Goal: Task Accomplishment & Management: Use online tool/utility

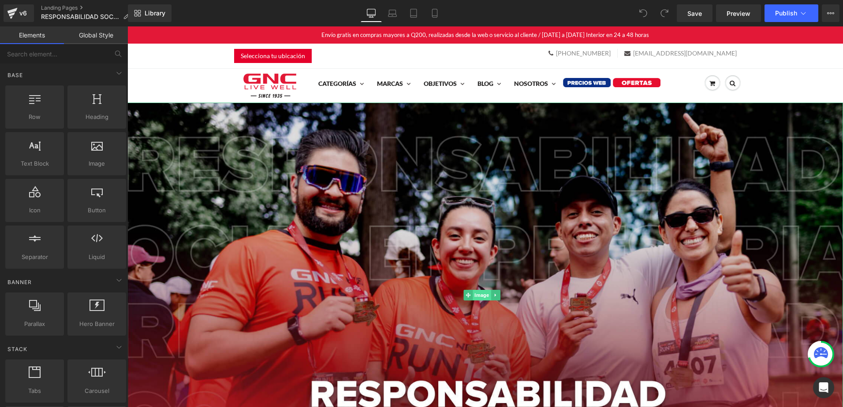
click at [482, 296] on span "Image" at bounding box center [482, 295] width 18 height 11
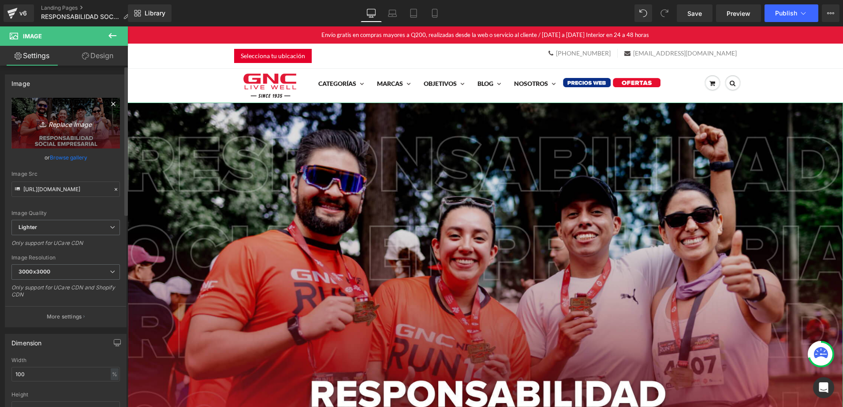
click at [81, 140] on link "Replace Image" at bounding box center [65, 123] width 108 height 51
type input "C:\fakepath\Hero desktop.jpg"
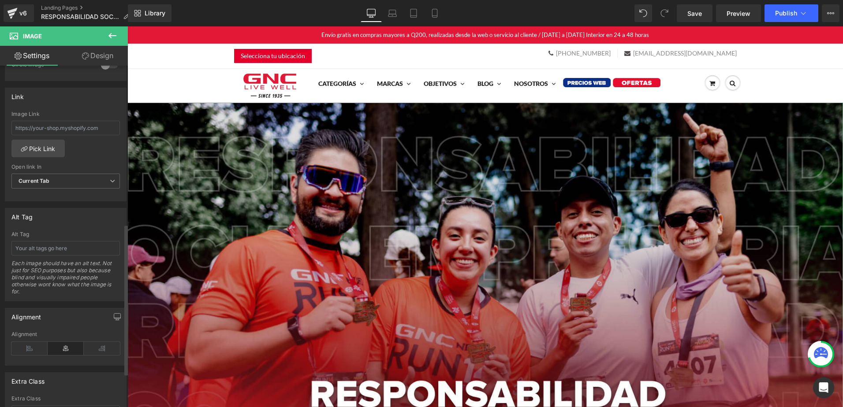
scroll to position [435, 0]
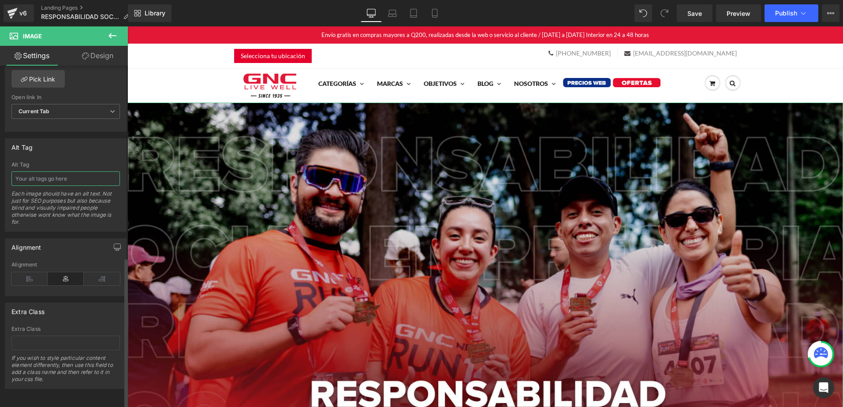
click at [30, 172] on input "text" at bounding box center [65, 178] width 108 height 15
type input "https://ucarecdn.com/22c5c0d3-3da2-4623-865f-e2acf683a222/-/format/auto/-/previ…"
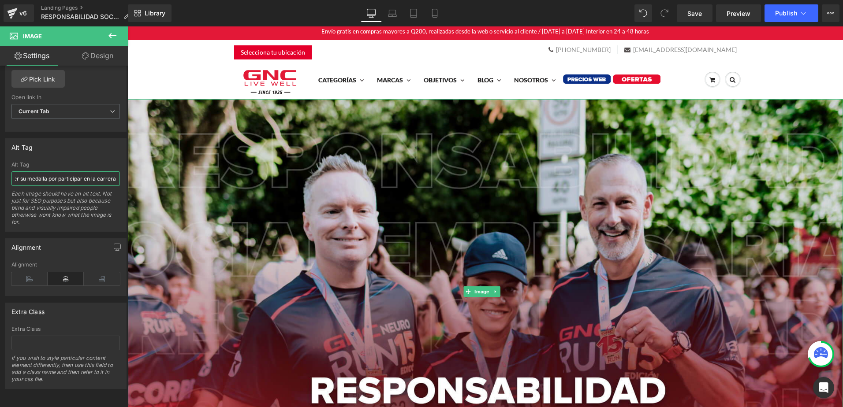
scroll to position [0, 0]
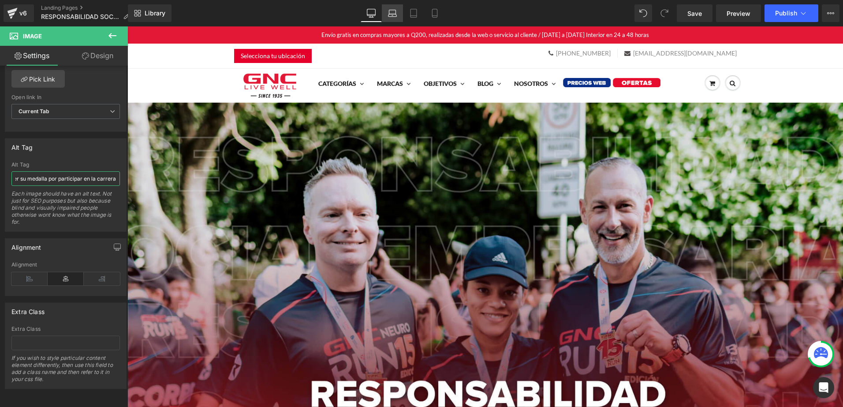
type input "responsabilidad social - grupo de personas alegres luego de obtener su medalla …"
click at [393, 8] on link "Laptop" at bounding box center [392, 13] width 21 height 18
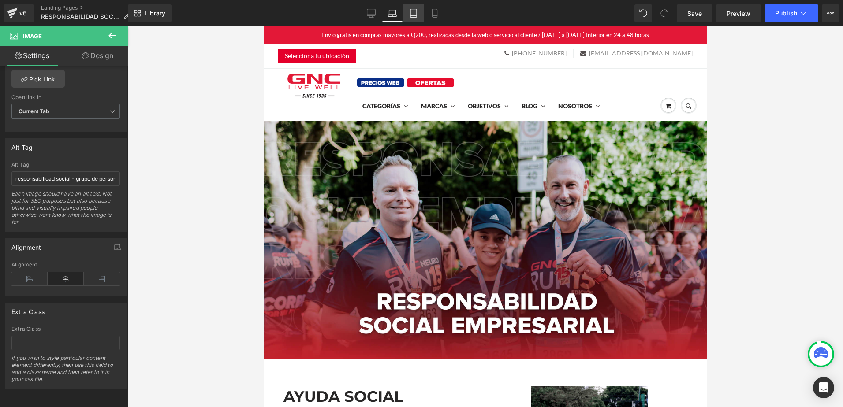
click at [411, 8] on link "Tablet" at bounding box center [413, 13] width 21 height 18
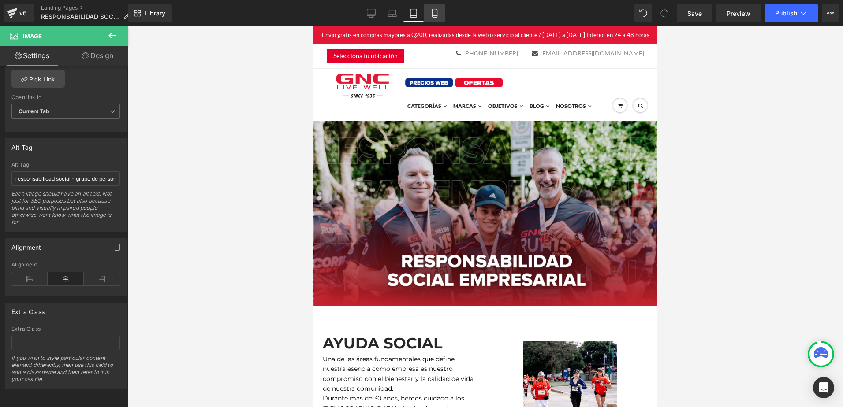
click at [428, 5] on link "Mobile" at bounding box center [434, 13] width 21 height 18
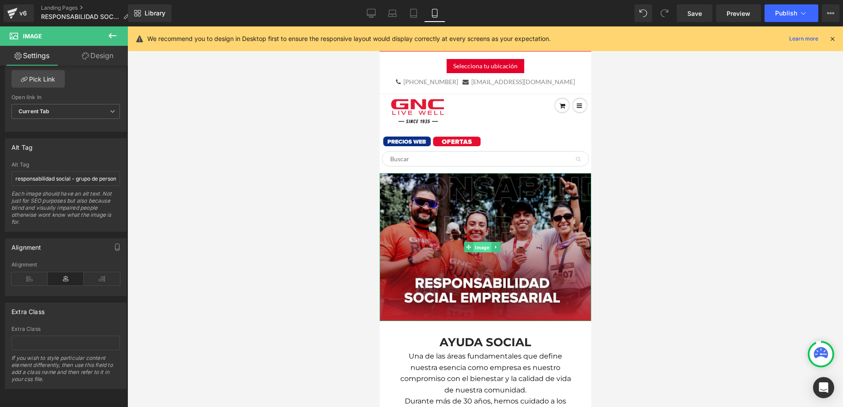
click at [479, 242] on span "Image" at bounding box center [482, 247] width 18 height 11
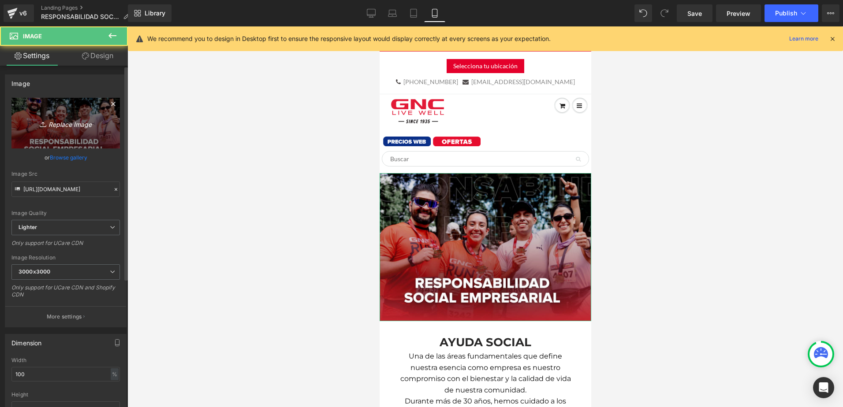
click at [65, 132] on link "Replace Image" at bounding box center [65, 123] width 108 height 51
type input "C:\fakepath\Hero mobile.jpg"
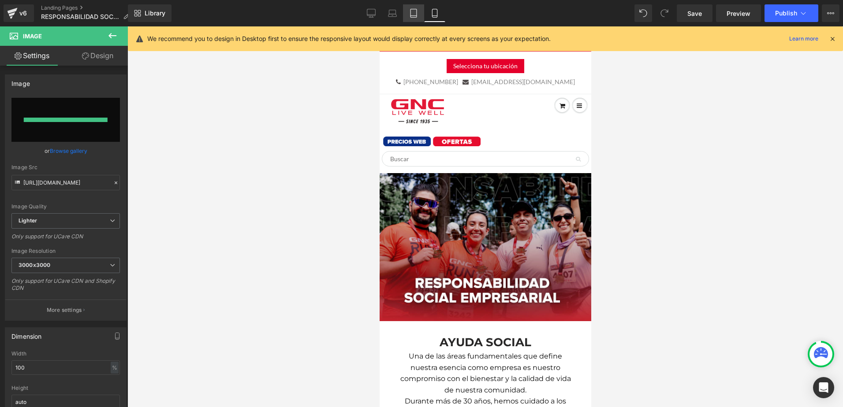
type input "https://ucarecdn.com/1bfc4c4b-655f-45cc-b1ff-ca25264618f8/-/format/auto/-/previ…"
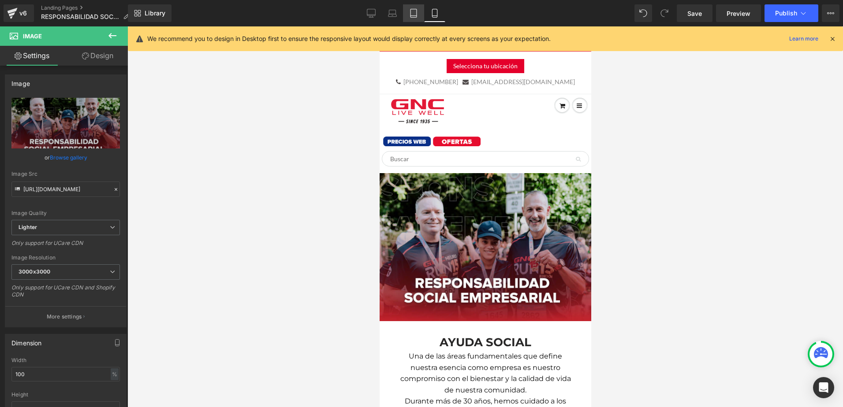
click at [421, 18] on link "Tablet" at bounding box center [413, 13] width 21 height 18
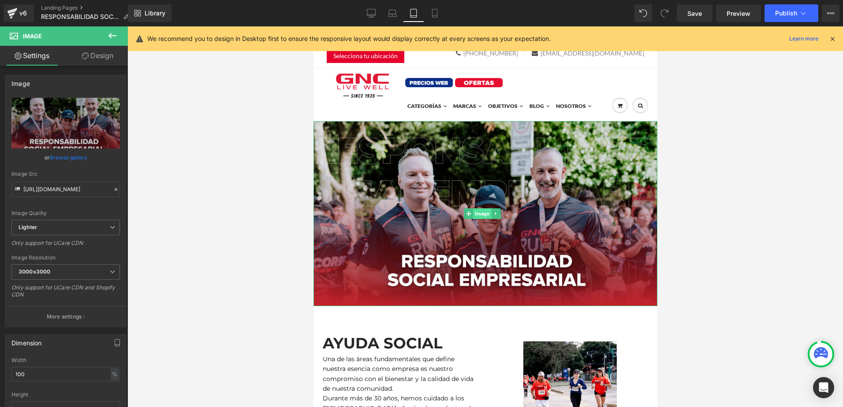
click at [475, 211] on span "Image" at bounding box center [482, 213] width 18 height 11
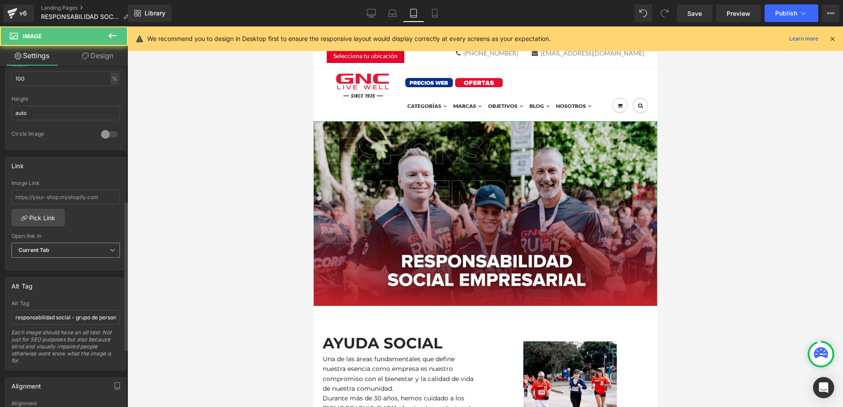
scroll to position [309, 0]
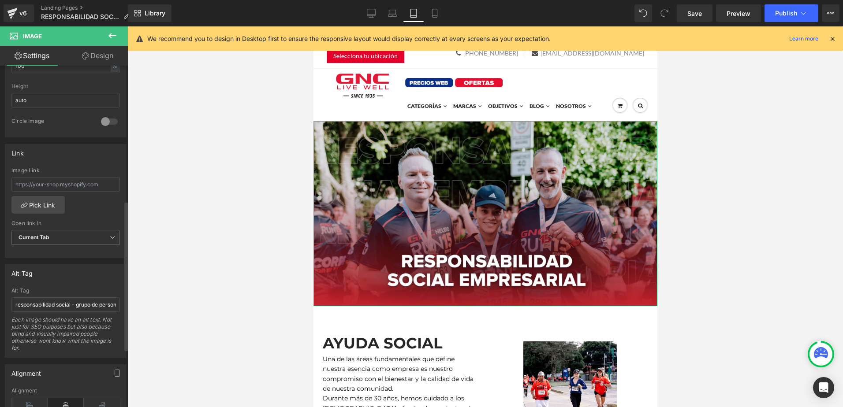
click at [83, 297] on div "Alt Tag responsabilidad social - grupo de personas alegres luego de obtener su …" at bounding box center [65, 323] width 108 height 70
click at [83, 301] on input "responsabilidad social - grupo de personas alegres luego de obtener su medalla …" at bounding box center [65, 305] width 108 height 15
click at [435, 12] on icon at bounding box center [434, 13] width 9 height 9
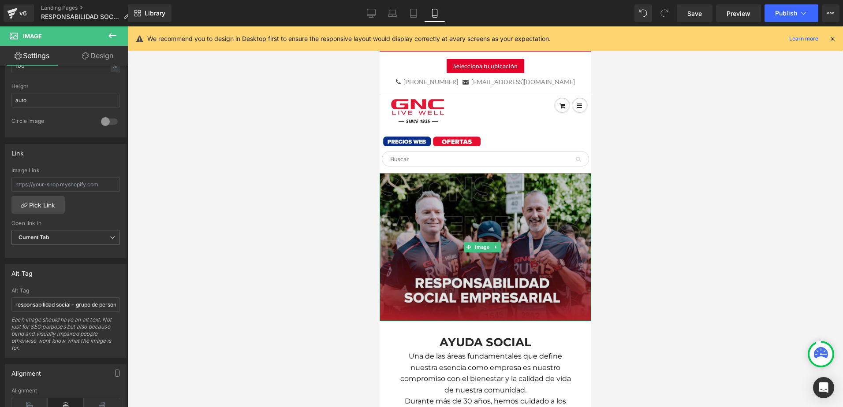
click at [450, 209] on img at bounding box center [485, 247] width 212 height 148
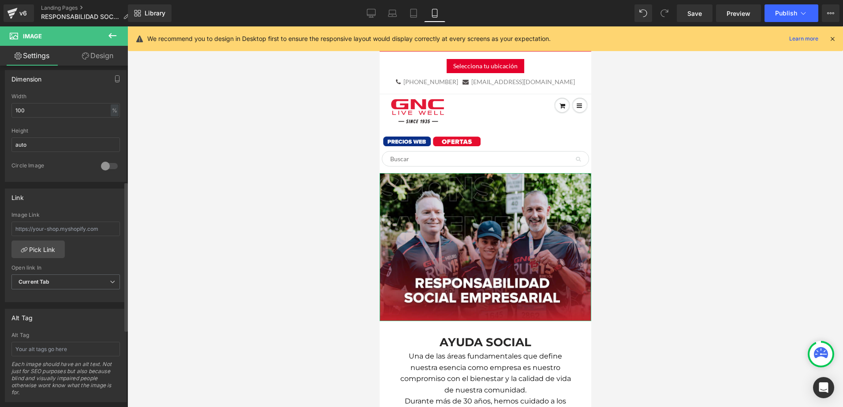
scroll to position [264, 0]
click at [78, 349] on input "text" at bounding box center [65, 349] width 108 height 15
paste input "responsabilidad social - grupo de personas alegres luego de obtener su medalla …"
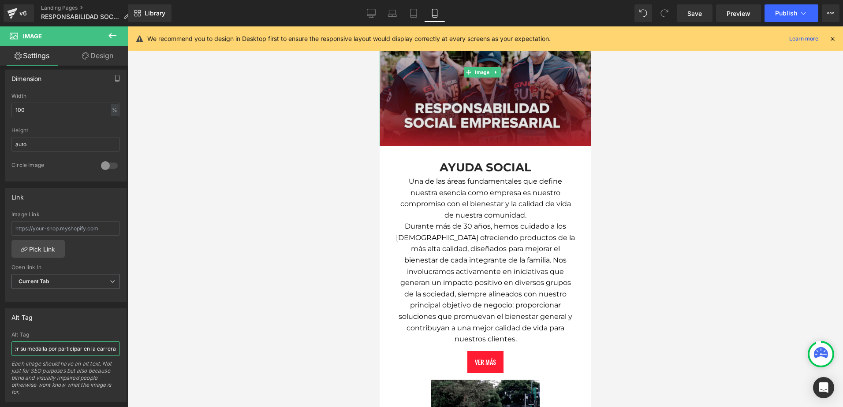
scroll to position [176, 0]
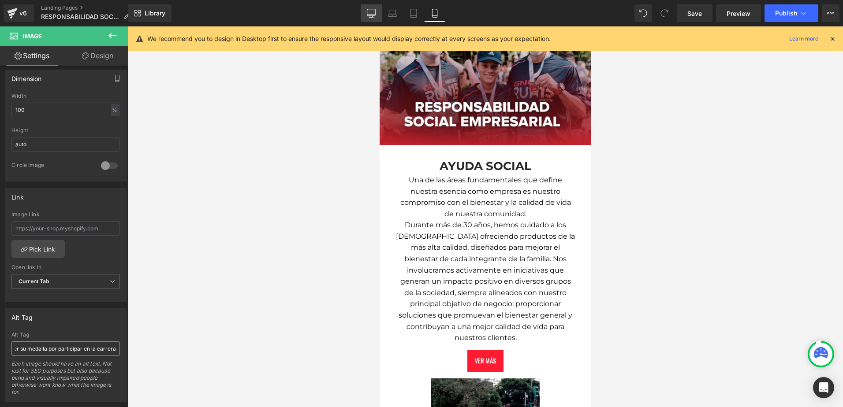
type input "responsabilidad social - grupo de personas alegres luego de obtener su medalla …"
click at [367, 11] on icon at bounding box center [371, 12] width 8 height 7
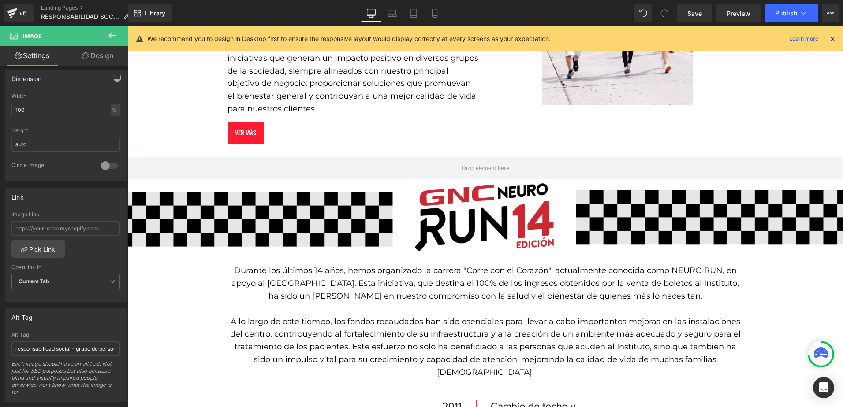
scroll to position [573, 0]
click at [446, 209] on img at bounding box center [484, 217] width 715 height 68
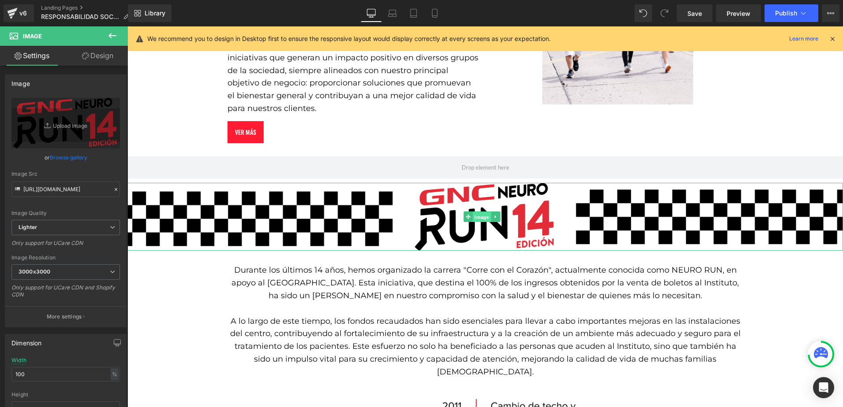
click at [480, 212] on span "Image" at bounding box center [482, 217] width 18 height 11
click at [77, 129] on link "Replace Image" at bounding box center [65, 123] width 108 height 51
type input "C:\fakepath\separador.png"
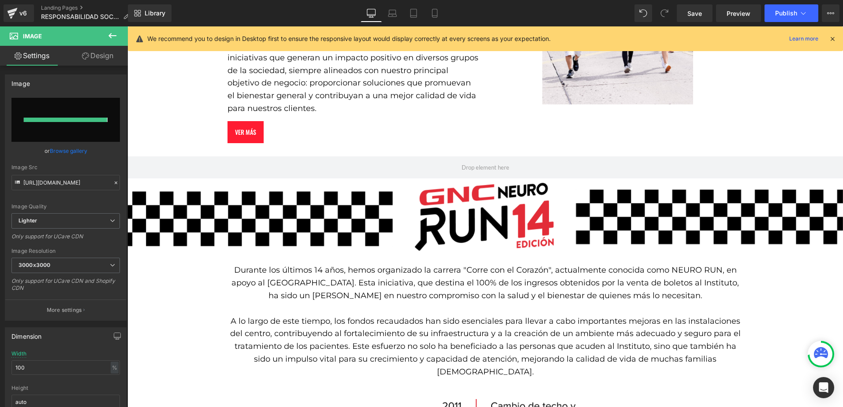
type input "https://ucarecdn.com/6ffc98ec-4d3e-49b5-909c-be7db21a79dc/-/format/auto/-/previ…"
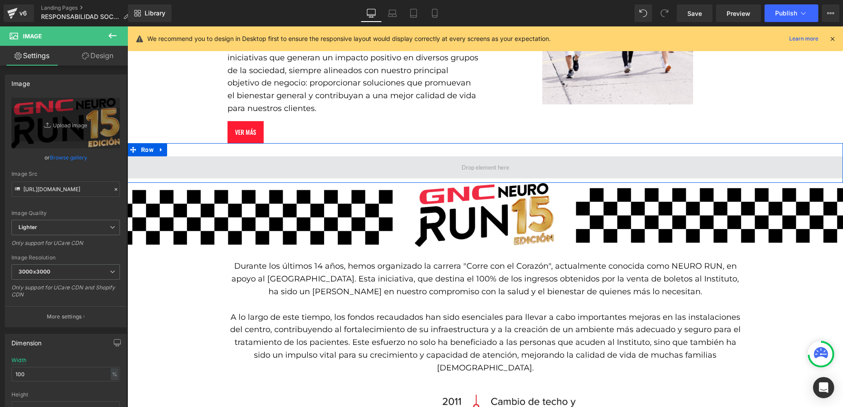
click at [310, 156] on span at bounding box center [484, 167] width 715 height 22
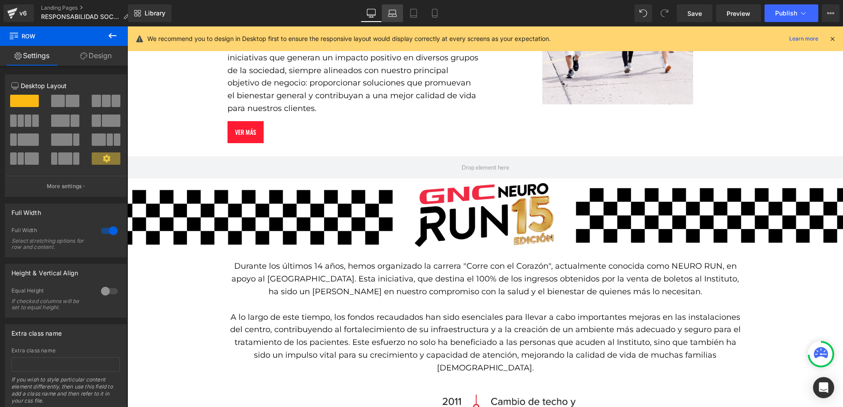
click at [395, 19] on link "Laptop" at bounding box center [392, 13] width 21 height 18
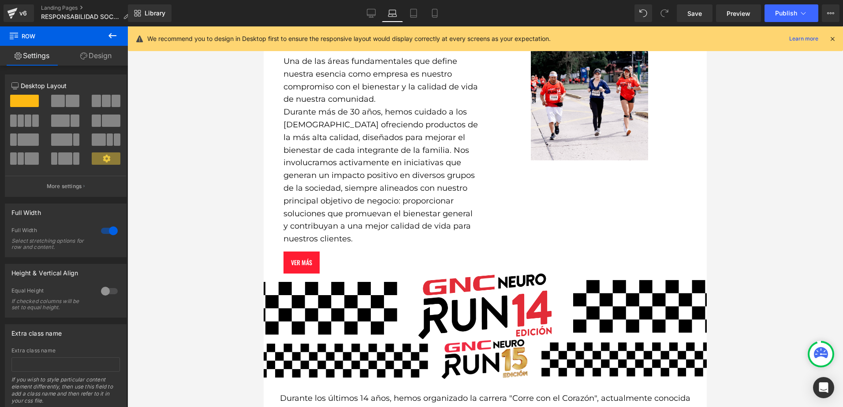
scroll to position [485, 0]
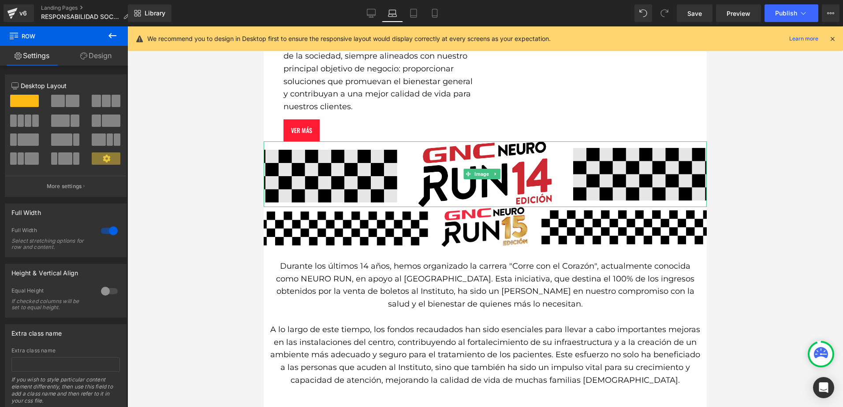
click at [387, 177] on img at bounding box center [485, 174] width 443 height 66
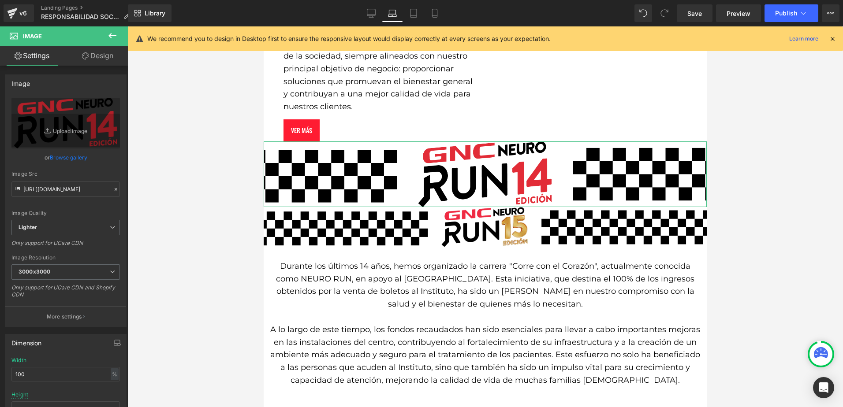
click at [103, 60] on link "Design" at bounding box center [98, 56] width 64 height 20
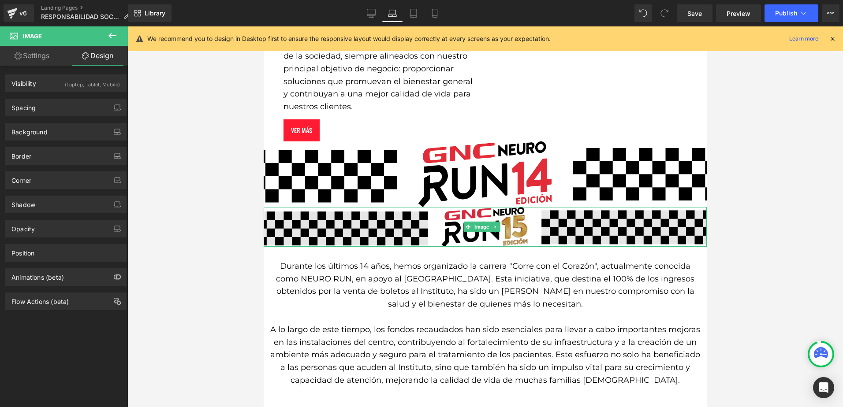
click at [323, 228] on img at bounding box center [485, 227] width 443 height 40
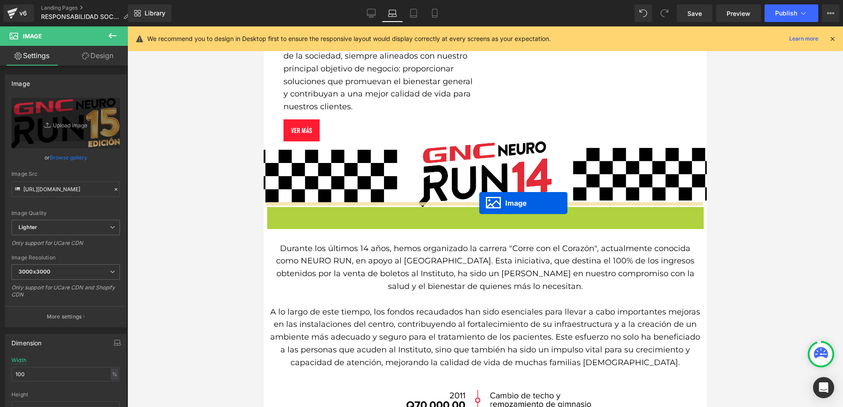
drag, startPoint x: 467, startPoint y: 220, endPoint x: 479, endPoint y: 204, distance: 20.2
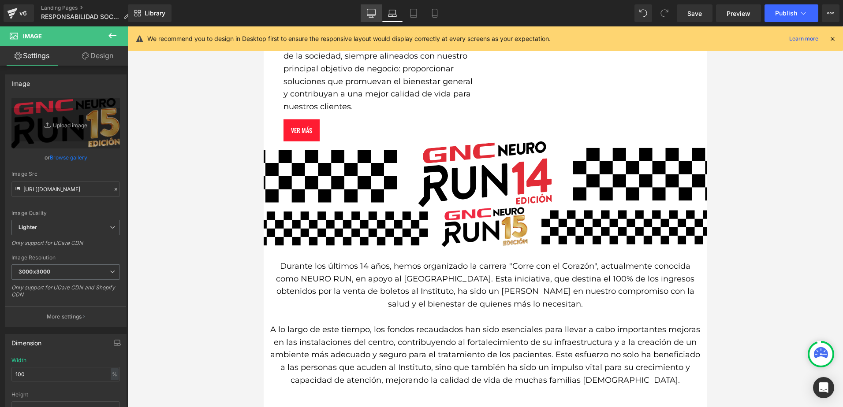
click at [376, 13] on link "Desktop" at bounding box center [371, 13] width 21 height 18
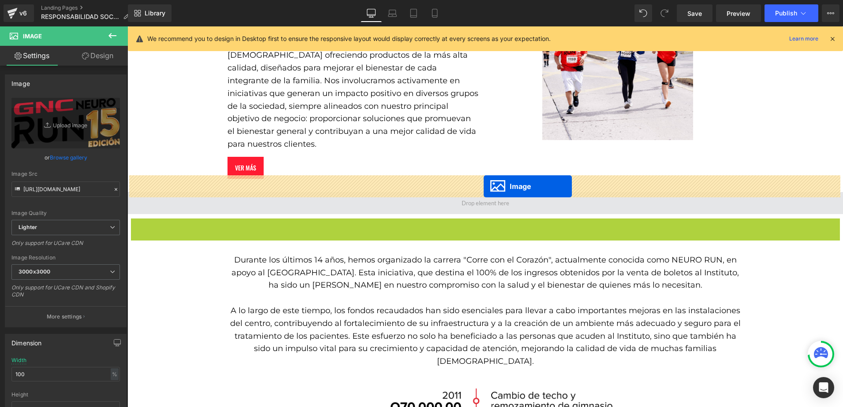
drag, startPoint x: 465, startPoint y: 235, endPoint x: 484, endPoint y: 186, distance: 51.7
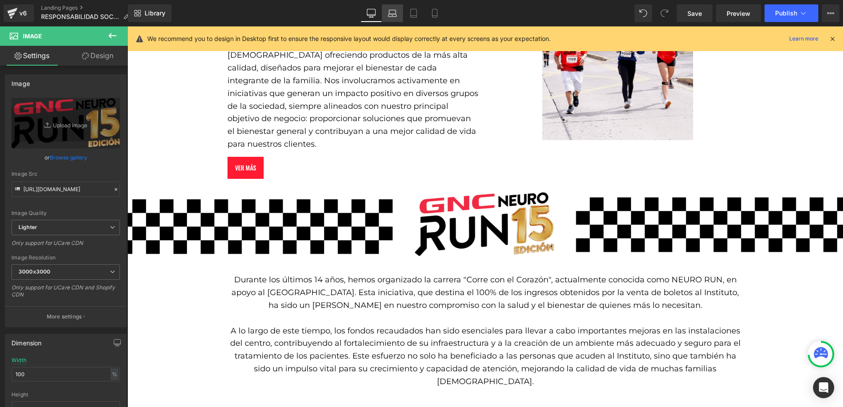
click at [398, 17] on link "Laptop" at bounding box center [392, 13] width 21 height 18
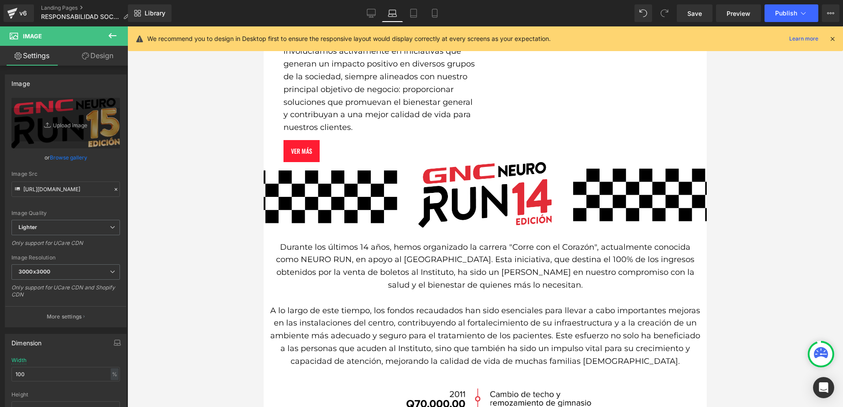
scroll to position [441, 0]
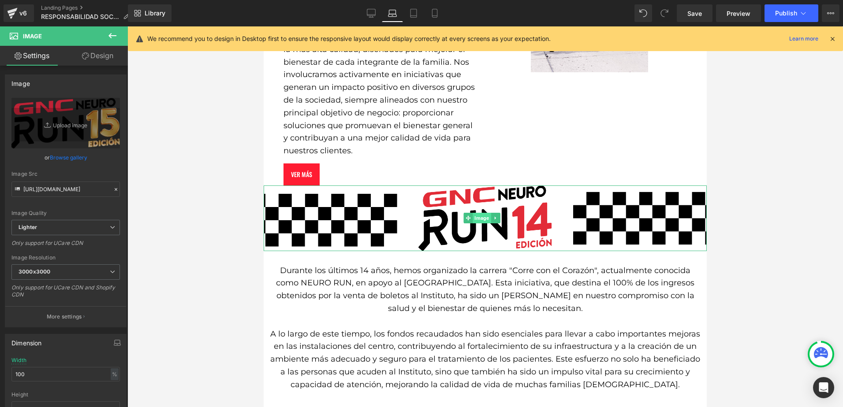
click at [481, 215] on span "Image" at bounding box center [482, 218] width 18 height 11
click at [475, 213] on span "Image" at bounding box center [482, 218] width 18 height 11
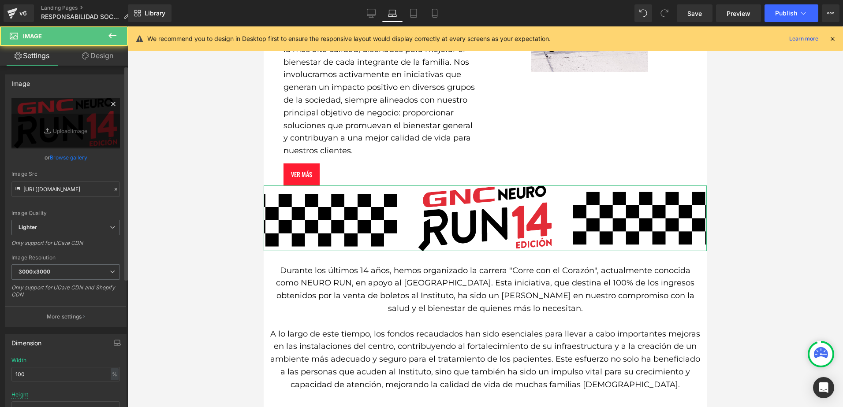
click at [44, 132] on icon at bounding box center [48, 131] width 9 height 9
type input "C:\fakepath\separador2.png"
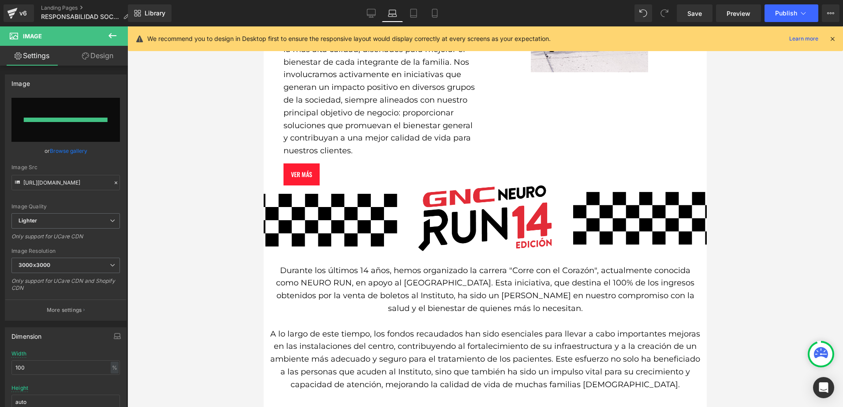
type input "https://ucarecdn.com/4c9f1b19-b6dd-429e-a439-11b48a285908/-/format/auto/-/previ…"
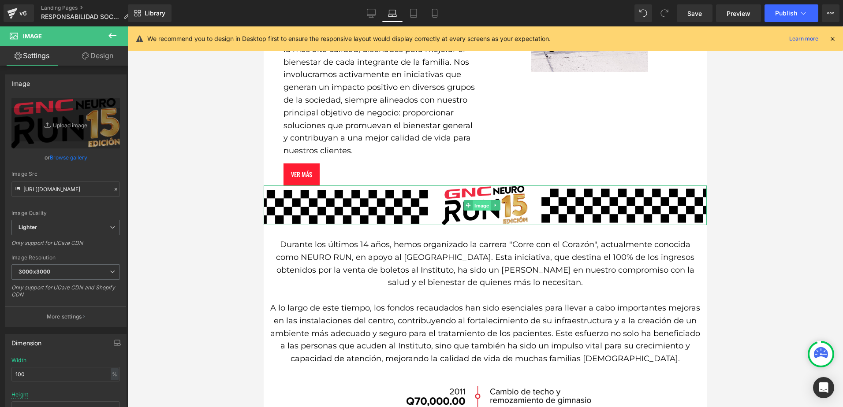
click at [475, 201] on span "Image" at bounding box center [482, 206] width 18 height 11
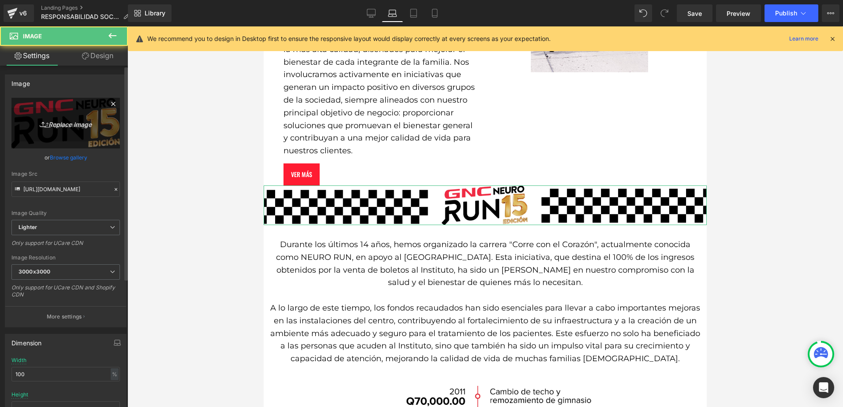
click at [72, 130] on link "Replace Image" at bounding box center [65, 123] width 108 height 51
type input "C:\fakepath\separador2.png"
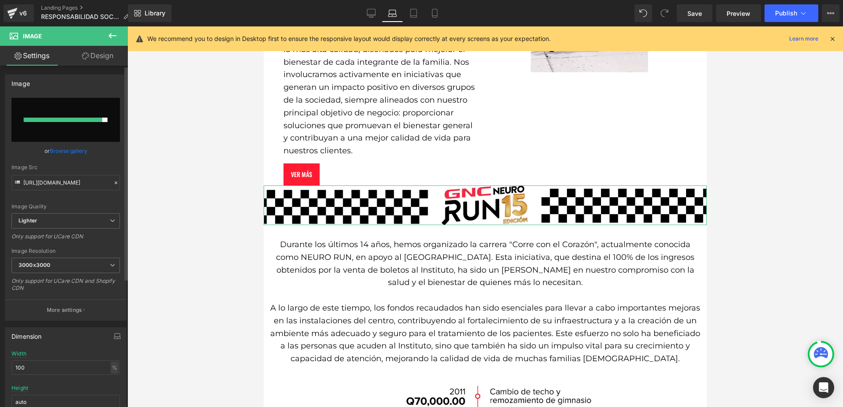
type input "https://ucarecdn.com/cbfc3950-67a3-4b78-b13d-7a4281c71266/-/format/auto/-/previ…"
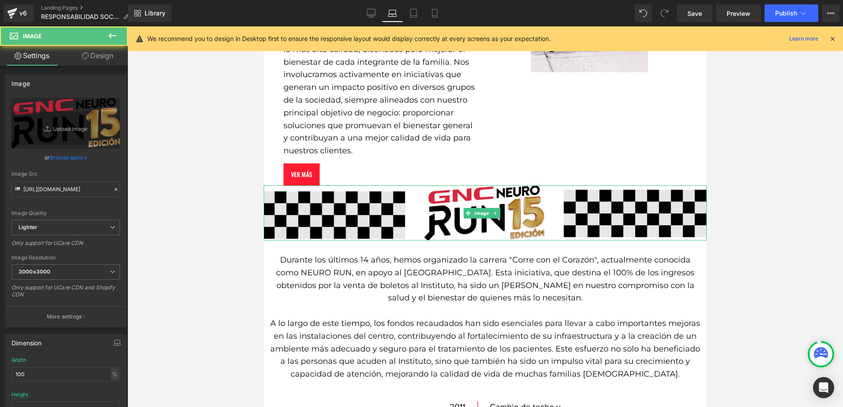
click at [316, 220] on img at bounding box center [485, 213] width 443 height 55
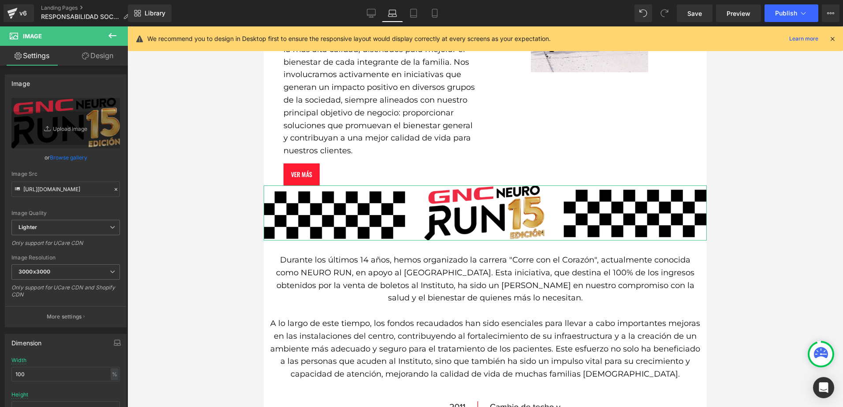
click at [106, 59] on link "Design" at bounding box center [98, 56] width 64 height 20
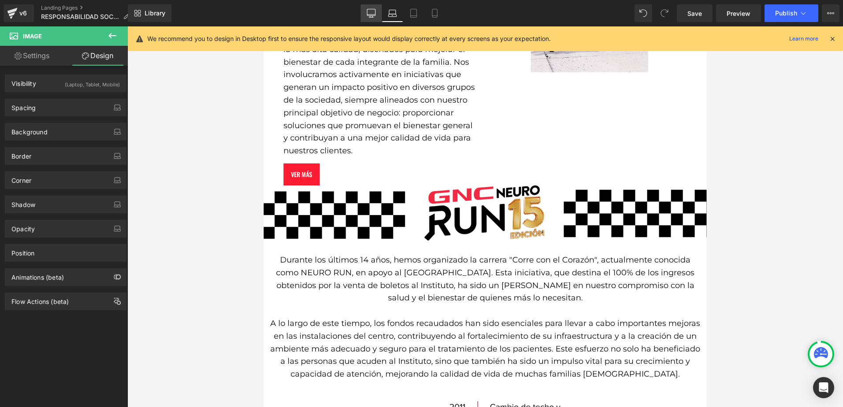
click at [376, 15] on link "Desktop" at bounding box center [371, 13] width 21 height 18
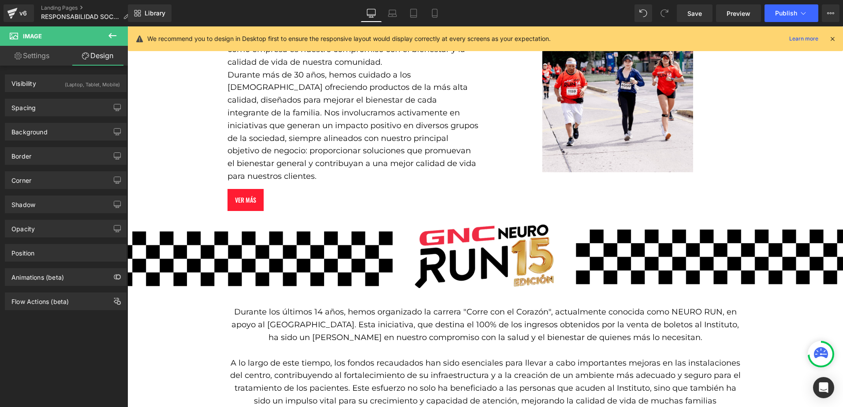
scroll to position [485, 0]
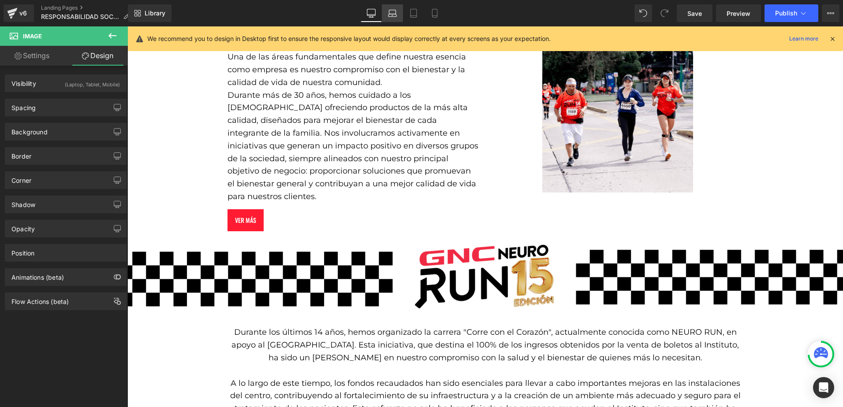
click at [397, 12] on icon at bounding box center [392, 13] width 9 height 9
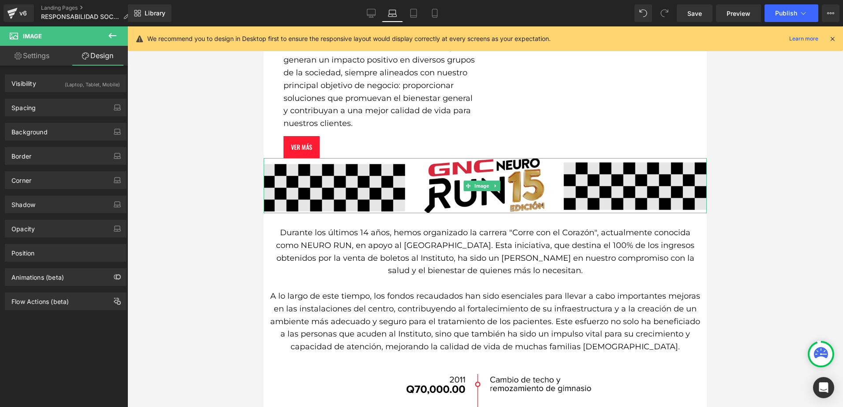
click at [440, 190] on img at bounding box center [485, 185] width 443 height 55
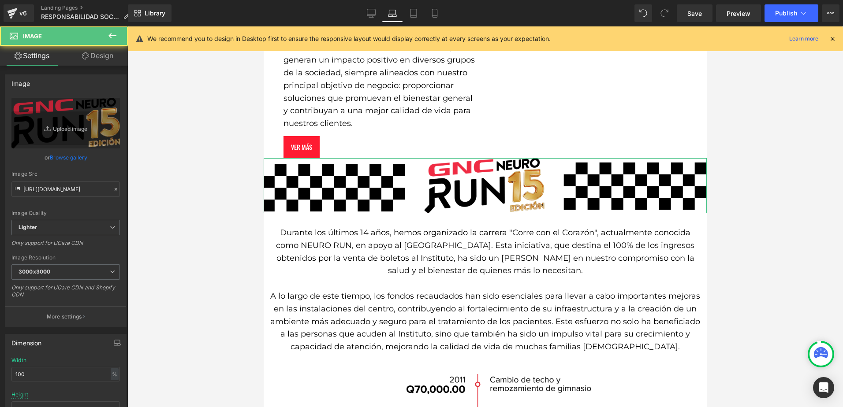
click at [106, 47] on link "Design" at bounding box center [98, 56] width 64 height 20
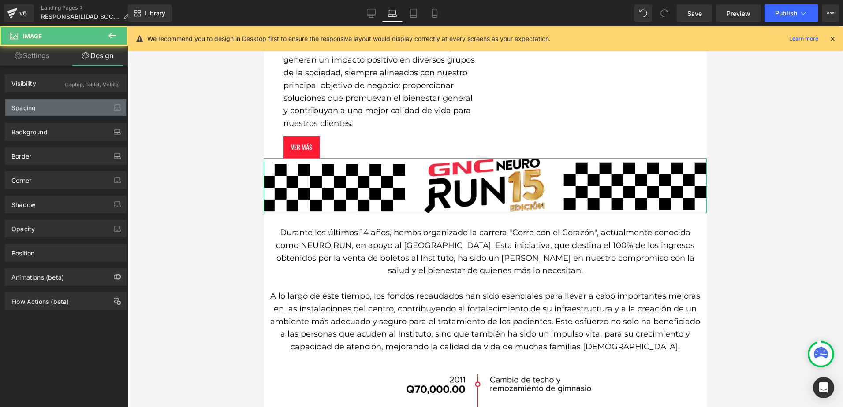
type input "0"
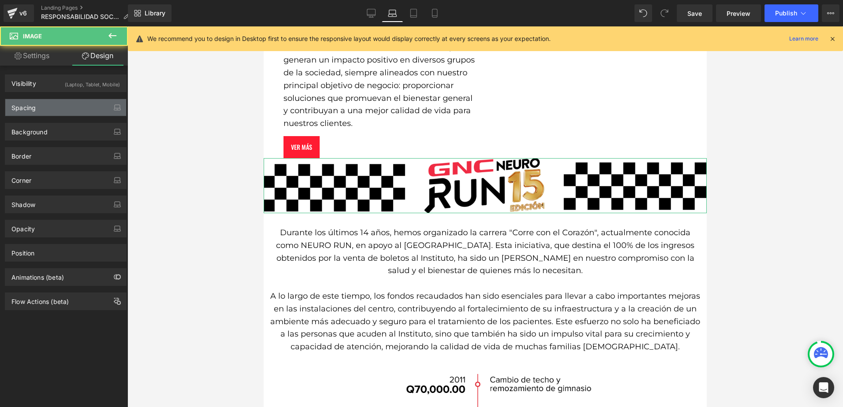
type input "0"
drag, startPoint x: 56, startPoint y: 101, endPoint x: 63, endPoint y: 108, distance: 10.0
click at [56, 102] on div "Spacing" at bounding box center [65, 107] width 121 height 17
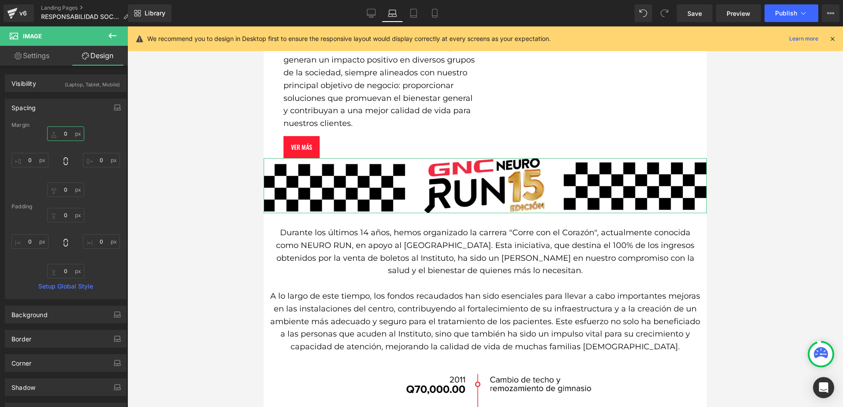
click at [63, 135] on input "0" at bounding box center [65, 134] width 37 height 15
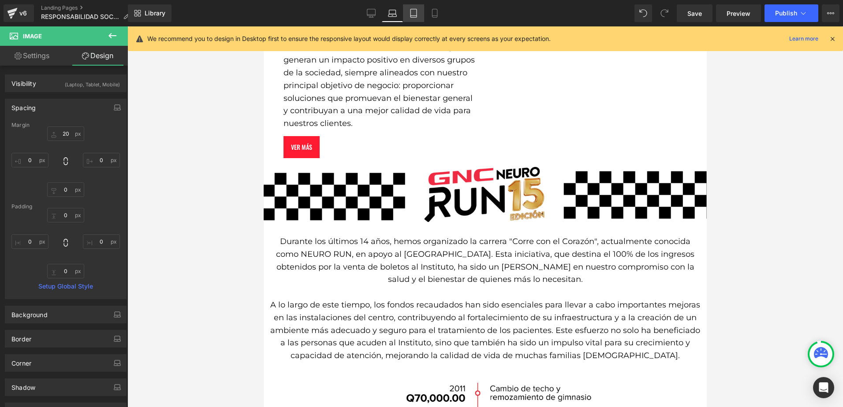
click at [417, 11] on icon at bounding box center [413, 13] width 9 height 9
type input "0"
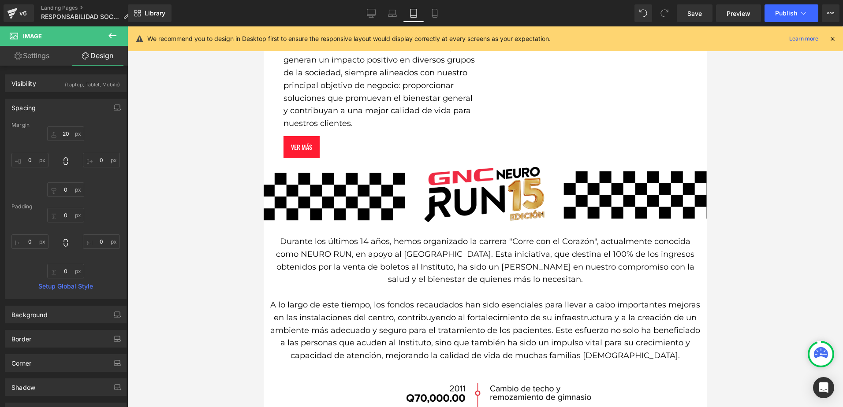
type input "0"
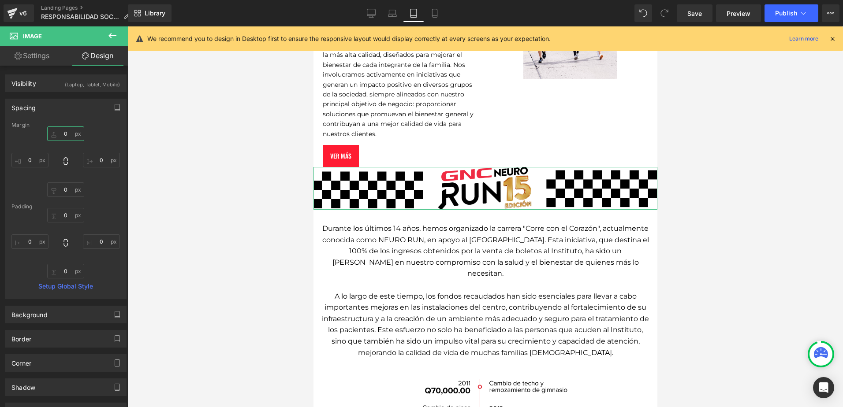
click at [63, 132] on input "0" at bounding box center [65, 134] width 37 height 15
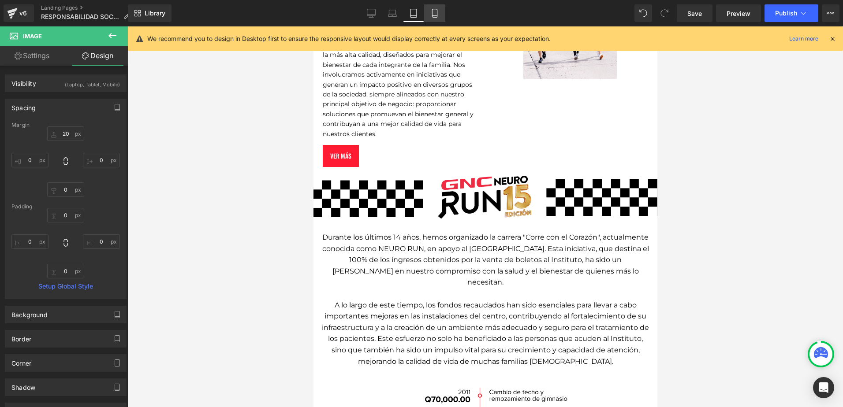
click at [440, 10] on link "Mobile" at bounding box center [434, 13] width 21 height 18
type input "0"
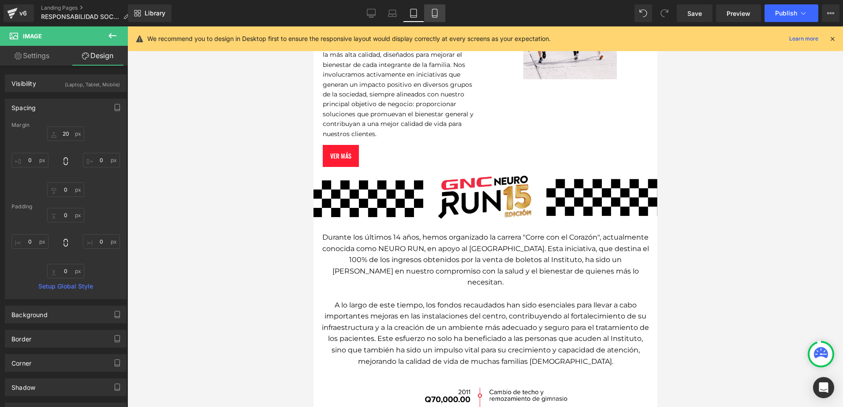
type input "0"
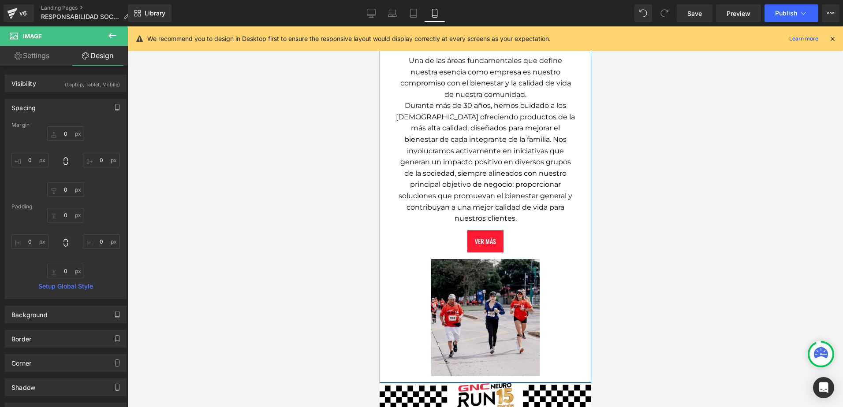
scroll to position [308, 0]
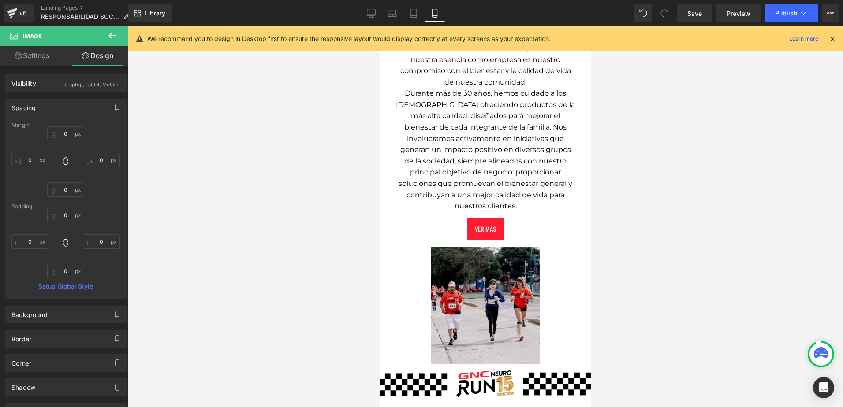
click at [481, 295] on div "Image" at bounding box center [485, 305] width 181 height 130
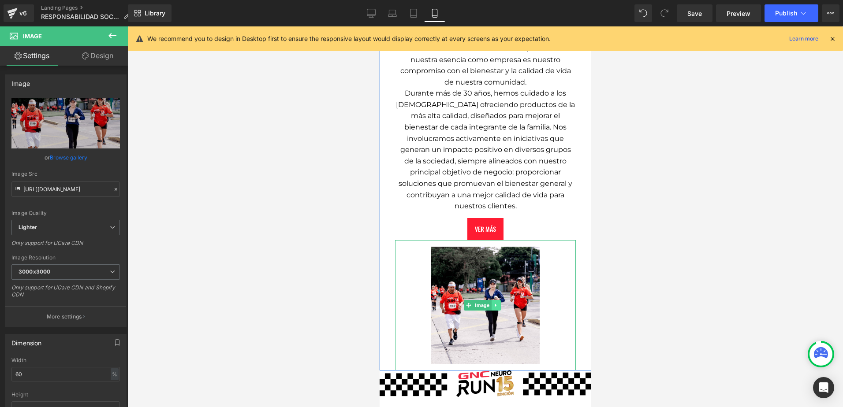
click at [498, 300] on link at bounding box center [495, 305] width 9 height 11
click at [498, 303] on icon at bounding box center [499, 305] width 5 height 5
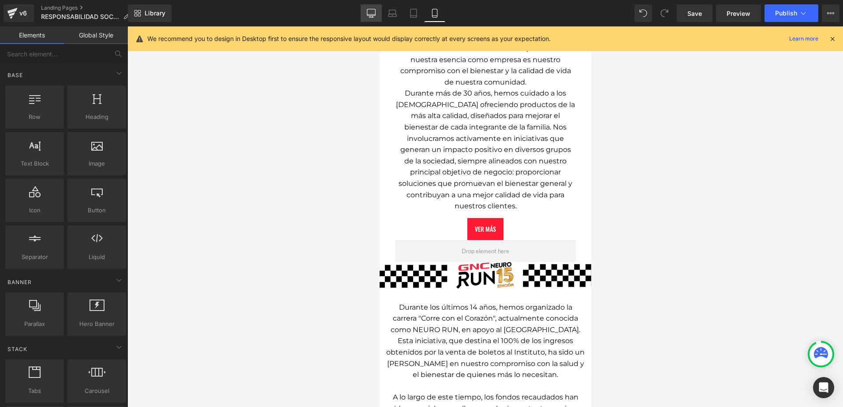
click at [374, 12] on icon at bounding box center [371, 13] width 9 height 9
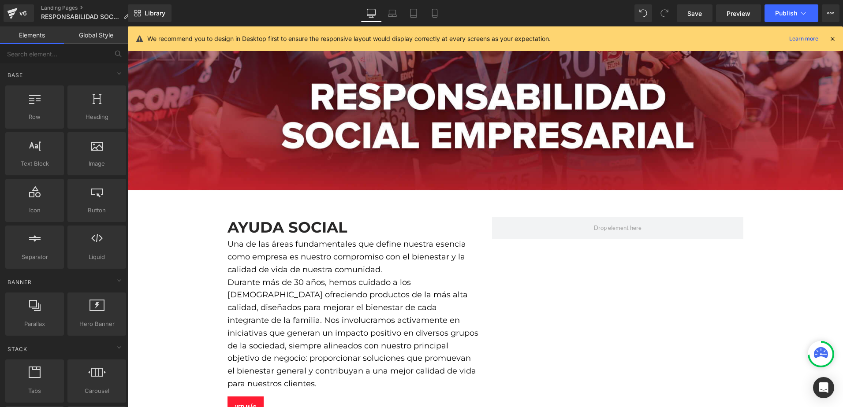
scroll to position [277, 0]
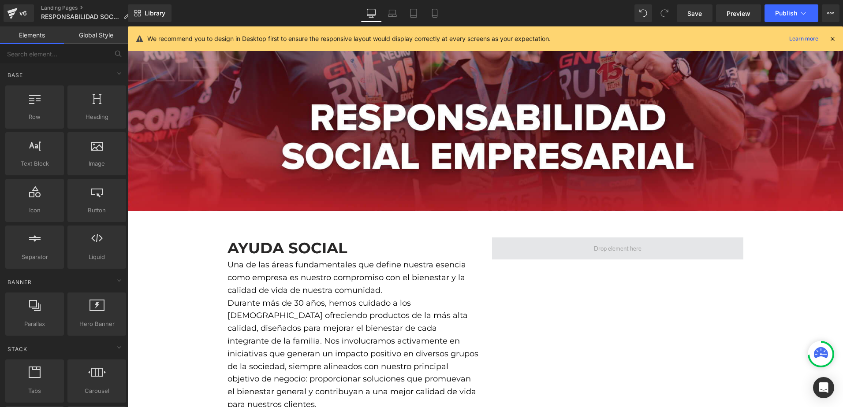
click at [598, 244] on span at bounding box center [618, 248] width 54 height 13
click at [80, 53] on input "text" at bounding box center [54, 53] width 108 height 19
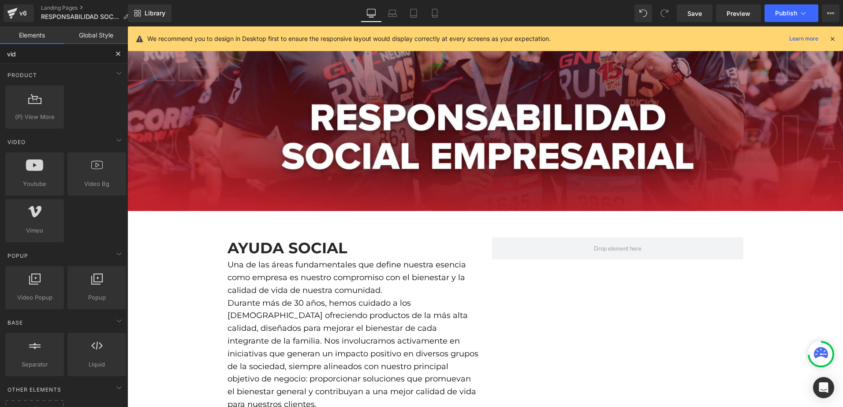
type input "vide"
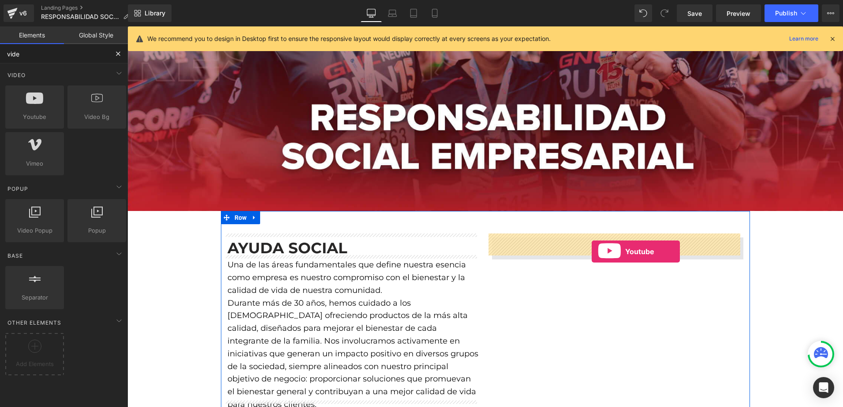
drag, startPoint x: 196, startPoint y: 157, endPoint x: 592, endPoint y: 252, distance: 407.0
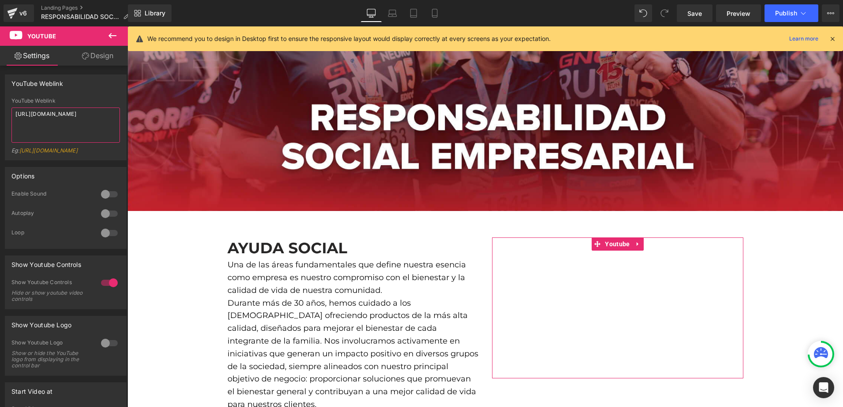
drag, startPoint x: 54, startPoint y: 119, endPoint x: 0, endPoint y: 84, distance: 64.4
click at [0, 84] on html "Youtube You are previewing how the will restyle your page. You can not edit Ele…" at bounding box center [421, 203] width 843 height 407
paste textarea "youtu.be/1q1EO8Z6sNk?si=snYF9kS-rGsv6BDh"
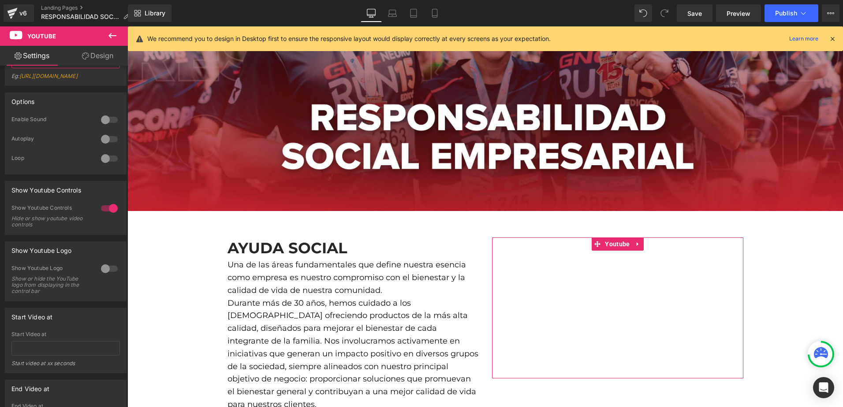
scroll to position [88, 0]
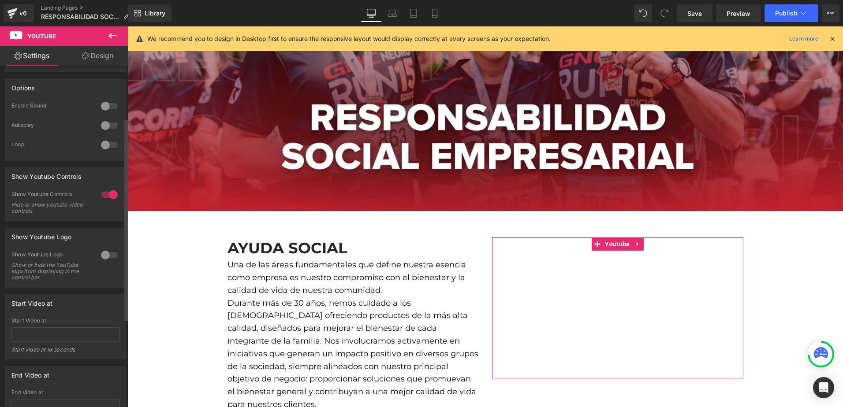
type textarea "https://youtu.be/1q1EO8Z6sNk?si=snYF9kS-rGsv6BDh"
click at [105, 202] on div at bounding box center [109, 195] width 21 height 14
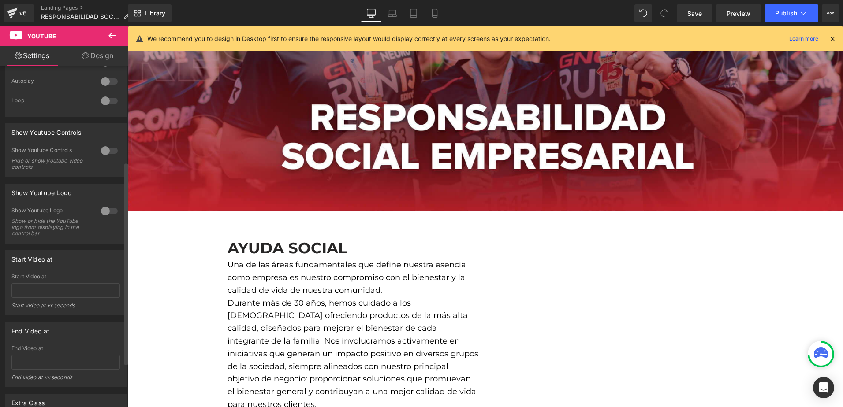
scroll to position [176, 0]
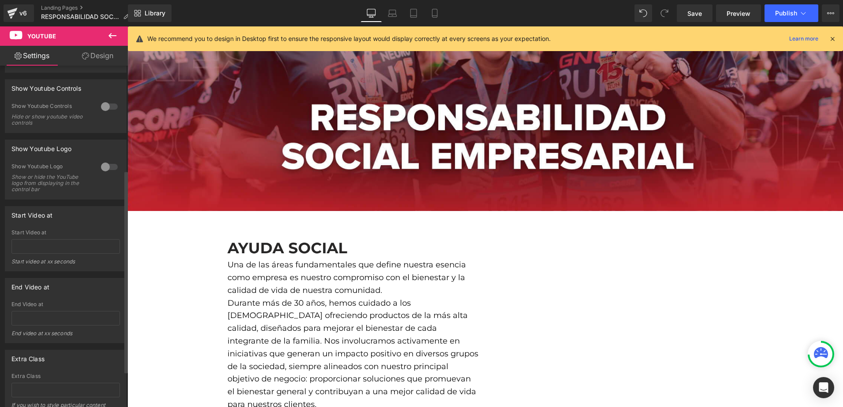
click at [103, 171] on div at bounding box center [109, 167] width 21 height 14
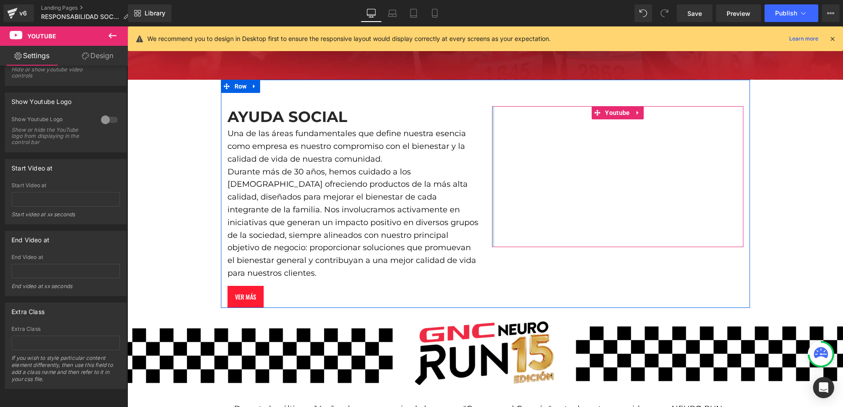
scroll to position [409, 0]
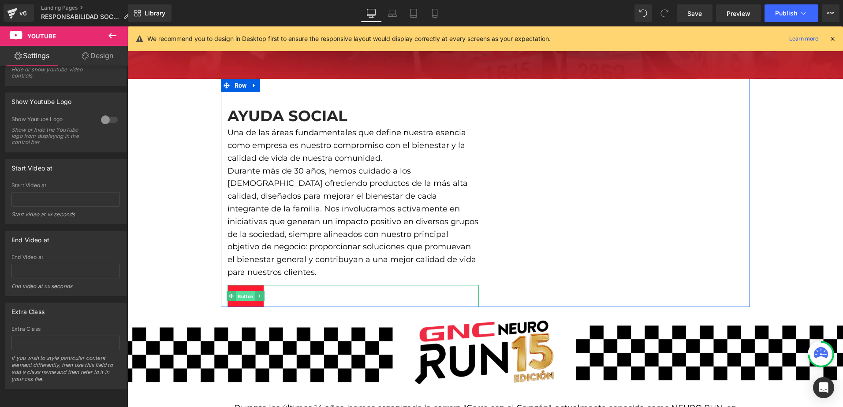
click at [242, 291] on span "Button" at bounding box center [245, 296] width 19 height 11
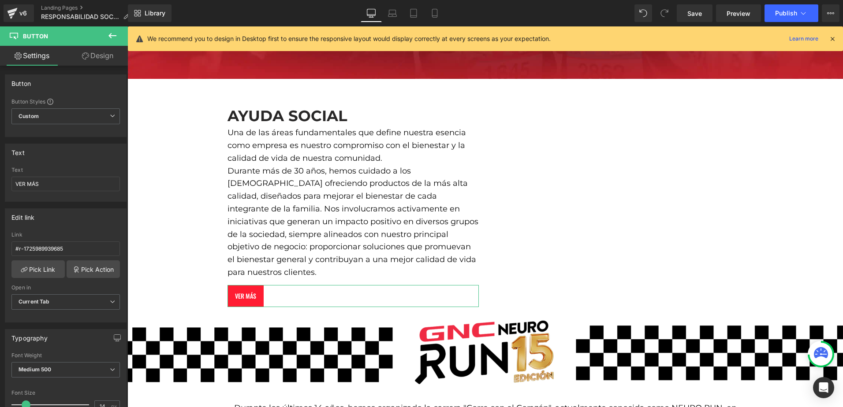
click at [99, 52] on link "Design" at bounding box center [98, 56] width 64 height 20
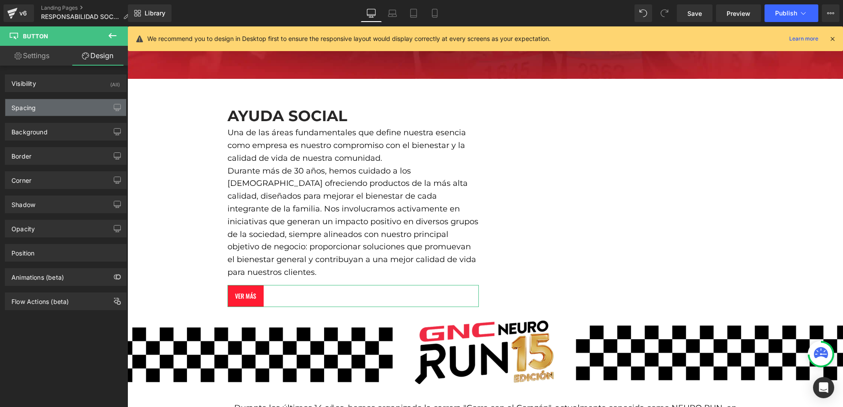
click at [43, 107] on div "Spacing" at bounding box center [65, 107] width 121 height 17
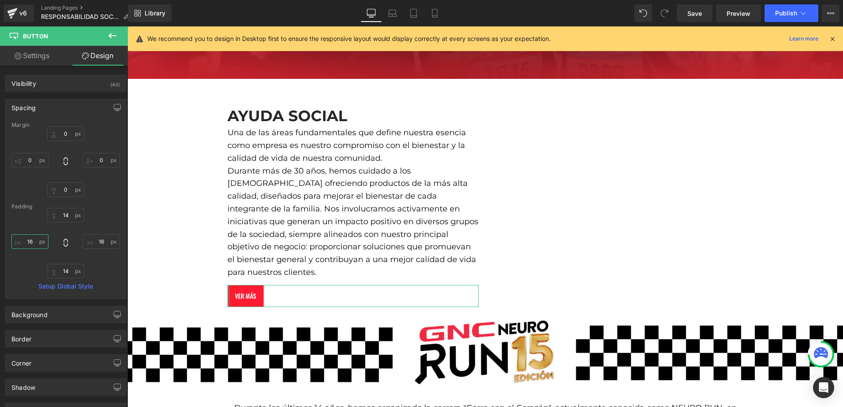
click at [27, 248] on input "16" at bounding box center [29, 242] width 37 height 15
type input "30"
click at [98, 239] on input "16" at bounding box center [101, 242] width 37 height 15
click at [104, 242] on input "30" at bounding box center [101, 242] width 37 height 15
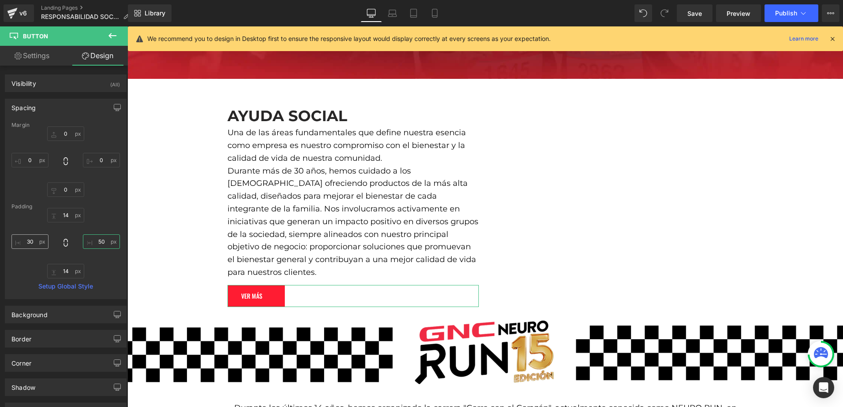
type input "50"
click at [30, 239] on input "30" at bounding box center [29, 242] width 37 height 15
type input "50"
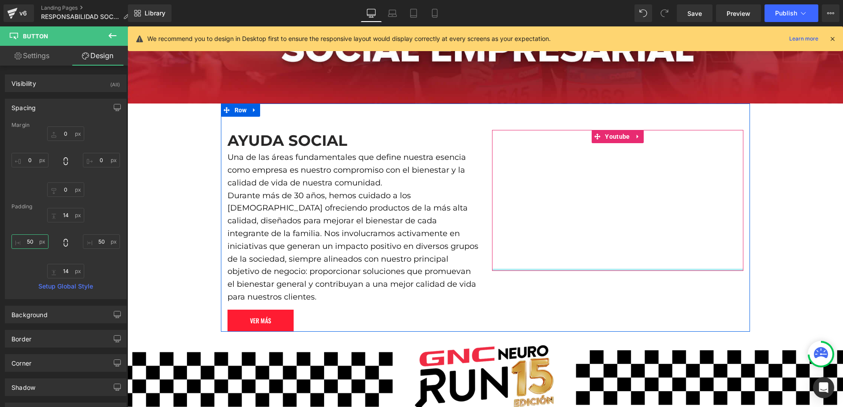
scroll to position [365, 0]
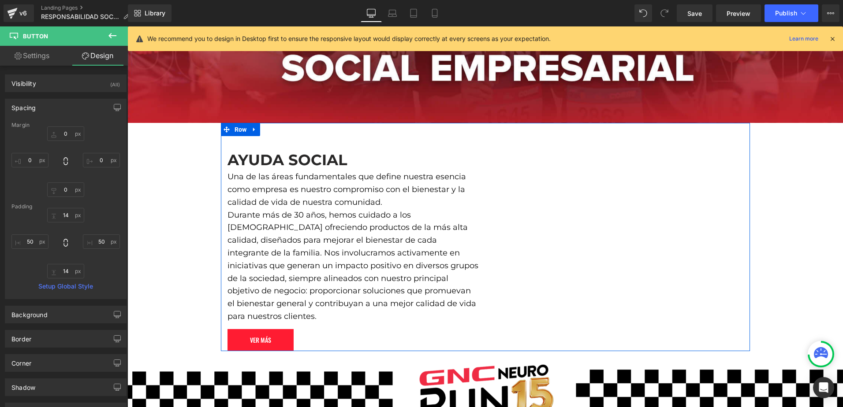
click at [478, 195] on div "AYUDA SOCIAL Heading Una de las áreas fundamentales que define nuestra esencia …" at bounding box center [353, 250] width 264 height 202
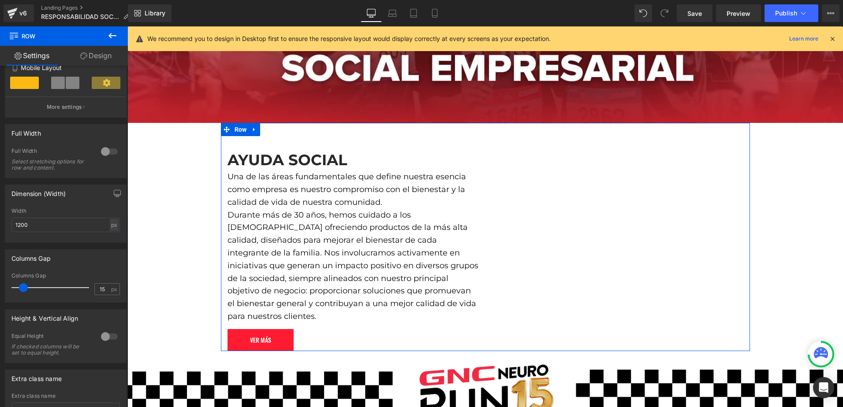
scroll to position [220, 0]
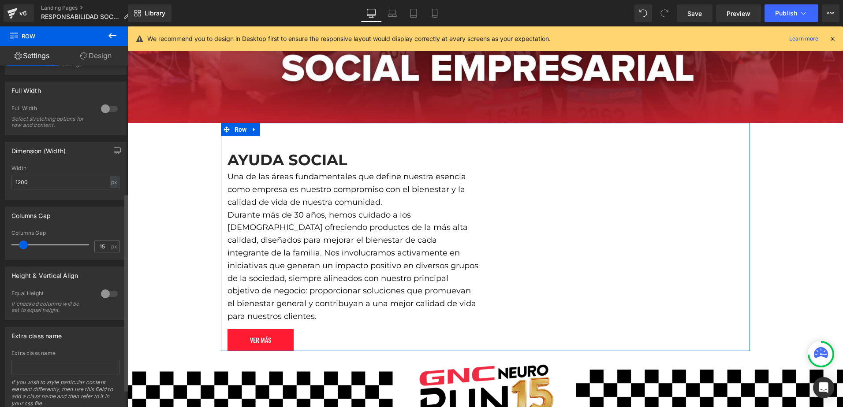
click at [108, 293] on div at bounding box center [109, 294] width 21 height 14
click at [81, 332] on span "Top" at bounding box center [65, 337] width 108 height 15
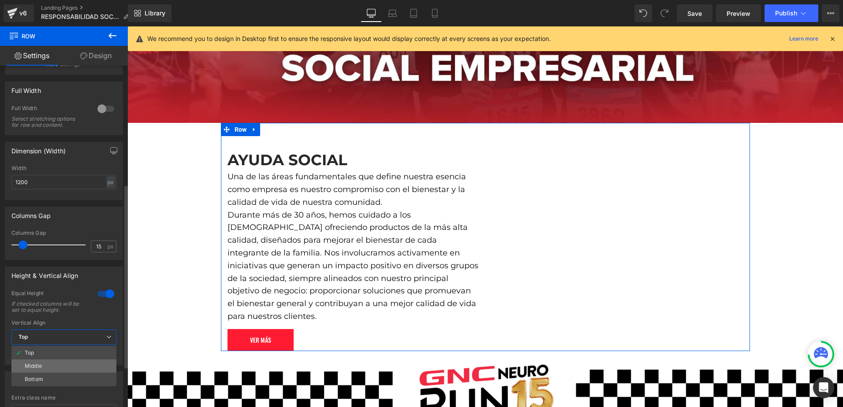
click at [71, 369] on li "Middle" at bounding box center [63, 366] width 105 height 13
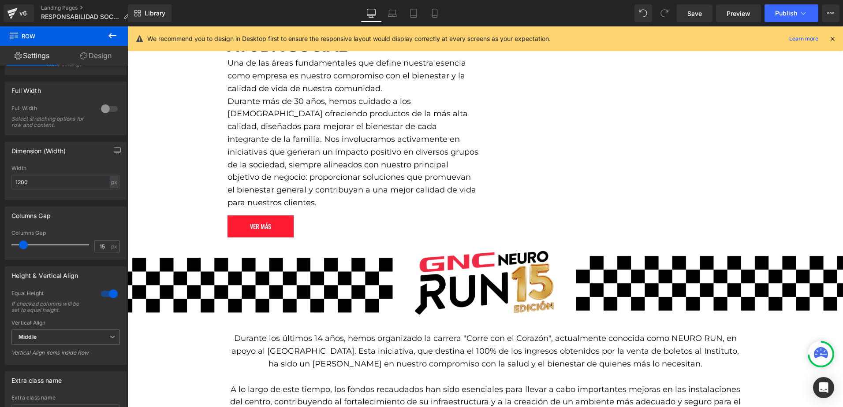
scroll to position [497, 0]
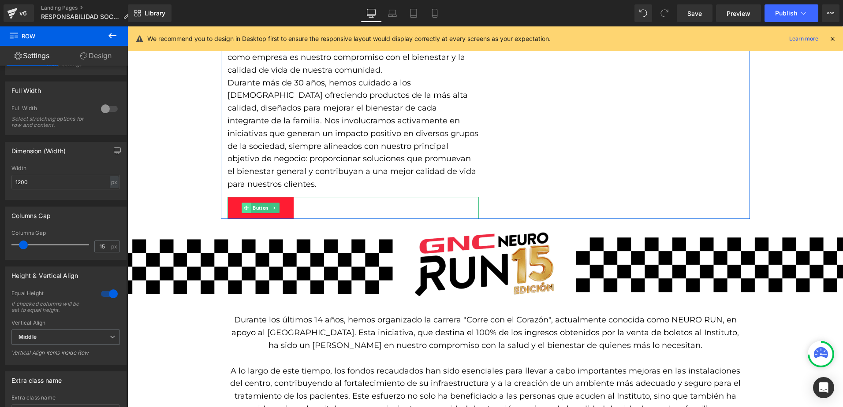
click at [242, 203] on span at bounding box center [246, 208] width 9 height 11
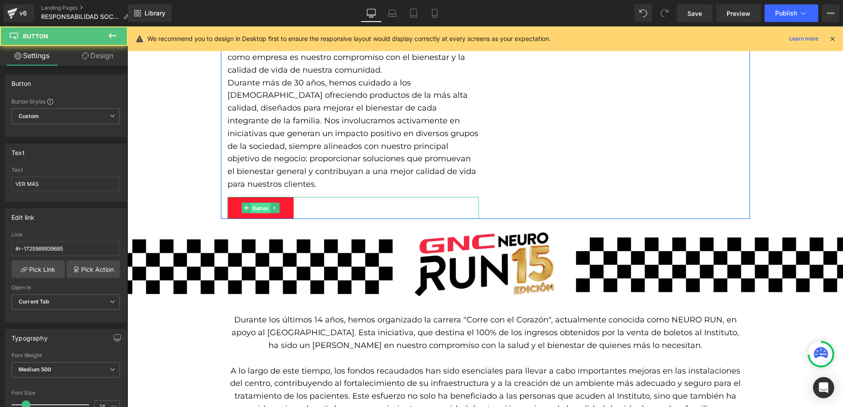
click at [257, 203] on span "Button" at bounding box center [260, 208] width 19 height 11
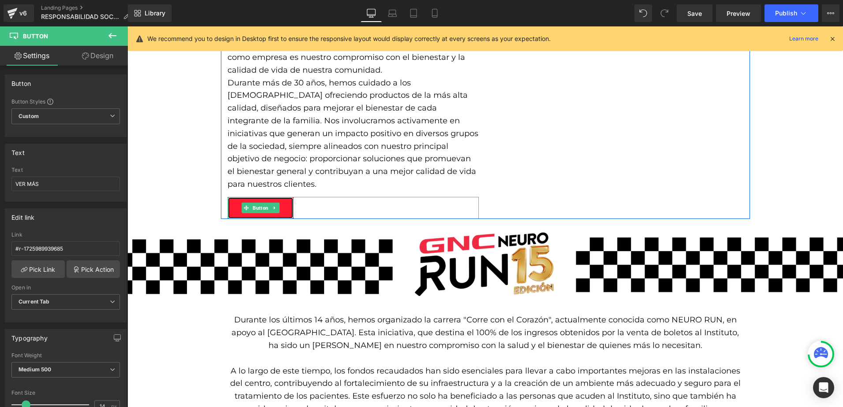
click at [286, 197] on link "VER MÁS" at bounding box center [260, 208] width 66 height 22
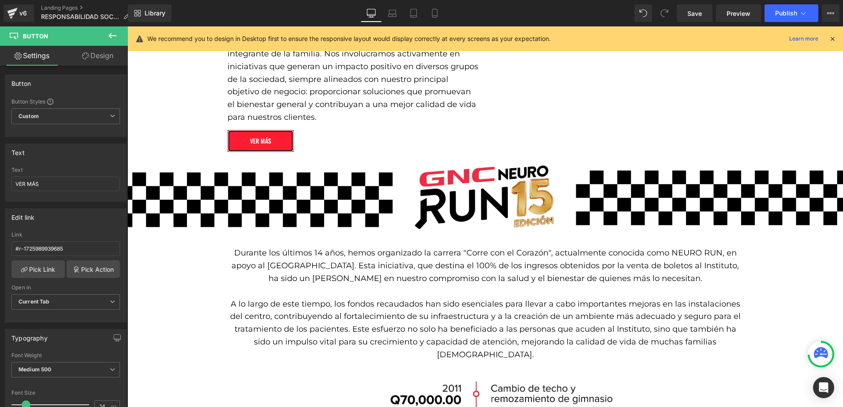
scroll to position [579, 0]
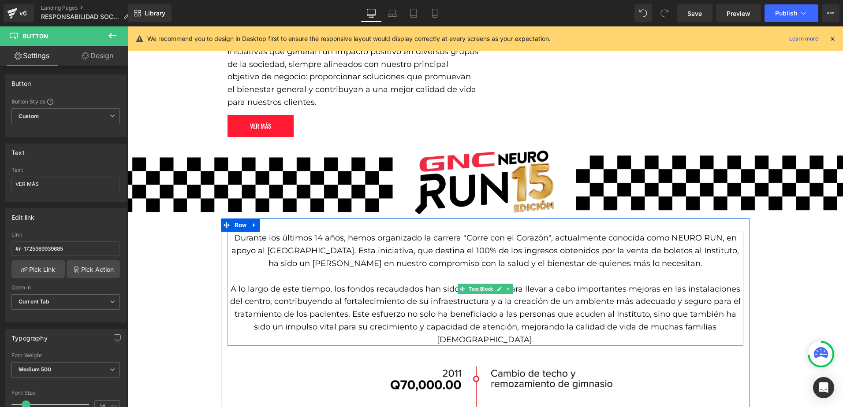
click at [315, 232] on p "Durante los últimos 14 años, hemos organizado la carrera "Corre con el Corazón"…" at bounding box center [485, 251] width 516 height 38
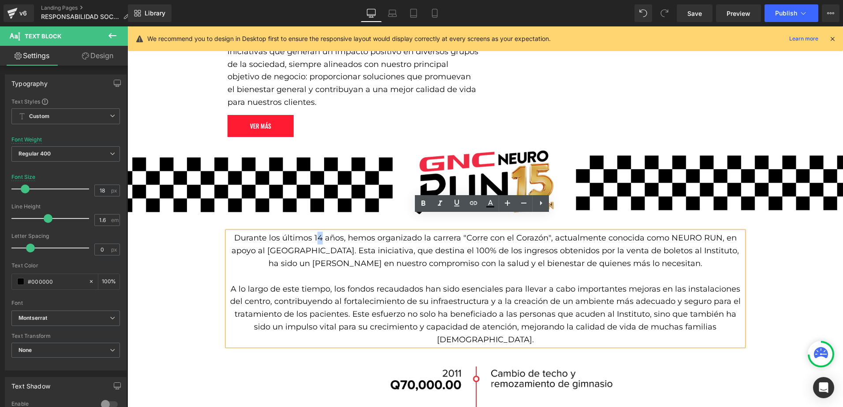
click at [316, 232] on p "Durante los últimos 14 años, hemos organizado la carrera "Corre con el Corazón"…" at bounding box center [485, 251] width 516 height 38
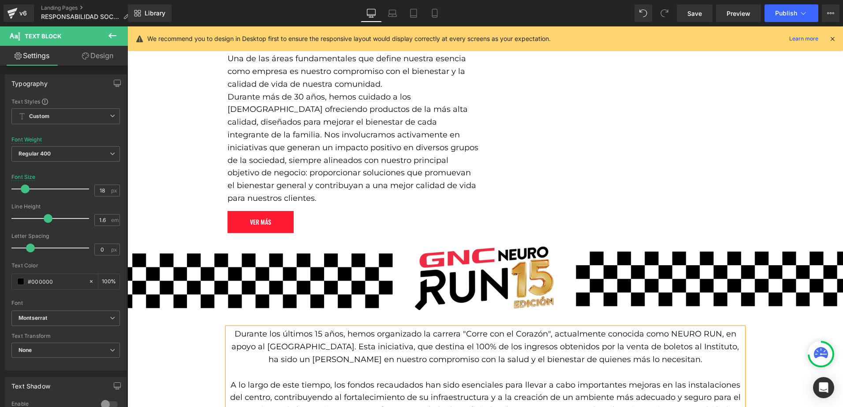
scroll to position [447, 0]
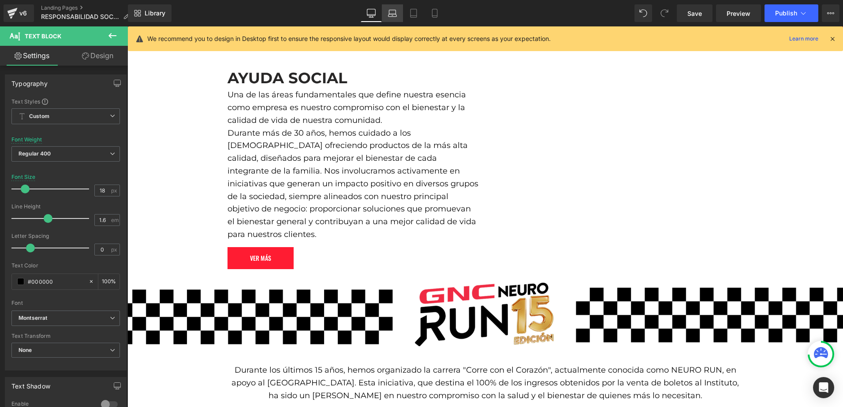
click at [402, 10] on link "Laptop" at bounding box center [392, 13] width 21 height 18
type input "100"
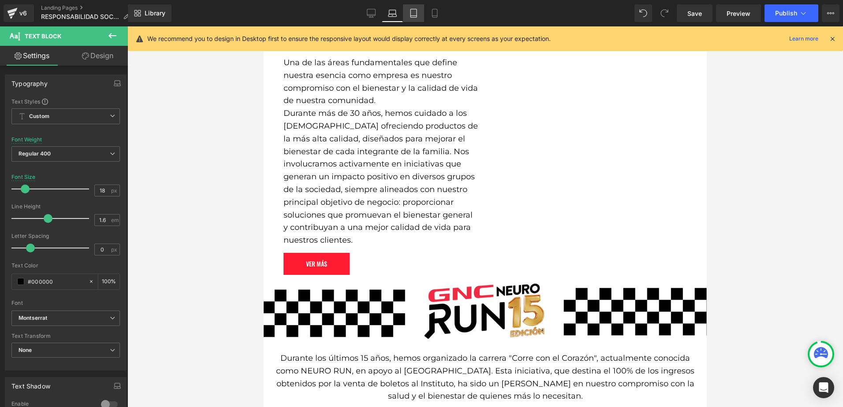
click at [415, 19] on link "Tablet" at bounding box center [413, 13] width 21 height 18
type input "16"
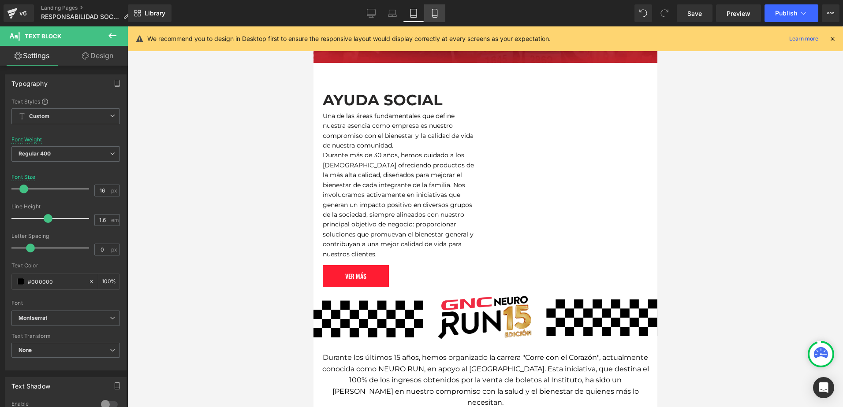
click at [436, 16] on icon at bounding box center [434, 13] width 9 height 9
type input "100"
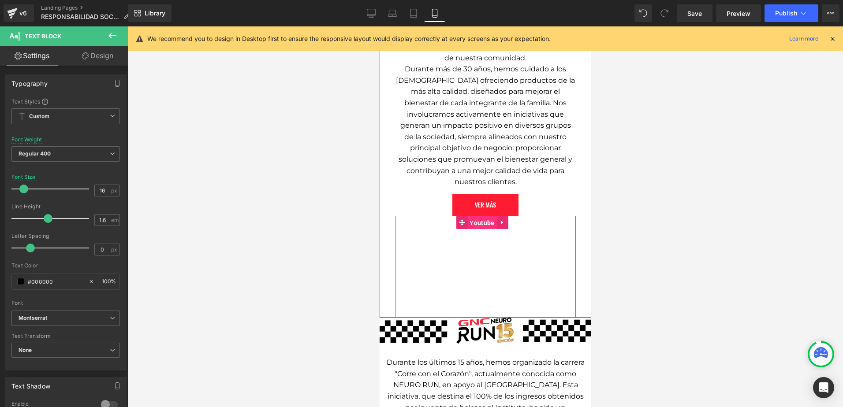
click at [475, 216] on span "Youtube" at bounding box center [481, 222] width 29 height 13
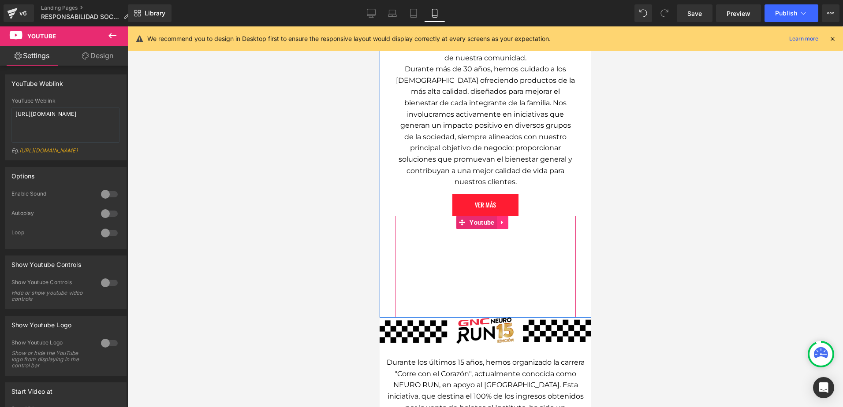
click at [497, 216] on link at bounding box center [501, 222] width 11 height 13
click at [496, 220] on icon at bounding box center [496, 223] width 6 height 6
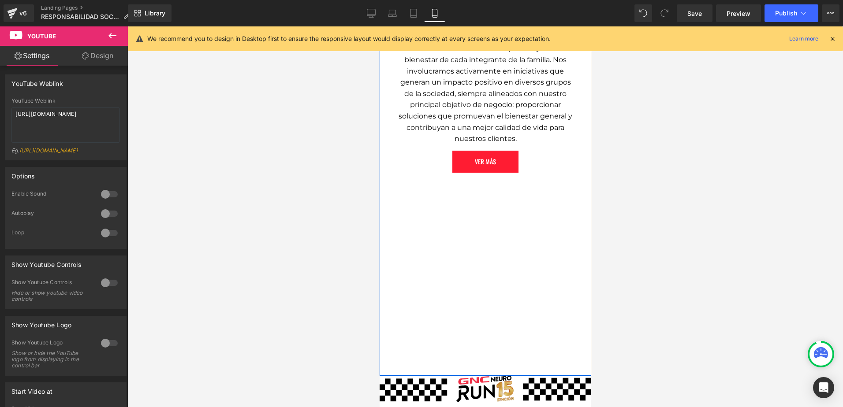
scroll to position [360, 0]
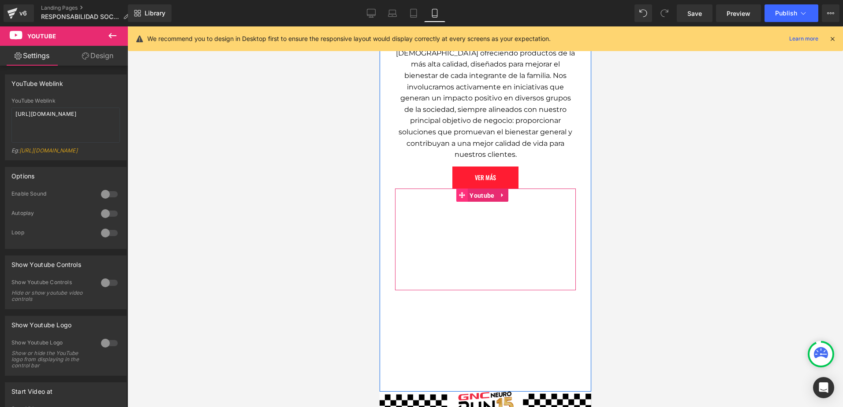
click at [464, 191] on link "Youtube" at bounding box center [475, 195] width 41 height 13
click at [94, 60] on link "Design" at bounding box center [98, 56] width 64 height 20
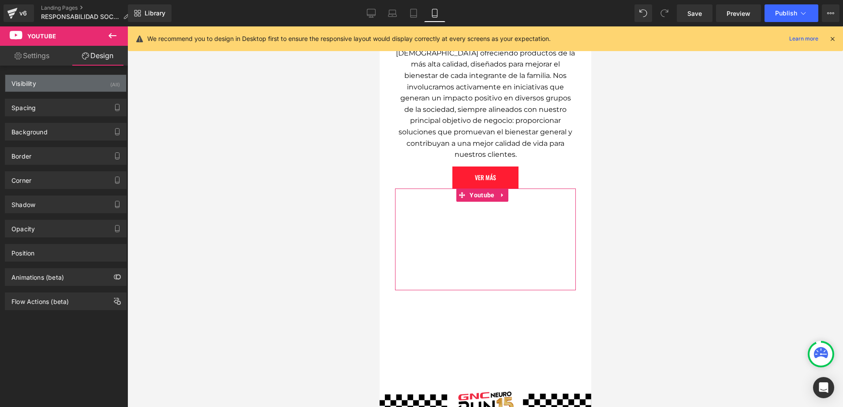
click at [85, 85] on div "Visibility (All)" at bounding box center [65, 83] width 121 height 17
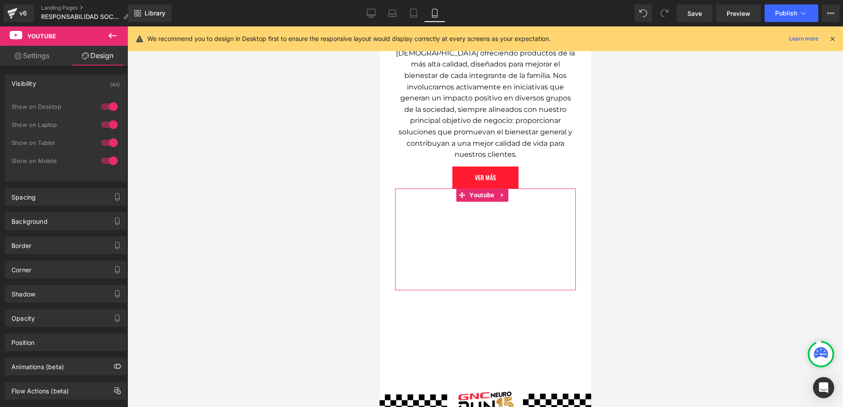
click at [113, 143] on div at bounding box center [109, 143] width 21 height 14
drag, startPoint x: 112, startPoint y: 125, endPoint x: 110, endPoint y: 104, distance: 21.7
click at [111, 124] on div at bounding box center [109, 125] width 21 height 14
click at [114, 101] on div at bounding box center [109, 107] width 21 height 14
click at [110, 141] on div at bounding box center [109, 143] width 21 height 14
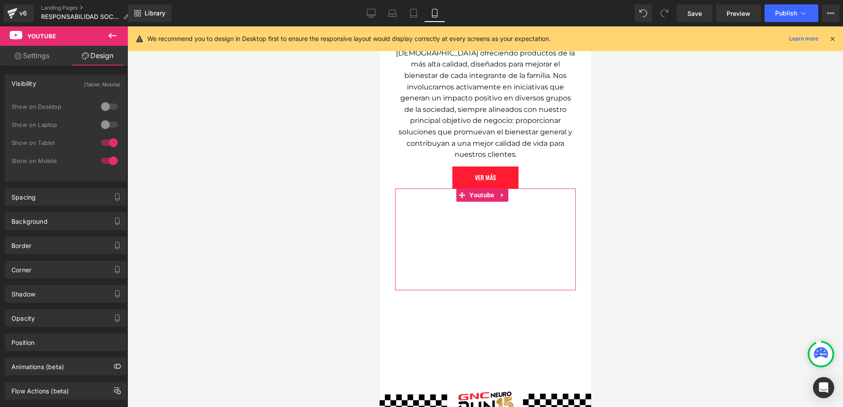
click at [100, 122] on div at bounding box center [109, 125] width 21 height 14
click at [106, 105] on div at bounding box center [109, 107] width 21 height 14
click at [107, 159] on div at bounding box center [109, 161] width 21 height 14
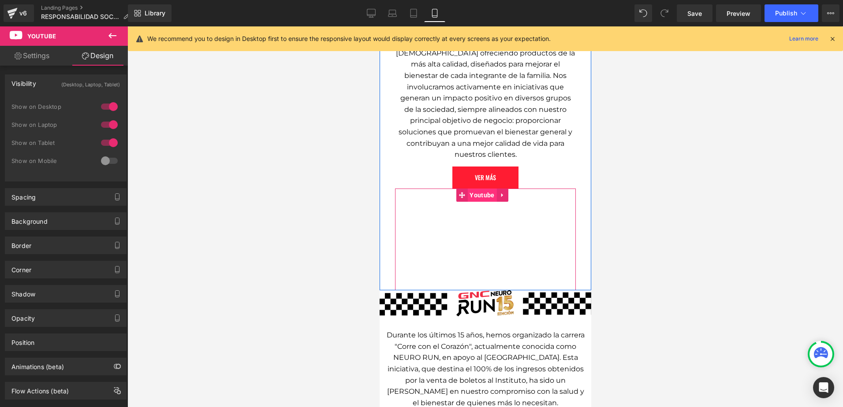
click at [469, 190] on span "Youtube" at bounding box center [481, 195] width 29 height 13
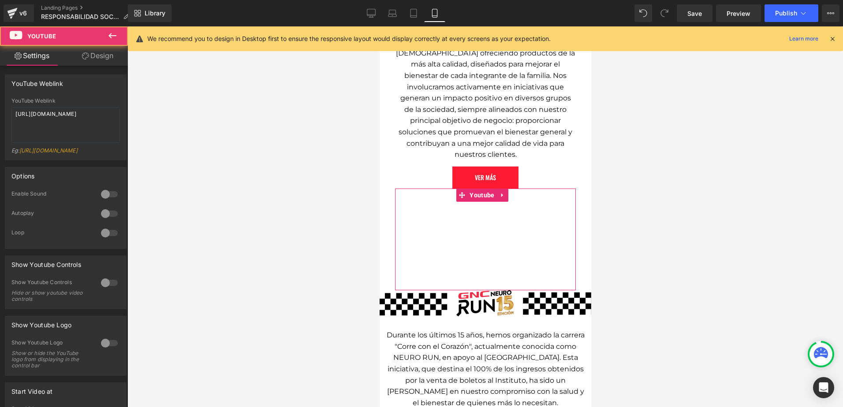
click at [119, 61] on link "Design" at bounding box center [98, 56] width 64 height 20
click at [0, 0] on div "Visibility" at bounding box center [0, 0] width 0 height 0
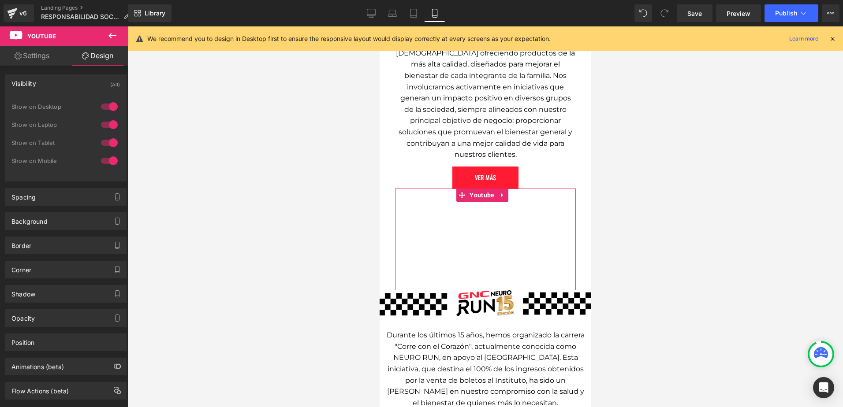
drag, startPoint x: 108, startPoint y: 112, endPoint x: 106, endPoint y: 117, distance: 4.6
click at [108, 112] on div at bounding box center [109, 107] width 21 height 14
click at [104, 131] on div at bounding box center [109, 125] width 21 height 14
click at [104, 141] on div at bounding box center [109, 143] width 21 height 14
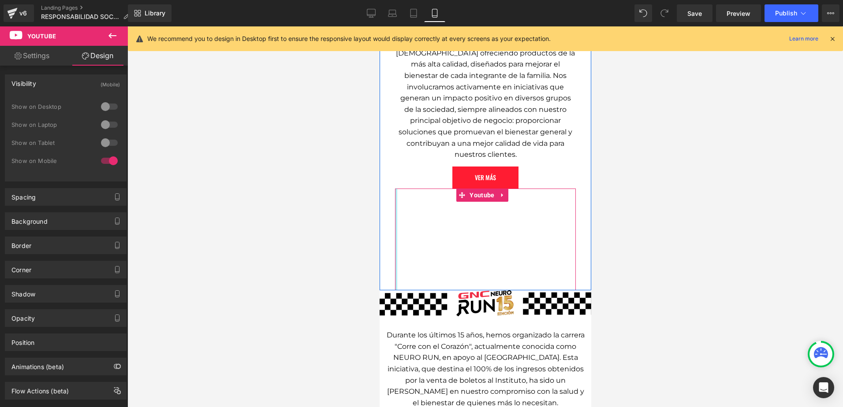
scroll to position [316, 0]
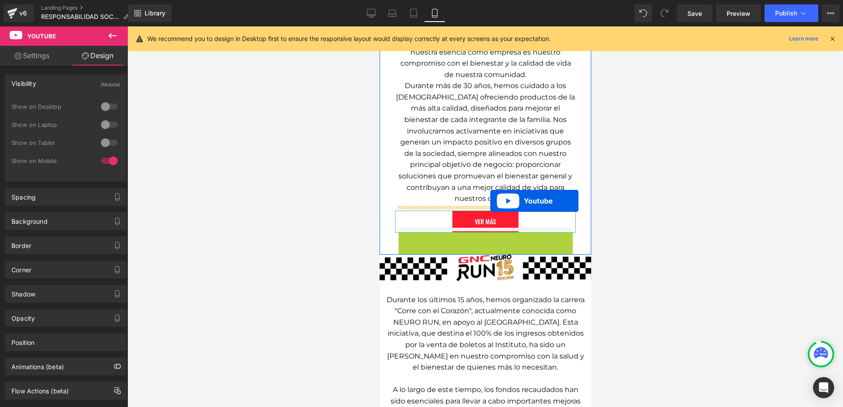
drag, startPoint x: 461, startPoint y: 235, endPoint x: 490, endPoint y: 201, distance: 44.1
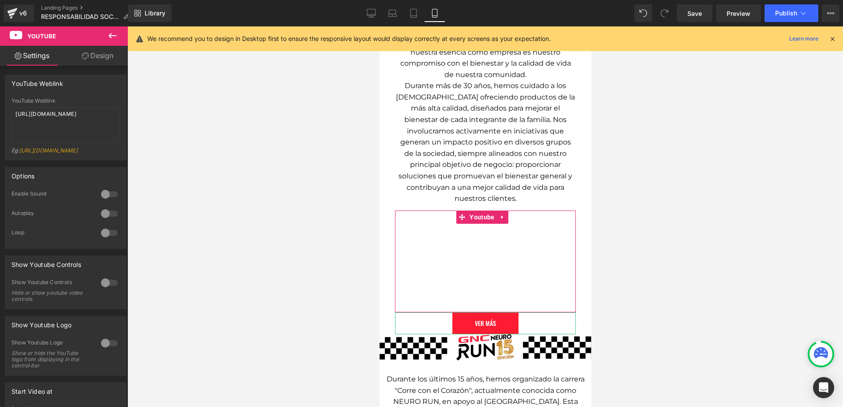
drag, startPoint x: 99, startPoint y: 57, endPoint x: 62, endPoint y: 103, distance: 59.0
click at [100, 57] on link "Design" at bounding box center [98, 56] width 64 height 20
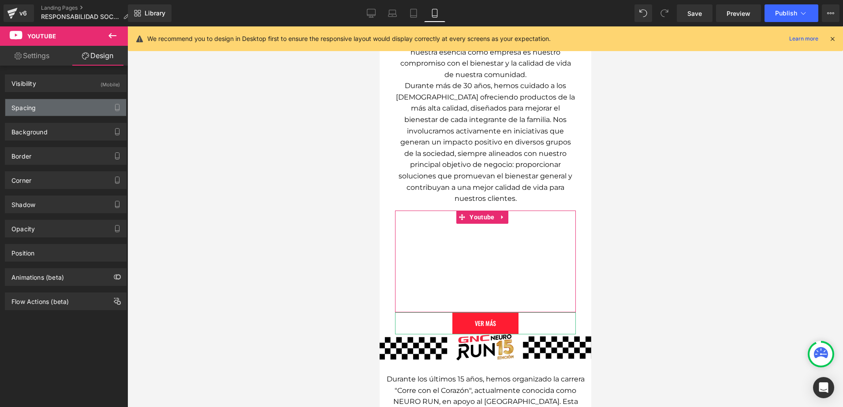
type input "0"
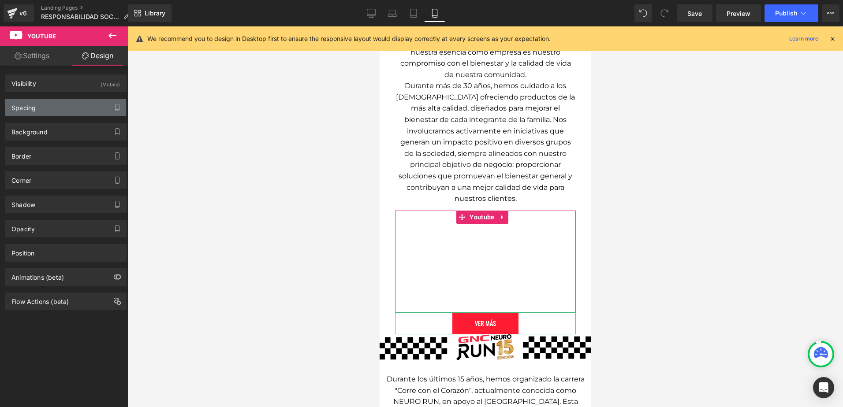
type input "0"
click at [62, 109] on div "Spacing" at bounding box center [65, 107] width 121 height 17
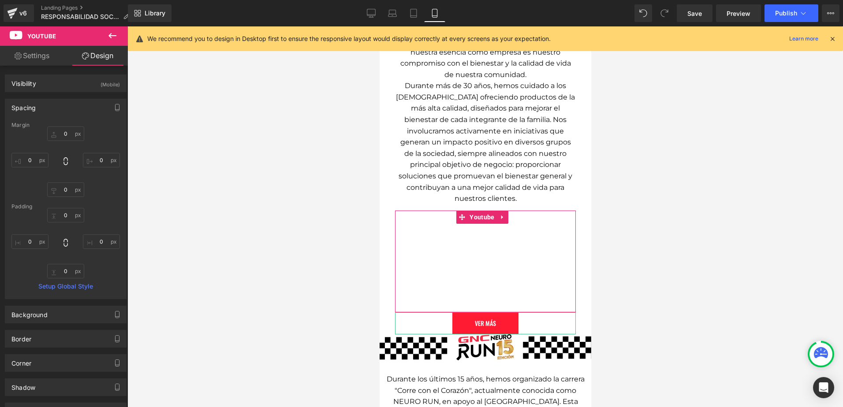
click at [71, 175] on div "0px 0 0px 0 0px 0 0px 0" at bounding box center [65, 162] width 108 height 71
click at [64, 184] on input "0" at bounding box center [65, 189] width 37 height 15
type input "20"
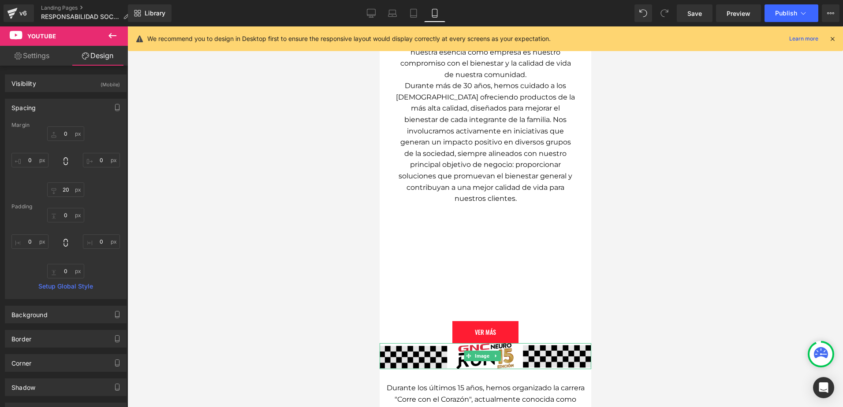
click at [402, 348] on img at bounding box center [485, 356] width 212 height 26
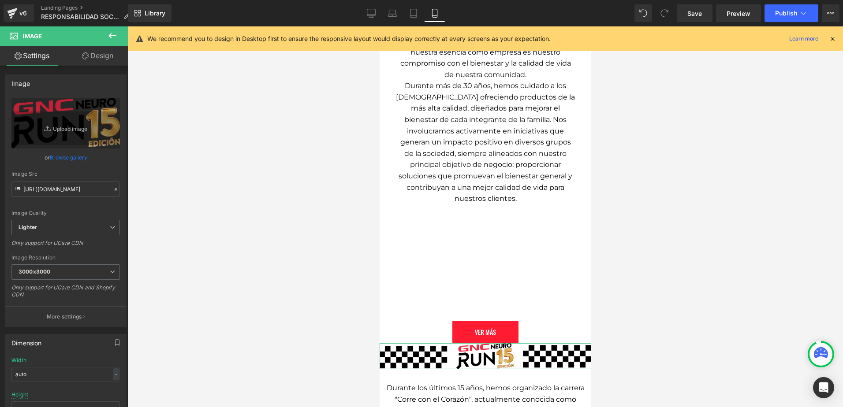
click at [108, 59] on link "Design" at bounding box center [98, 56] width 64 height 20
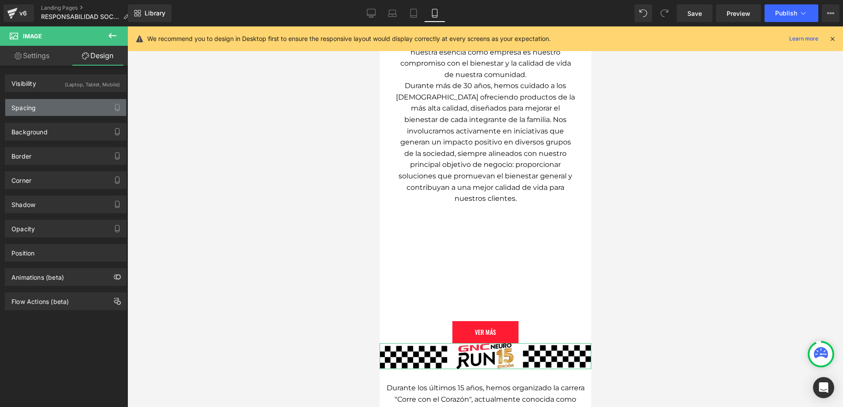
drag, startPoint x: 28, startPoint y: 104, endPoint x: 35, endPoint y: 110, distance: 9.4
click at [32, 106] on div "Spacing" at bounding box center [23, 105] width 24 height 12
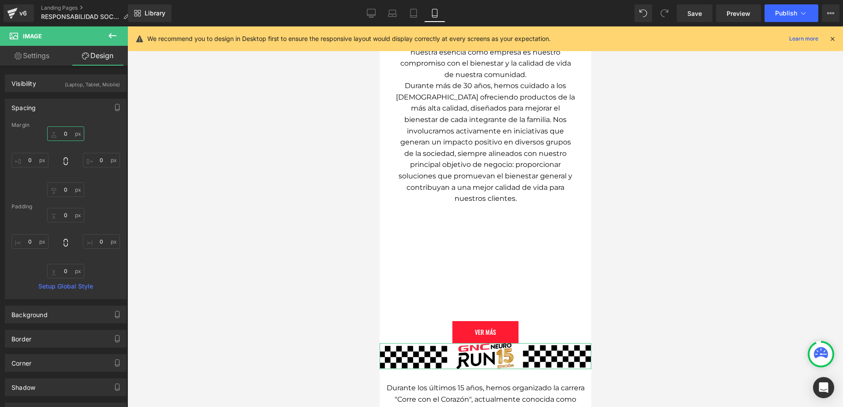
click at [63, 130] on input "0" at bounding box center [65, 134] width 37 height 15
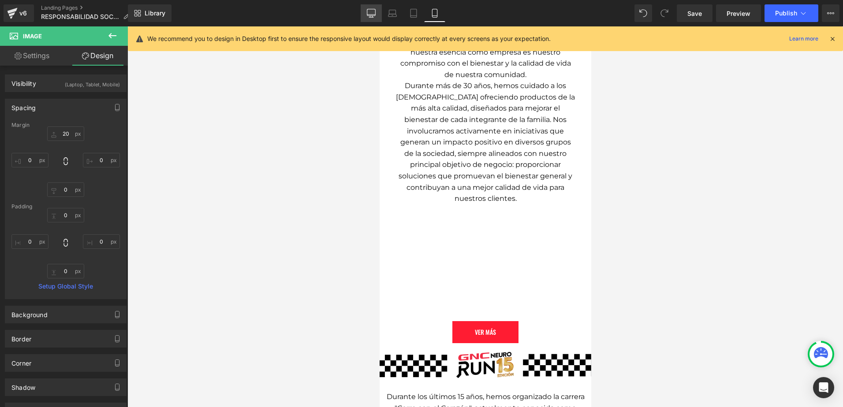
click at [377, 6] on link "Desktop" at bounding box center [371, 13] width 21 height 18
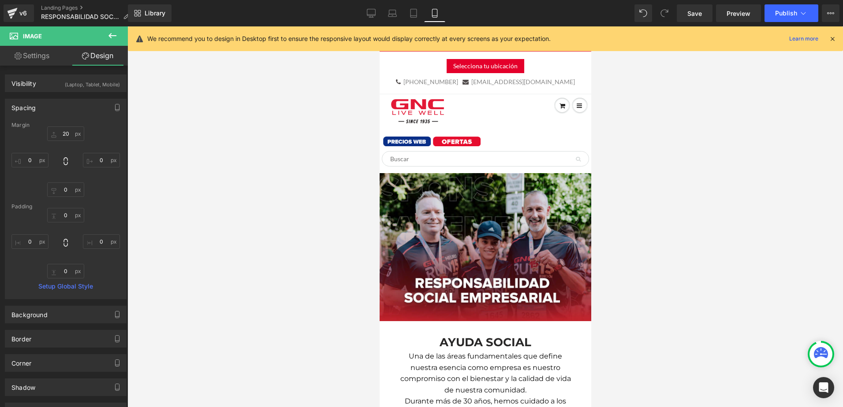
type input "0"
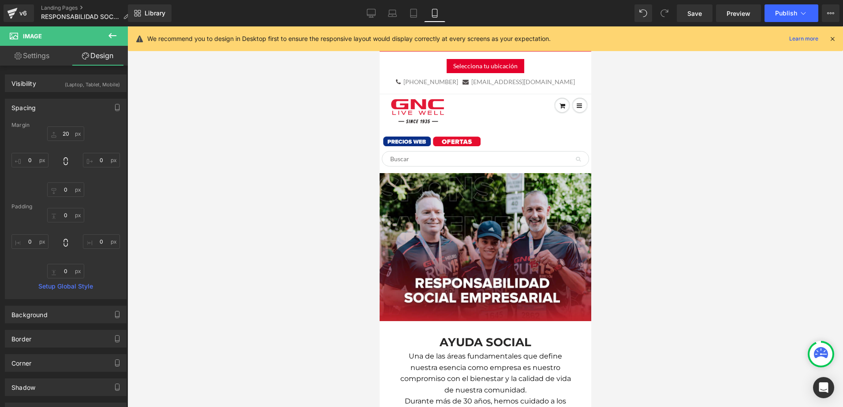
type input "0"
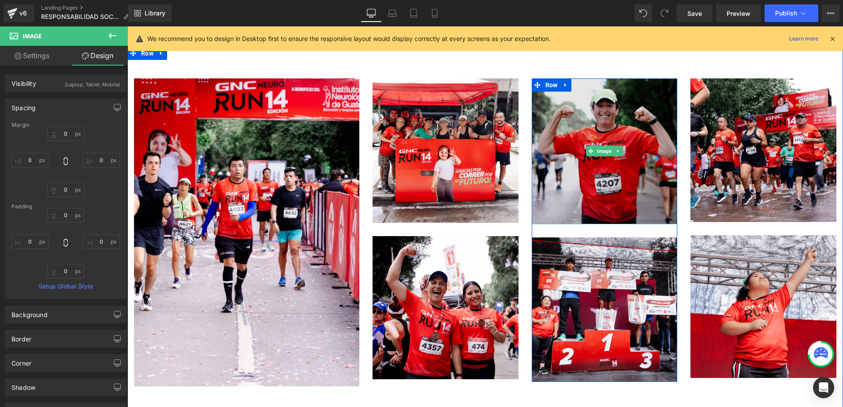
scroll to position [2116, 0]
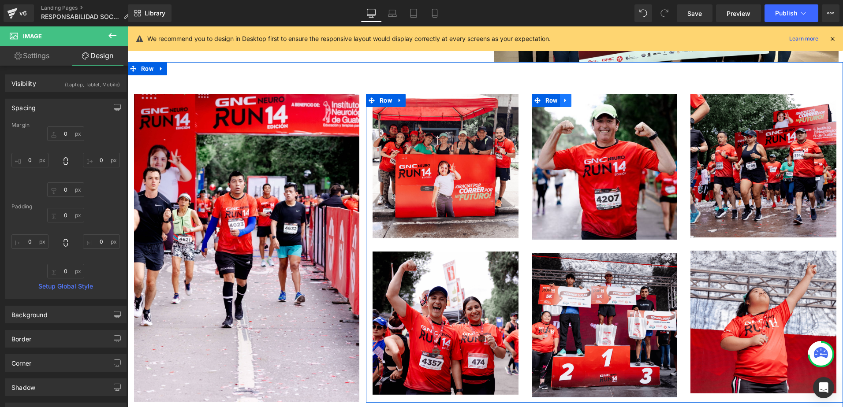
click at [566, 94] on link at bounding box center [565, 100] width 11 height 13
click at [583, 94] on link at bounding box center [588, 100] width 11 height 13
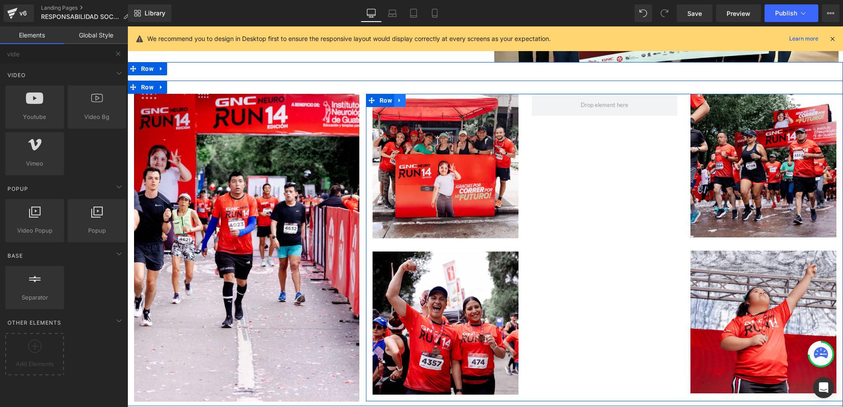
click at [400, 94] on link at bounding box center [399, 100] width 11 height 13
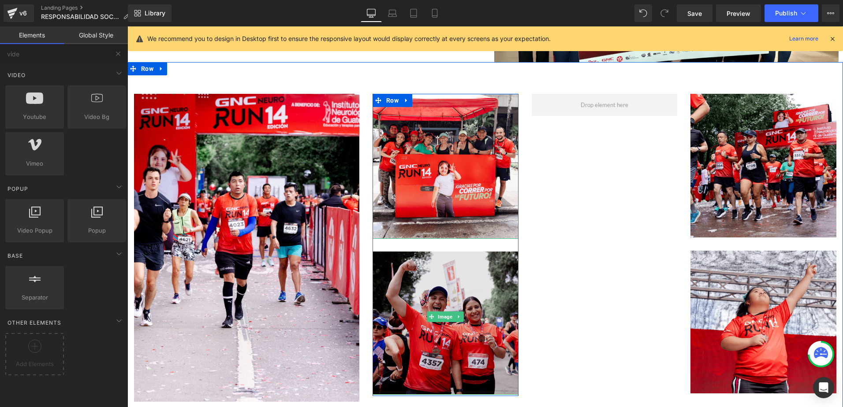
click at [418, 238] on img at bounding box center [445, 316] width 146 height 156
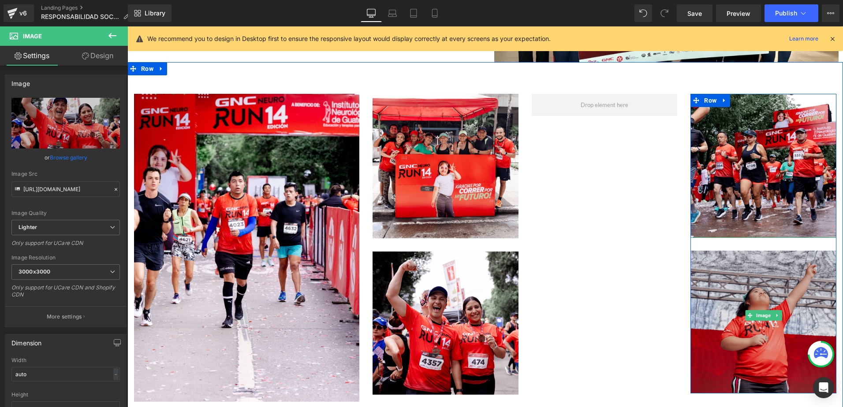
click at [732, 238] on img at bounding box center [763, 316] width 146 height 156
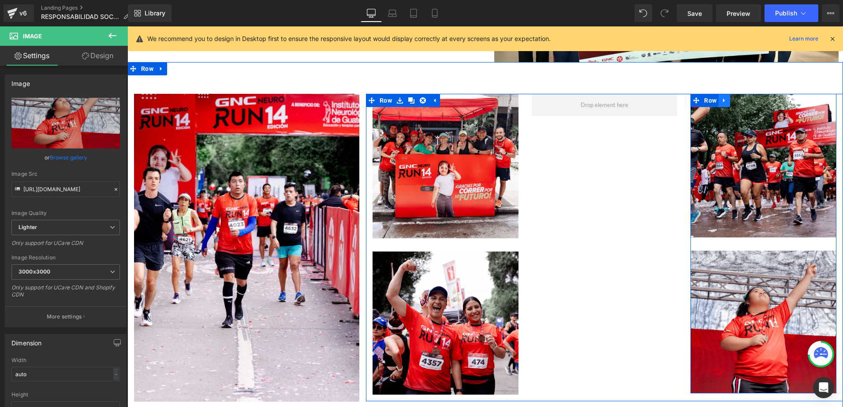
click at [722, 97] on icon at bounding box center [724, 100] width 6 height 7
click at [744, 97] on icon at bounding box center [747, 100] width 6 height 7
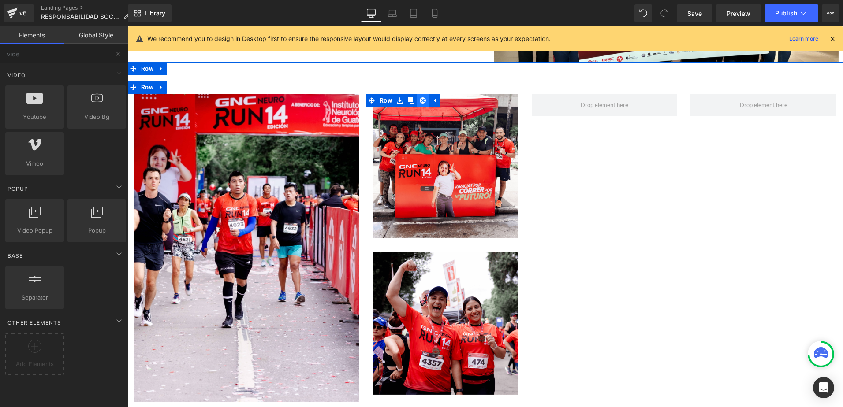
click at [420, 97] on icon at bounding box center [423, 100] width 6 height 6
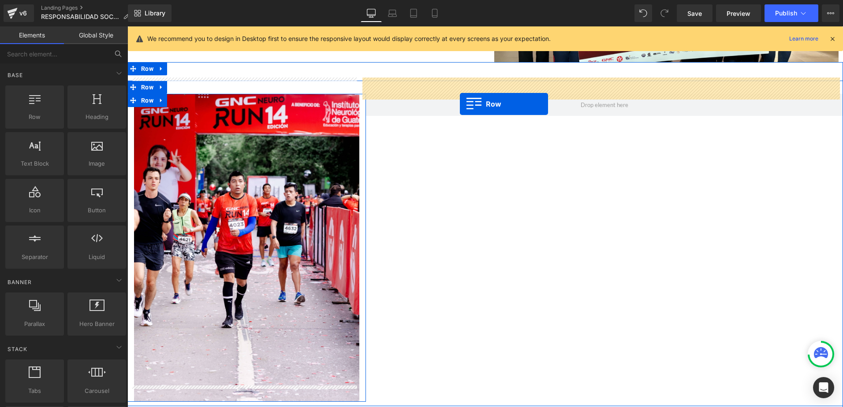
drag, startPoint x: 170, startPoint y: 145, endPoint x: 460, endPoint y: 104, distance: 292.9
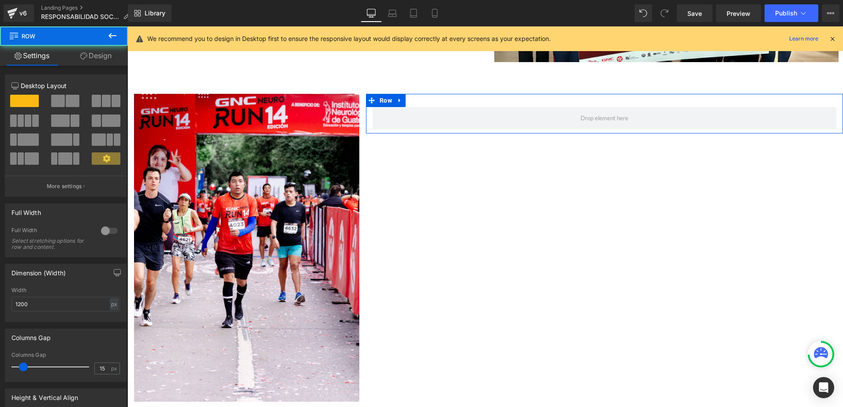
click at [104, 104] on span at bounding box center [106, 101] width 9 height 12
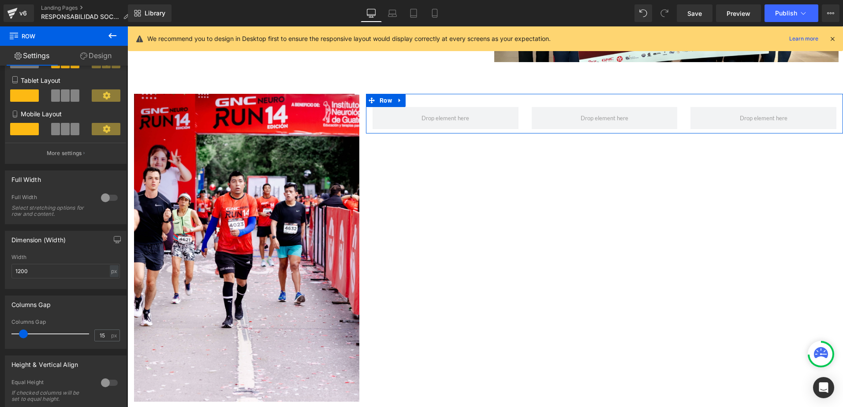
scroll to position [132, 0]
type input "0"
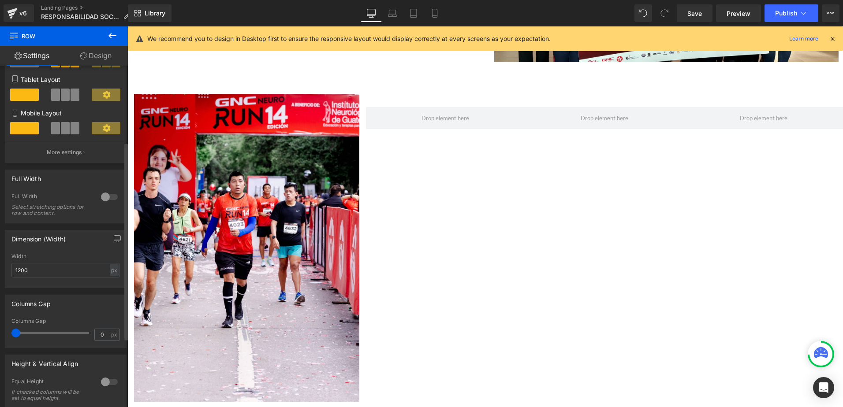
drag, startPoint x: 20, startPoint y: 329, endPoint x: 0, endPoint y: 326, distance: 20.4
click at [0, 326] on html "Row You are previewing how the will restyle your page. You can not edit Element…" at bounding box center [421, 203] width 843 height 407
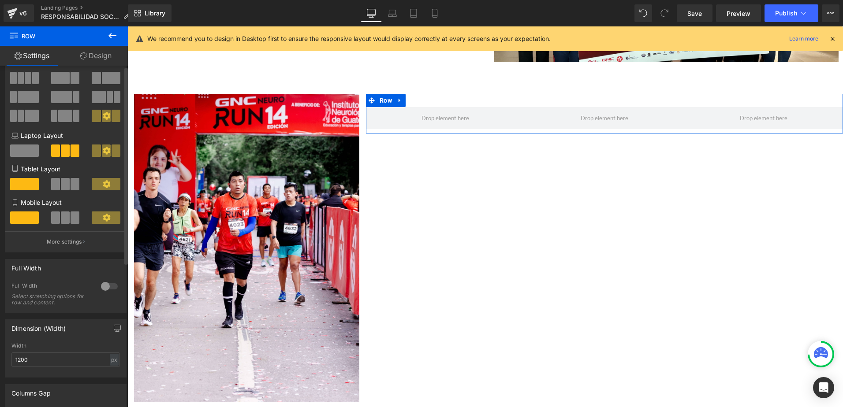
scroll to position [0, 0]
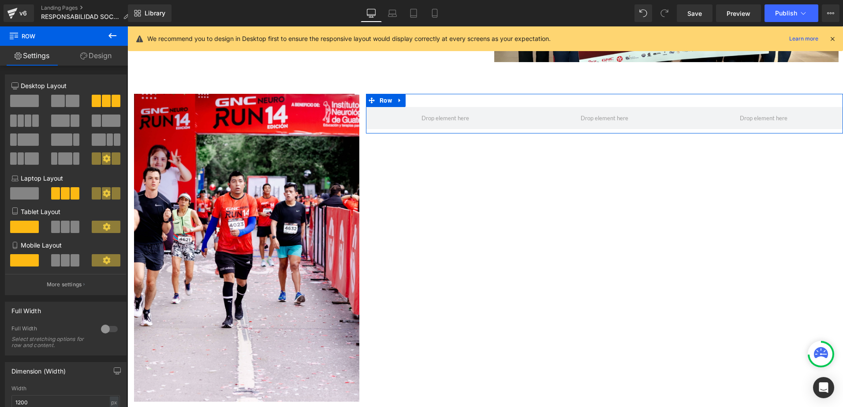
click at [94, 53] on link "Design" at bounding box center [96, 56] width 64 height 20
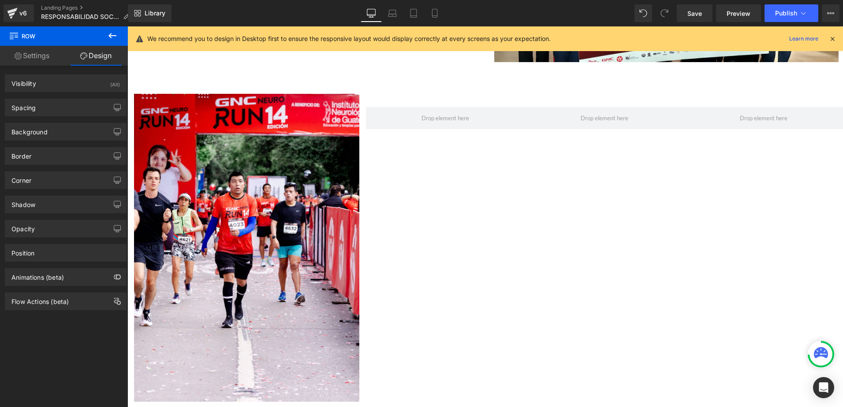
click at [111, 39] on icon at bounding box center [112, 35] width 11 height 11
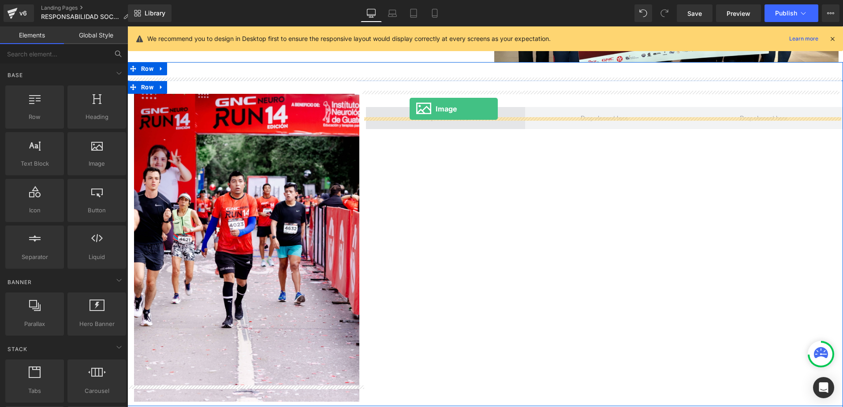
drag, startPoint x: 218, startPoint y: 183, endPoint x: 409, endPoint y: 108, distance: 205.3
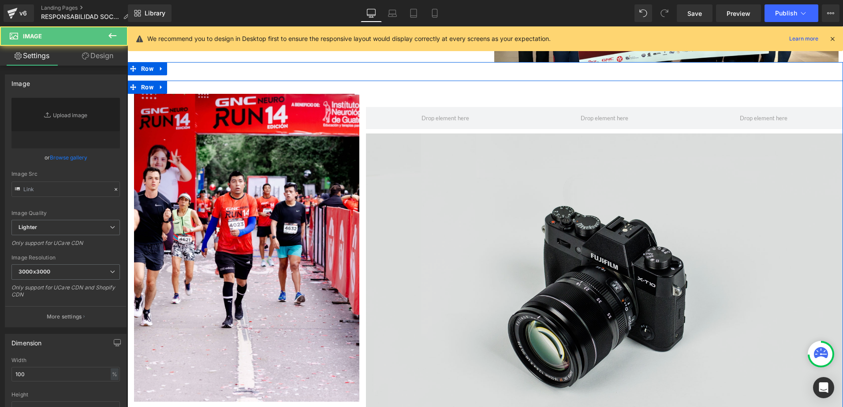
type input "//d1um8515vdn9kb.cloudfront.net/images/parallax.jpg"
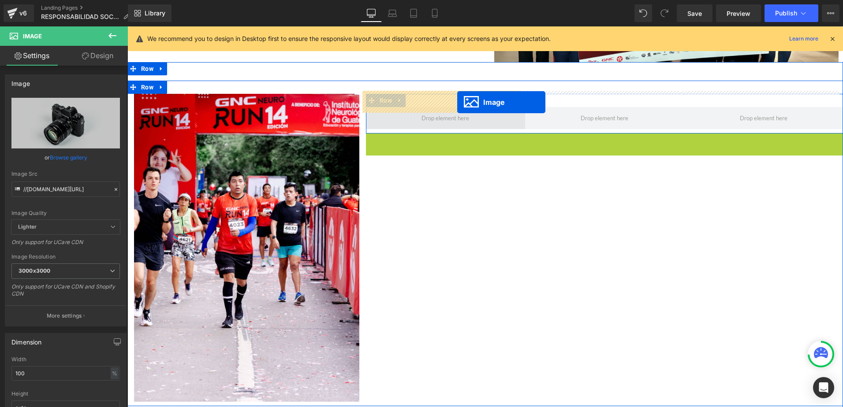
drag, startPoint x: 586, startPoint y: 274, endPoint x: 457, endPoint y: 104, distance: 214.2
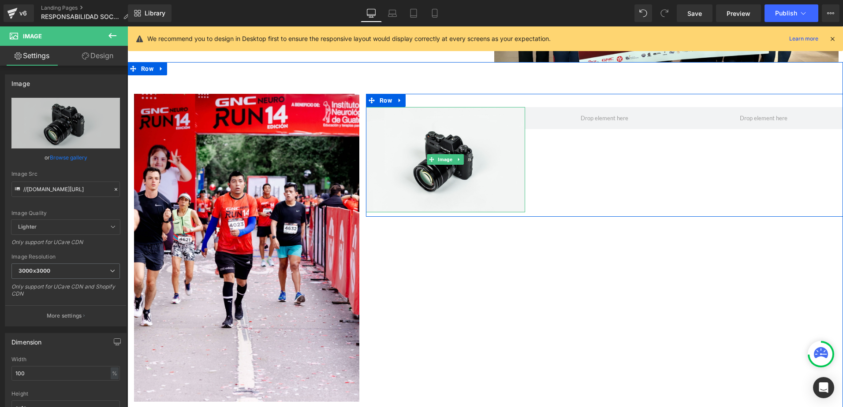
click at [459, 154] on link at bounding box center [458, 159] width 9 height 11
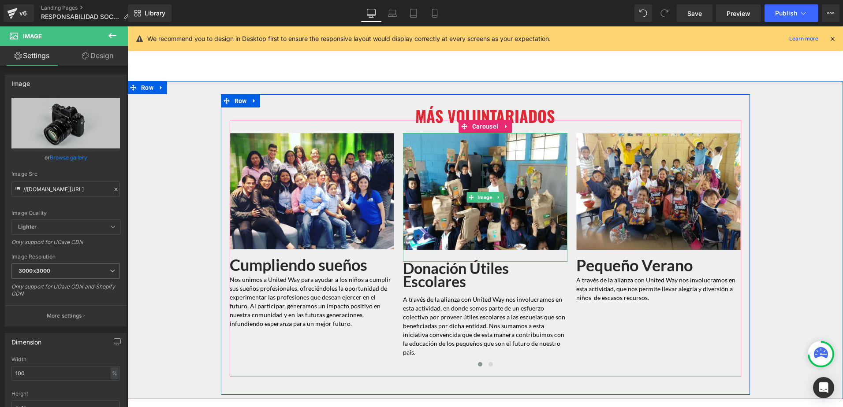
scroll to position [2513, 0]
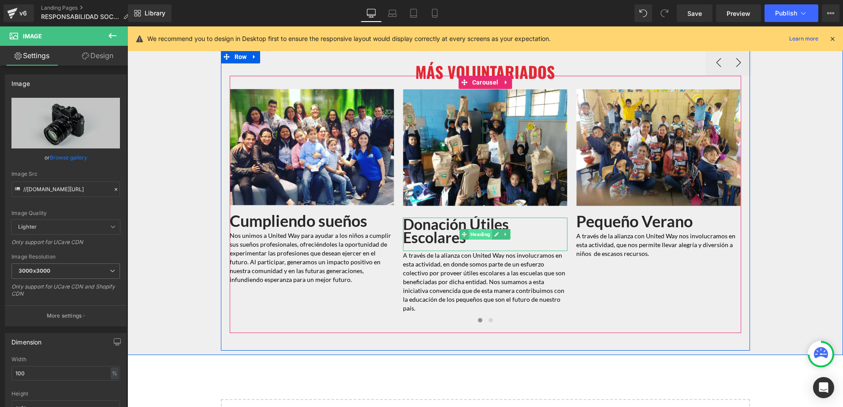
click at [479, 229] on span "Heading" at bounding box center [480, 234] width 23 height 11
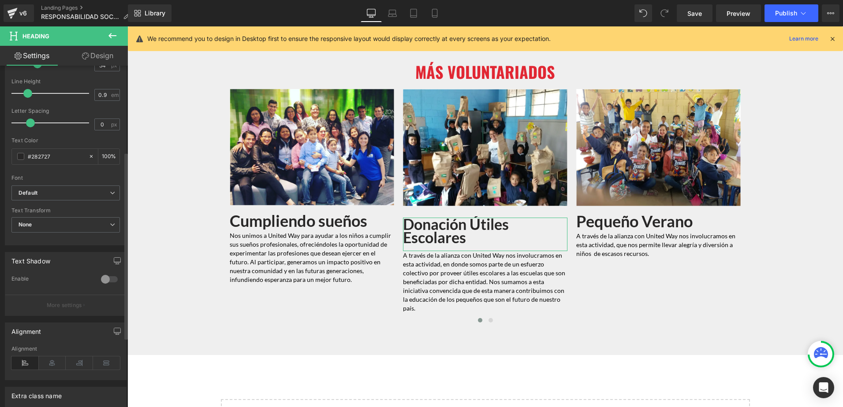
scroll to position [132, 0]
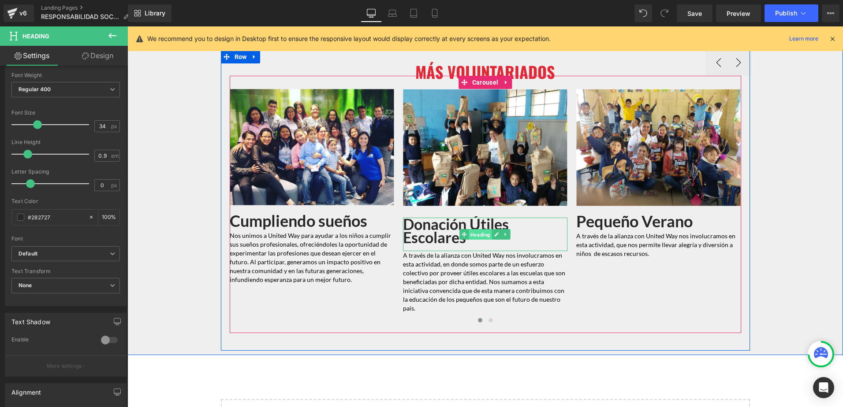
click at [469, 229] on span "Heading" at bounding box center [480, 234] width 23 height 11
click at [428, 226] on span "Donación Útiles Escolares" at bounding box center [456, 231] width 106 height 32
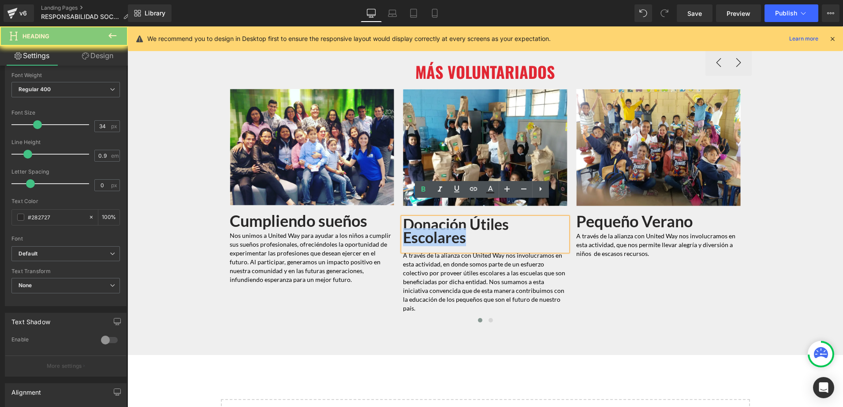
click at [428, 227] on span "Donación Útiles Escolares" at bounding box center [456, 231] width 106 height 32
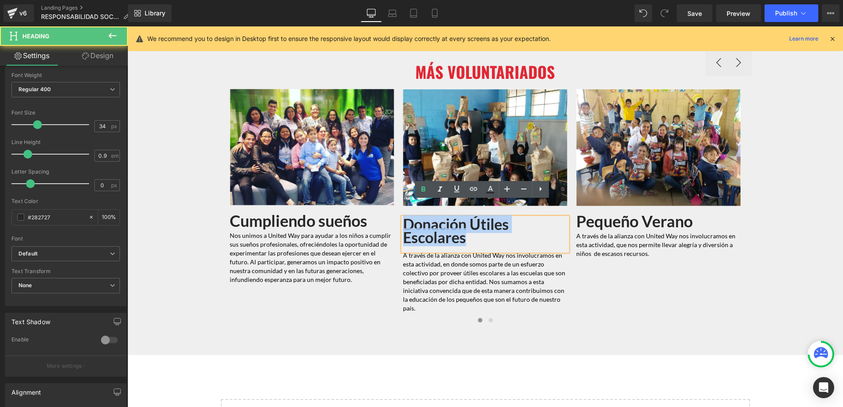
click at [428, 227] on span "Donación Útiles Escolares" at bounding box center [456, 231] width 106 height 32
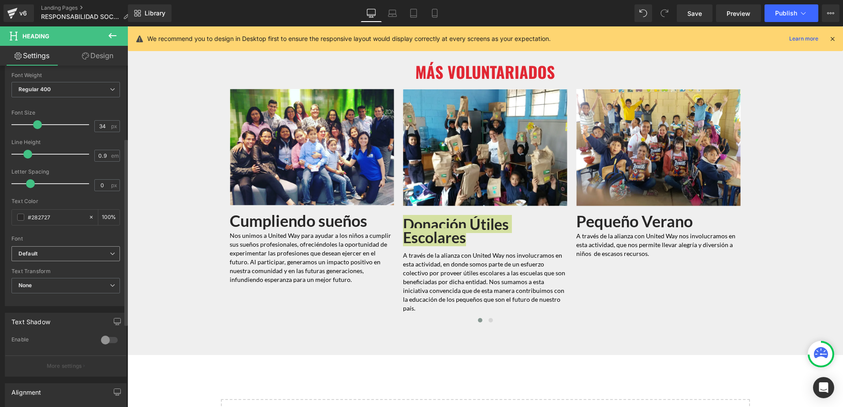
click at [53, 257] on b "Default" at bounding box center [64, 253] width 91 height 7
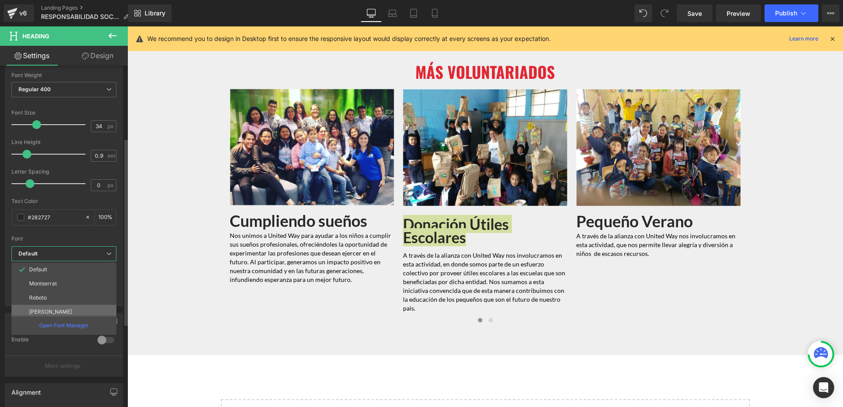
click at [67, 305] on li "Oswald" at bounding box center [65, 312] width 109 height 14
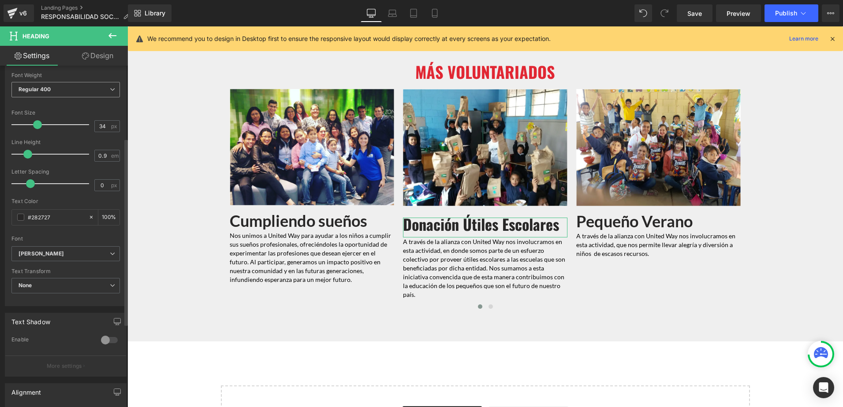
click at [99, 89] on span "Regular 400" at bounding box center [65, 89] width 108 height 15
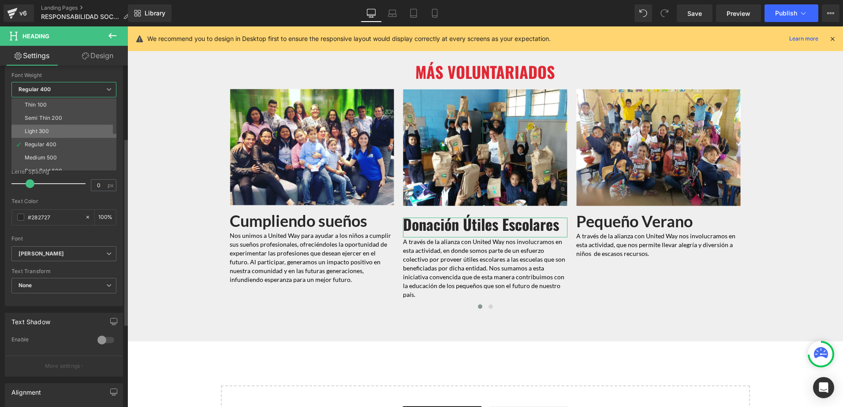
click at [70, 134] on li "Light 300" at bounding box center [65, 131] width 109 height 13
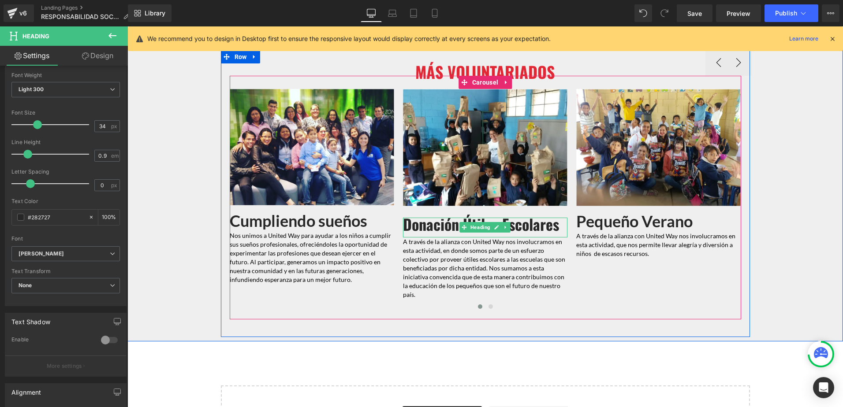
click at [429, 213] on span "Donación Útiles Escolares" at bounding box center [481, 224] width 156 height 22
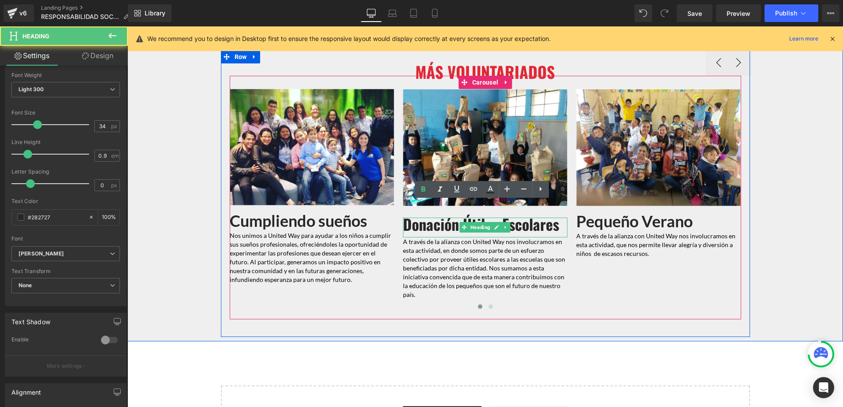
click at [429, 213] on span "Donación Útiles Escolares" at bounding box center [481, 224] width 156 height 22
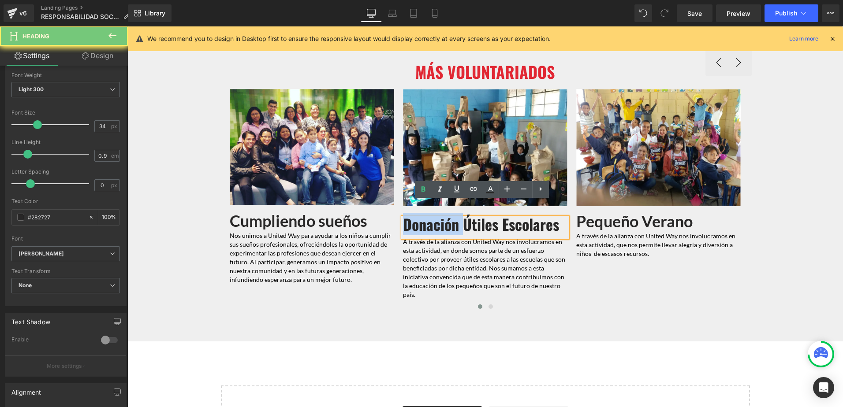
click at [429, 213] on span "Donación Útiles Escolares" at bounding box center [481, 224] width 156 height 22
click at [424, 194] on icon at bounding box center [423, 189] width 11 height 11
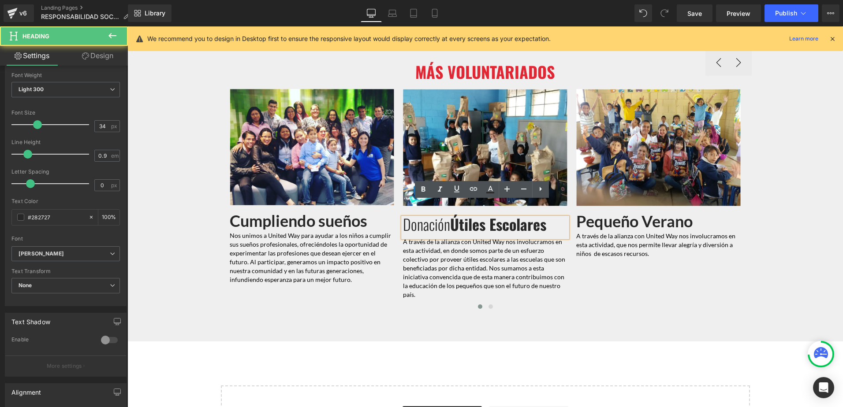
click at [458, 213] on span "Útiles Escolares" at bounding box center [498, 224] width 96 height 22
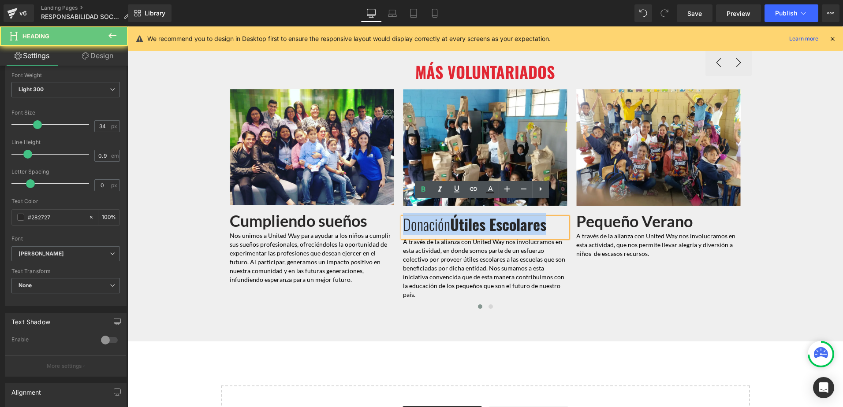
click at [458, 213] on span "Útiles Escolares" at bounding box center [498, 224] width 96 height 22
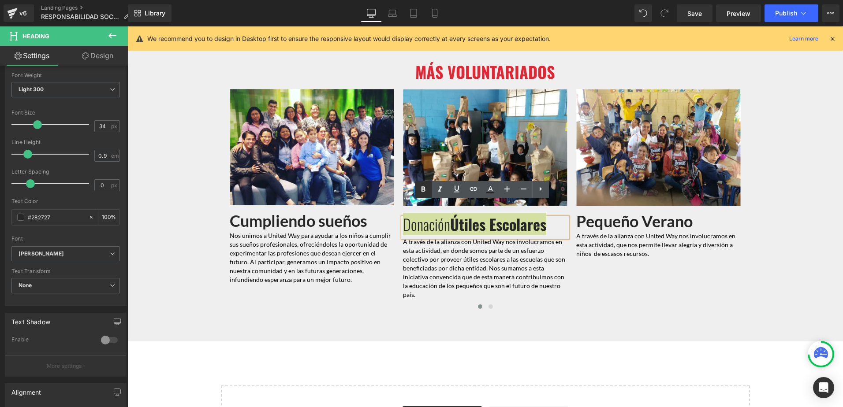
click at [425, 192] on icon at bounding box center [423, 189] width 11 height 11
click at [430, 189] on link at bounding box center [423, 189] width 17 height 17
click at [432, 213] on strong "Donación Útiles Escolares" at bounding box center [481, 224] width 156 height 22
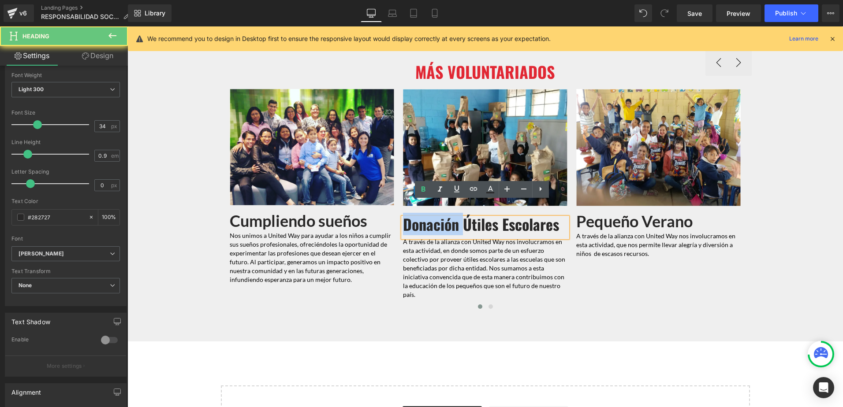
click at [432, 213] on strong "Donación Útiles Escolares" at bounding box center [481, 224] width 156 height 22
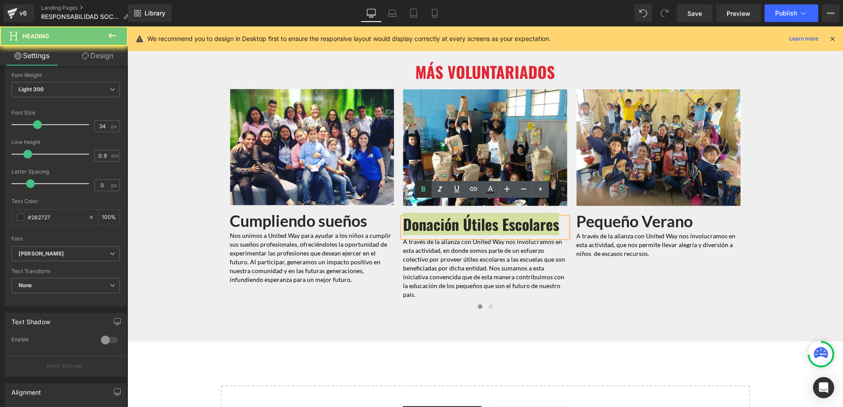
click at [425, 195] on link at bounding box center [423, 189] width 17 height 17
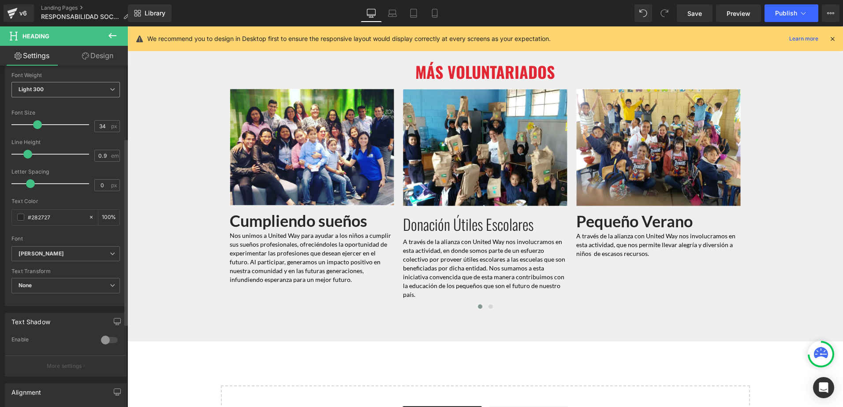
click at [82, 86] on span "Light 300" at bounding box center [65, 89] width 108 height 15
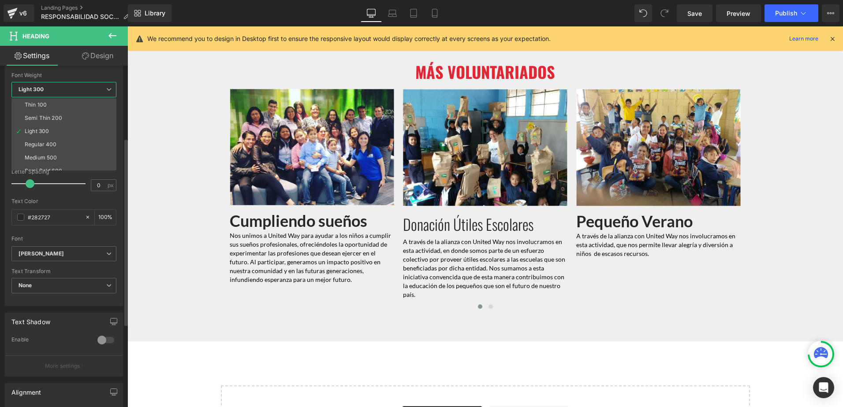
click at [67, 154] on li "Medium 500" at bounding box center [65, 157] width 109 height 13
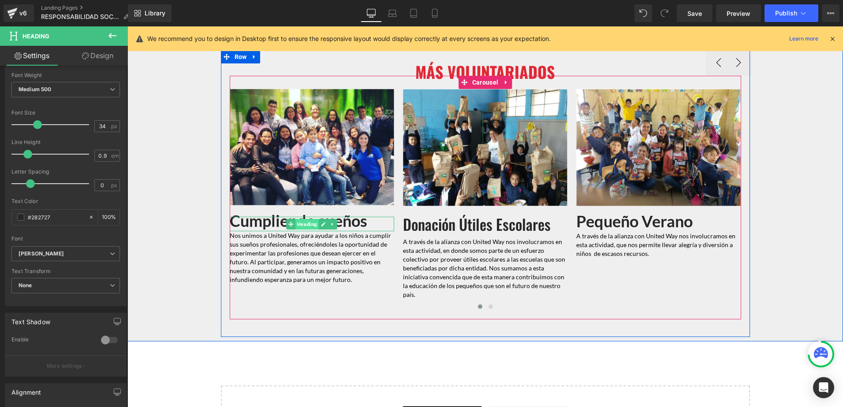
click at [305, 219] on span "Heading" at bounding box center [306, 224] width 23 height 11
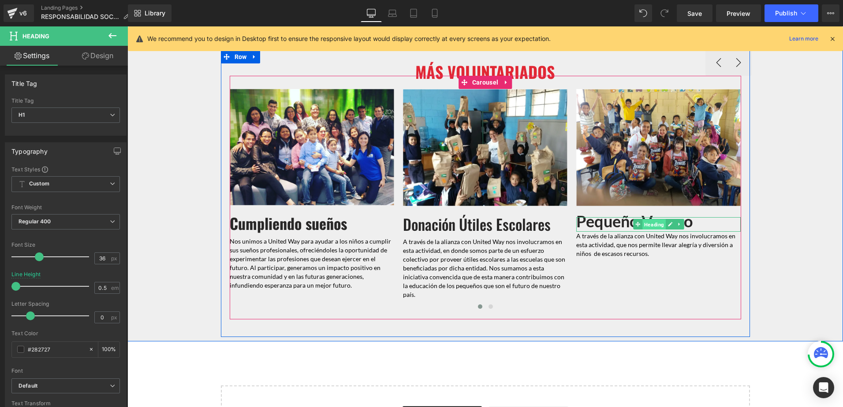
click at [652, 220] on span "Heading" at bounding box center [653, 225] width 23 height 11
click at [597, 212] on span "Pequeño Verano" at bounding box center [624, 223] width 97 height 22
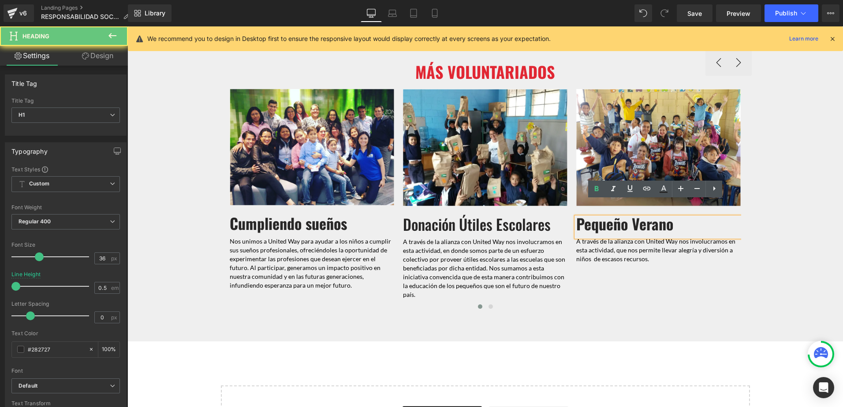
click at [597, 212] on span "Pequeño Verano" at bounding box center [624, 223] width 97 height 22
click at [616, 212] on span "Pequeño Verano" at bounding box center [624, 223] width 97 height 22
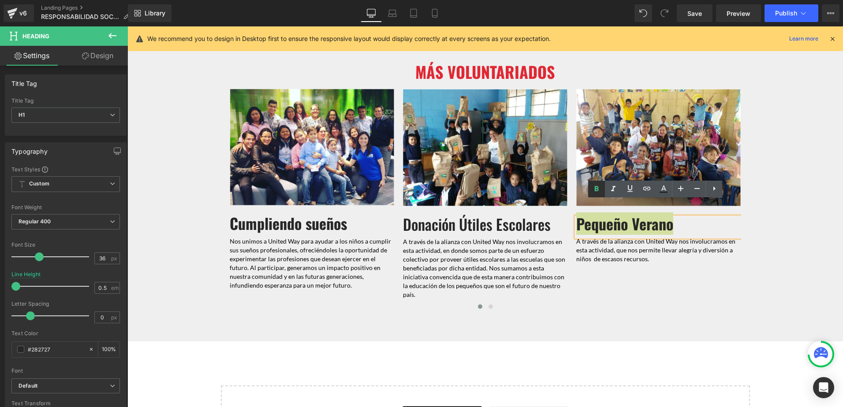
click at [596, 192] on icon at bounding box center [596, 189] width 11 height 11
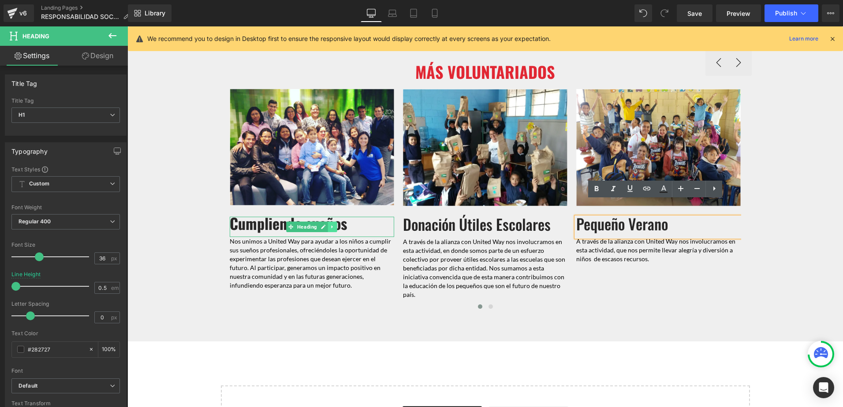
click at [332, 222] on link at bounding box center [332, 227] width 9 height 11
click at [335, 224] on icon at bounding box center [337, 226] width 5 height 5
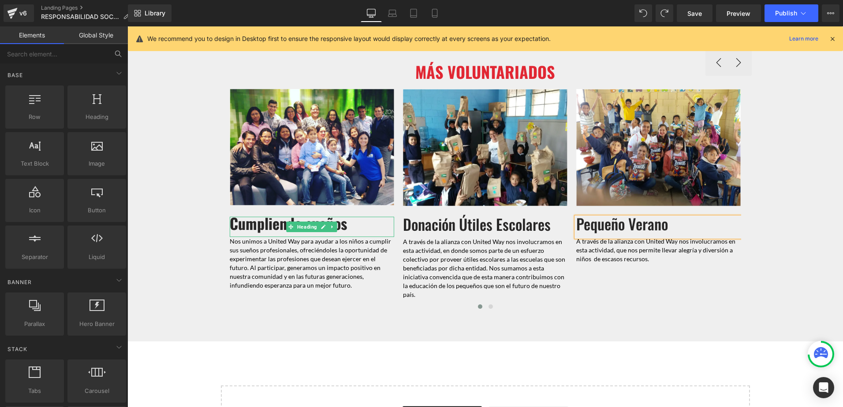
click at [354, 217] on h1 "Cumpliendo sueños" at bounding box center [312, 224] width 164 height 14
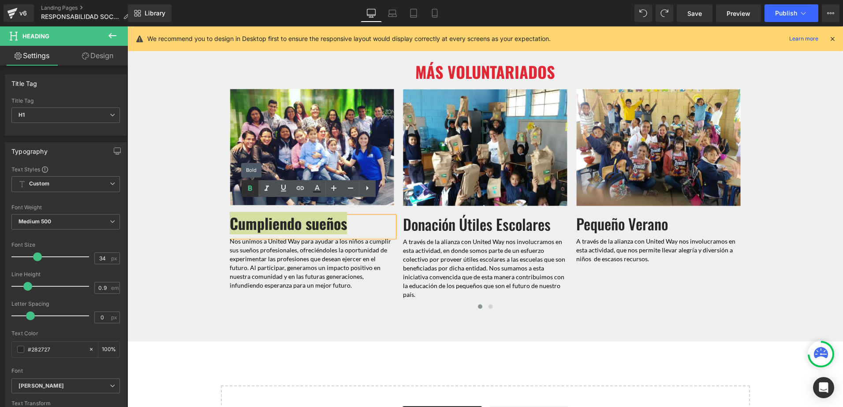
click at [252, 187] on icon at bounding box center [250, 188] width 11 height 11
drag, startPoint x: 489, startPoint y: 283, endPoint x: 483, endPoint y: 281, distance: 6.3
click at [489, 302] on button at bounding box center [490, 306] width 11 height 9
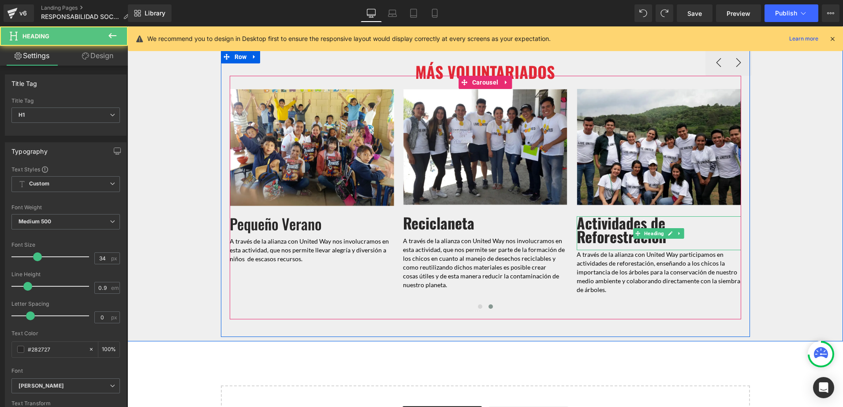
click at [587, 214] on span "Actividades de Reforestración" at bounding box center [621, 230] width 89 height 36
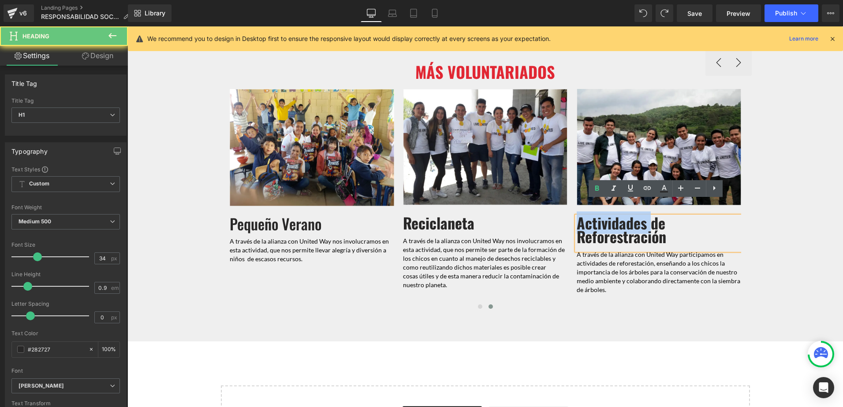
click at [587, 214] on span "Actividades de Reforestración" at bounding box center [621, 230] width 89 height 36
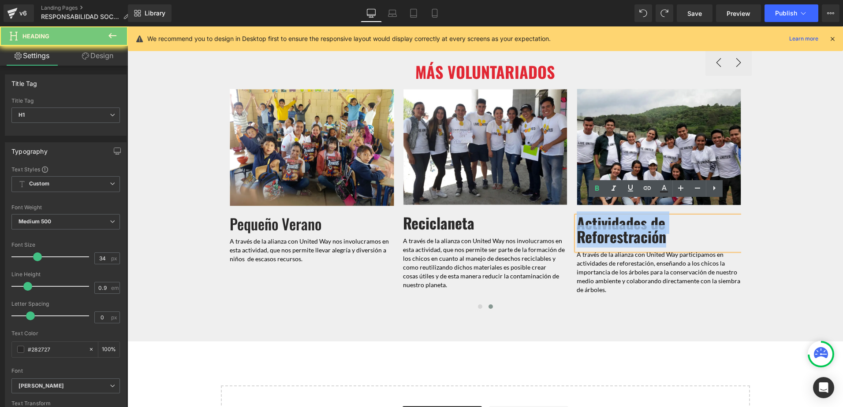
click at [587, 214] on span "Actividades de Reforestración" at bounding box center [621, 230] width 89 height 36
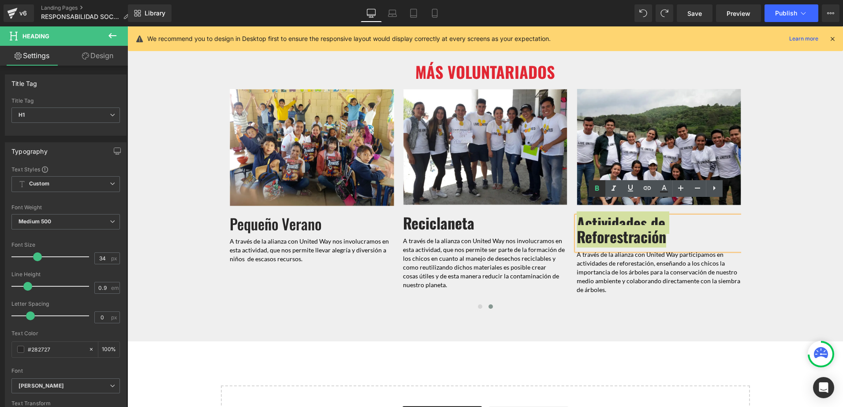
click at [596, 193] on icon at bounding box center [597, 188] width 11 height 11
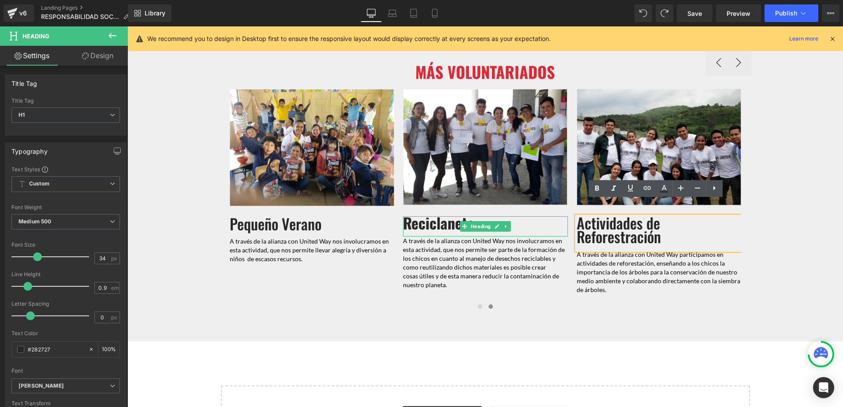
click at [408, 212] on span "Reciclaneta" at bounding box center [438, 223] width 71 height 22
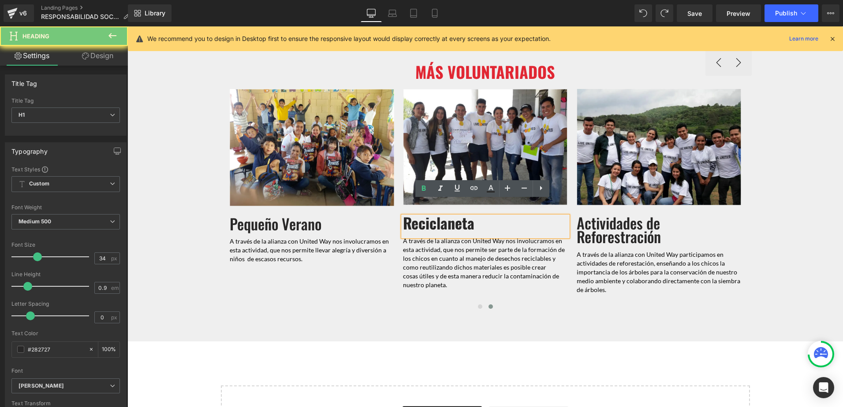
click at [408, 212] on span "Reciclaneta" at bounding box center [438, 223] width 71 height 22
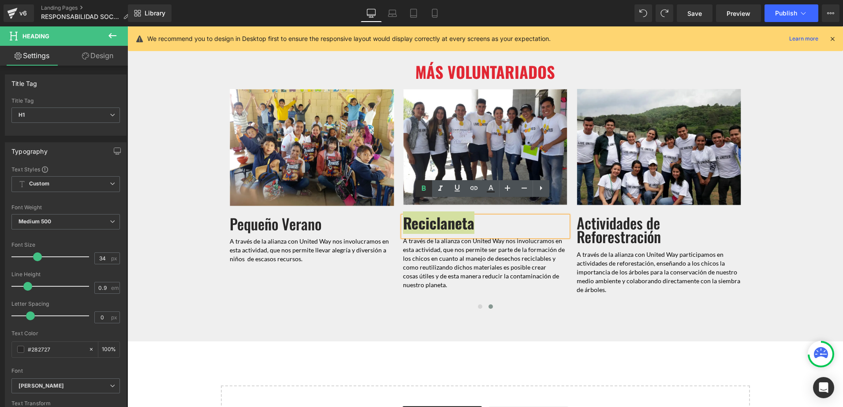
click at [426, 196] on link at bounding box center [423, 188] width 17 height 17
click at [478, 305] on span at bounding box center [480, 307] width 4 height 4
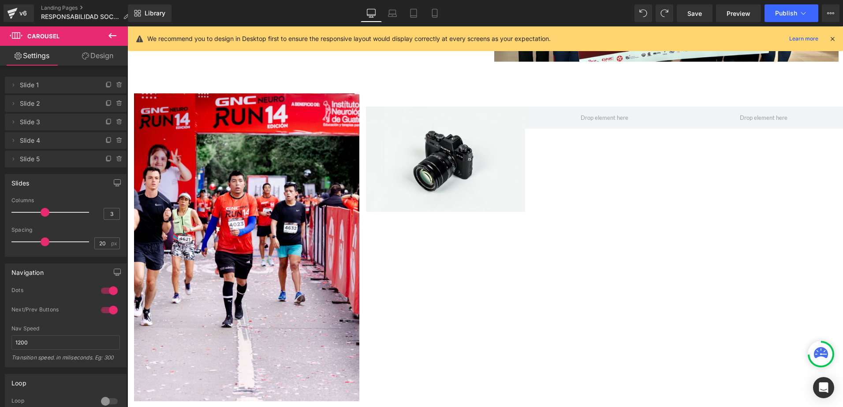
scroll to position [2116, 0]
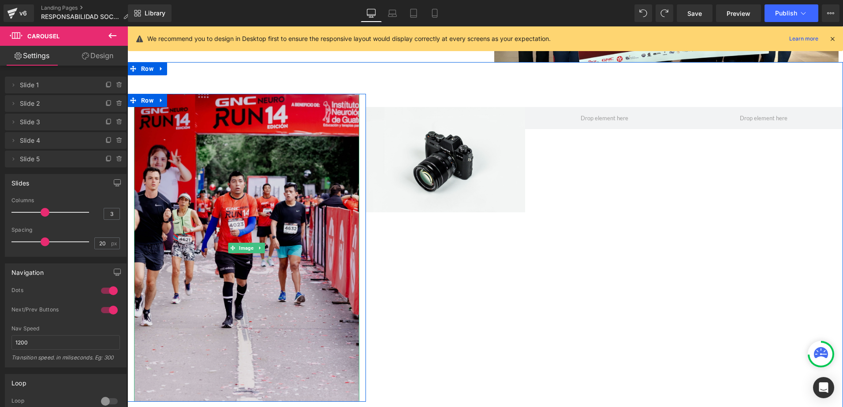
click at [323, 208] on img at bounding box center [246, 248] width 225 height 308
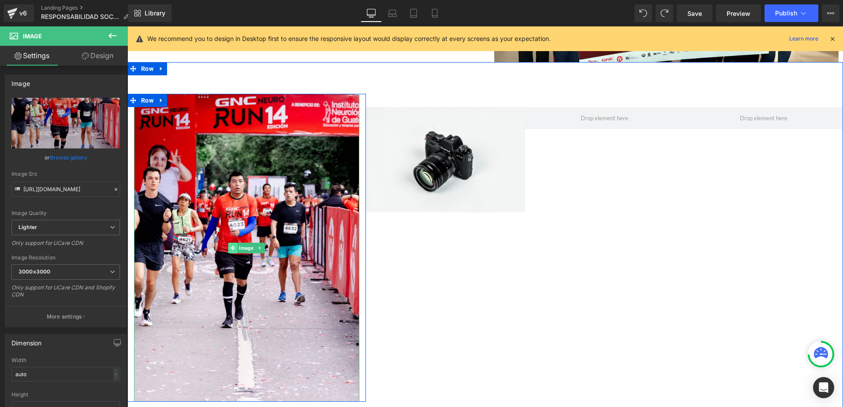
click at [232, 246] on icon at bounding box center [233, 248] width 5 height 5
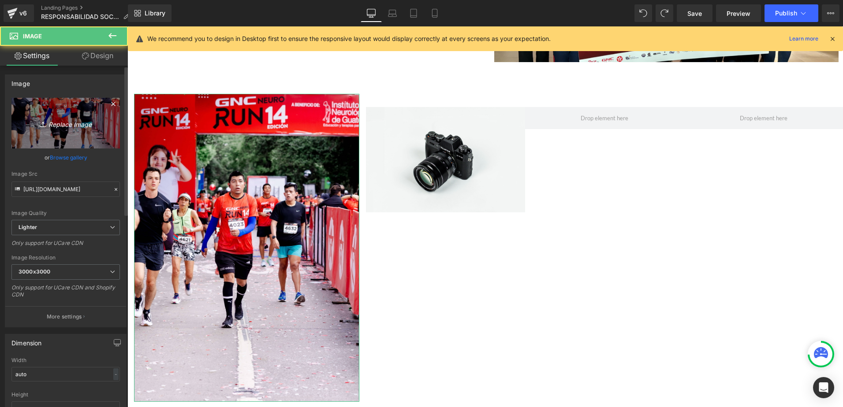
click at [60, 115] on link "Replace Image" at bounding box center [65, 123] width 108 height 51
type input "C:\fakepath\foto1.jpg"
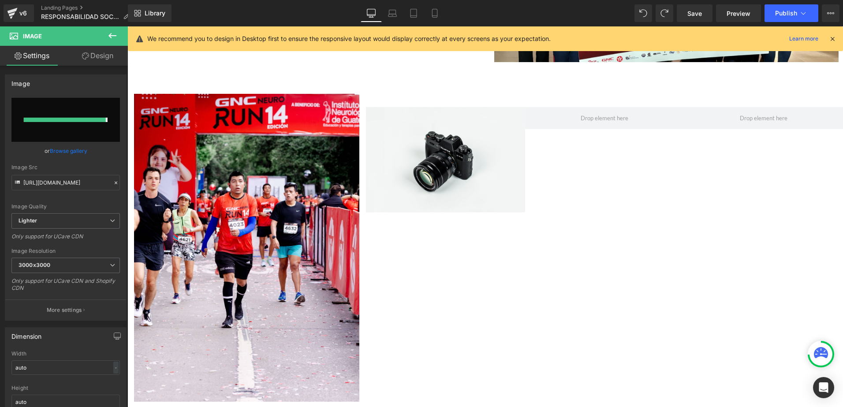
type input "[URL][DOMAIN_NAME]"
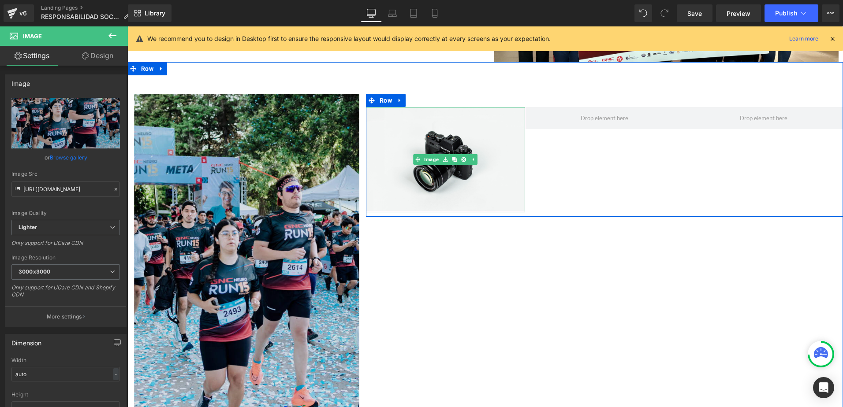
drag, startPoint x: 400, startPoint y: 156, endPoint x: 145, endPoint y: 137, distance: 255.0
click at [400, 156] on img at bounding box center [445, 159] width 159 height 105
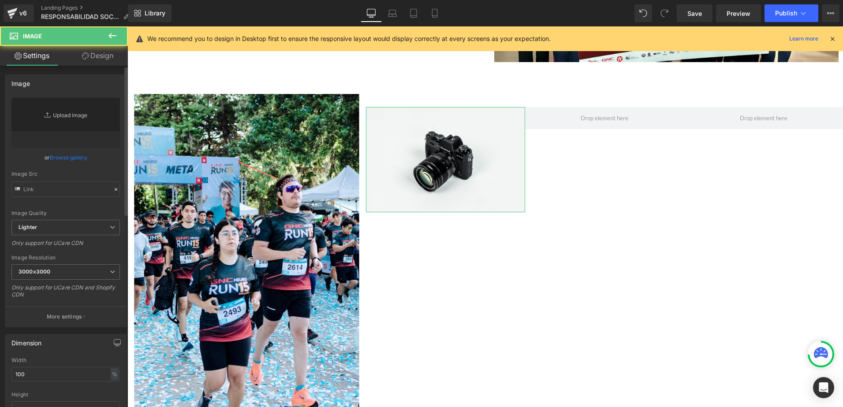
click at [92, 133] on link "Replace Image" at bounding box center [65, 123] width 108 height 51
type input "//d1um8515vdn9kb.cloudfront.net/images/parallax.jpg"
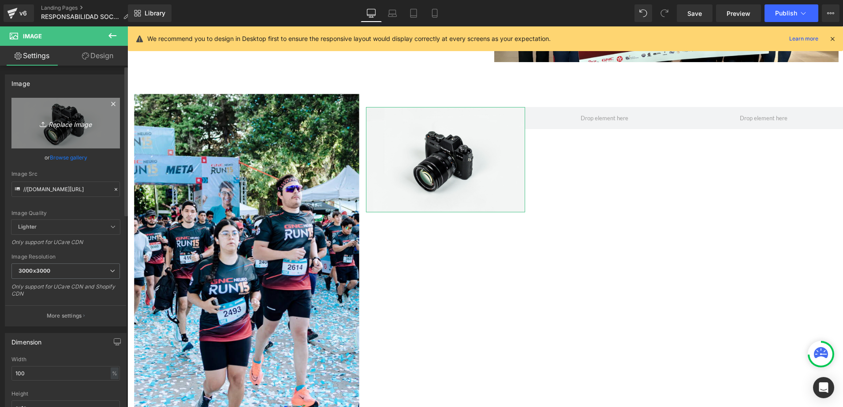
type input "C:\fakepath\NEURO RUN _-154 1.jpg"
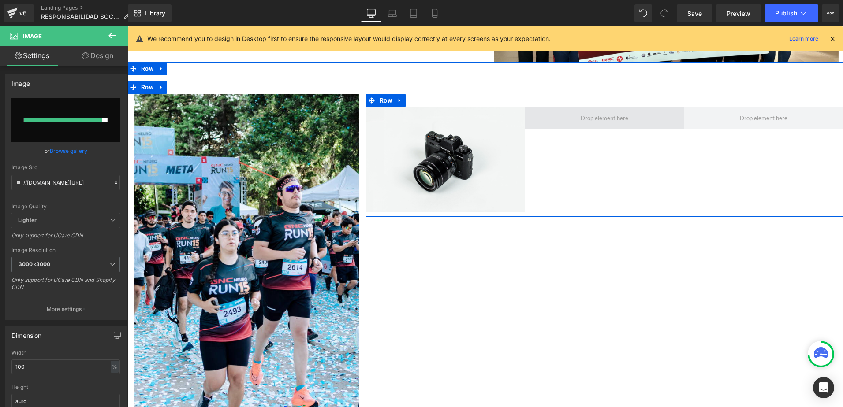
type input "[URL][DOMAIN_NAME]"
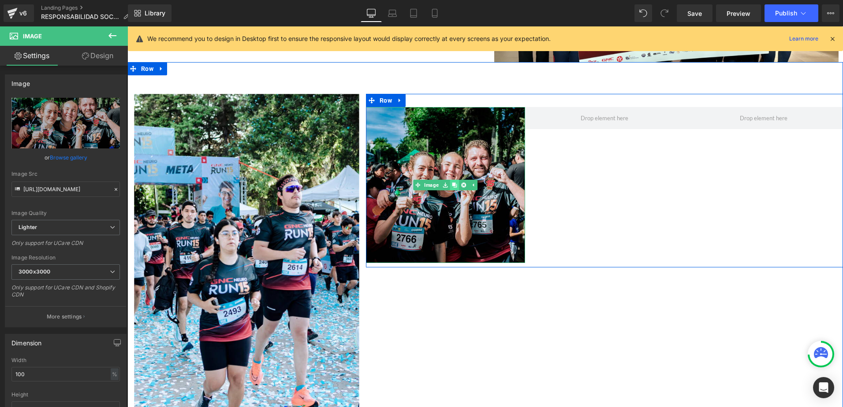
click at [450, 180] on link at bounding box center [454, 185] width 9 height 11
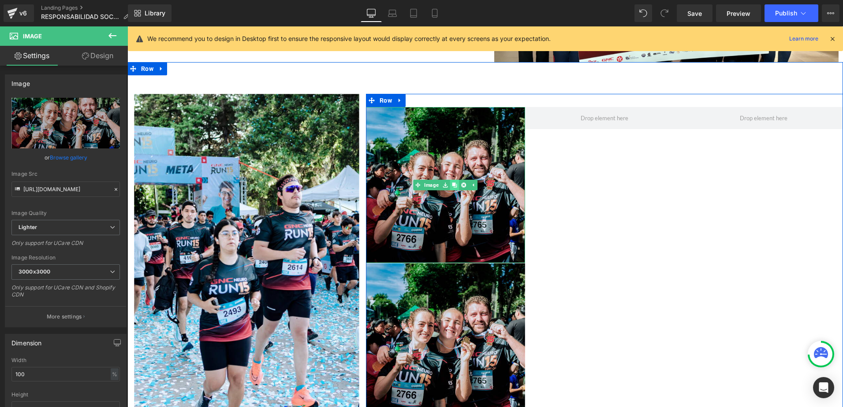
click at [450, 180] on link at bounding box center [454, 185] width 9 height 11
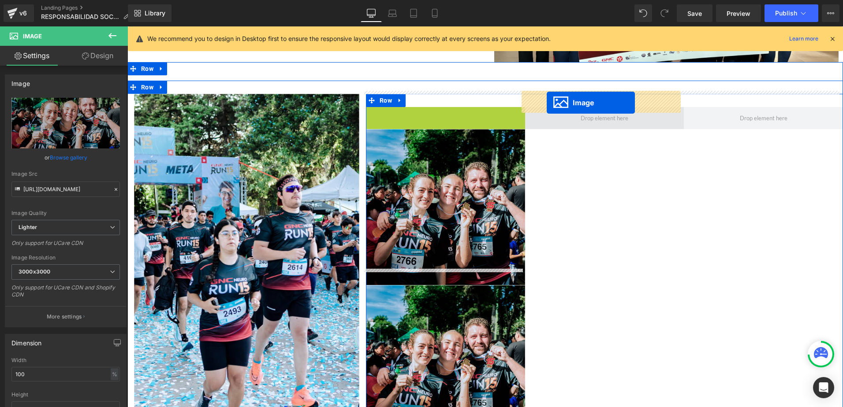
drag, startPoint x: 414, startPoint y: 170, endPoint x: 547, endPoint y: 103, distance: 148.2
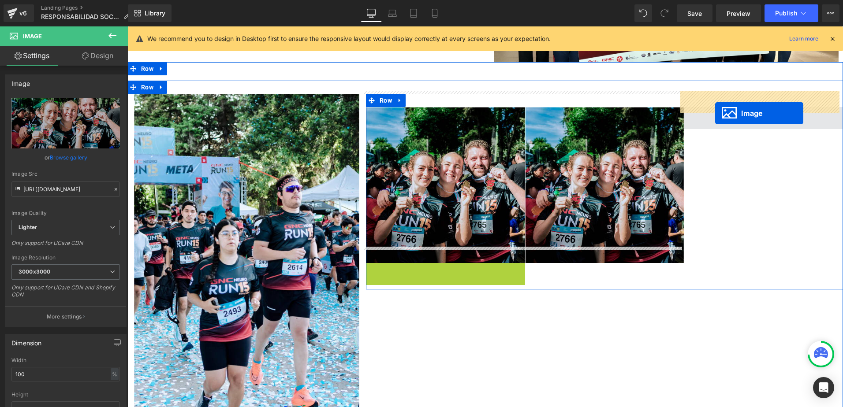
drag, startPoint x: 427, startPoint y: 324, endPoint x: 715, endPoint y: 112, distance: 357.5
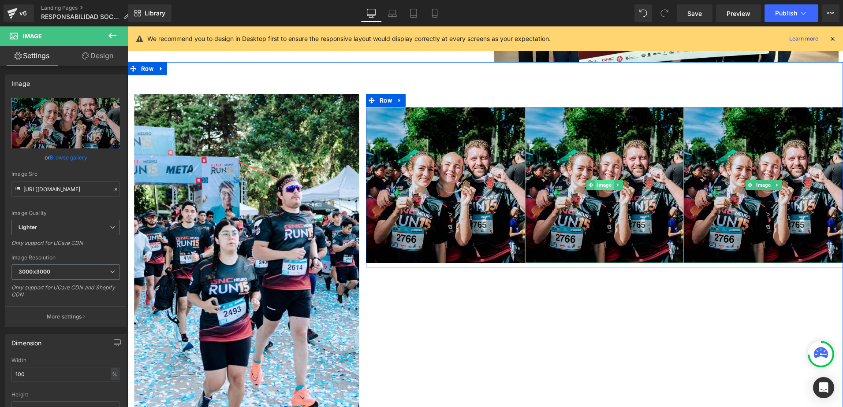
click at [598, 180] on span "Image" at bounding box center [604, 185] width 18 height 11
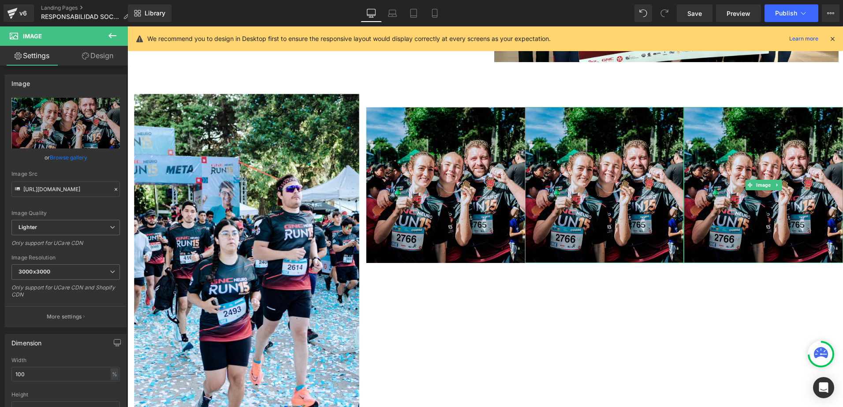
click at [93, 58] on link "Design" at bounding box center [98, 56] width 64 height 20
click at [0, 0] on div "Spacing" at bounding box center [0, 0] width 0 height 0
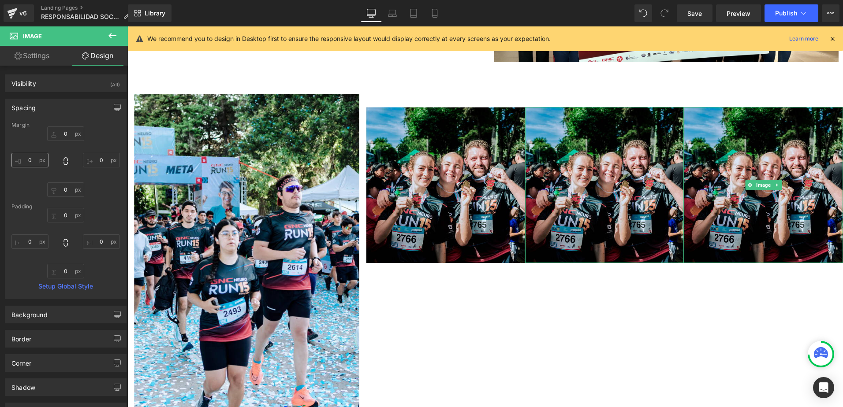
type input "0"
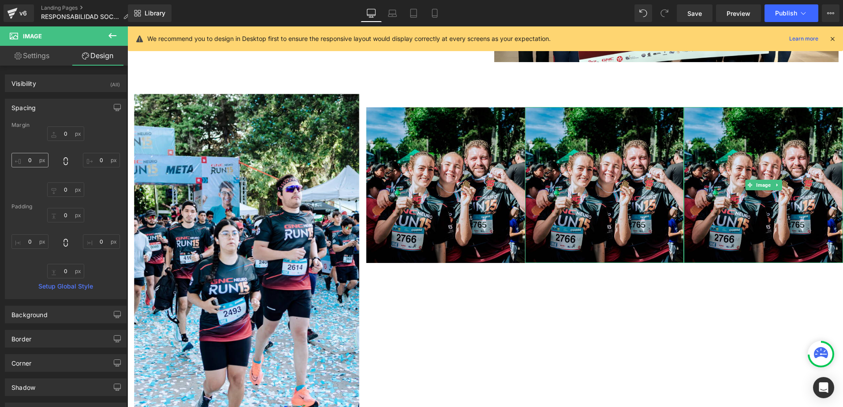
type input "0"
click at [25, 240] on input "0" at bounding box center [29, 242] width 37 height 15
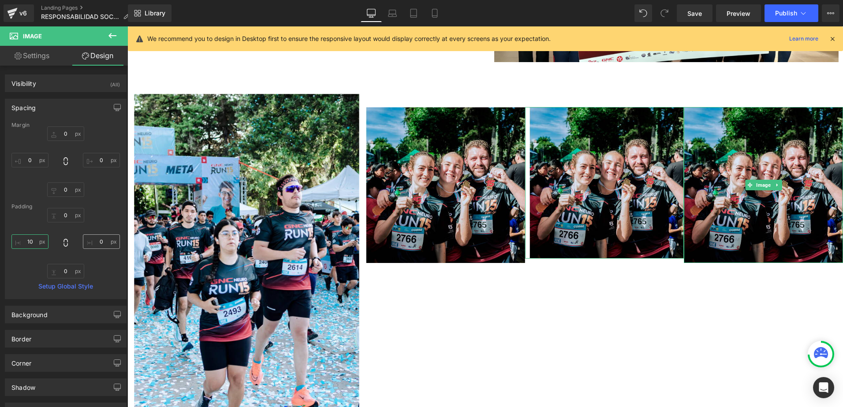
type input "10"
click at [97, 241] on input "0" at bounding box center [101, 242] width 37 height 15
type input "10"
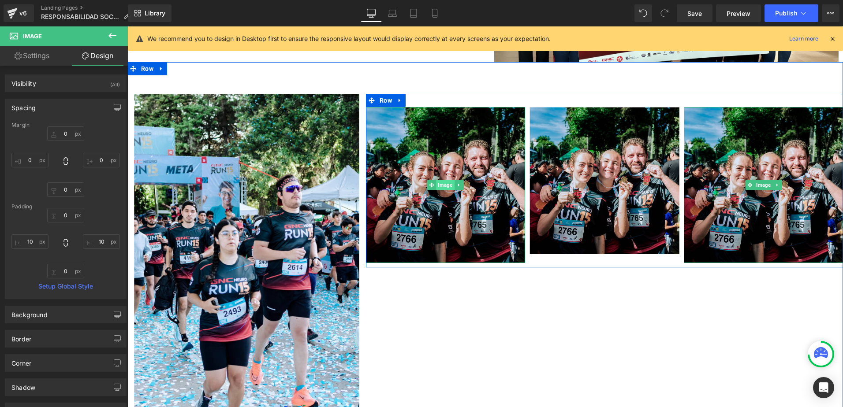
click at [440, 180] on span "Image" at bounding box center [445, 185] width 18 height 11
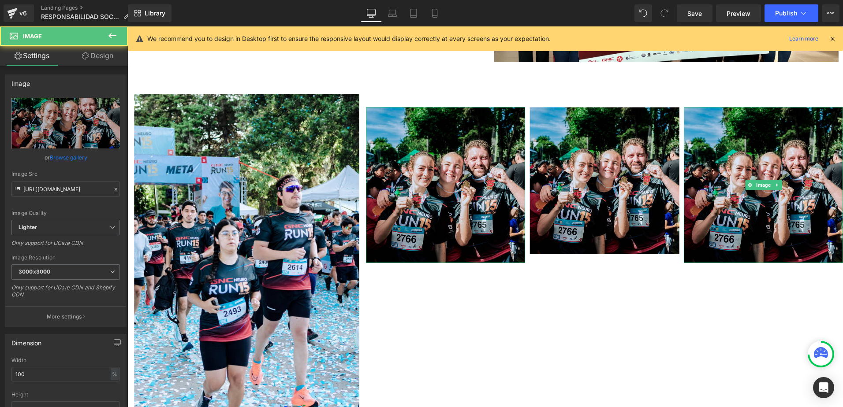
click at [110, 56] on link "Design" at bounding box center [98, 56] width 64 height 20
click at [0, 0] on div "Spacing" at bounding box center [0, 0] width 0 height 0
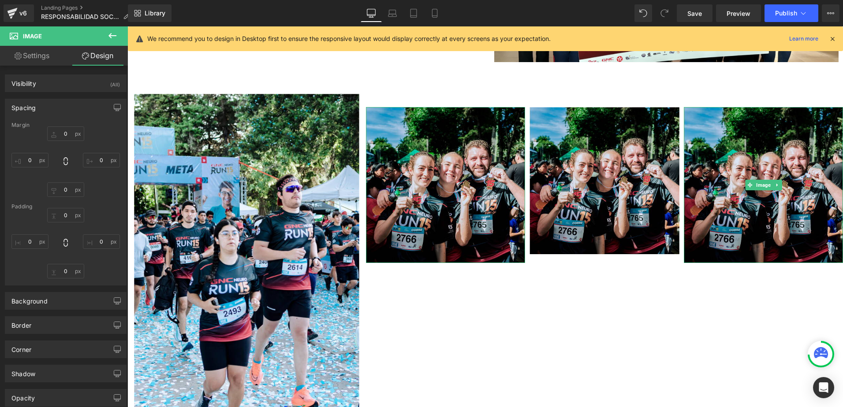
type input "0"
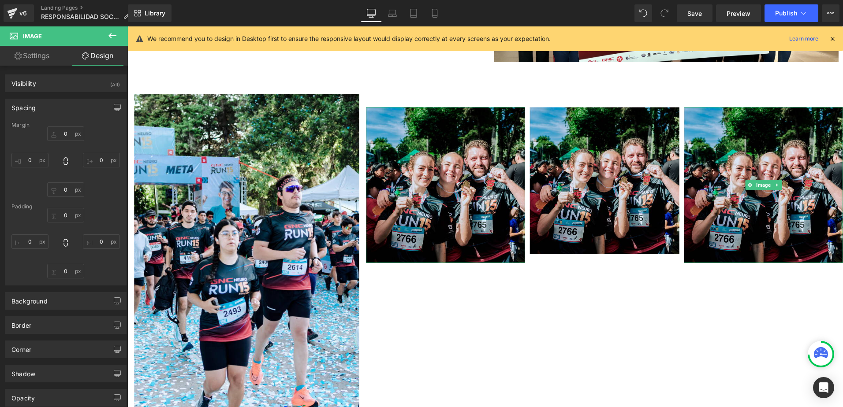
type input "0"
click at [93, 244] on input "0" at bounding box center [101, 242] width 37 height 15
type input "20"
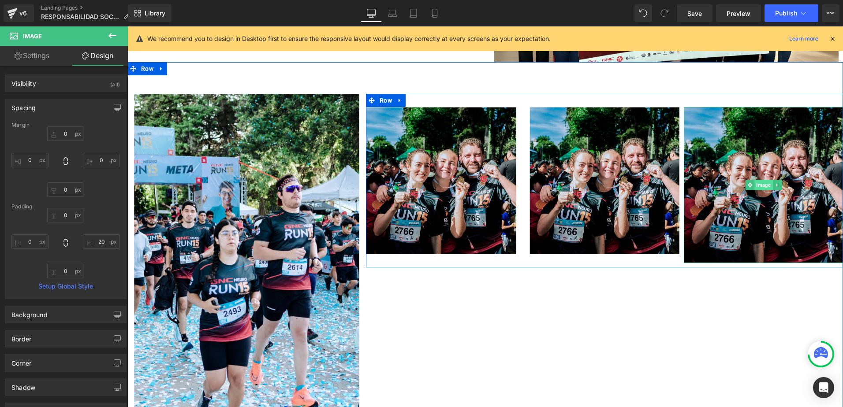
click at [763, 180] on span "Image" at bounding box center [763, 185] width 18 height 11
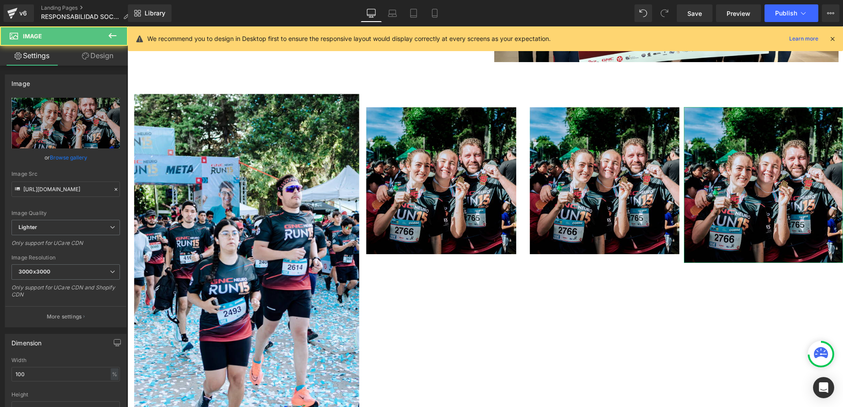
click at [97, 55] on link "Design" at bounding box center [98, 56] width 64 height 20
click at [0, 0] on div "Spacing" at bounding box center [0, 0] width 0 height 0
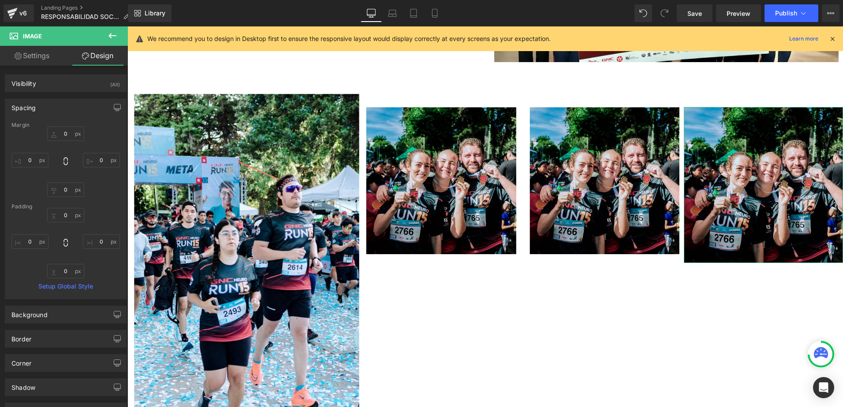
type input "0"
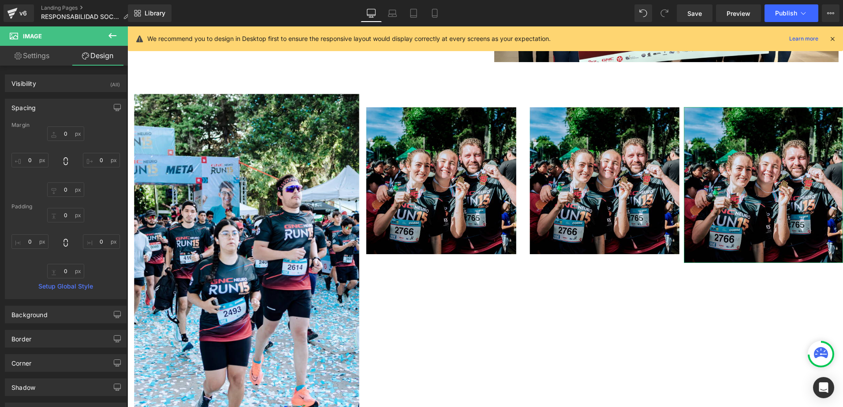
type input "0"
click at [30, 238] on input "0" at bounding box center [29, 242] width 37 height 15
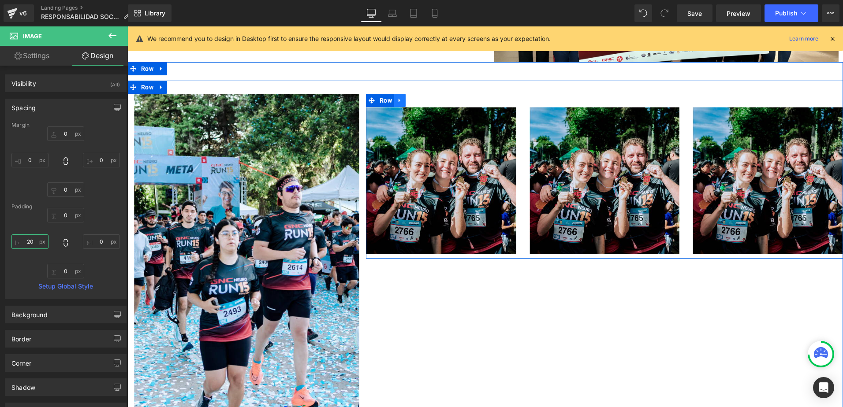
type input "20"
click at [397, 97] on icon at bounding box center [400, 100] width 6 height 7
click at [408, 97] on icon at bounding box center [411, 100] width 6 height 6
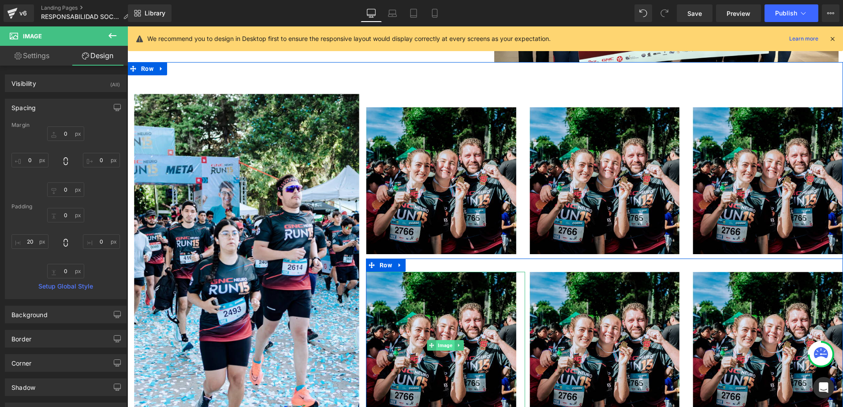
click at [436, 340] on span "Image" at bounding box center [445, 345] width 18 height 11
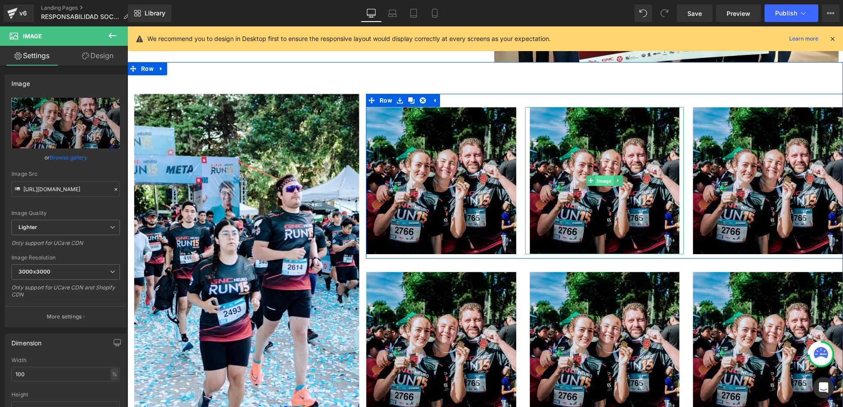
click at [596, 176] on span "Image" at bounding box center [604, 181] width 18 height 11
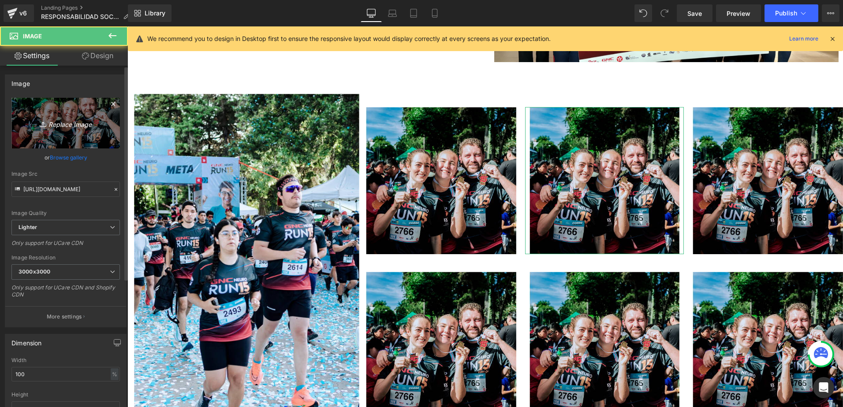
click at [66, 137] on link "Replace Image" at bounding box center [65, 123] width 108 height 51
type input "C:\fakepath\NEURO RUN 14 -_-37 1.jpg"
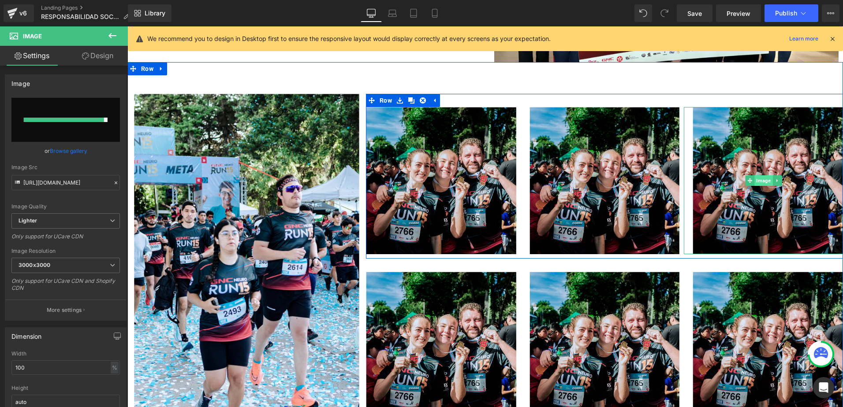
type input "[URL][DOMAIN_NAME]"
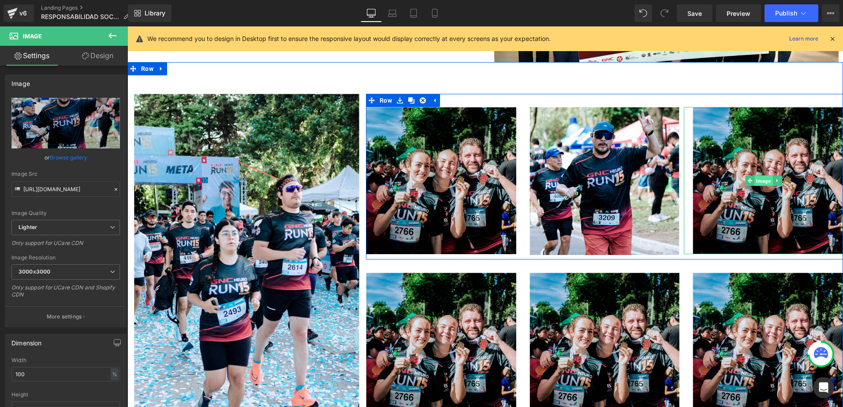
click at [757, 176] on span "Image" at bounding box center [763, 181] width 18 height 11
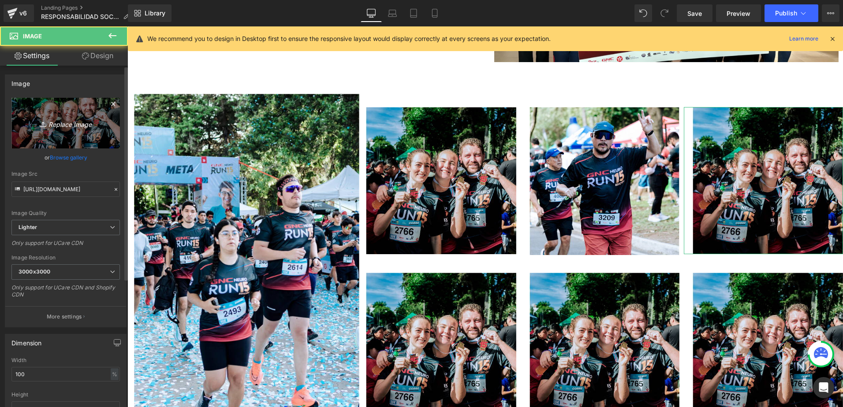
click at [67, 134] on link "Replace Image" at bounding box center [65, 123] width 108 height 51
type input "C:\fakepath\NEURO RUN 14 -_-37 2-.jpg"
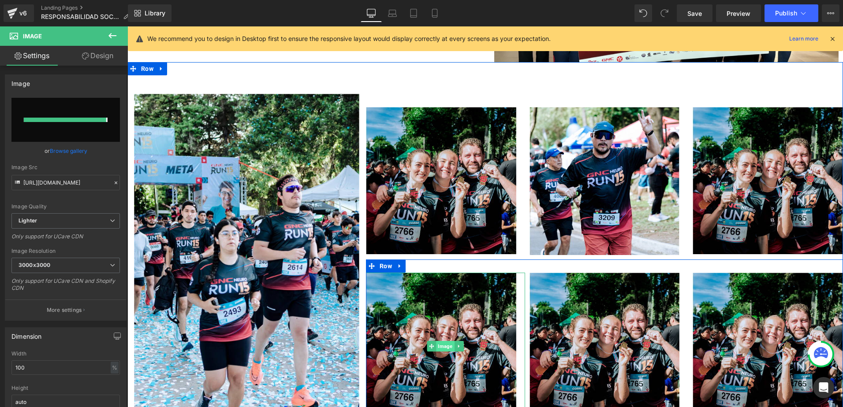
type input "[URL][DOMAIN_NAME]"
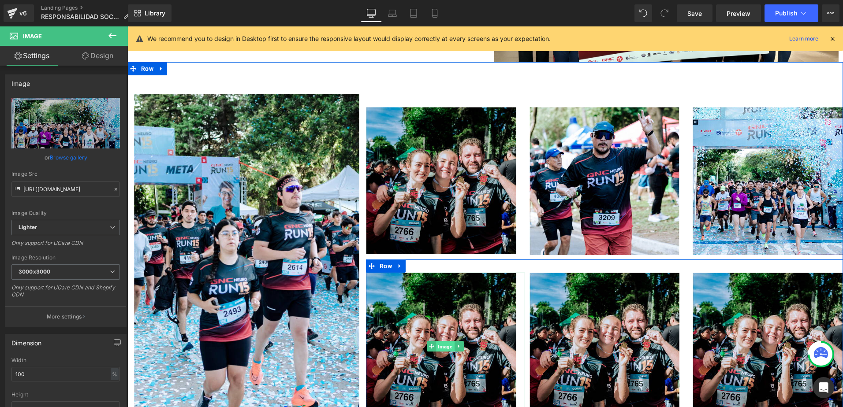
click at [439, 342] on span "Image" at bounding box center [445, 347] width 18 height 11
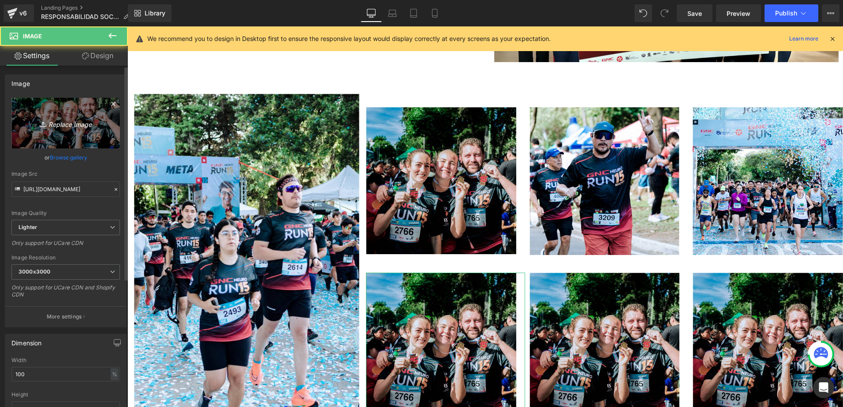
click at [71, 131] on link "Replace Image" at bounding box center [65, 123] width 108 height 51
type input "C:\fakepath\NEURO RUN 14 -_-99 1.jpg"
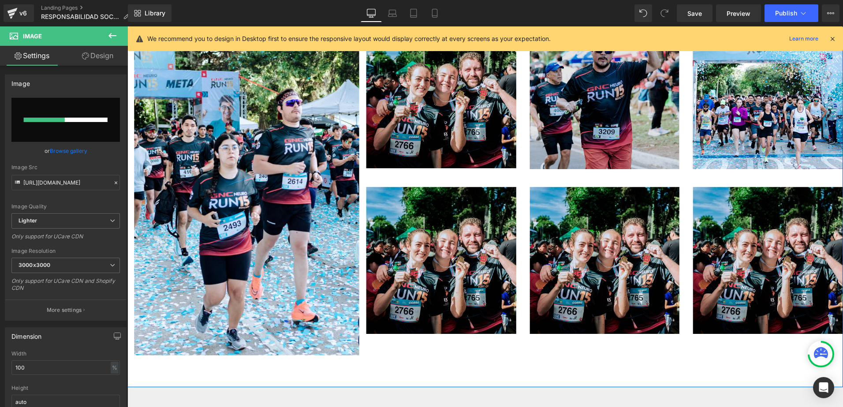
scroll to position [2204, 0]
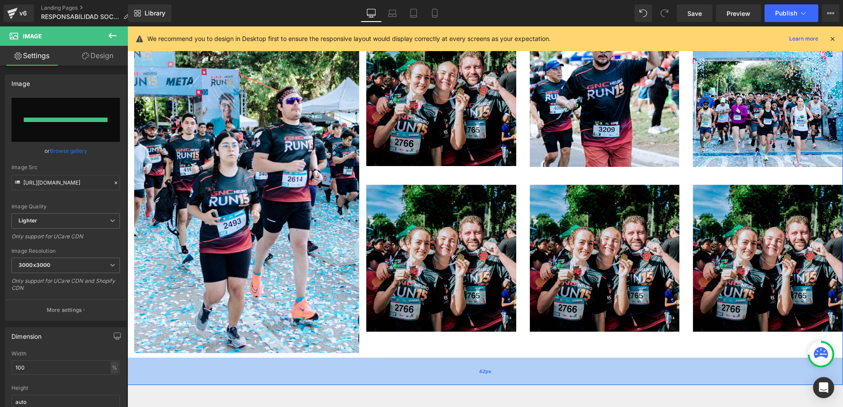
type input "[URL][DOMAIN_NAME]"
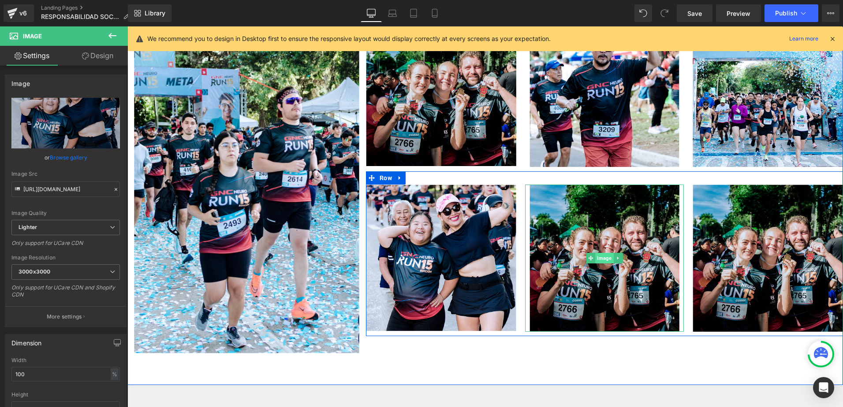
click at [602, 253] on span "Image" at bounding box center [604, 258] width 18 height 11
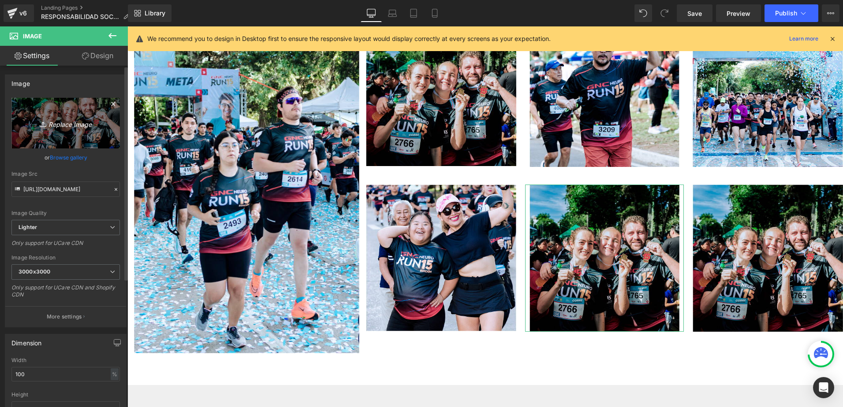
click at [54, 129] on link "Replace Image" at bounding box center [65, 123] width 108 height 51
type input "C:\fakepath\NEURO RUN 14 -_-112 1.jpg"
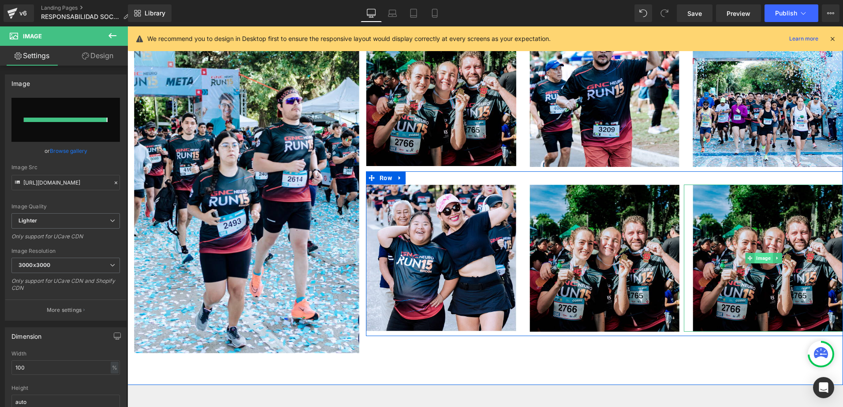
type input "[URL][DOMAIN_NAME]"
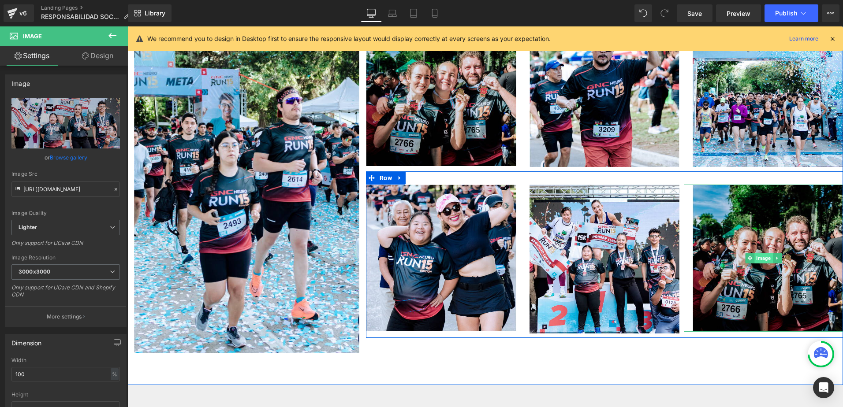
click at [756, 253] on span "Image" at bounding box center [763, 258] width 18 height 11
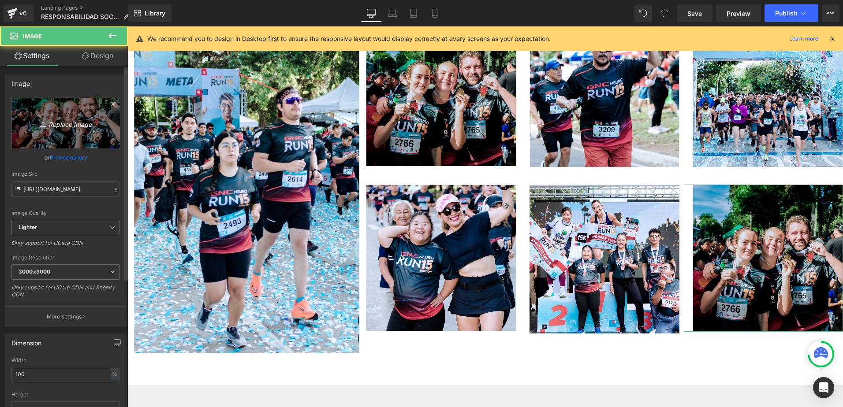
click at [60, 125] on icon "Replace Image" at bounding box center [65, 123] width 71 height 11
type input "C:\fakepath\NEURO RUN 14 -_-112 2-.jpg"
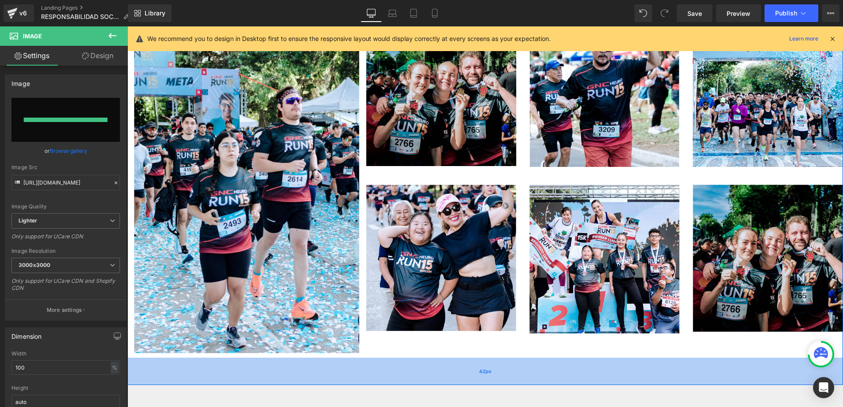
type input "[URL][DOMAIN_NAME]"
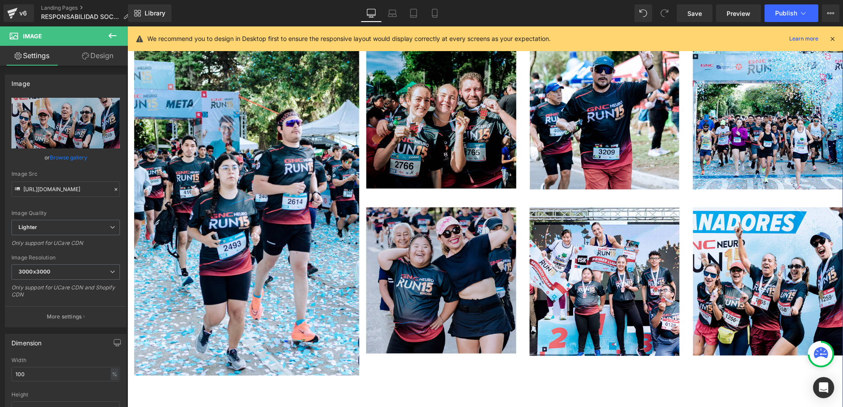
scroll to position [2160, 0]
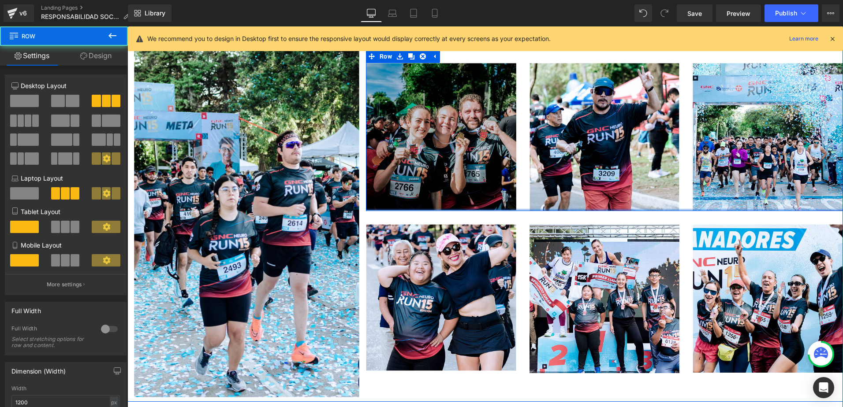
drag, startPoint x: 500, startPoint y: 196, endPoint x: 508, endPoint y: 240, distance: 44.8
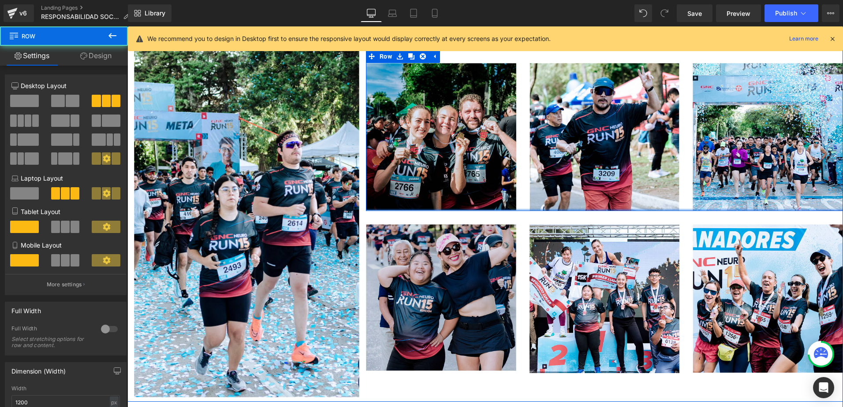
click at [503, 184] on div "Image Image Image Row" at bounding box center [604, 130] width 477 height 161
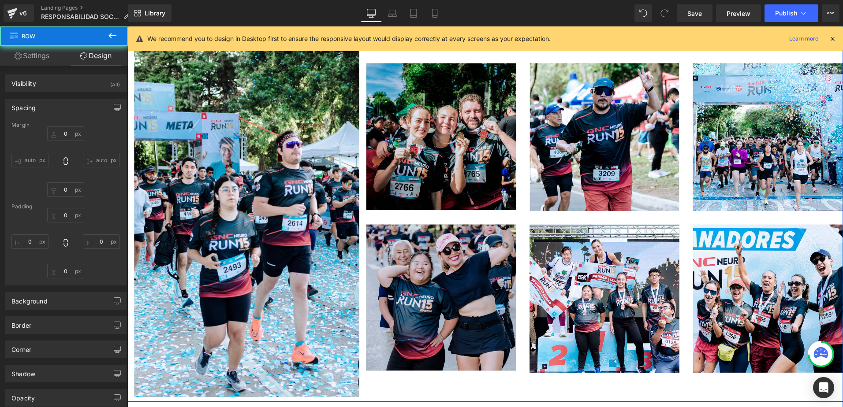
type input "0"
type input "30"
type input "0"
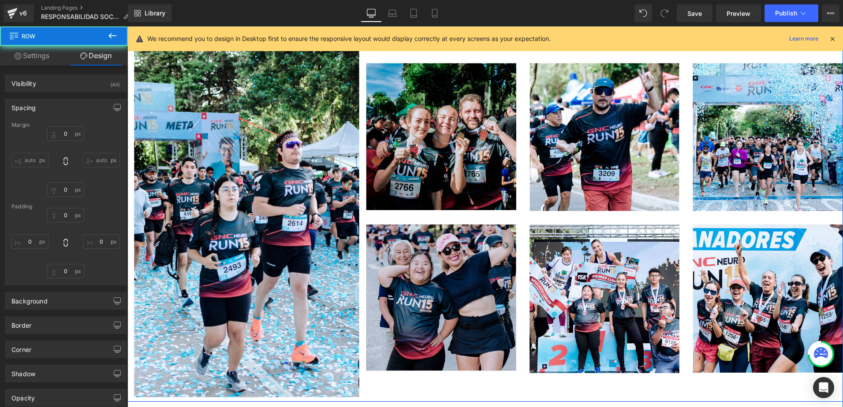
type input "0"
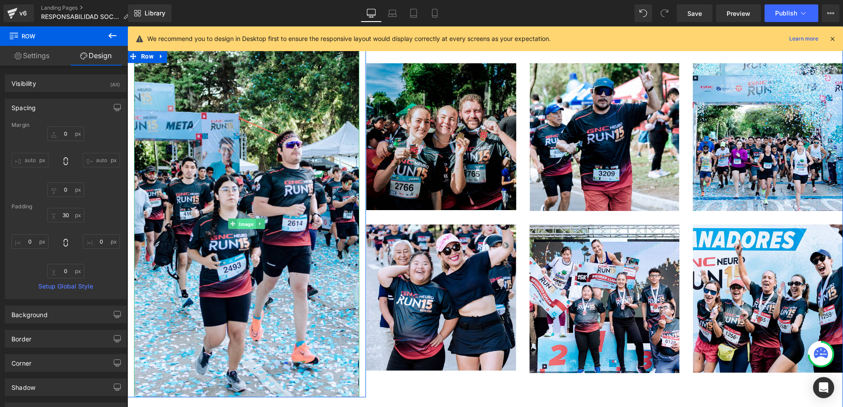
click at [246, 219] on span "Image" at bounding box center [247, 224] width 18 height 11
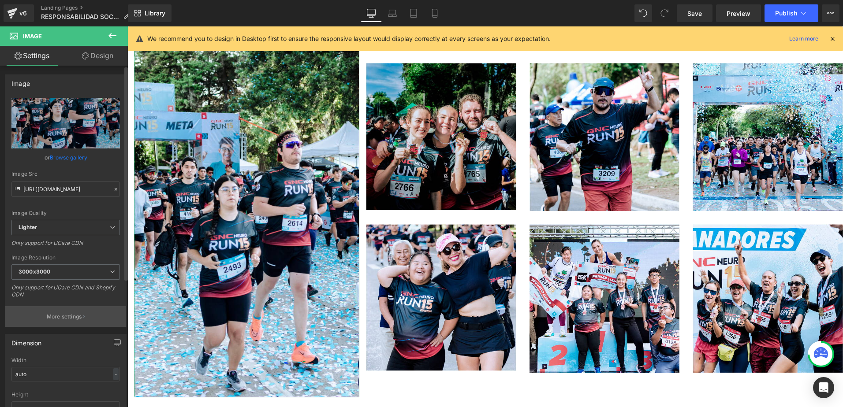
scroll to position [44, 0]
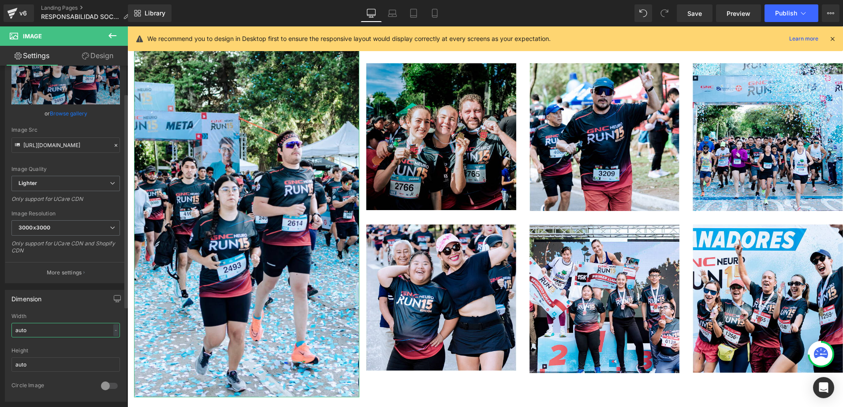
click at [50, 324] on input "auto" at bounding box center [65, 330] width 108 height 15
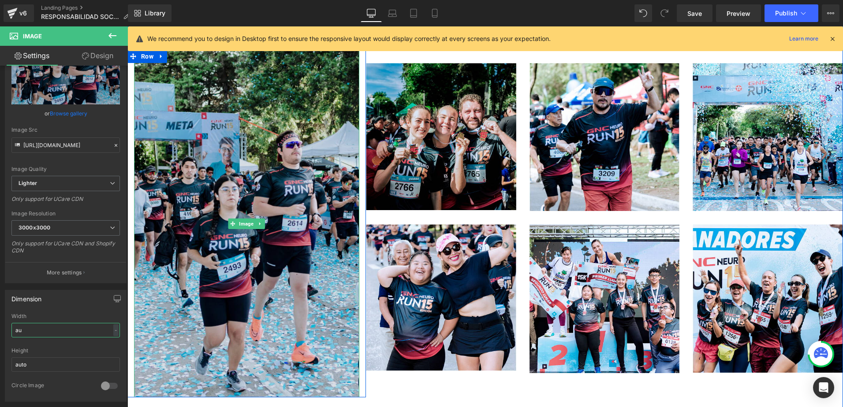
type input "a"
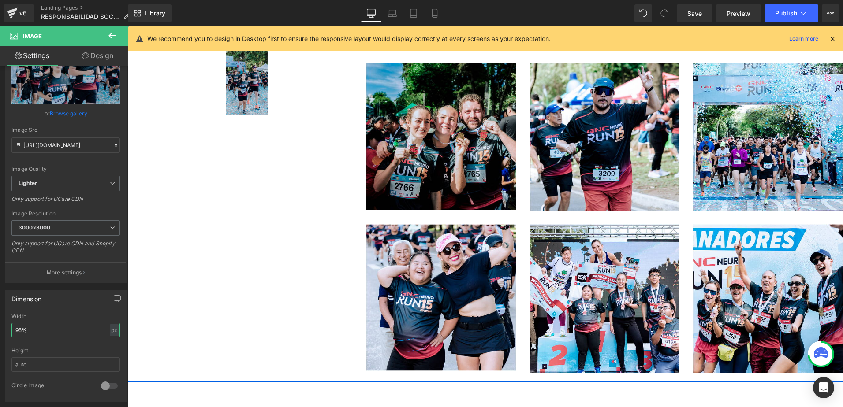
type input "95"
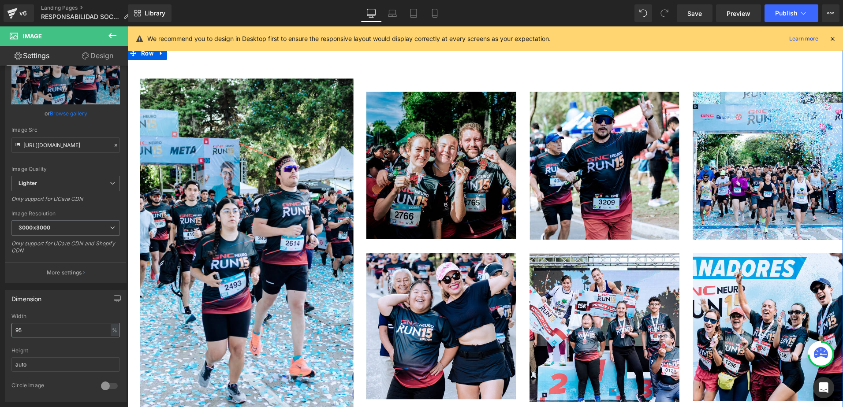
scroll to position [2116, 0]
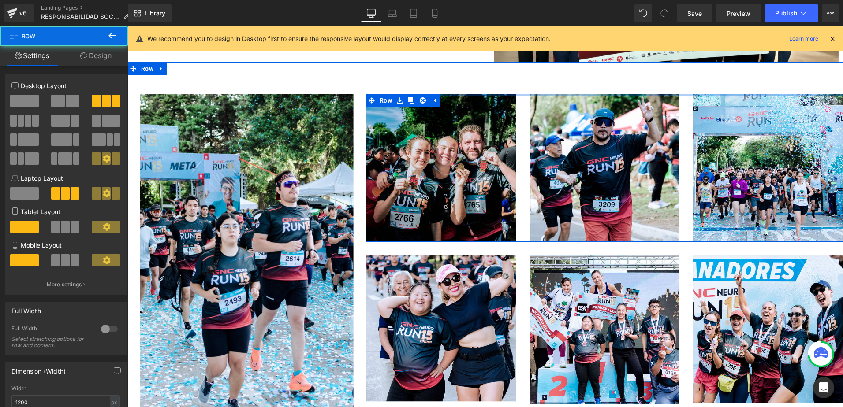
drag, startPoint x: 443, startPoint y: 79, endPoint x: 447, endPoint y: 60, distance: 19.8
click at [447, 62] on div "Image Row Image Image Image Row Image Image Image Row Row Row 62px" at bounding box center [484, 259] width 715 height 394
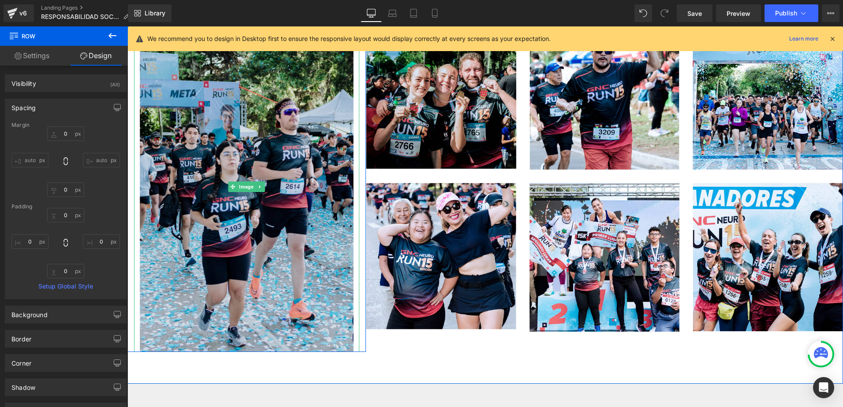
scroll to position [2204, 0]
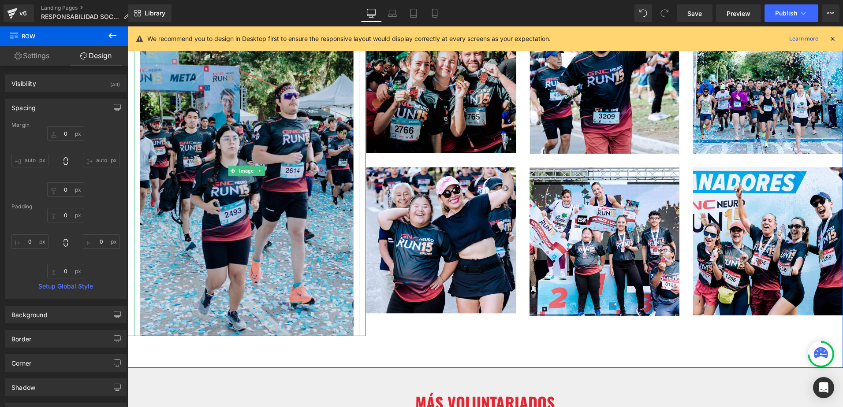
drag, startPoint x: 339, startPoint y: 303, endPoint x: 152, endPoint y: 213, distance: 207.2
click at [339, 303] on img at bounding box center [247, 171] width 214 height 331
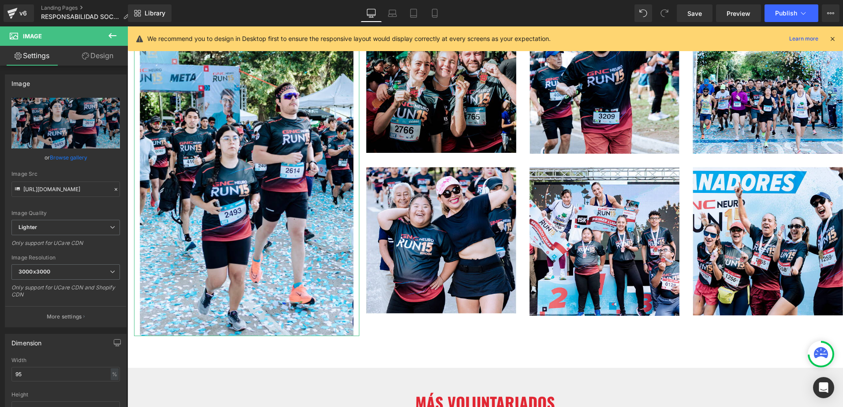
click at [116, 49] on link "Design" at bounding box center [98, 56] width 64 height 20
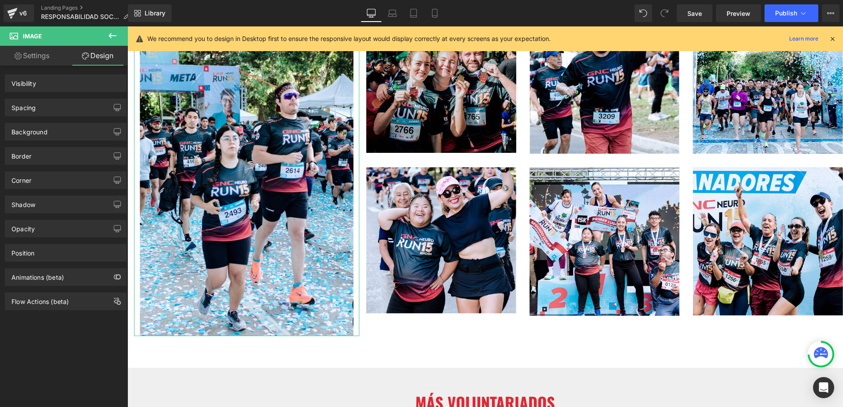
click at [79, 105] on div "Spacing" at bounding box center [65, 107] width 121 height 17
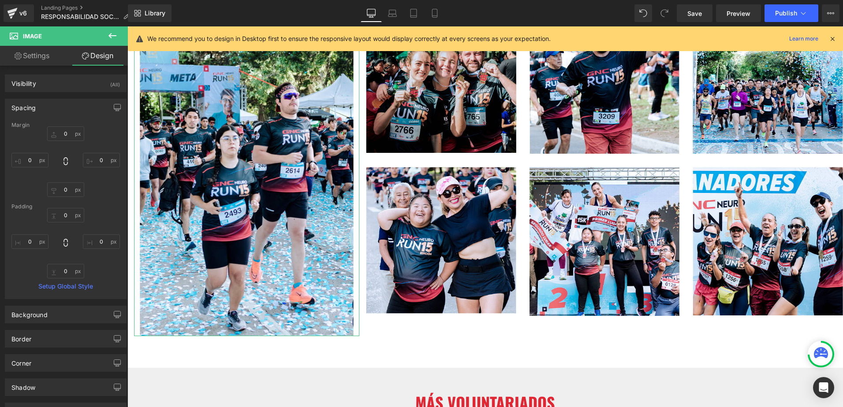
type input "0"
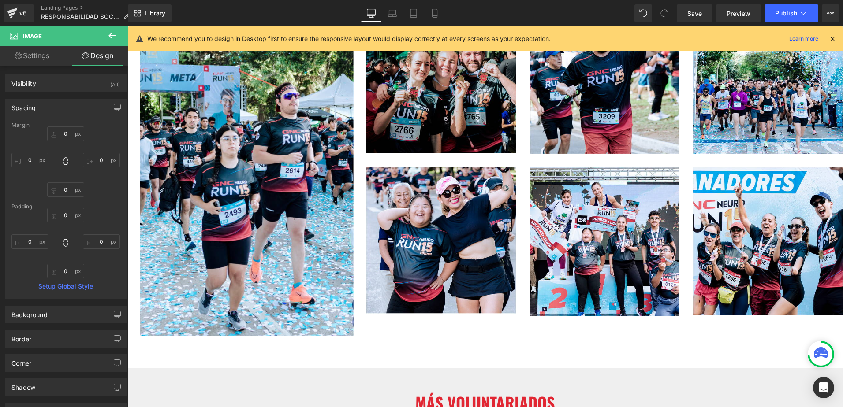
type input "0"
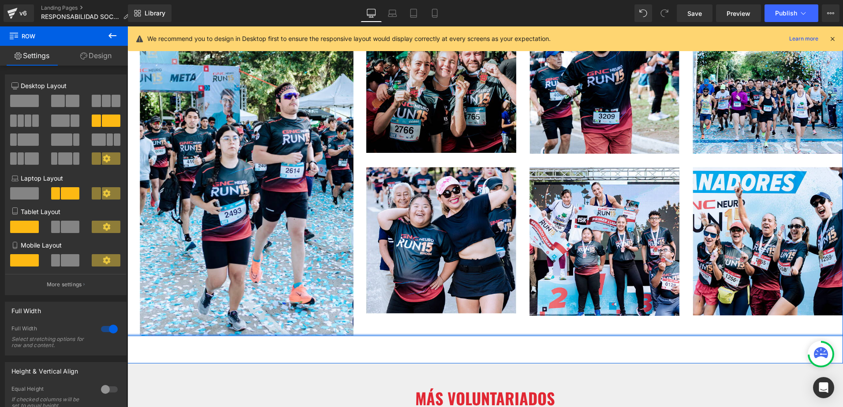
drag, startPoint x: 351, startPoint y: 323, endPoint x: 363, endPoint y: 311, distance: 17.1
click at [376, 317] on div "Image Row Image Image Image Row Image Image Image Row Row" at bounding box center [484, 165] width 715 height 344
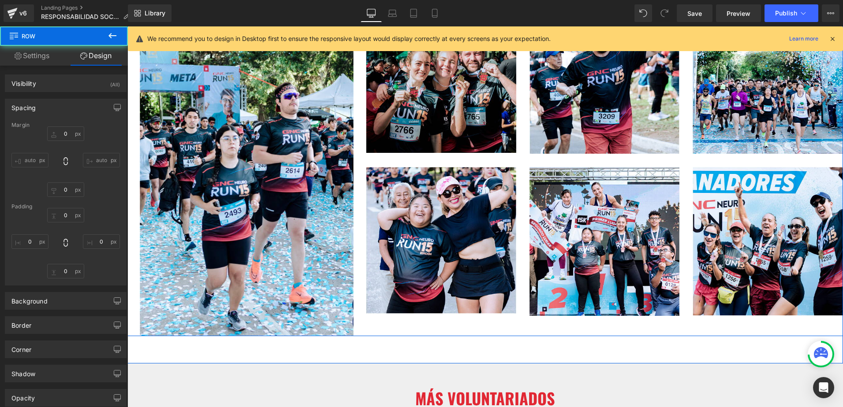
type input "0"
type input "30"
type input "0"
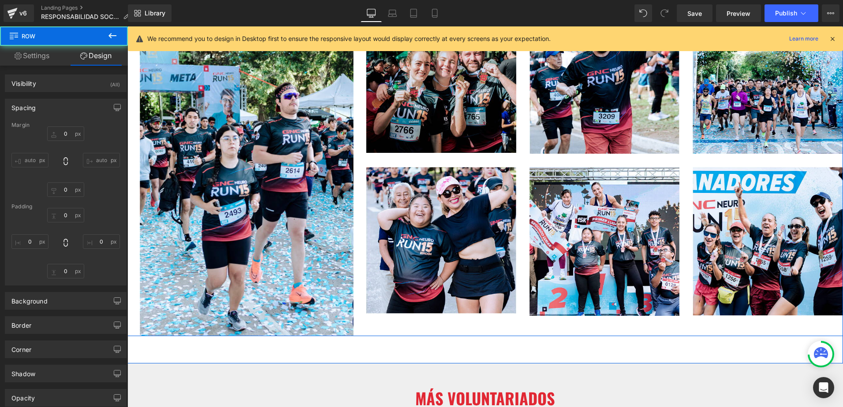
type input "0"
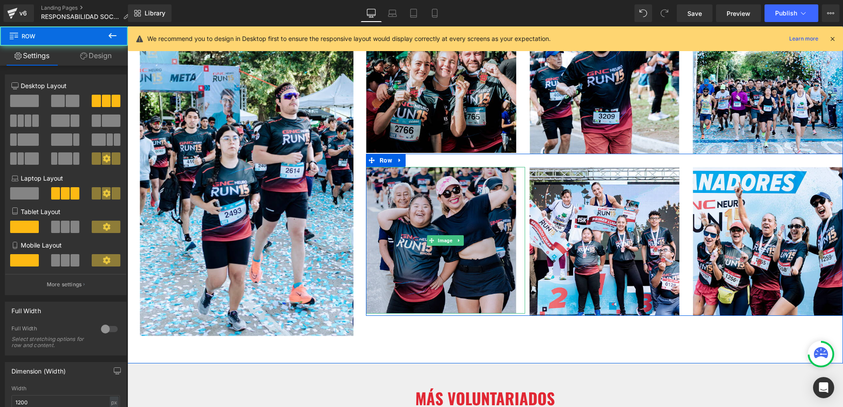
drag, startPoint x: 375, startPoint y: 303, endPoint x: 380, endPoint y: 290, distance: 14.7
click at [380, 290] on div "Image Image Image Row" at bounding box center [604, 235] width 477 height 163
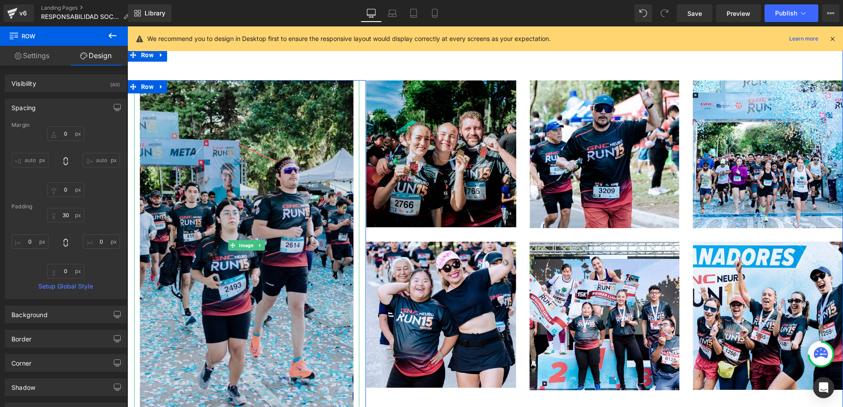
scroll to position [2116, 0]
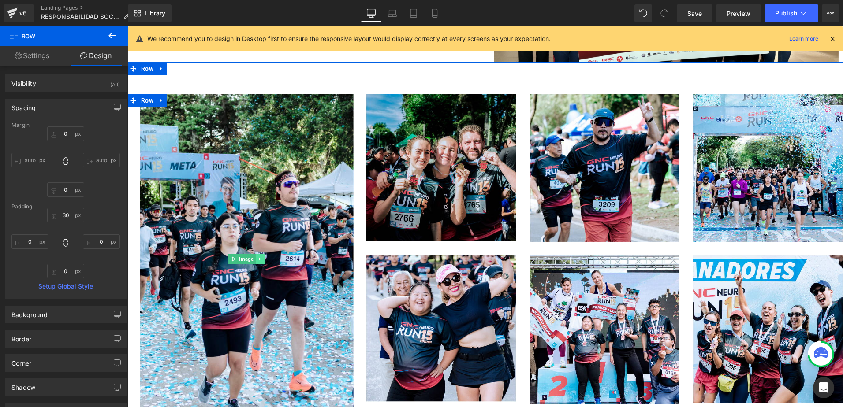
click at [258, 257] on icon at bounding box center [260, 259] width 5 height 5
click at [260, 254] on link at bounding box center [264, 259] width 9 height 11
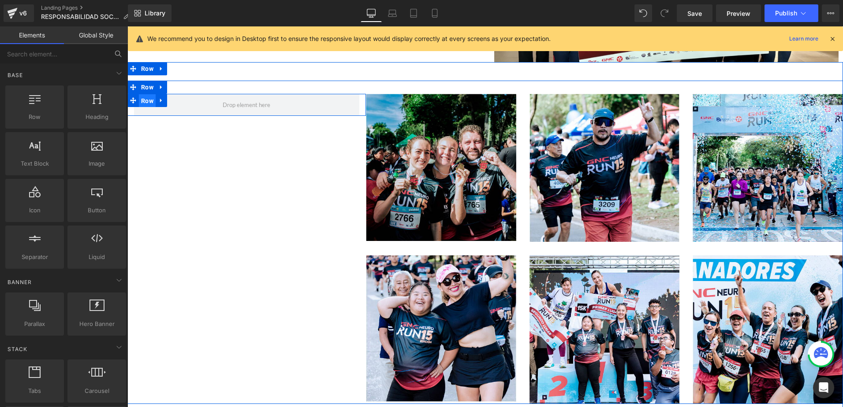
click at [139, 94] on span "Row" at bounding box center [147, 100] width 17 height 13
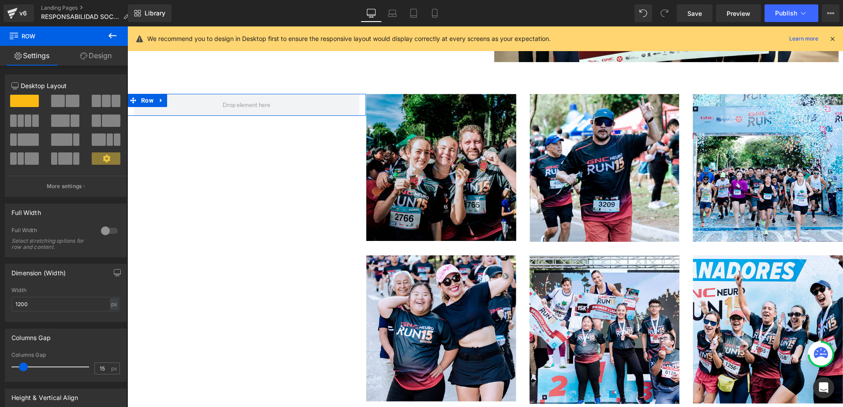
click at [93, 56] on link "Design" at bounding box center [96, 56] width 64 height 20
click at [0, 0] on div "Background" at bounding box center [0, 0] width 0 height 0
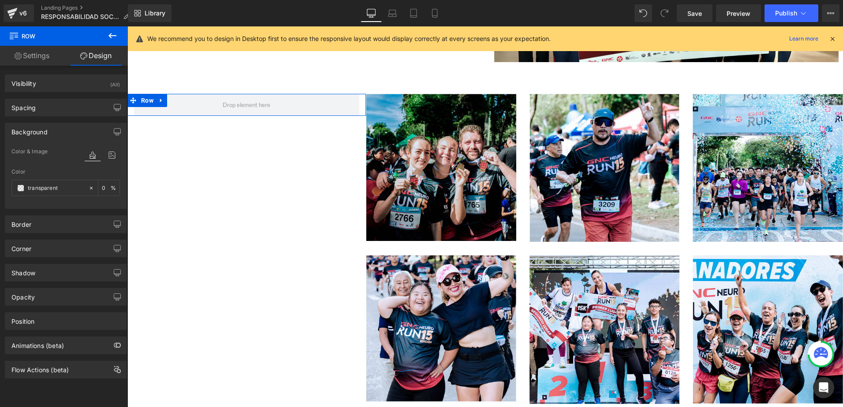
type input "transparent"
type input "0"
click at [633, 16] on div "Library Desktop Desktop Laptop Tablet Mobile Save Preview Publish Scheduled Vie…" at bounding box center [485, 13] width 715 height 18
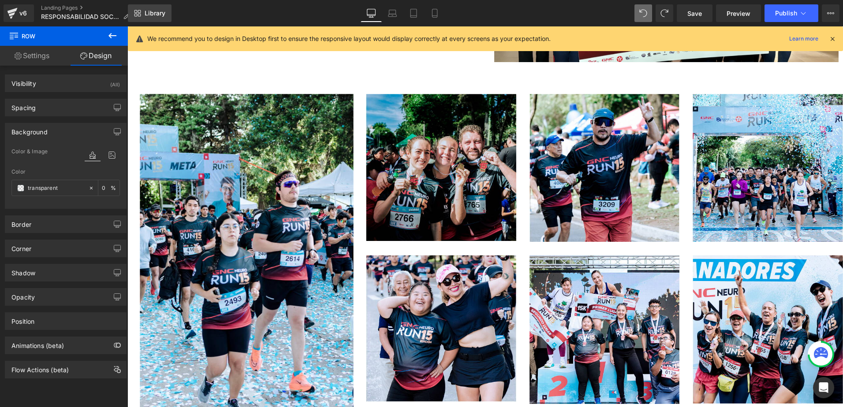
click at [151, 12] on span "Library" at bounding box center [155, 13] width 21 height 8
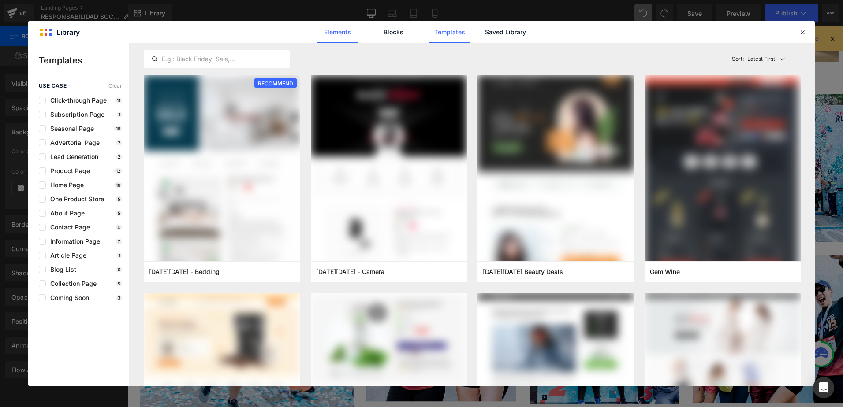
click at [428, 38] on link "Elements" at bounding box center [449, 32] width 42 height 22
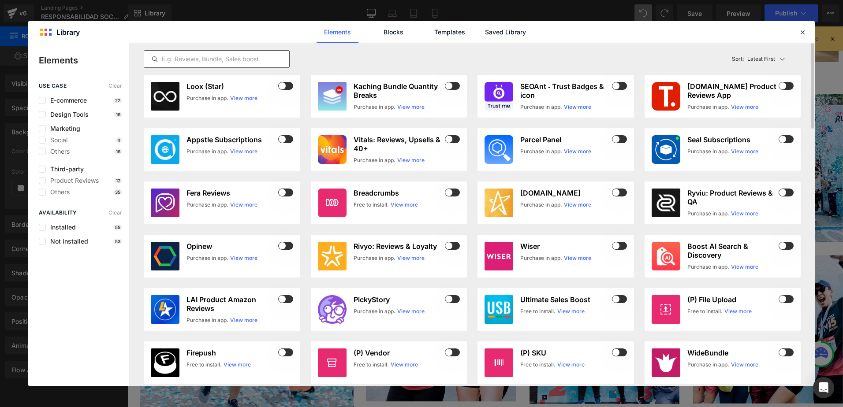
click at [187, 62] on input "text" at bounding box center [216, 59] width 145 height 11
drag, startPoint x: 454, startPoint y: 30, endPoint x: 439, endPoint y: 30, distance: 15.9
click at [454, 30] on link "Templates" at bounding box center [449, 32] width 42 height 22
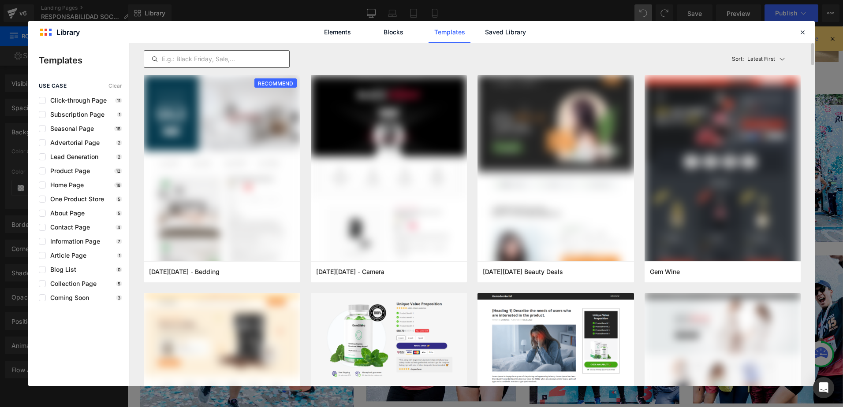
click at [214, 59] on input "text" at bounding box center [216, 59] width 145 height 11
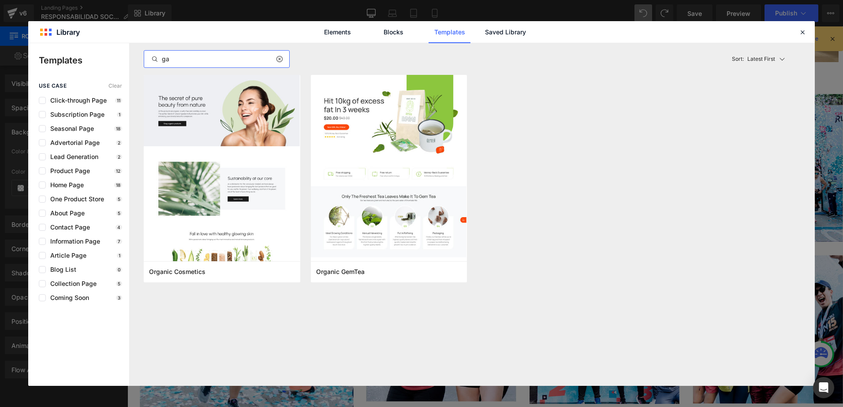
type input "g"
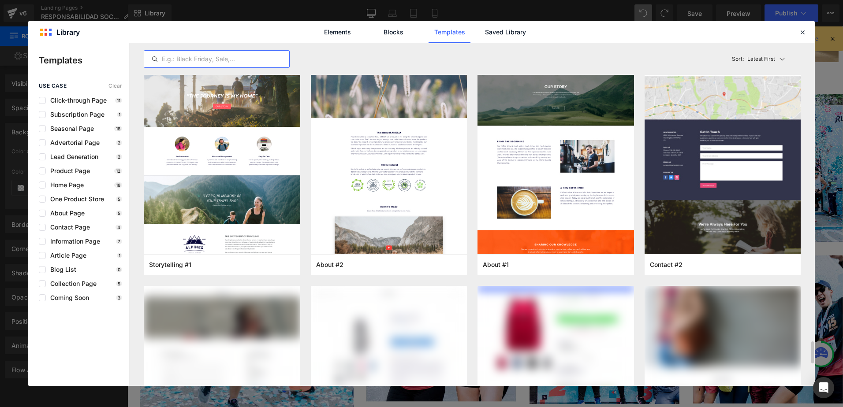
scroll to position [4628, 0]
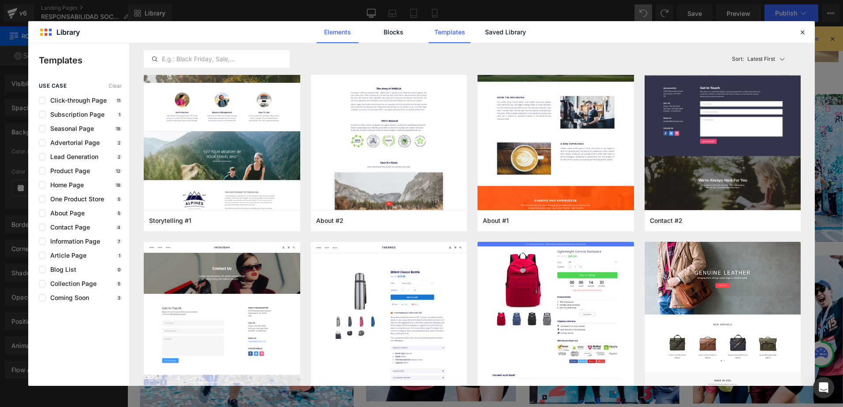
click at [428, 34] on link "Elements" at bounding box center [449, 32] width 42 height 22
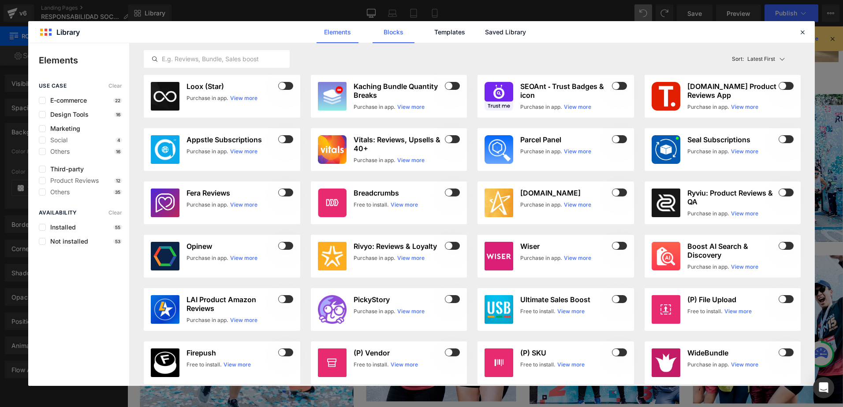
click at [484, 41] on link "Blocks" at bounding box center [505, 32] width 42 height 22
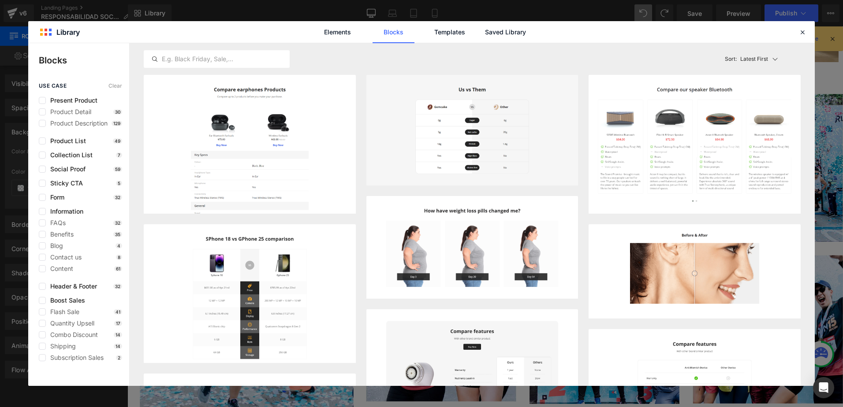
click at [80, 104] on div "Present Product Product Detail 30 Product Description 129" at bounding box center [80, 112] width 83 height 30
click at [71, 102] on span "Present Product" at bounding box center [72, 100] width 52 height 7
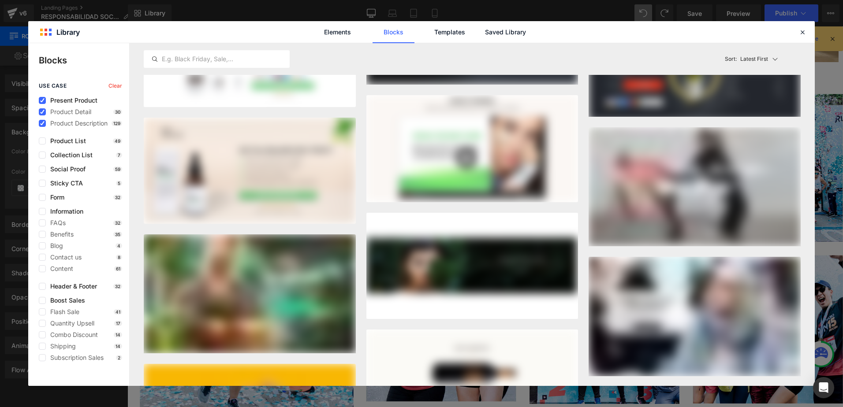
scroll to position [5651, 0]
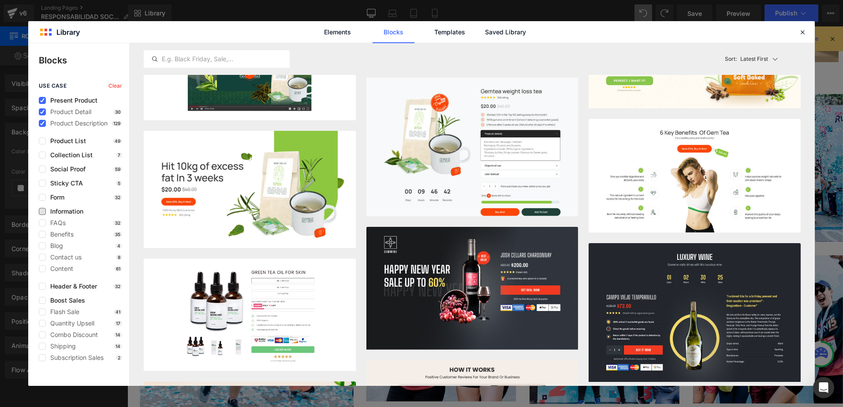
click at [60, 212] on span "Information" at bounding box center [64, 211] width 37 height 7
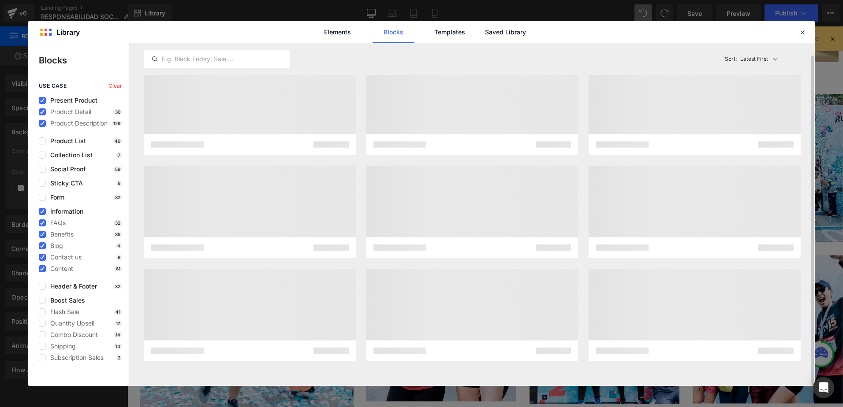
scroll to position [12, 0]
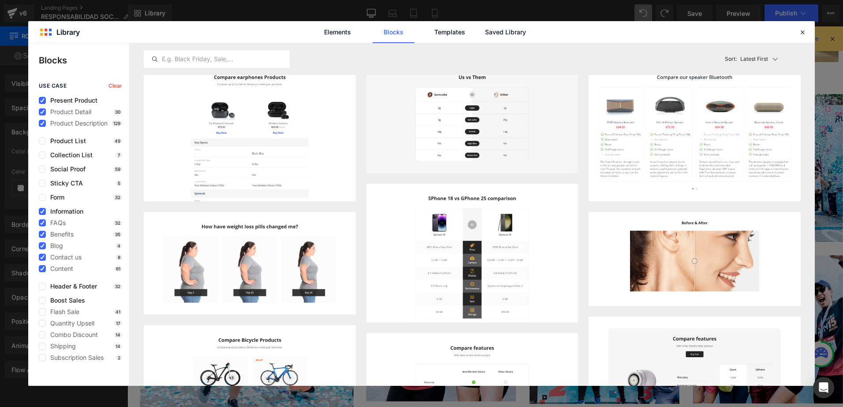
click at [60, 212] on span "Information" at bounding box center [64, 211] width 37 height 7
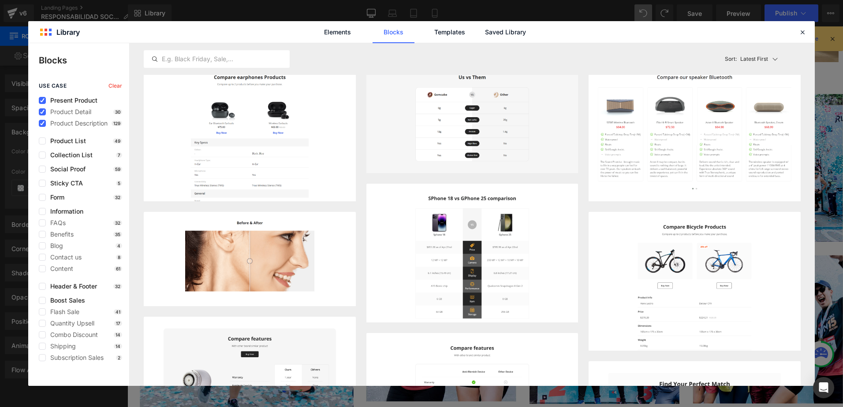
click at [63, 103] on span "Present Product" at bounding box center [72, 100] width 52 height 7
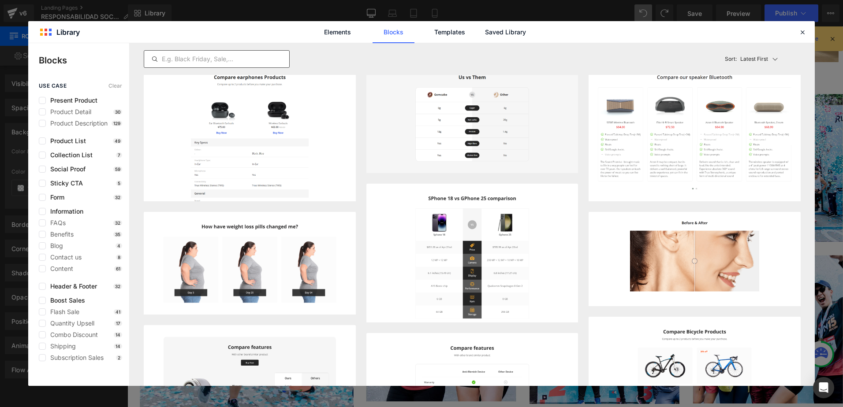
click at [179, 61] on input "text" at bounding box center [216, 59] width 145 height 11
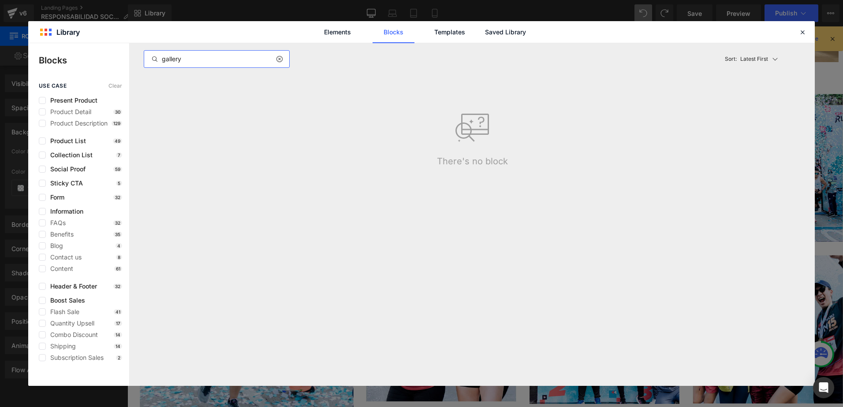
scroll to position [0, 0]
type input "g"
click at [180, 60] on input "photo" at bounding box center [216, 59] width 145 height 11
type input "image"
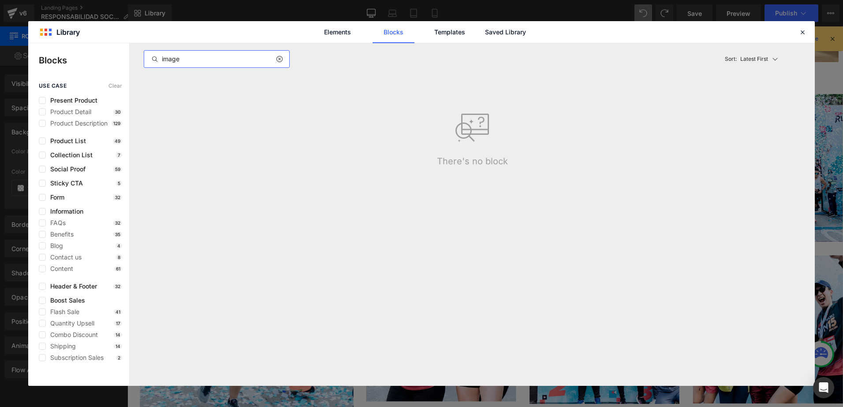
drag, startPoint x: 180, startPoint y: 60, endPoint x: 155, endPoint y: 52, distance: 26.1
click at [155, 52] on div "image" at bounding box center [217, 59] width 146 height 18
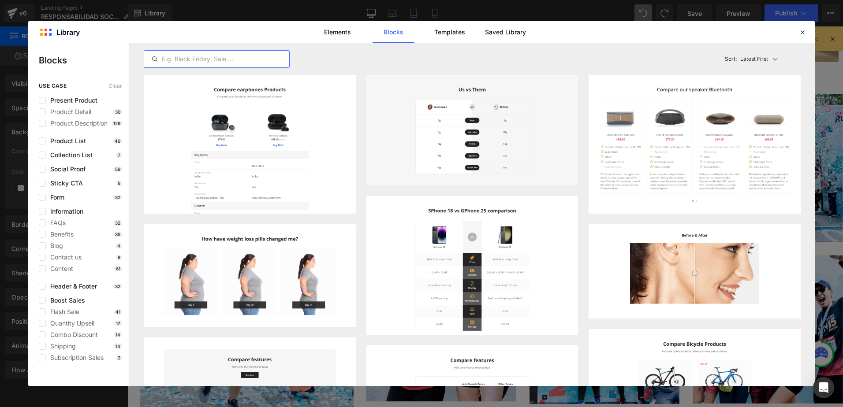
type input "c"
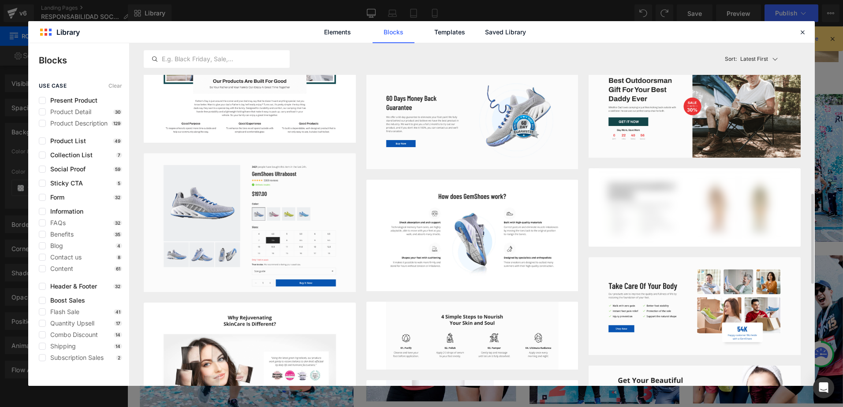
scroll to position [617, 0]
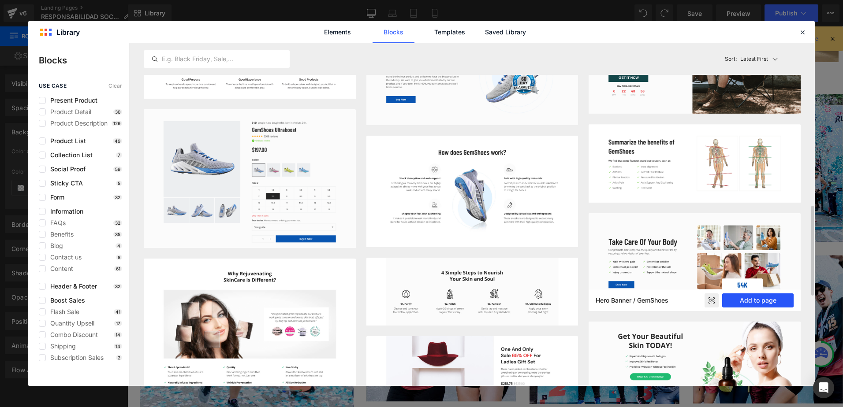
click at [763, 304] on button "Add to page" at bounding box center [757, 301] width 71 height 14
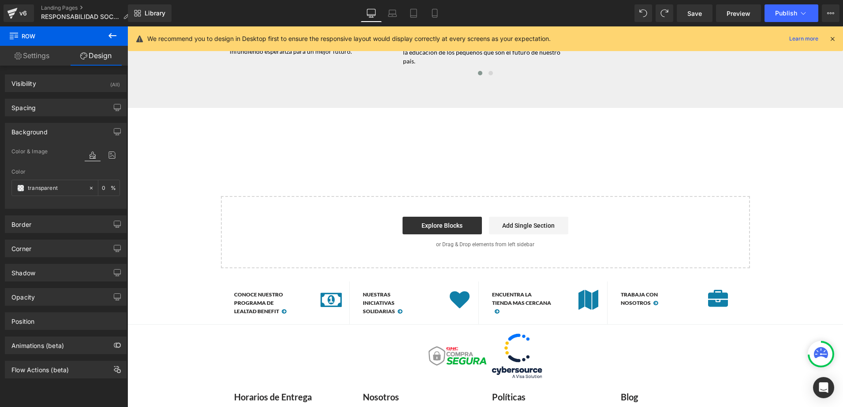
scroll to position [2777, 0]
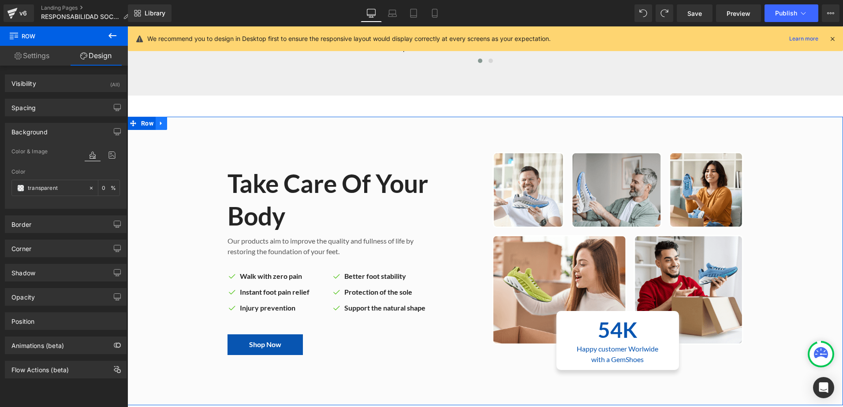
click at [162, 117] on link at bounding box center [161, 123] width 11 height 13
click at [181, 120] on icon at bounding box center [184, 123] width 6 height 6
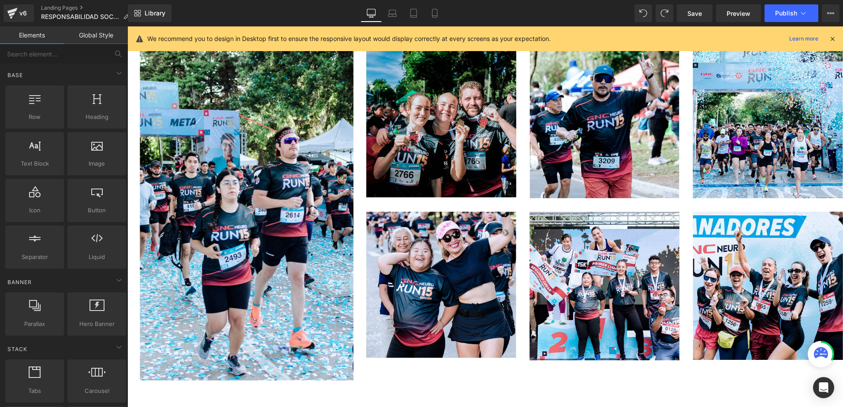
scroll to position [2115, 0]
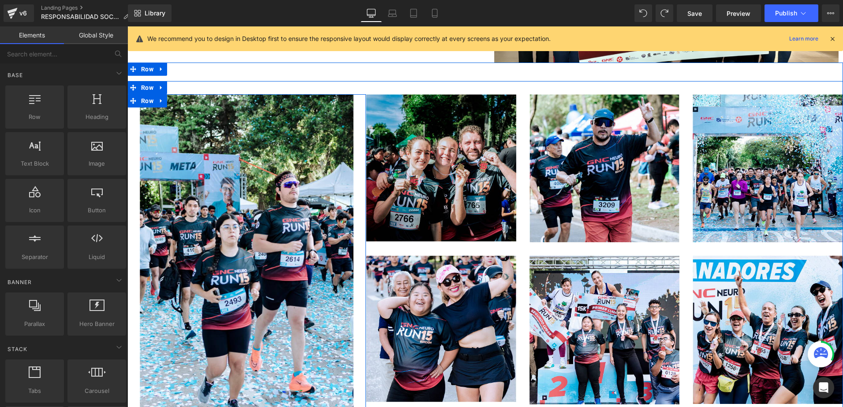
click at [357, 237] on div "Image" at bounding box center [246, 259] width 238 height 331
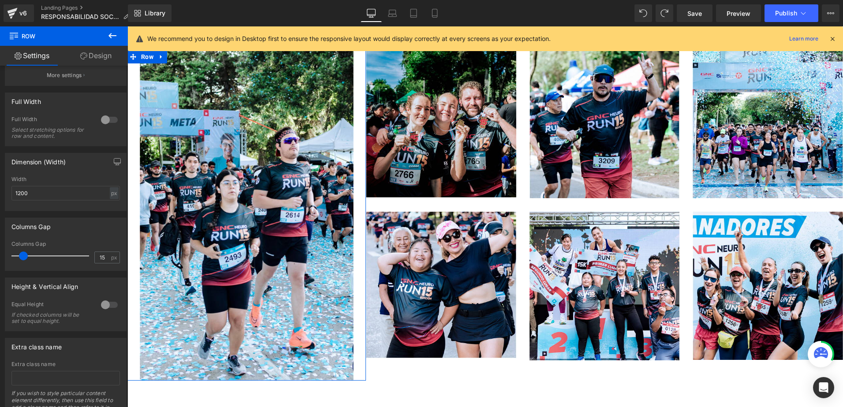
scroll to position [132, 0]
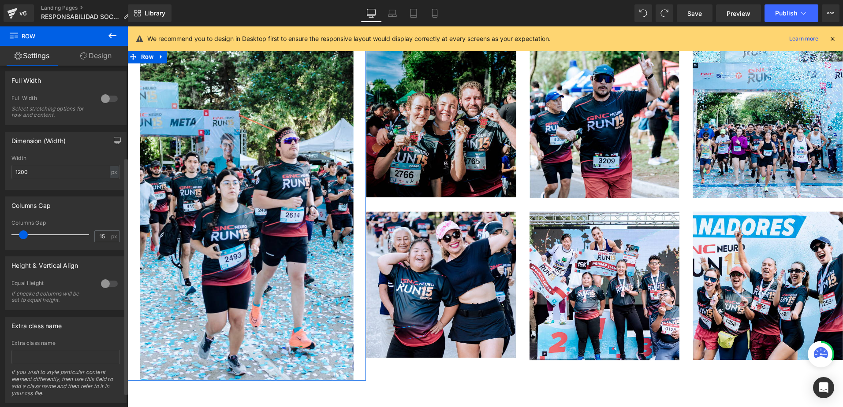
click at [105, 284] on div at bounding box center [109, 284] width 21 height 14
click at [93, 327] on span "Top" at bounding box center [65, 327] width 108 height 15
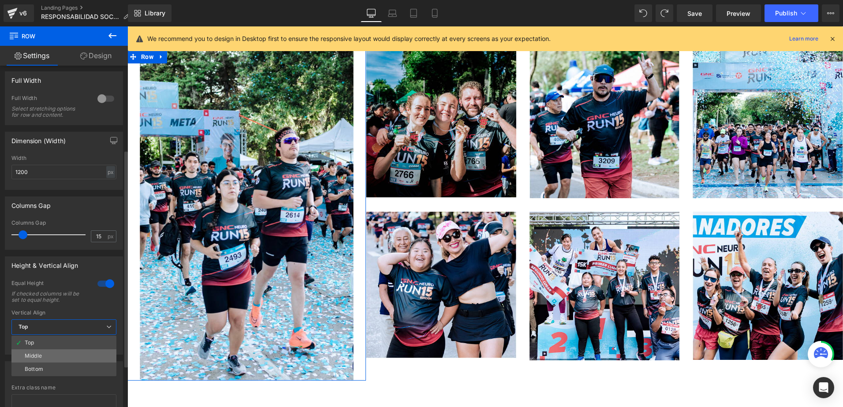
click at [82, 354] on li "Middle" at bounding box center [63, 356] width 105 height 13
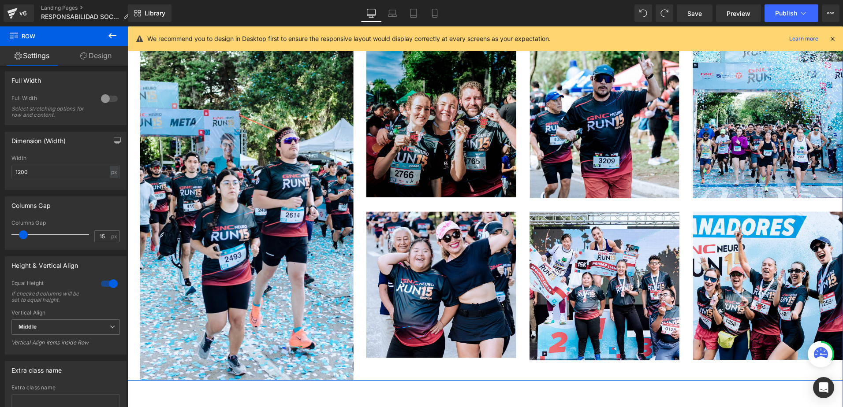
click at [392, 358] on div "Image Row Image Image Image Row Image Image Image Row Row" at bounding box center [484, 209] width 715 height 344
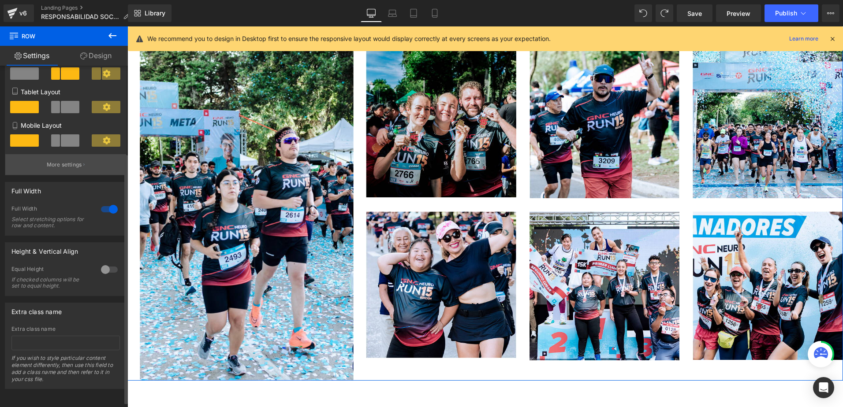
scroll to position [127, 0]
click at [104, 263] on div at bounding box center [109, 270] width 21 height 14
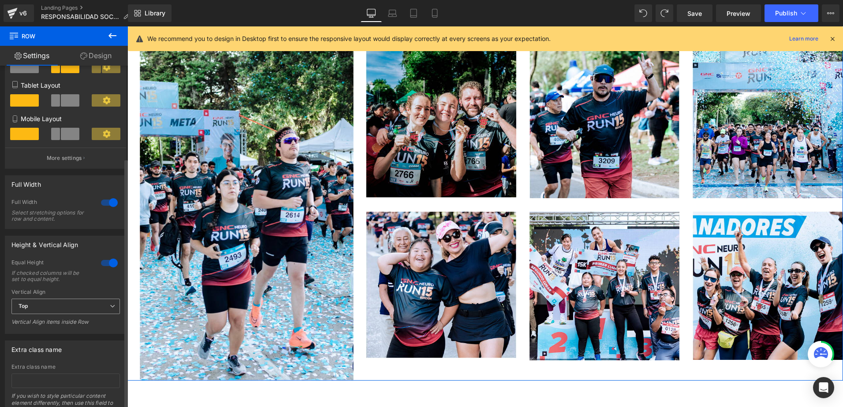
click at [82, 311] on span "Top" at bounding box center [65, 306] width 108 height 15
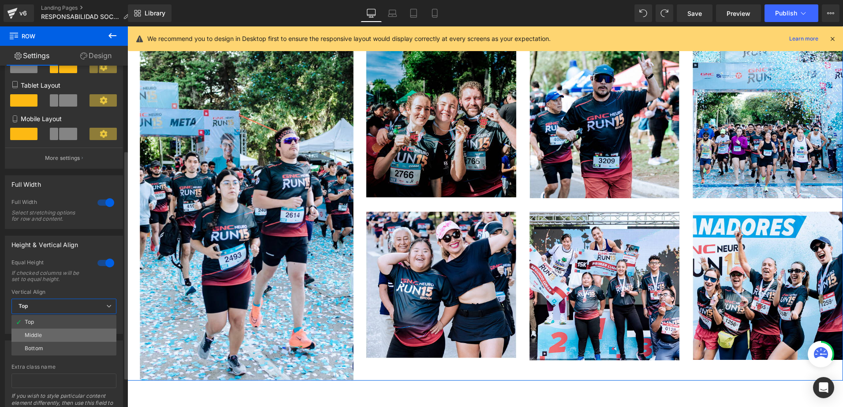
click at [78, 335] on li "Middle" at bounding box center [63, 335] width 105 height 13
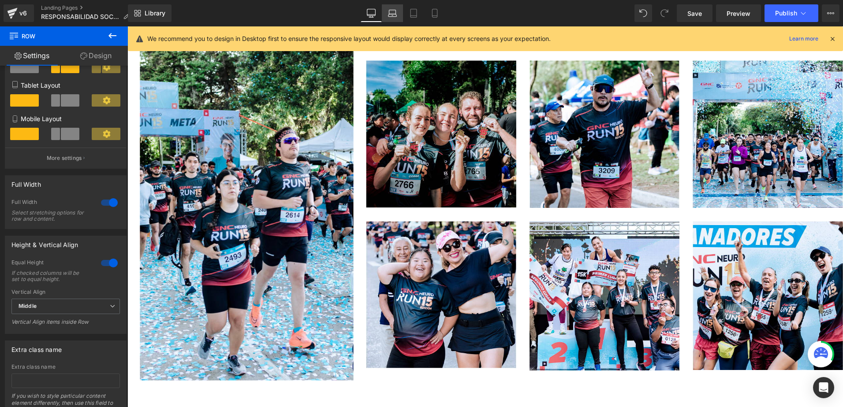
click at [398, 7] on link "Laptop" at bounding box center [392, 13] width 21 height 18
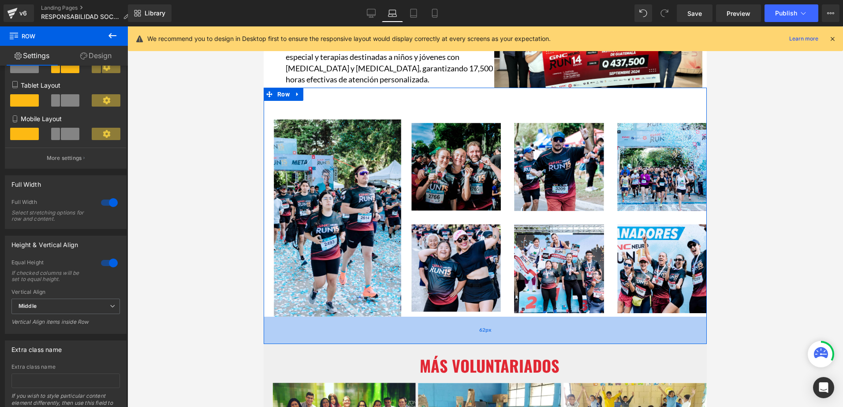
scroll to position [1584, 0]
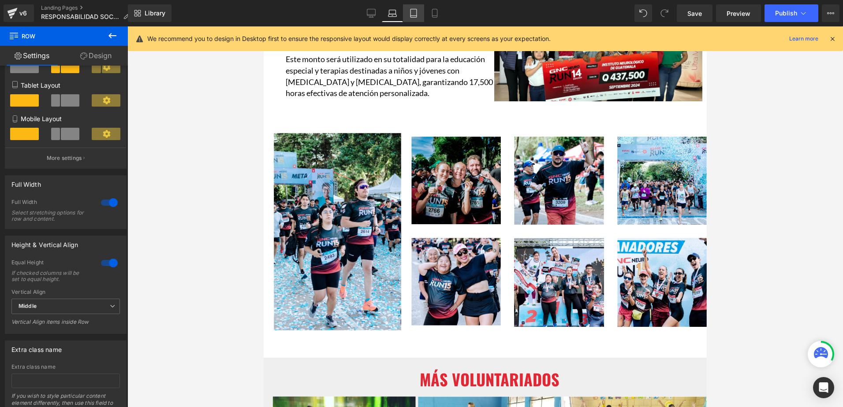
click at [412, 15] on icon at bounding box center [413, 13] width 9 height 9
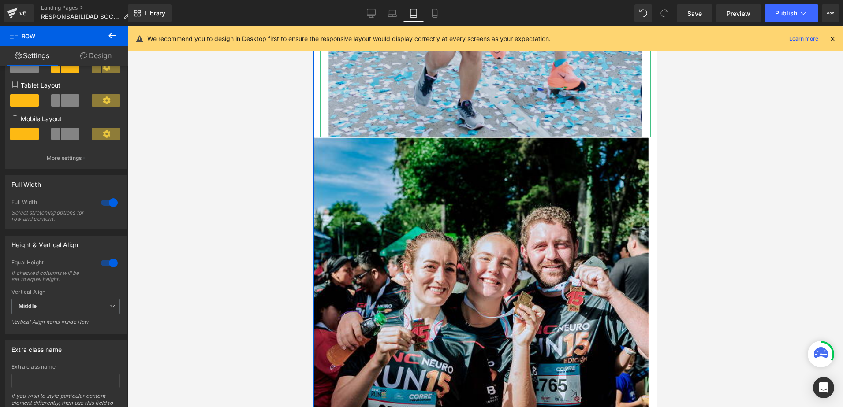
scroll to position [1876, 0]
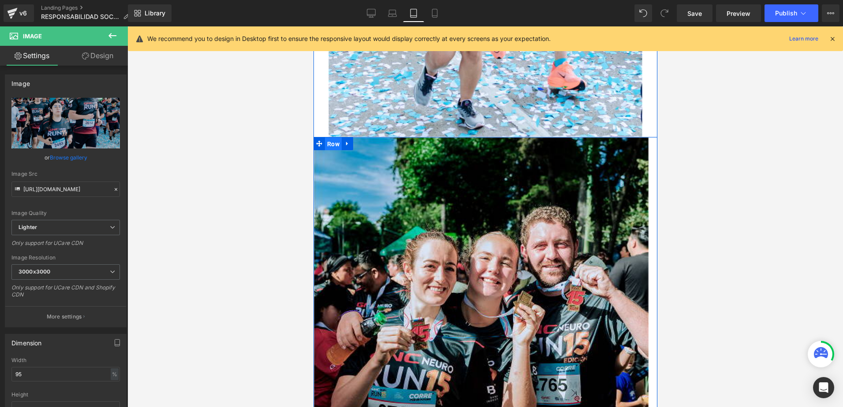
drag, startPoint x: 331, startPoint y: 134, endPoint x: 587, endPoint y: 149, distance: 256.0
click at [331, 138] on span "Row" at bounding box center [332, 144] width 17 height 13
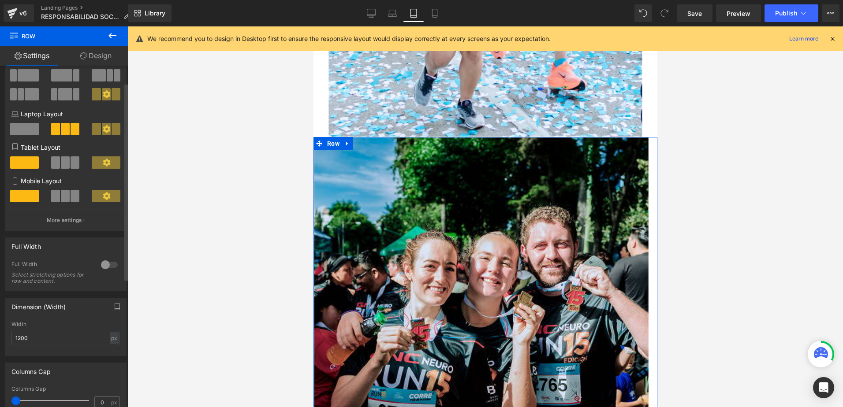
scroll to position [88, 0]
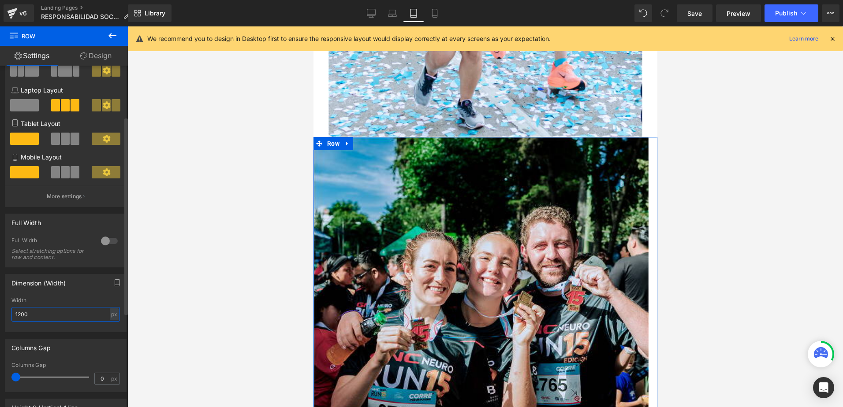
drag, startPoint x: 33, startPoint y: 309, endPoint x: 0, endPoint y: 305, distance: 32.9
click at [0, 305] on html "Row You are previewing how the will restyle your page. You can not edit Element…" at bounding box center [421, 203] width 843 height 407
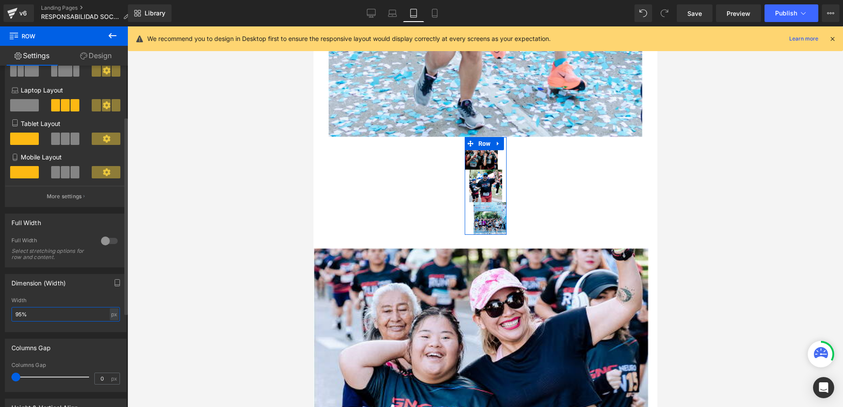
type input "95"
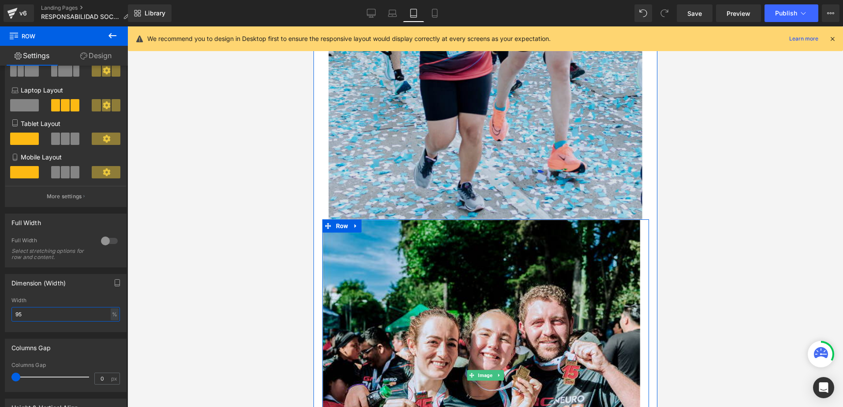
scroll to position [1788, 0]
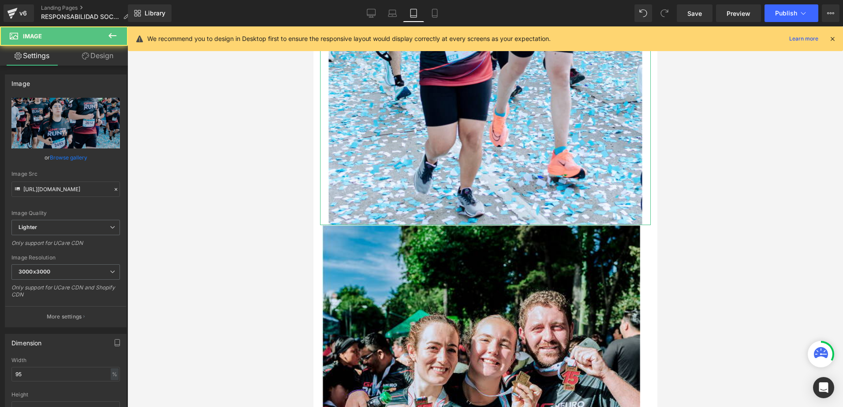
click at [103, 55] on link "Design" at bounding box center [98, 56] width 64 height 20
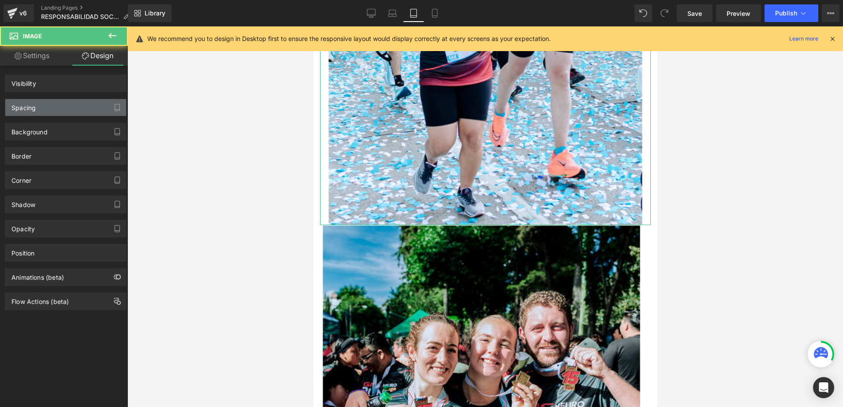
click at [30, 108] on div "Spacing" at bounding box center [23, 105] width 24 height 12
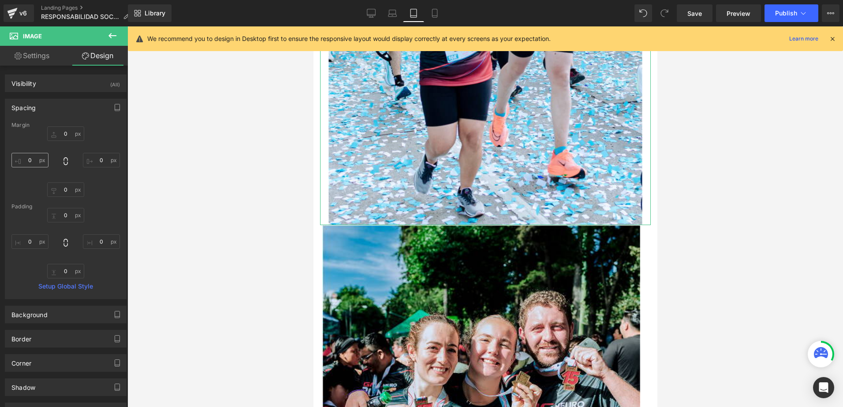
type input "0"
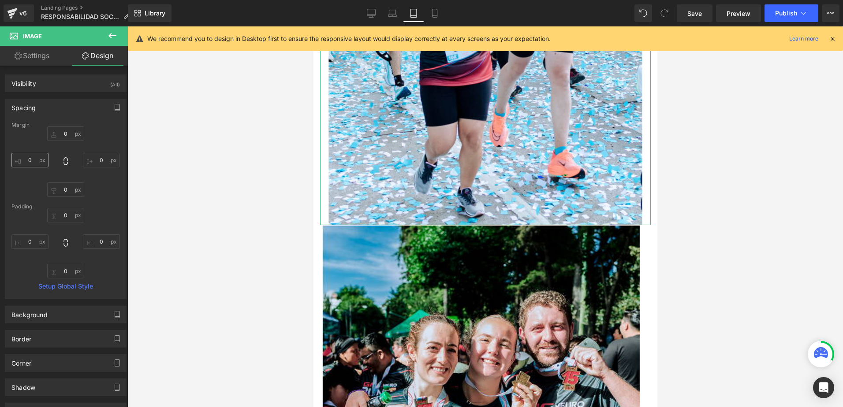
type input "0"
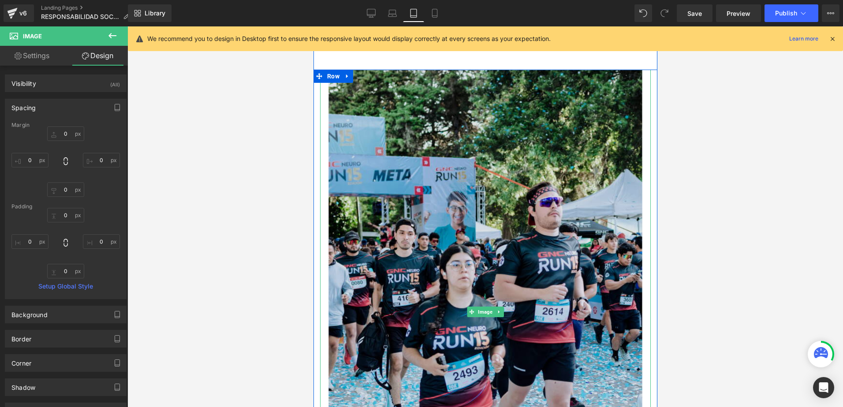
scroll to position [1436, 0]
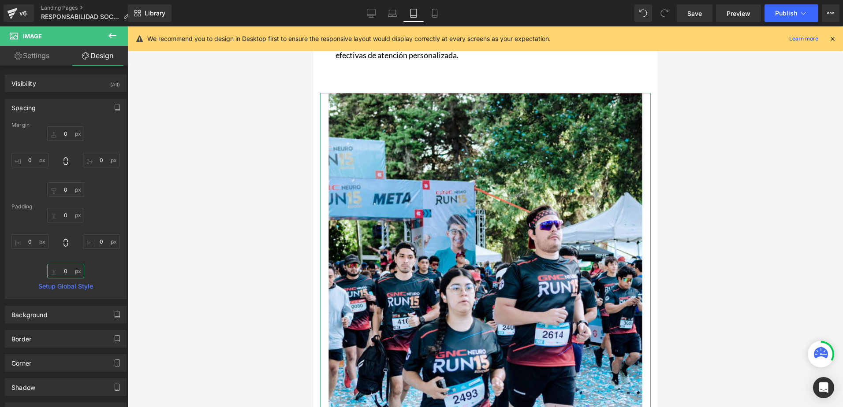
click at [64, 272] on input "0" at bounding box center [65, 271] width 37 height 15
click at [61, 193] on input "0" at bounding box center [65, 189] width 37 height 15
type input "20"
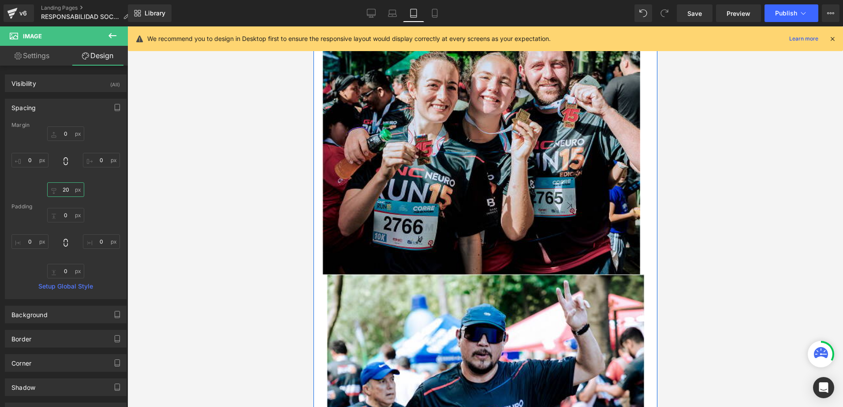
scroll to position [2097, 0]
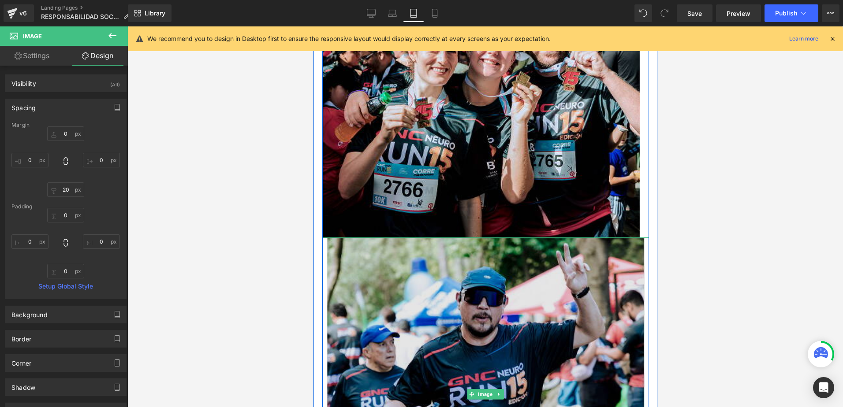
click at [429, 283] on img at bounding box center [485, 394] width 327 height 313
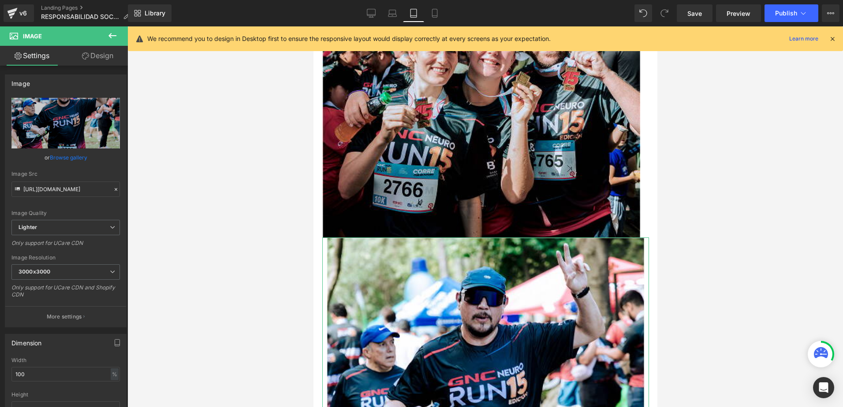
click at [106, 57] on link "Design" at bounding box center [98, 56] width 64 height 20
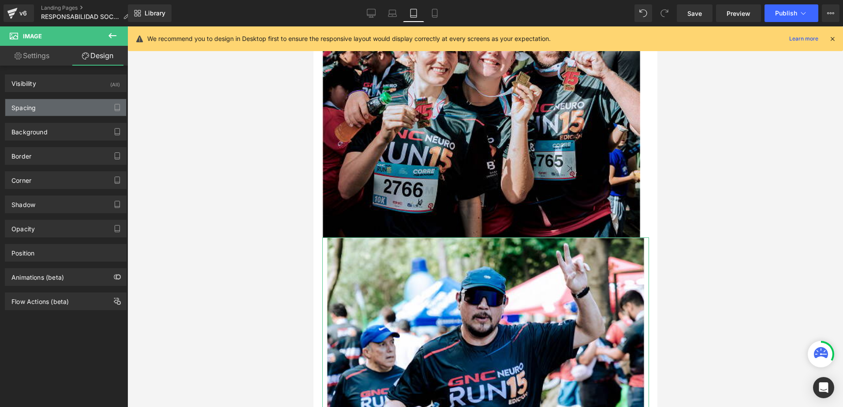
type input "0"
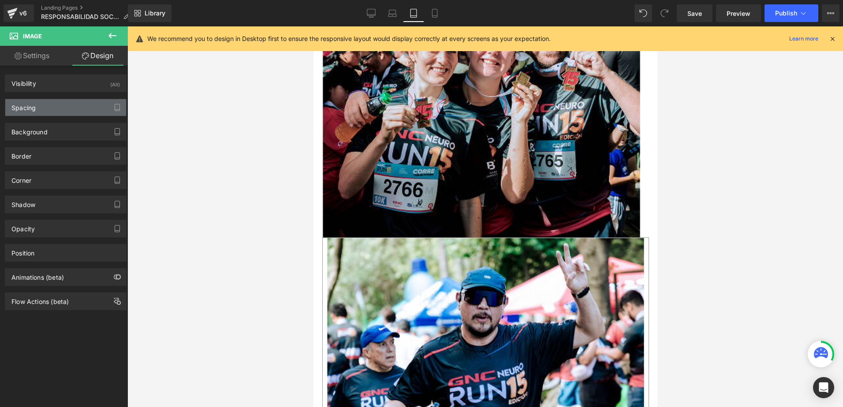
type input "10"
type input "0"
type input "10"
click at [74, 110] on div "Spacing" at bounding box center [65, 107] width 121 height 17
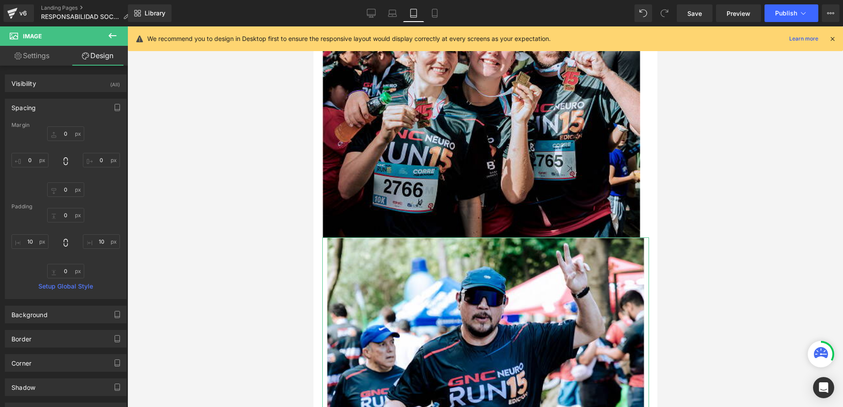
click at [71, 126] on div "Margin" at bounding box center [65, 125] width 108 height 6
click at [60, 141] on input "0" at bounding box center [65, 134] width 37 height 15
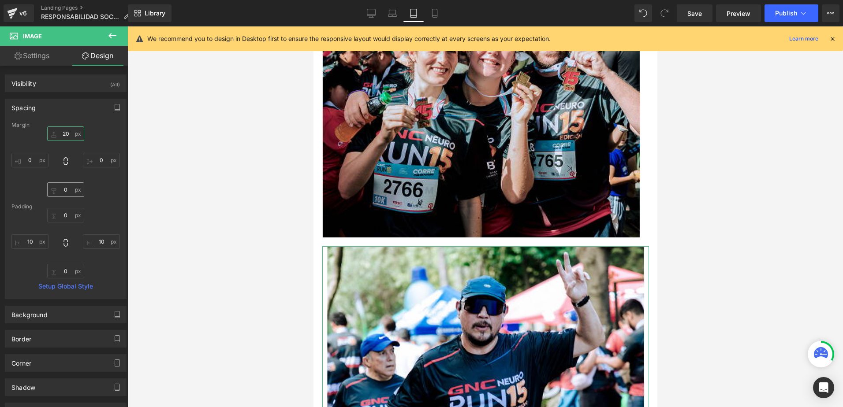
type input "20"
click at [60, 189] on input "0" at bounding box center [65, 189] width 37 height 15
type input "20"
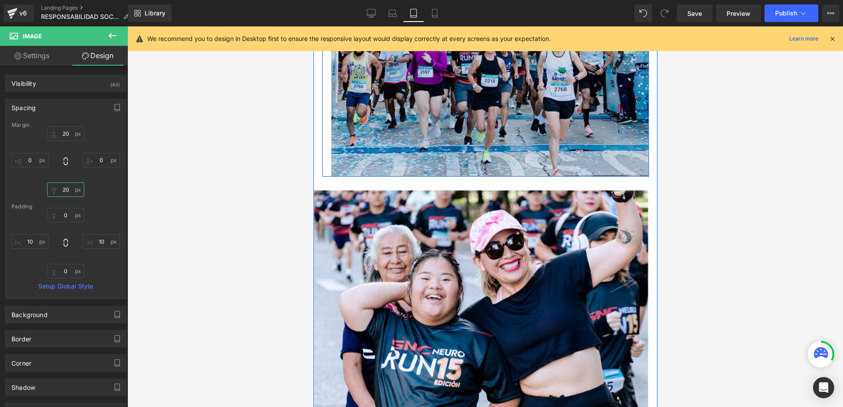
scroll to position [2802, 0]
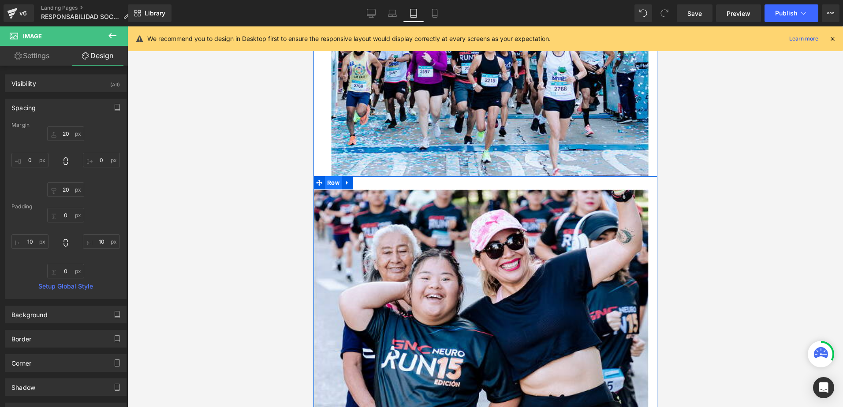
click at [325, 177] on span "Row" at bounding box center [332, 182] width 17 height 13
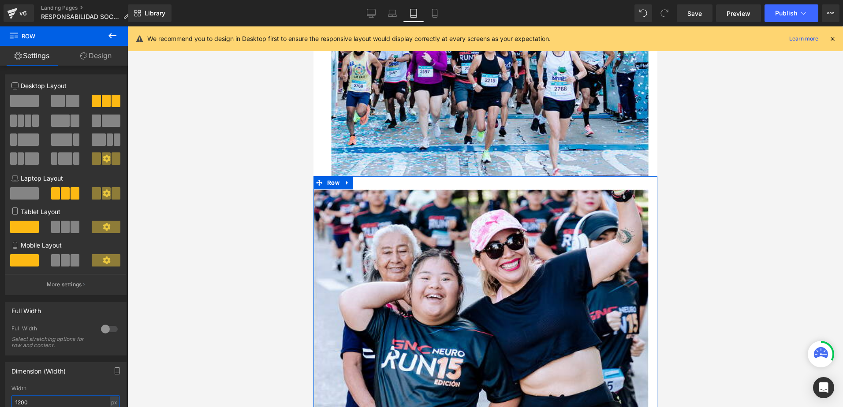
click at [31, 401] on input "1200" at bounding box center [65, 402] width 108 height 15
click at [32, 398] on input "1200" at bounding box center [65, 402] width 108 height 15
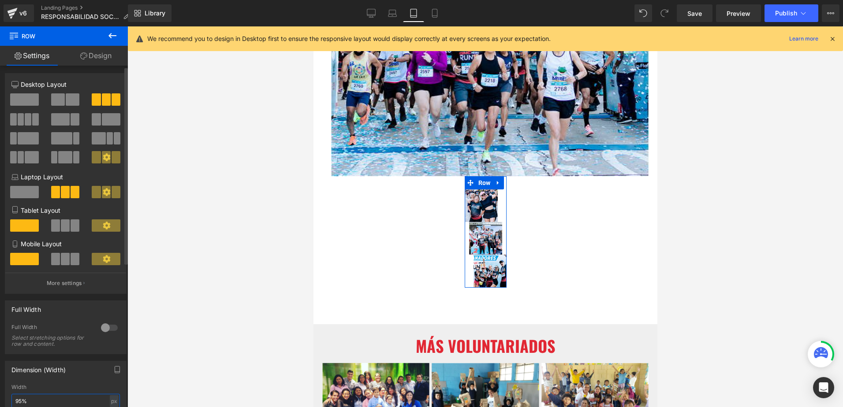
type input "95"
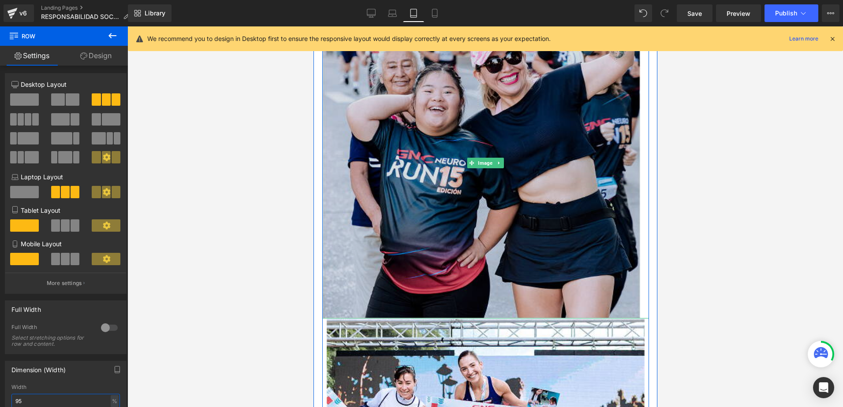
scroll to position [3023, 0]
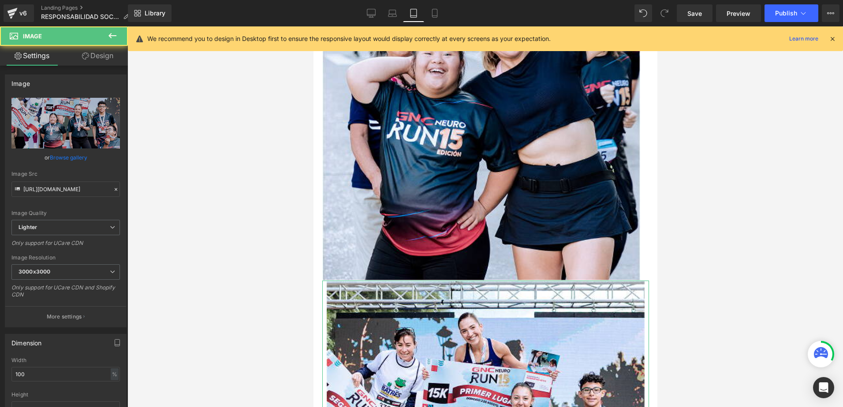
click at [91, 56] on link "Design" at bounding box center [98, 56] width 64 height 20
click at [0, 0] on div "Spacing" at bounding box center [0, 0] width 0 height 0
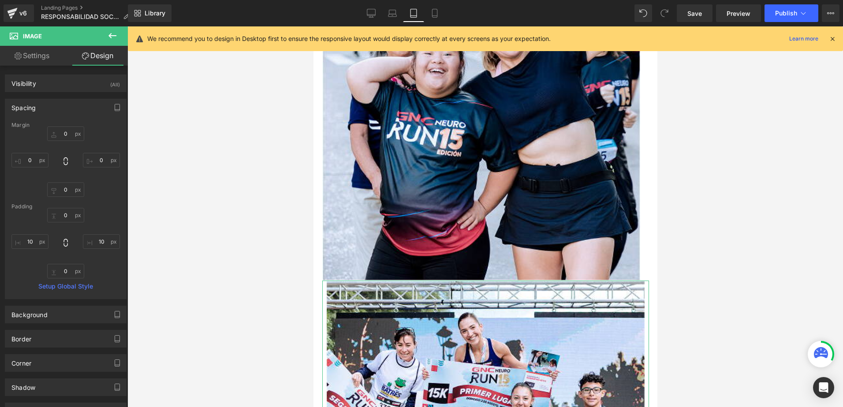
type input "0"
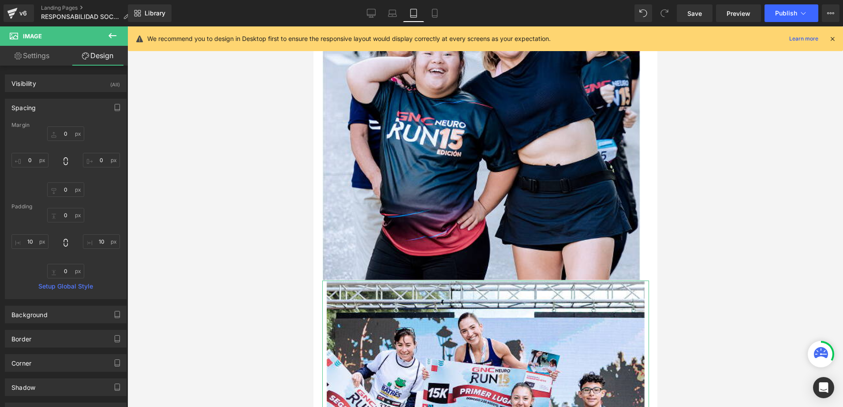
type input "10"
type input "0"
type input "10"
click at [66, 131] on input "0" at bounding box center [65, 134] width 37 height 15
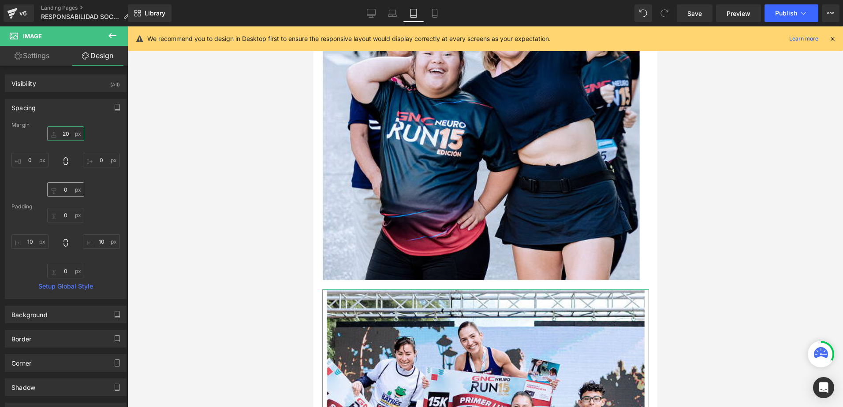
type input "20"
click at [58, 183] on input "0" at bounding box center [65, 189] width 37 height 15
type input "20"
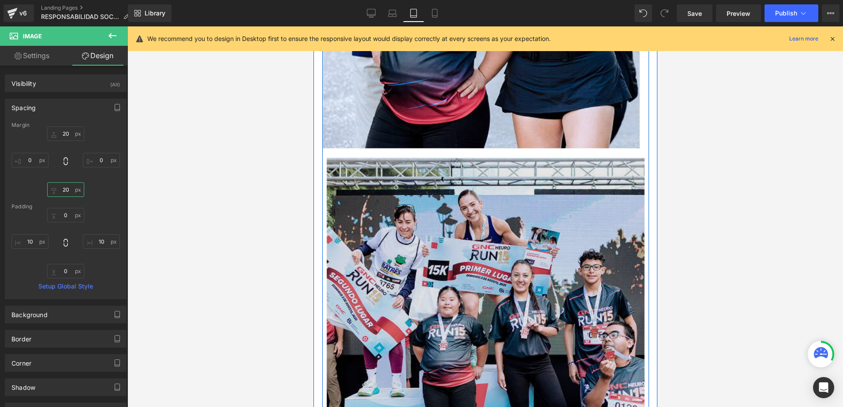
scroll to position [3155, 0]
click at [459, 202] on img at bounding box center [485, 315] width 327 height 316
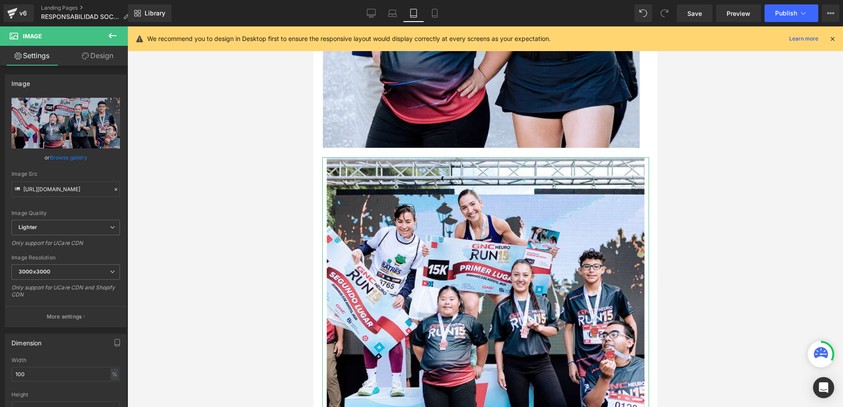
click at [88, 63] on link "Design" at bounding box center [98, 56] width 64 height 20
click at [0, 0] on div "Spacing" at bounding box center [0, 0] width 0 height 0
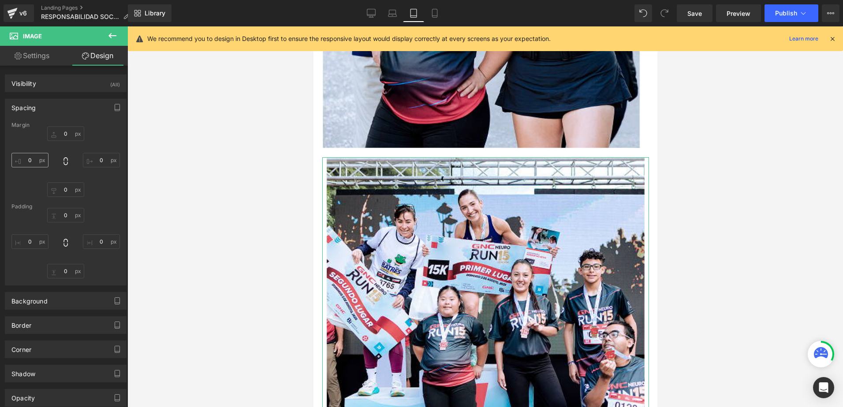
type input "20"
type input "0"
type input "20"
type input "0"
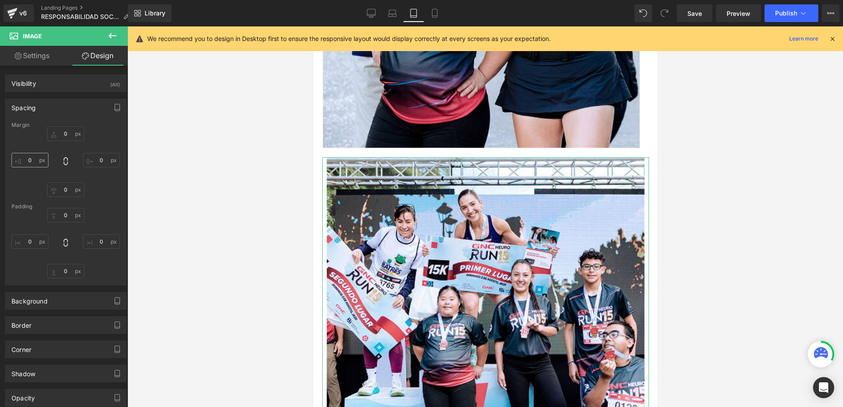
type input "10"
type input "0"
click at [27, 238] on input "10" at bounding box center [29, 242] width 37 height 15
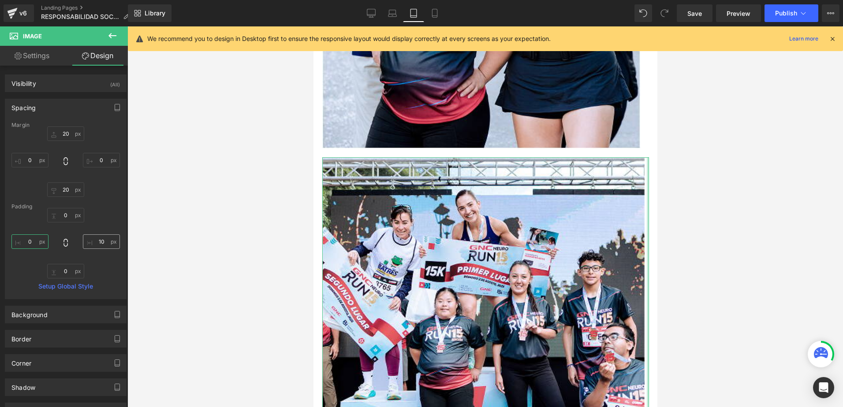
type input "0"
click at [98, 242] on input "10" at bounding box center [101, 242] width 37 height 15
type input "0"
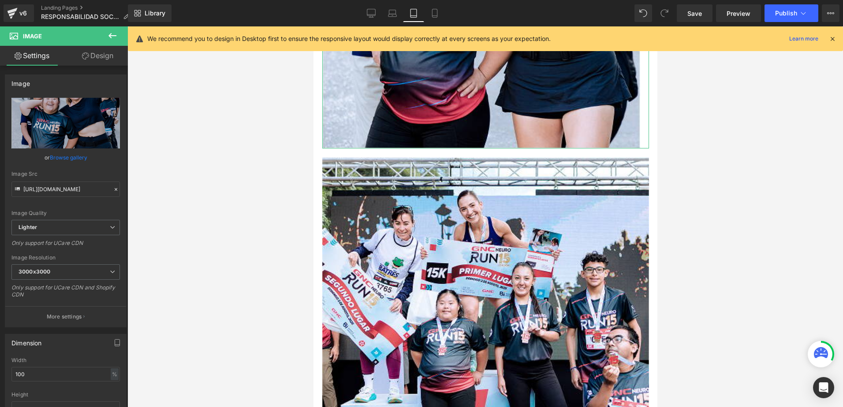
click at [97, 61] on link "Design" at bounding box center [98, 56] width 64 height 20
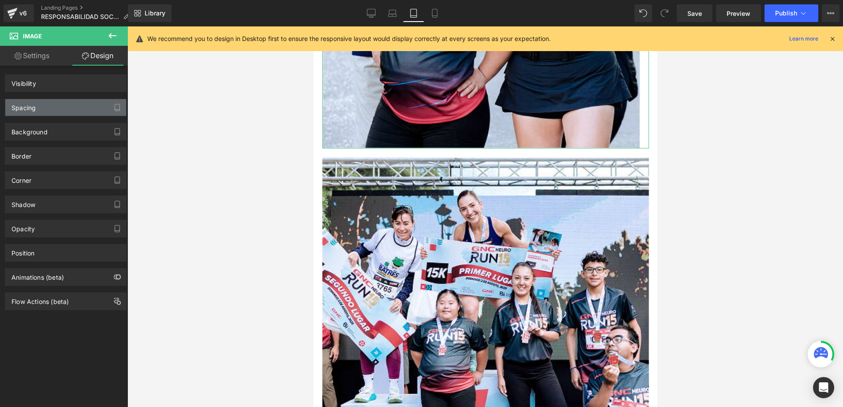
click at [70, 106] on div "Spacing" at bounding box center [65, 107] width 121 height 17
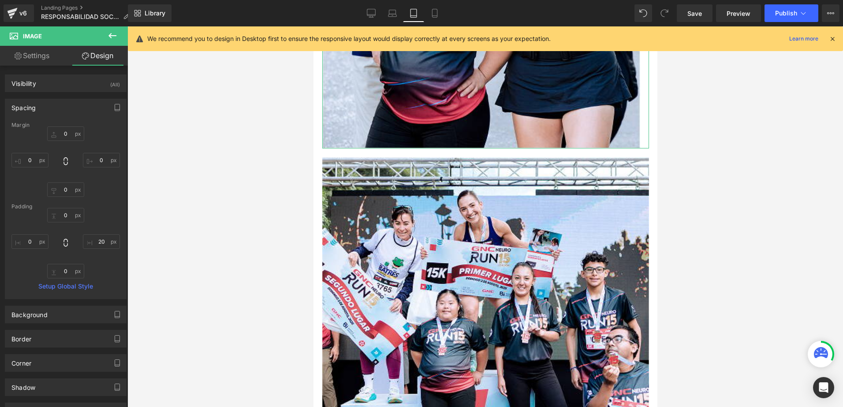
type input "0"
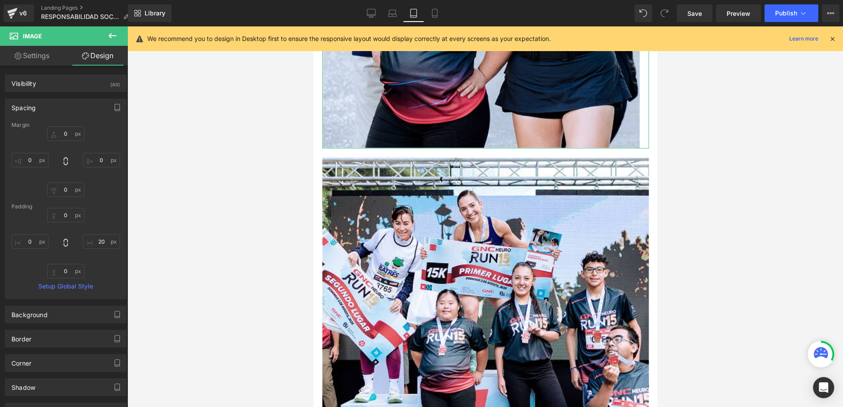
type input "20"
type input "0"
click at [99, 243] on input "20" at bounding box center [101, 242] width 37 height 15
type input "0"
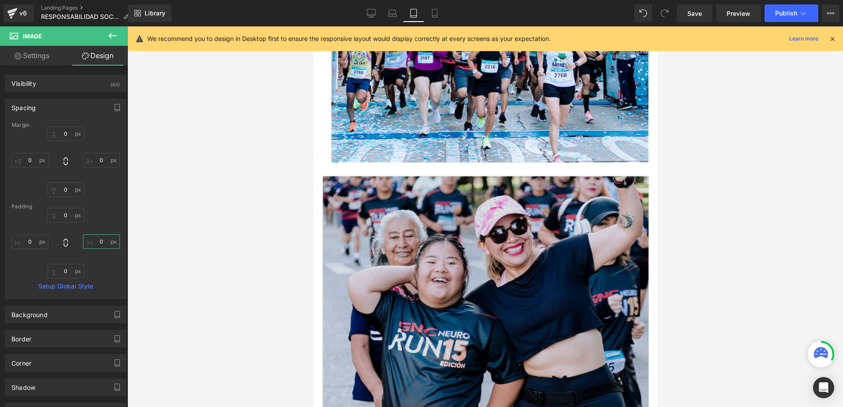
scroll to position [2802, 0]
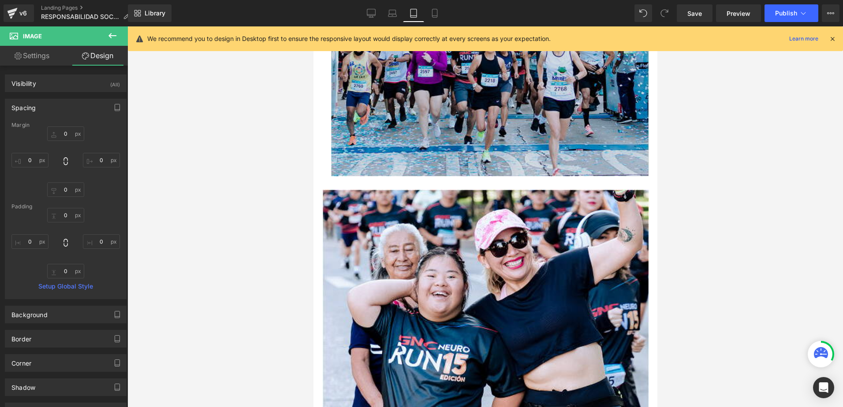
click at [438, 144] on img at bounding box center [485, 19] width 327 height 313
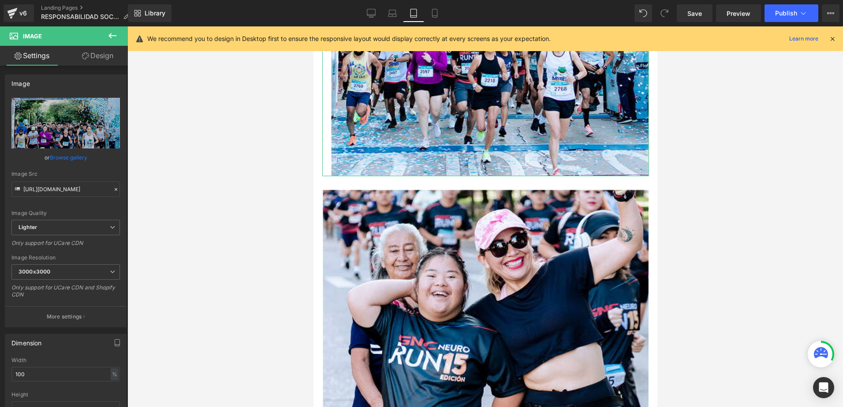
click at [102, 54] on link "Design" at bounding box center [98, 56] width 64 height 20
click at [0, 0] on div "Spacing" at bounding box center [0, 0] width 0 height 0
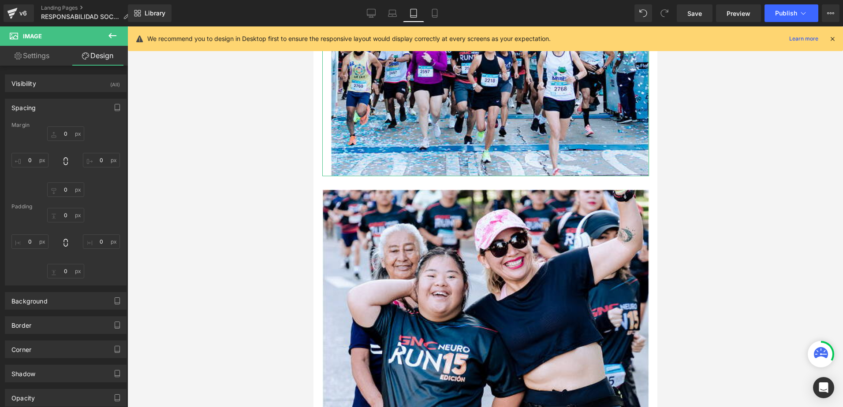
type input "0"
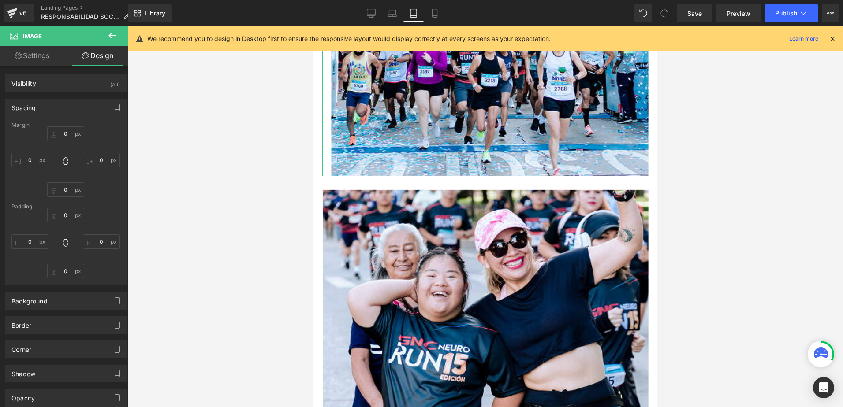
type input "0"
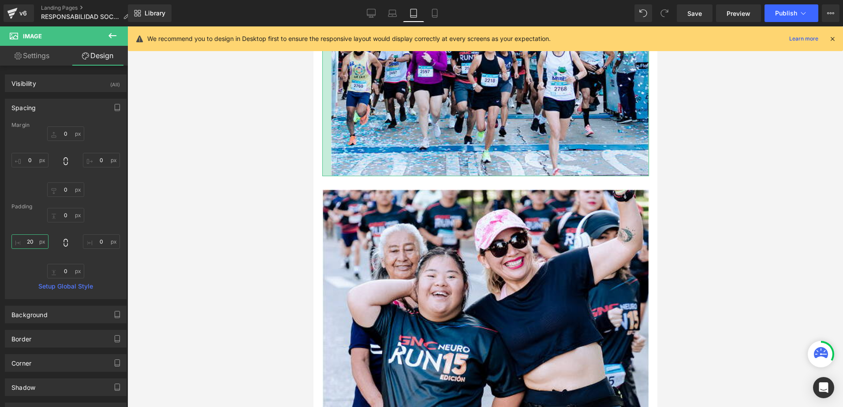
click at [25, 246] on input "20" at bounding box center [29, 242] width 37 height 15
type input "0"
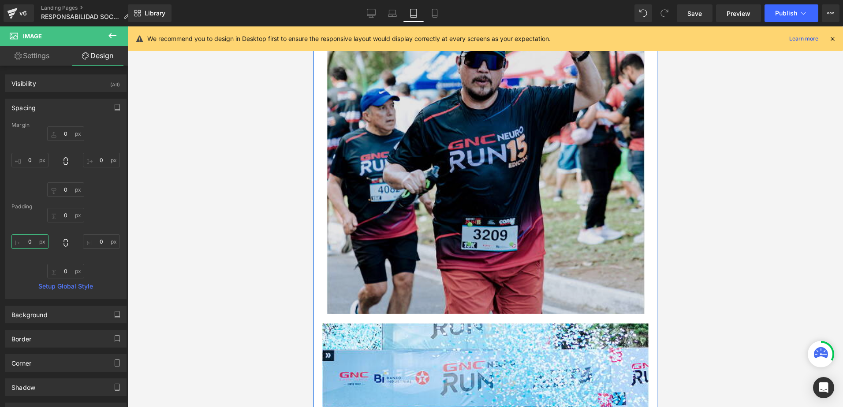
scroll to position [2317, 0]
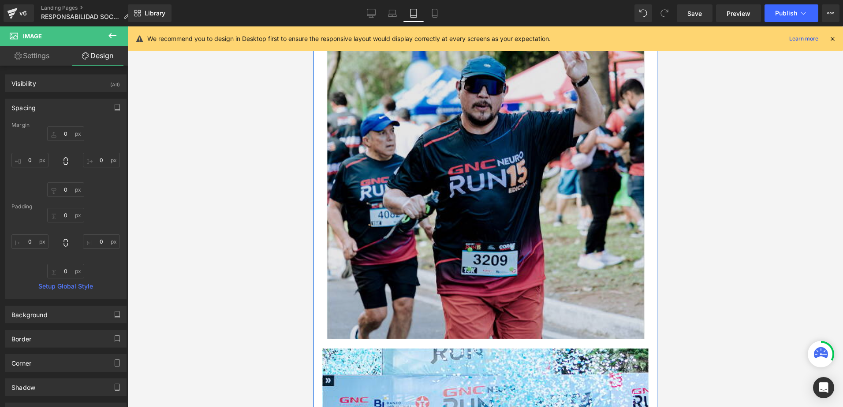
click at [488, 183] on img at bounding box center [485, 182] width 327 height 313
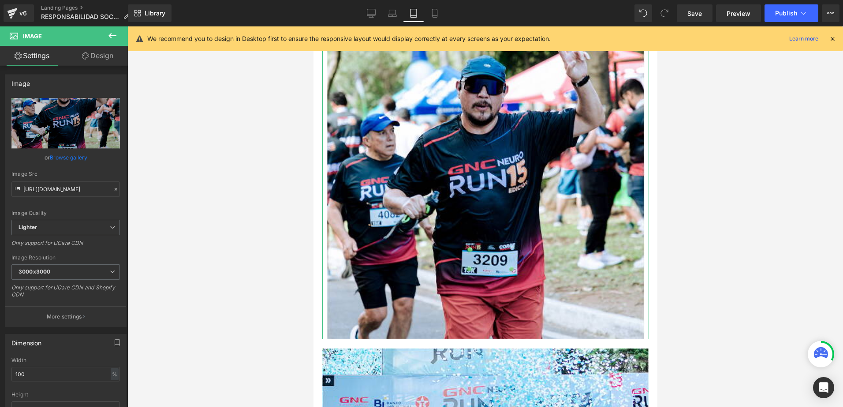
click at [98, 53] on link "Design" at bounding box center [98, 56] width 64 height 20
click at [0, 0] on div "Spacing" at bounding box center [0, 0] width 0 height 0
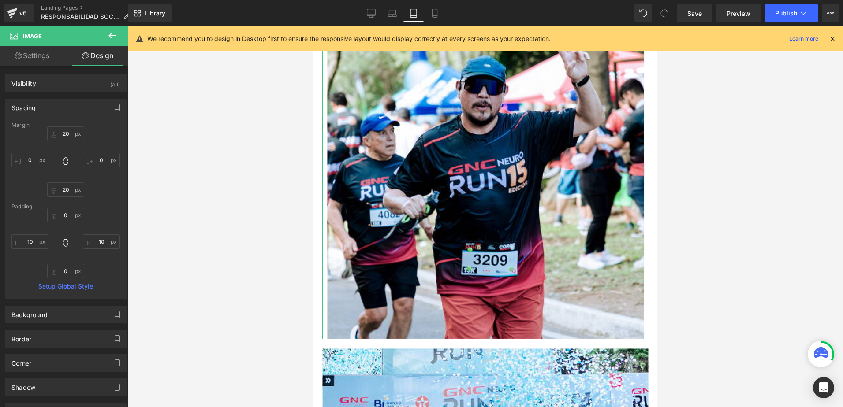
type input "20"
type input "0"
type input "20"
type input "0"
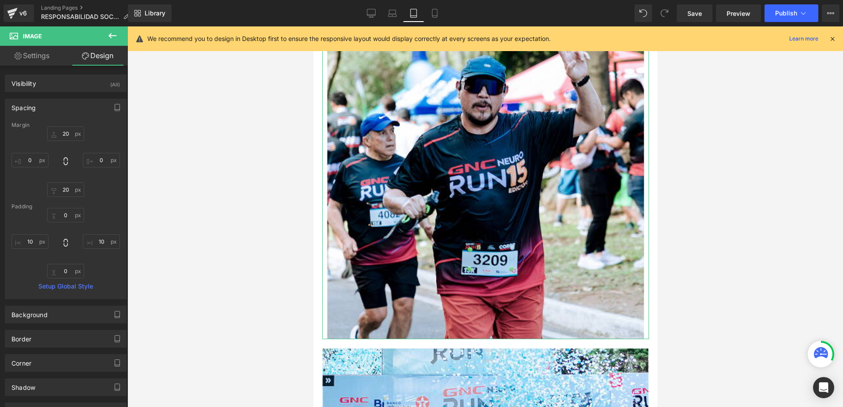
type input "10"
type input "0"
click at [31, 240] on input "10" at bounding box center [29, 242] width 37 height 15
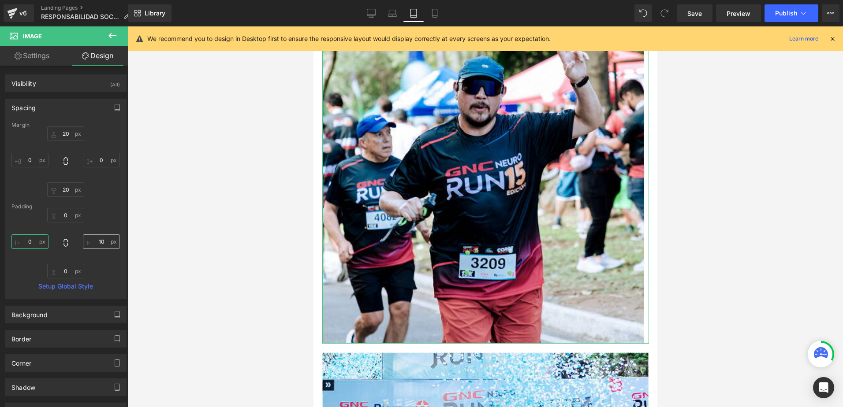
type input "0"
click at [101, 239] on input "10" at bounding box center [101, 242] width 37 height 15
type input "0"
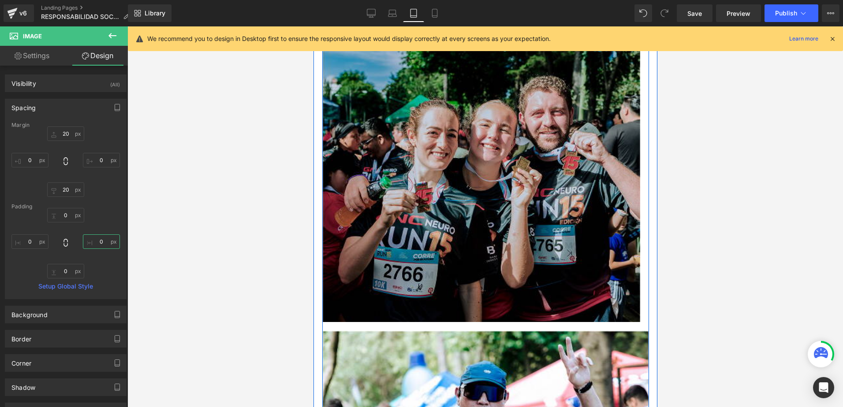
scroll to position [1832, 0]
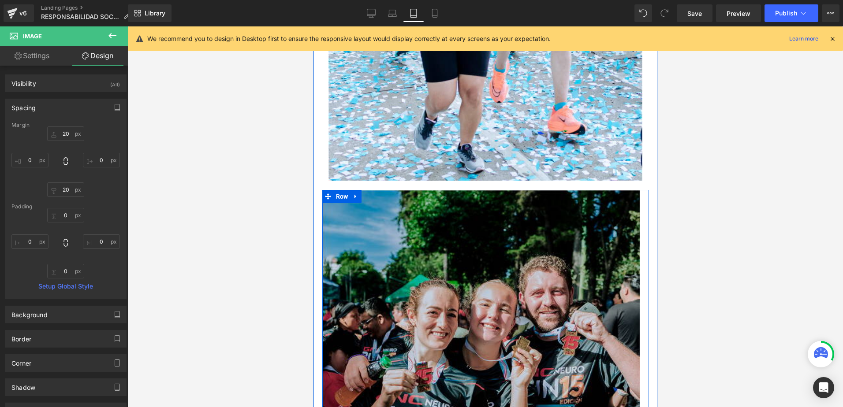
click at [536, 203] on img at bounding box center [485, 346] width 327 height 312
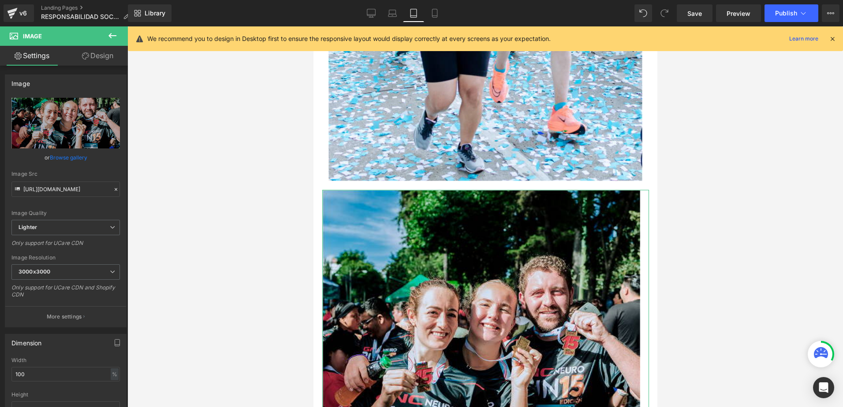
click at [107, 53] on link "Design" at bounding box center [98, 56] width 64 height 20
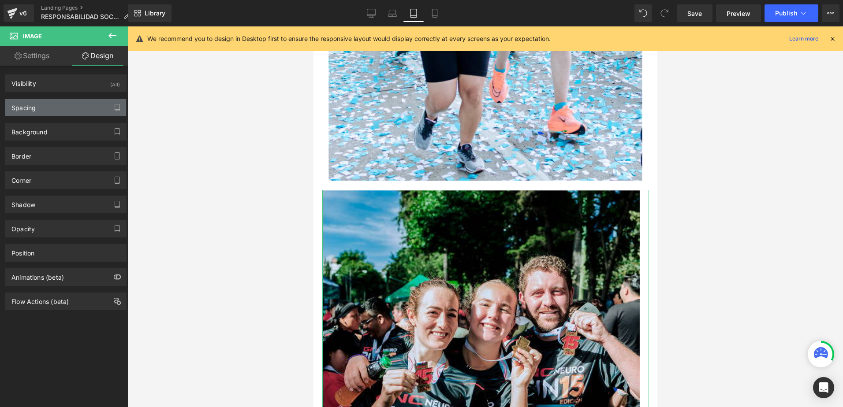
click at [64, 101] on div "Spacing" at bounding box center [65, 107] width 121 height 17
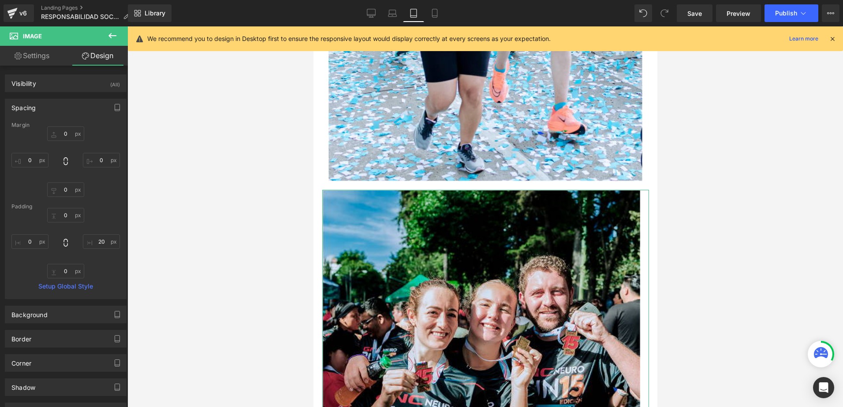
type input "0"
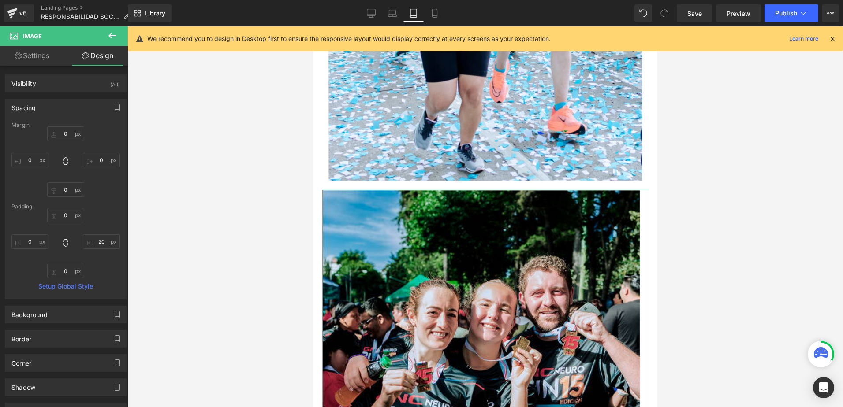
type input "20"
type input "0"
click at [96, 237] on input "20" at bounding box center [101, 242] width 37 height 15
type input "0"
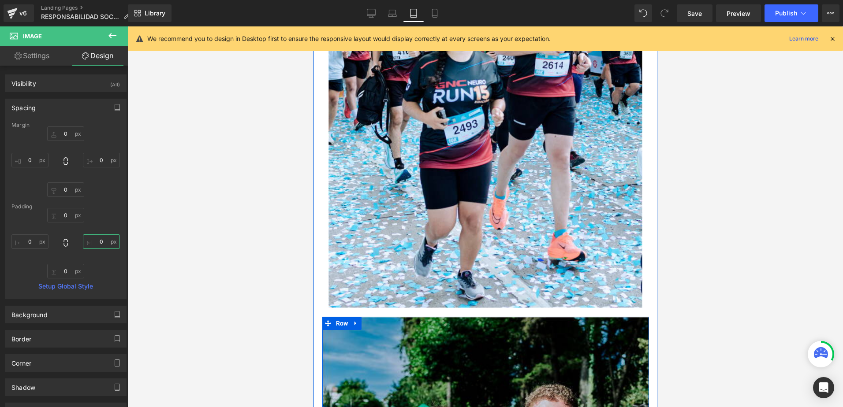
scroll to position [1700, 0]
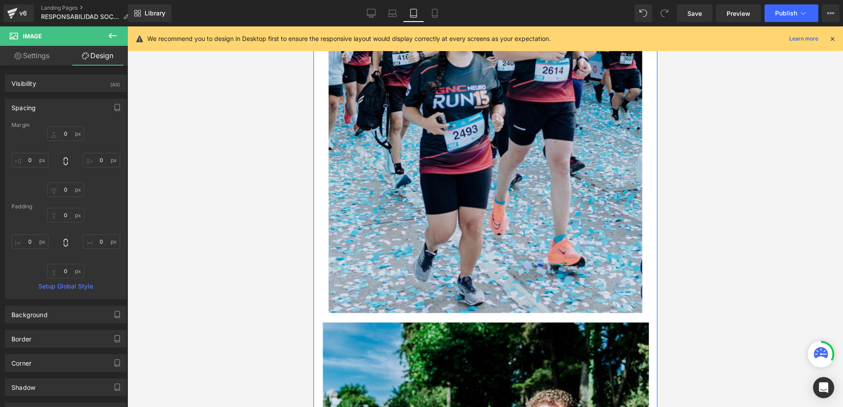
click at [462, 215] on img at bounding box center [485, 71] width 314 height 485
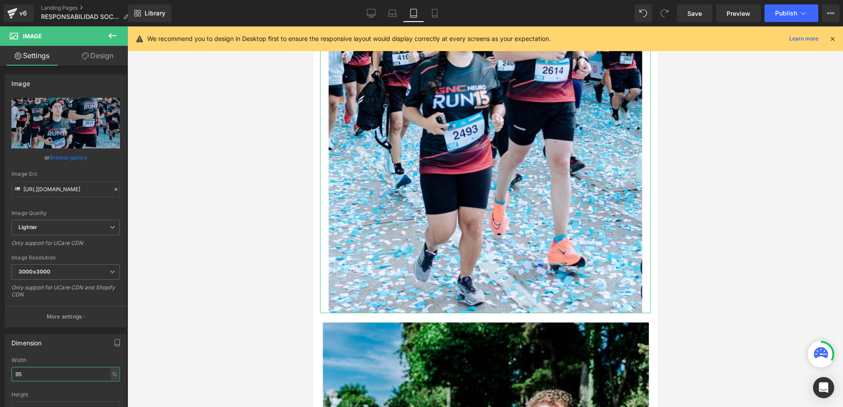
drag, startPoint x: 26, startPoint y: 373, endPoint x: -2, endPoint y: 370, distance: 28.4
click at [0, 370] on html "Row You are previewing how the will restyle your page. You can not edit Element…" at bounding box center [421, 203] width 843 height 407
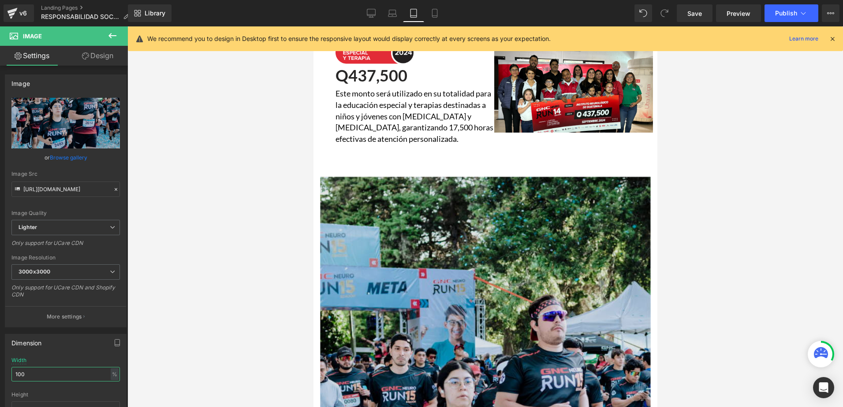
scroll to position [1348, 0]
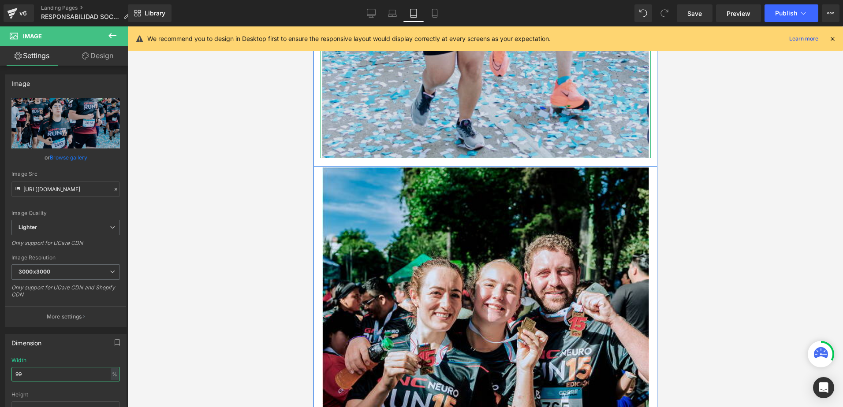
type input "98"
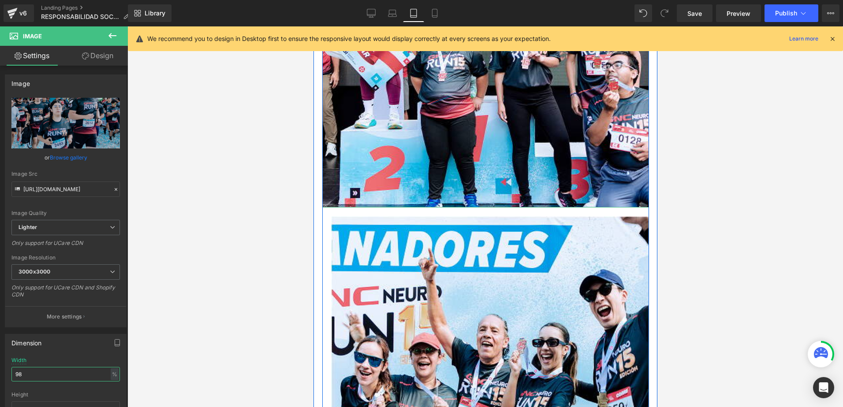
scroll to position [3507, 0]
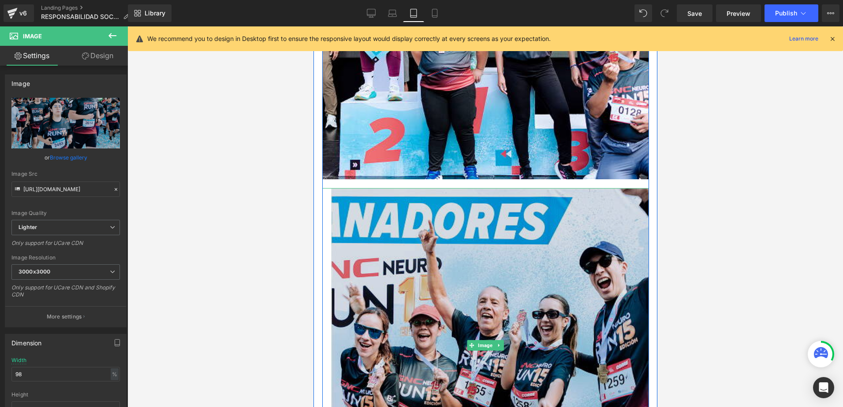
click at [463, 270] on img at bounding box center [485, 345] width 327 height 315
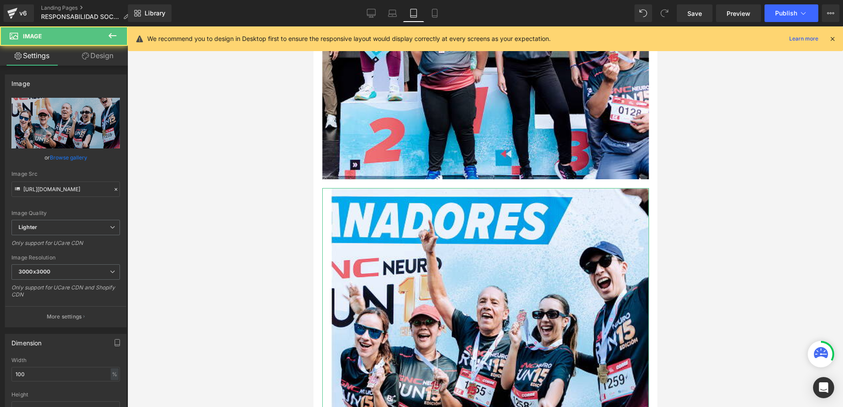
click at [87, 60] on link "Design" at bounding box center [98, 56] width 64 height 20
click at [0, 0] on div "Spacing" at bounding box center [0, 0] width 0 height 0
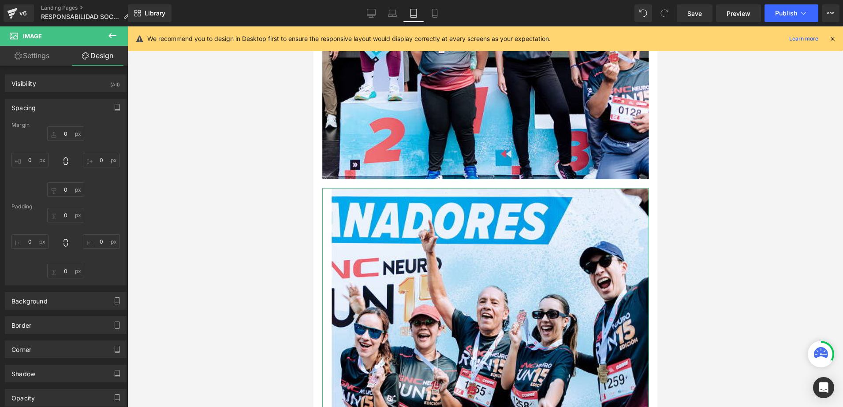
type input "0"
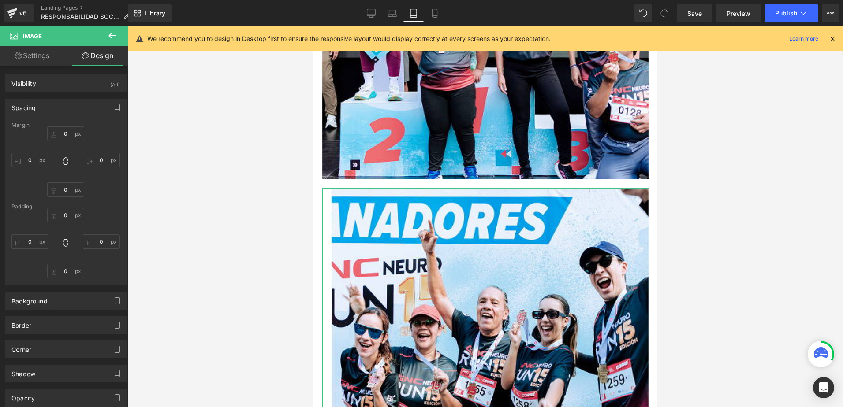
type input "0"
click at [26, 244] on input "20" at bounding box center [29, 242] width 37 height 15
type input "0"
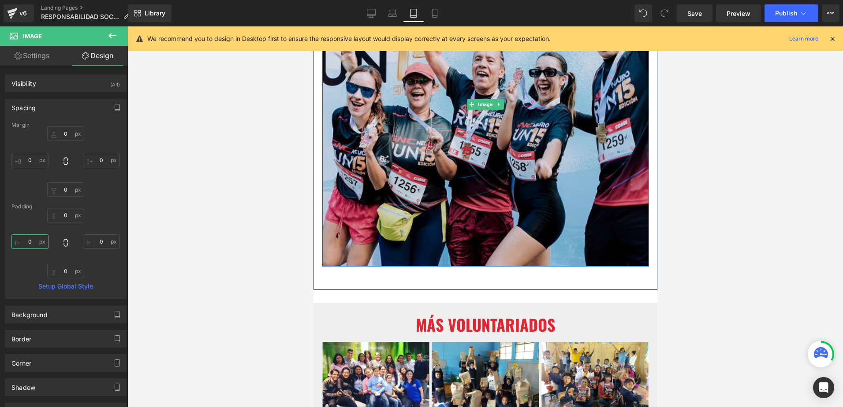
scroll to position [3772, 0]
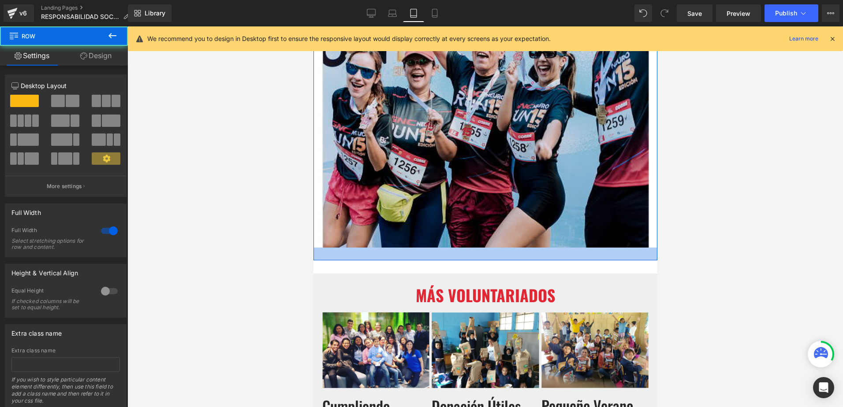
drag, startPoint x: 492, startPoint y: 246, endPoint x: 499, endPoint y: 235, distance: 12.5
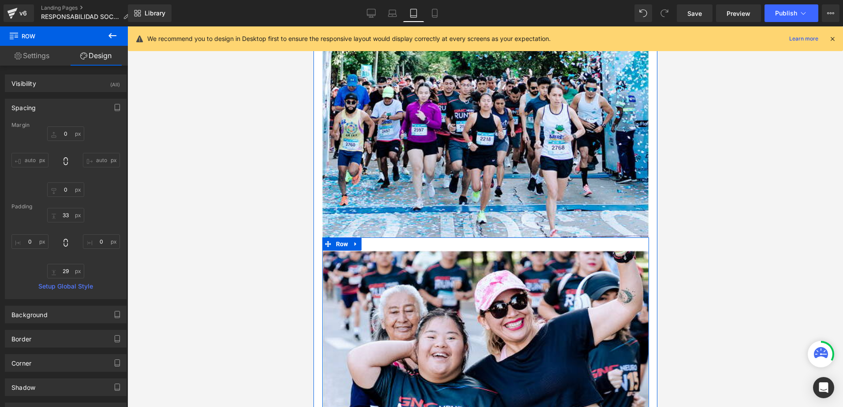
scroll to position [2758, 0]
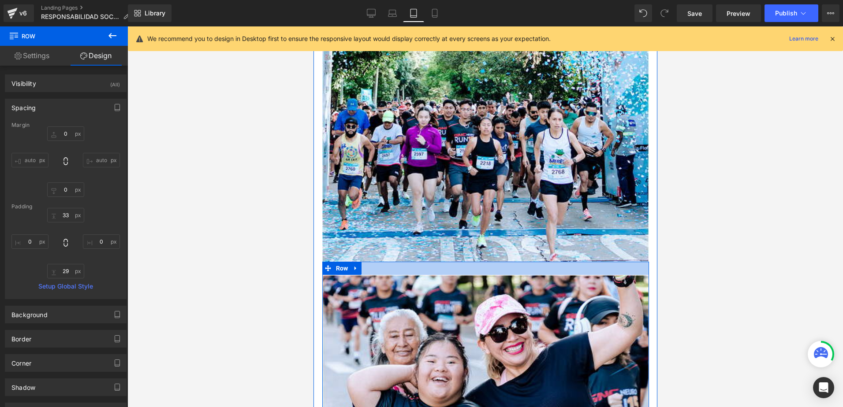
click at [421, 263] on div at bounding box center [485, 268] width 327 height 13
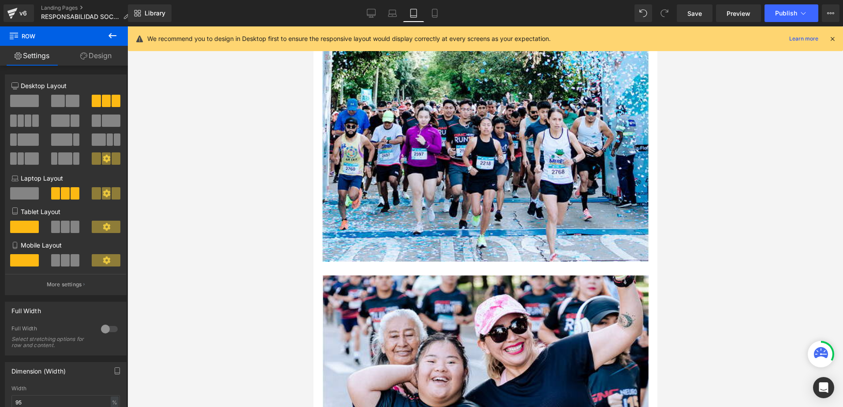
click at [109, 55] on link "Design" at bounding box center [96, 56] width 64 height 20
click at [0, 0] on div "Spacing" at bounding box center [0, 0] width 0 height 0
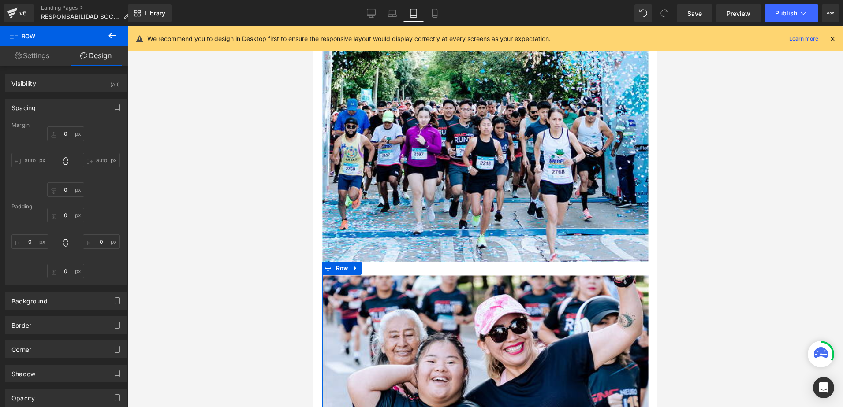
type input "0"
type input "30"
type input "0"
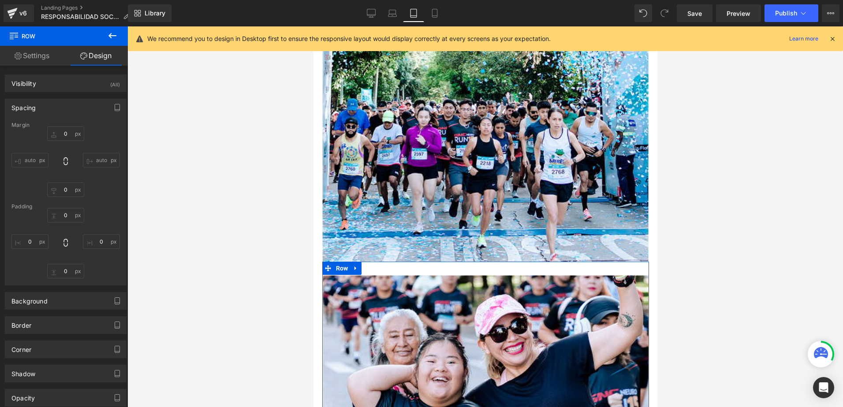
type input "0"
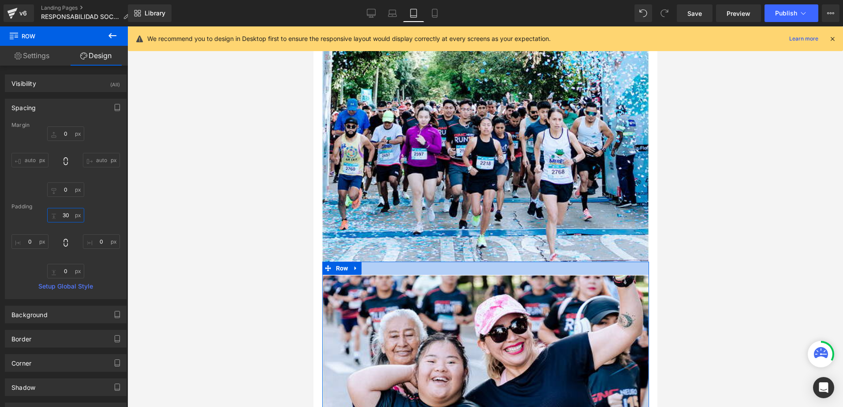
click at [67, 220] on input "30" at bounding box center [65, 215] width 37 height 15
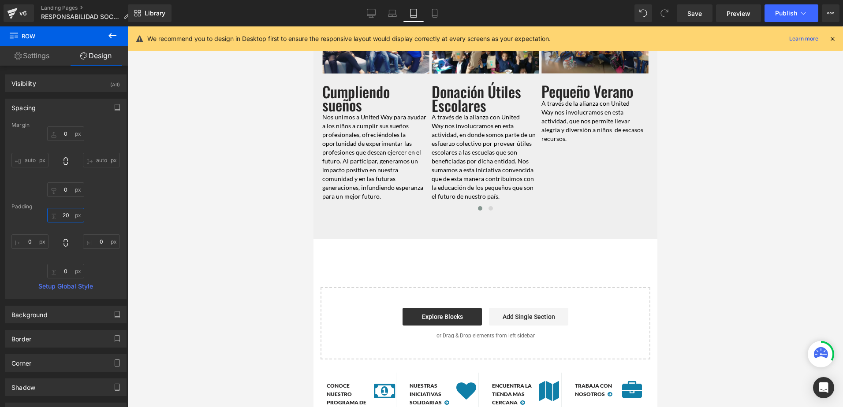
scroll to position [4036, 0]
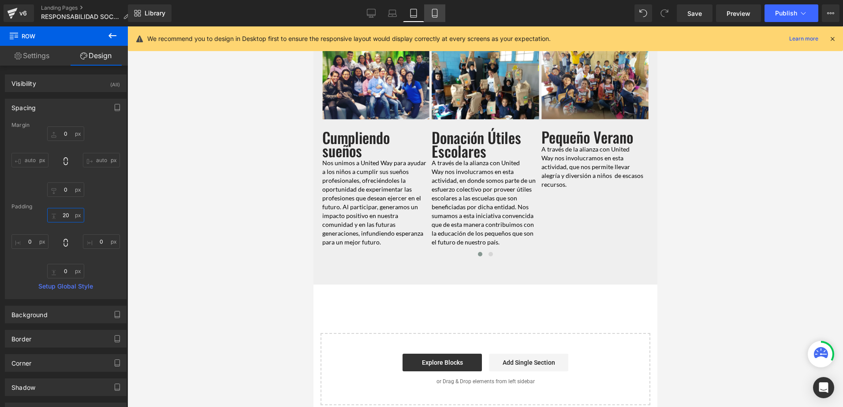
type input "20"
click at [441, 12] on link "Mobile" at bounding box center [434, 13] width 21 height 18
type input "0"
type input "30"
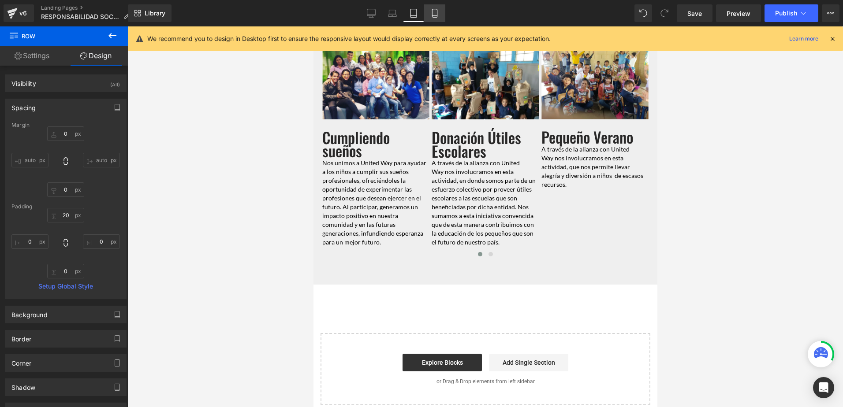
type input "0"
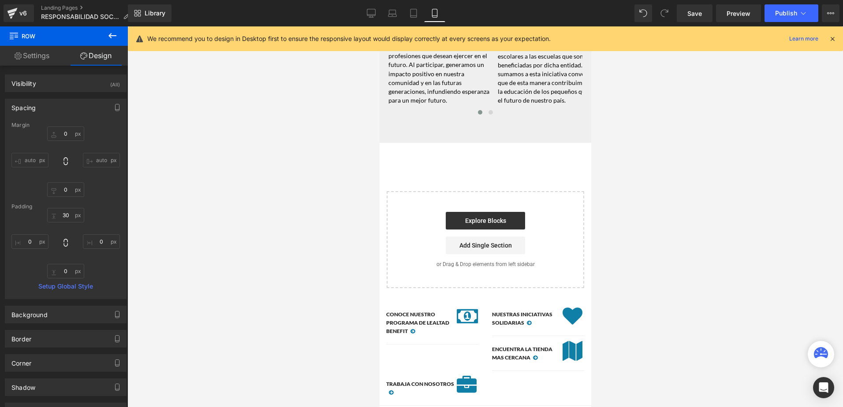
scroll to position [2969, 0]
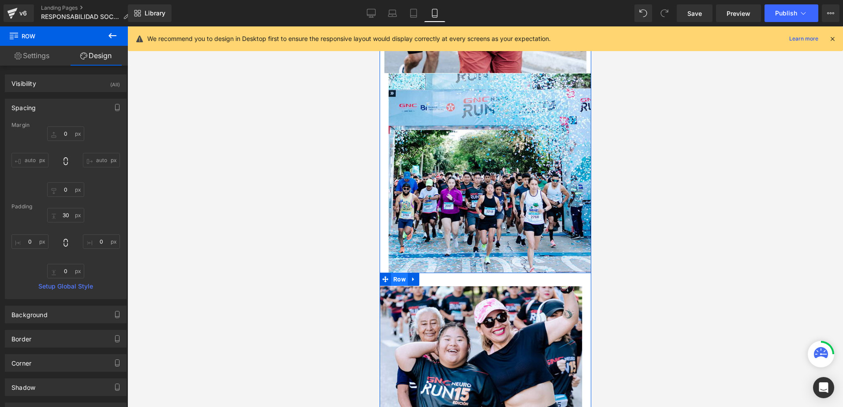
click at [398, 273] on span "Row" at bounding box center [399, 279] width 17 height 13
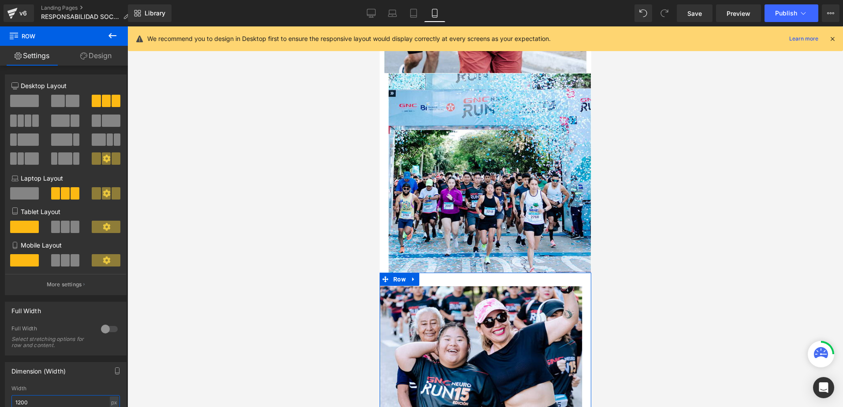
click at [52, 401] on input "1200" at bounding box center [65, 402] width 108 height 15
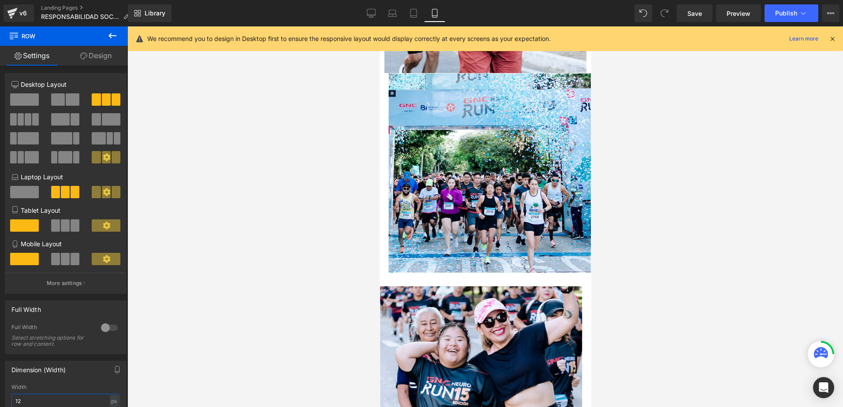
type input "1"
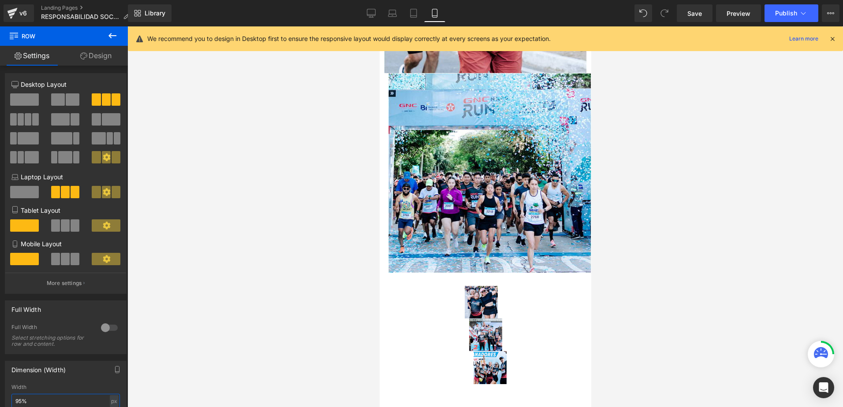
type input "95"
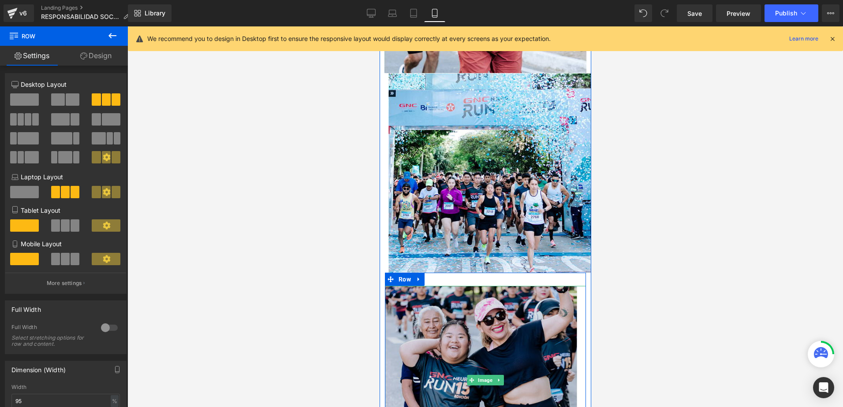
click at [502, 286] on img at bounding box center [484, 380] width 201 height 188
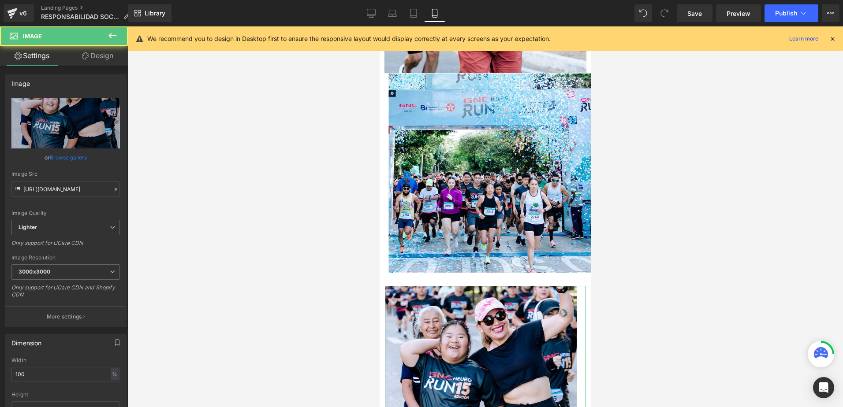
click at [122, 57] on link "Design" at bounding box center [98, 56] width 64 height 20
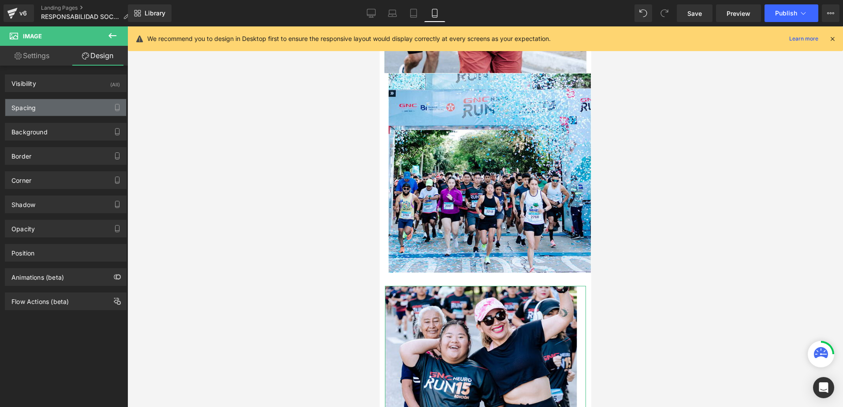
type input "0"
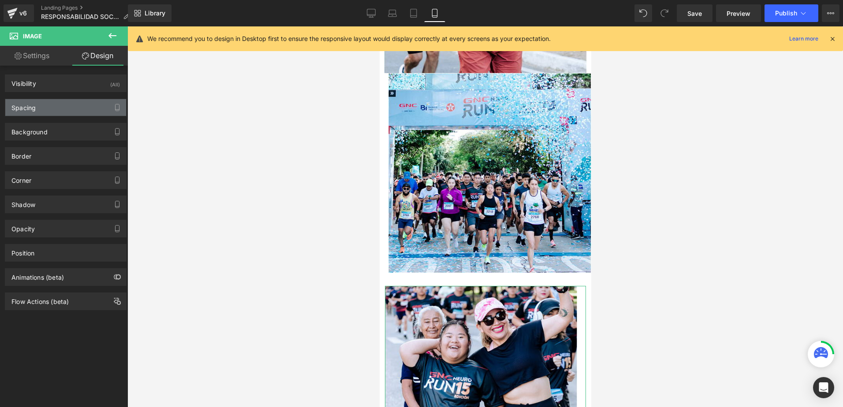
type input "20"
type input "0"
click at [44, 111] on div "Spacing" at bounding box center [65, 107] width 121 height 17
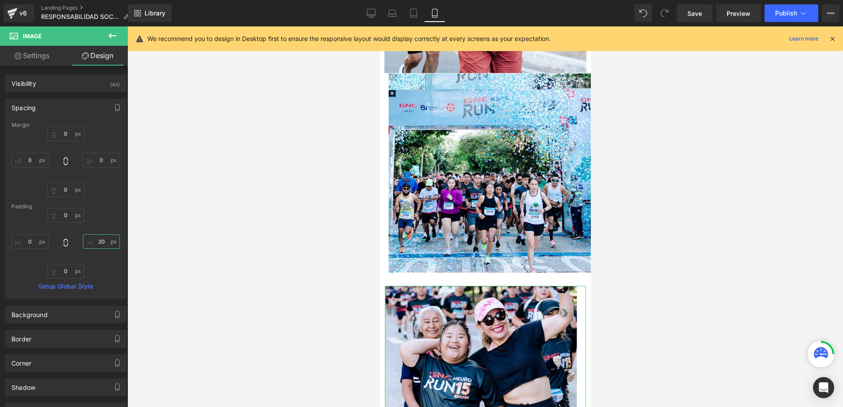
click at [97, 237] on input "20" at bounding box center [101, 242] width 37 height 15
type input "0"
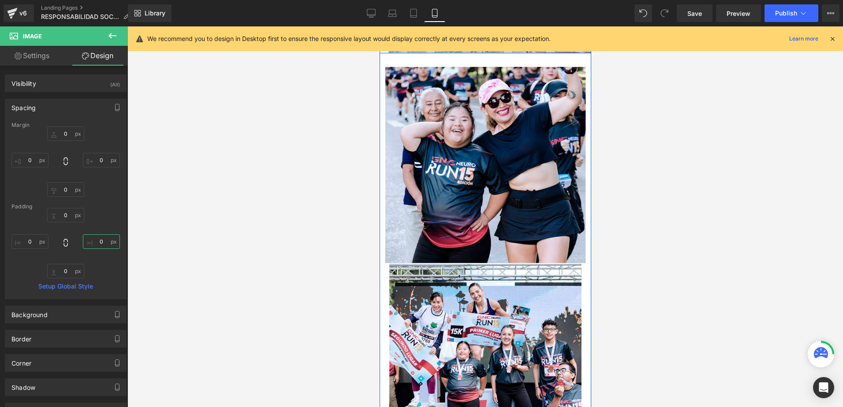
scroll to position [3190, 0]
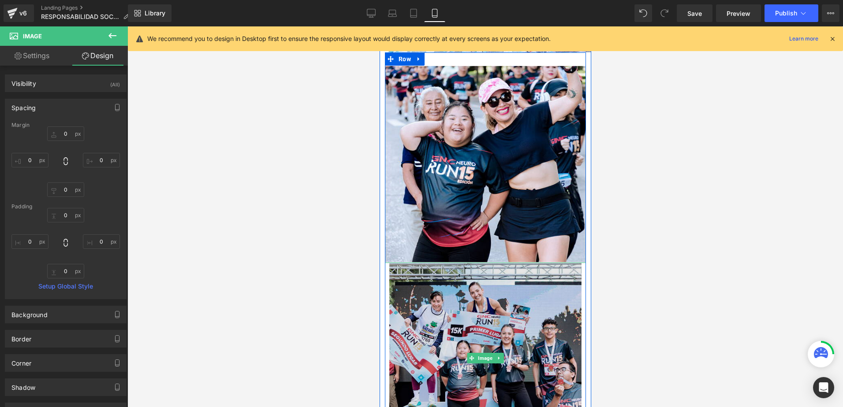
click at [481, 287] on img at bounding box center [484, 358] width 201 height 191
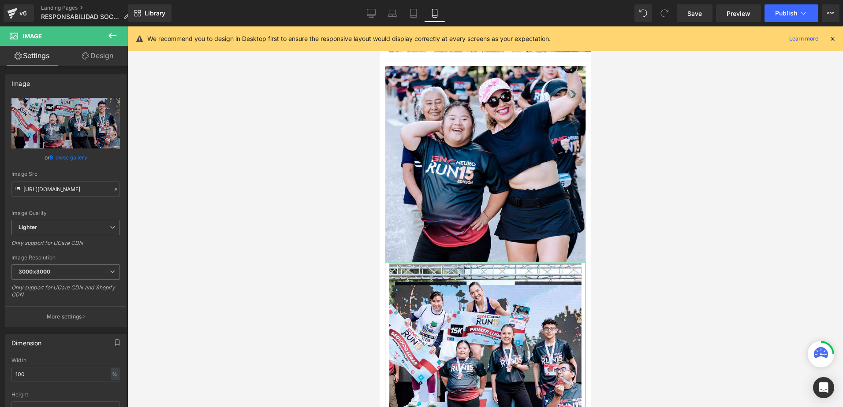
click at [115, 59] on link "Design" at bounding box center [98, 56] width 64 height 20
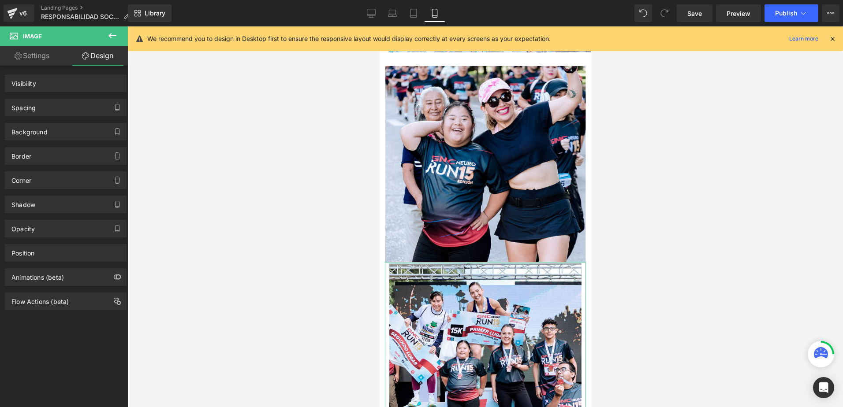
click at [56, 108] on div "Spacing" at bounding box center [65, 107] width 121 height 17
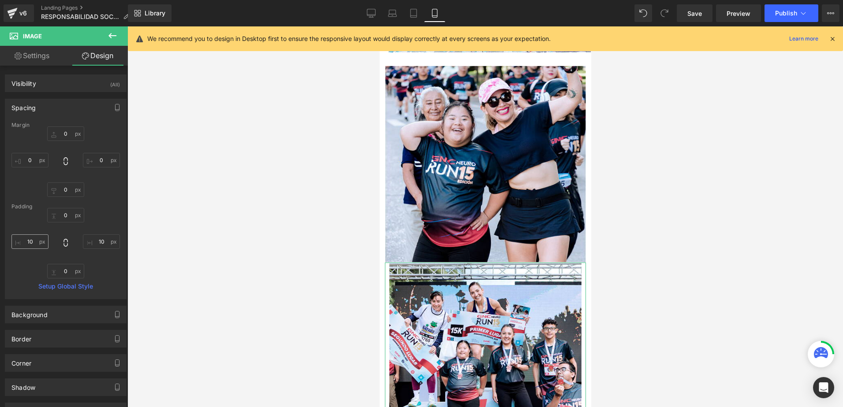
type input "0"
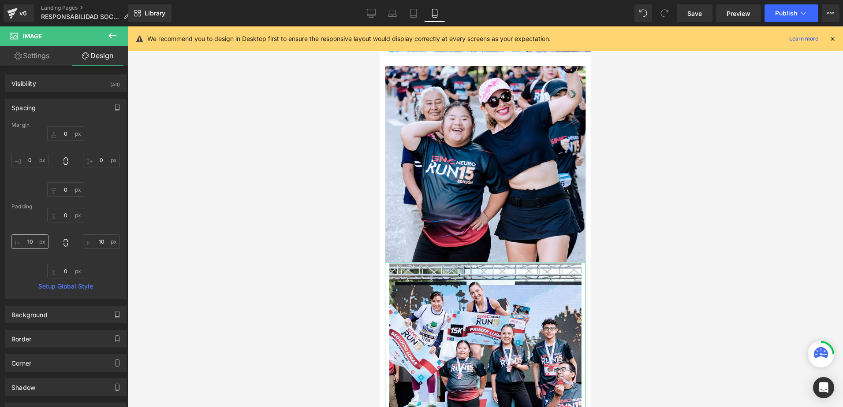
type input "10"
type input "0"
click at [33, 238] on input "10" at bounding box center [29, 242] width 37 height 15
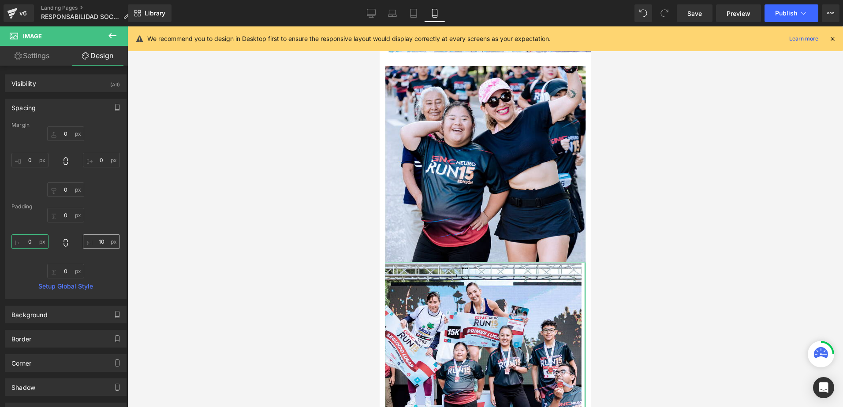
type input "0"
click at [100, 248] on input "10" at bounding box center [101, 242] width 37 height 15
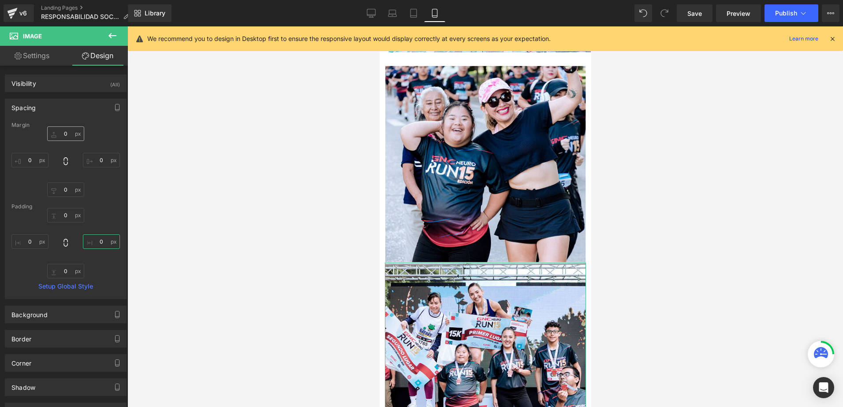
type input "0"
click at [66, 129] on input "0" at bounding box center [65, 134] width 37 height 15
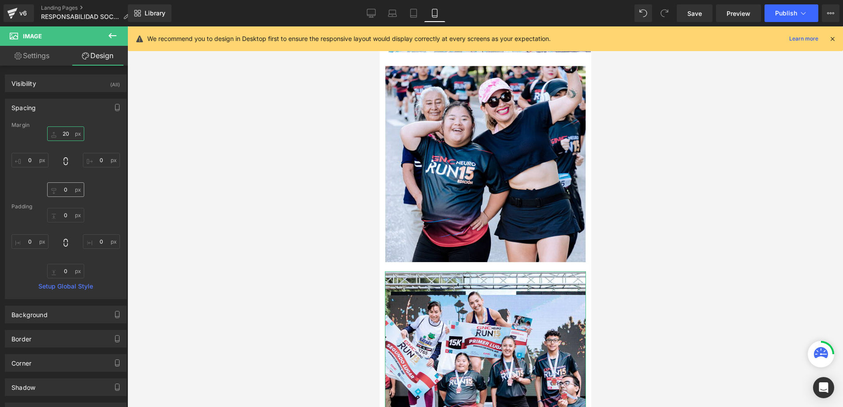
type input "20"
click at [69, 190] on input "0" at bounding box center [65, 189] width 37 height 15
type input "20"
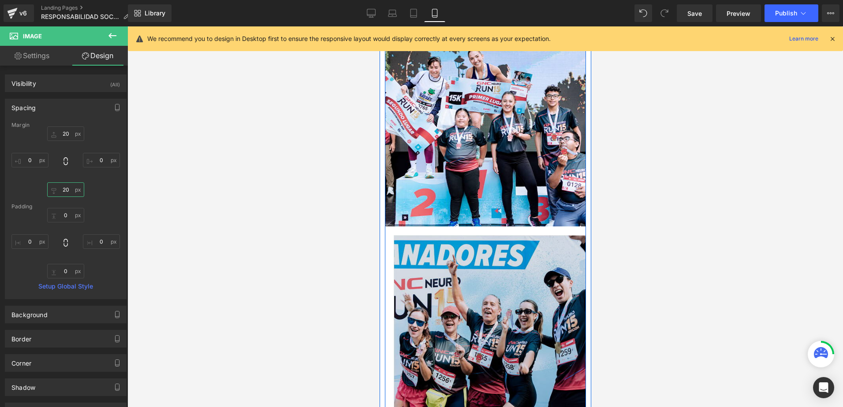
scroll to position [3454, 0]
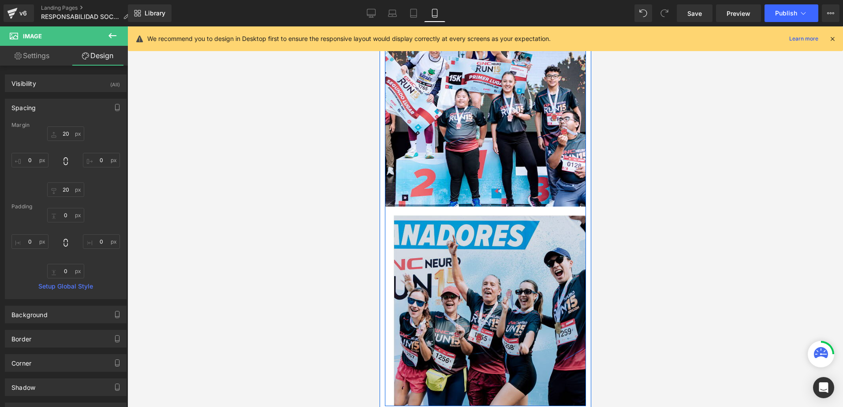
click at [441, 249] on img at bounding box center [484, 311] width 201 height 190
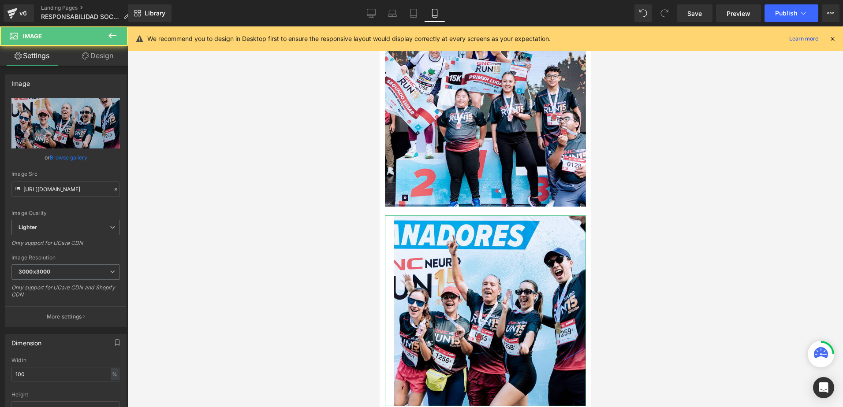
click at [90, 60] on link "Design" at bounding box center [98, 56] width 64 height 20
click at [0, 0] on div "Spacing" at bounding box center [0, 0] width 0 height 0
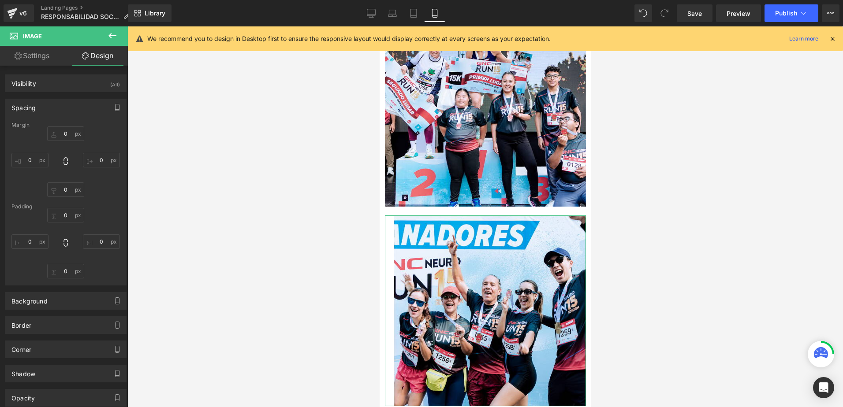
type input "0"
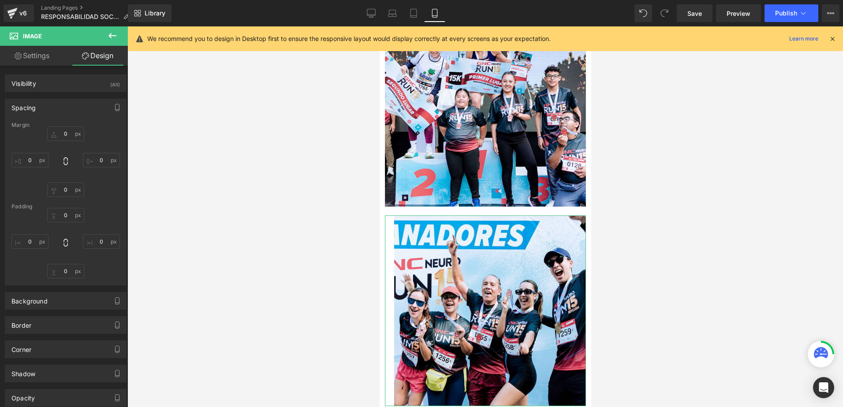
type input "0"
click at [32, 239] on input "20" at bounding box center [29, 242] width 37 height 15
type input "0"
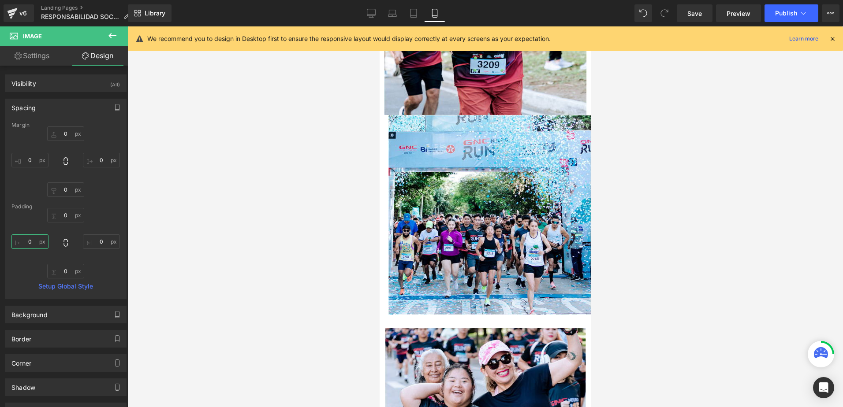
scroll to position [2925, 0]
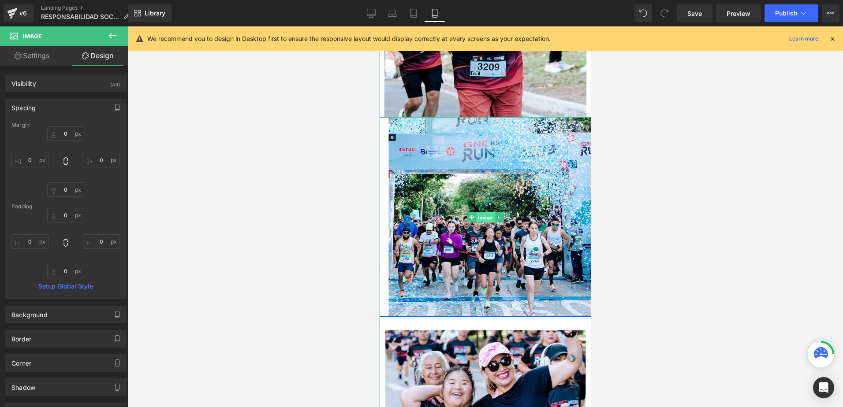
click at [481, 212] on span "Image" at bounding box center [485, 217] width 18 height 11
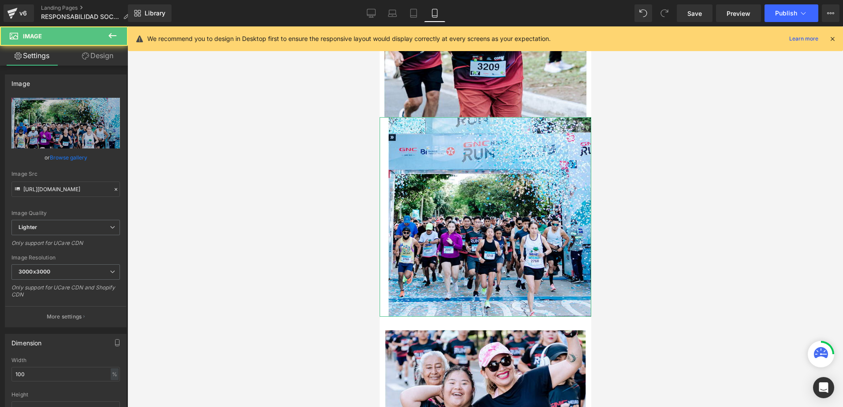
click at [92, 60] on link "Design" at bounding box center [98, 56] width 64 height 20
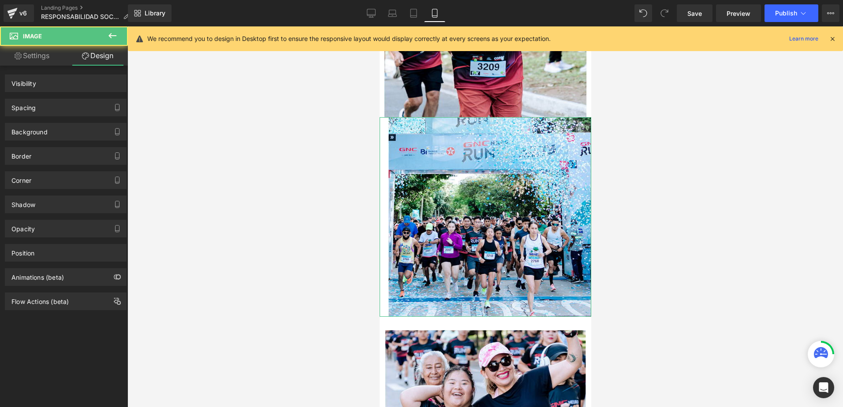
click at [56, 104] on div "Spacing" at bounding box center [65, 107] width 121 height 17
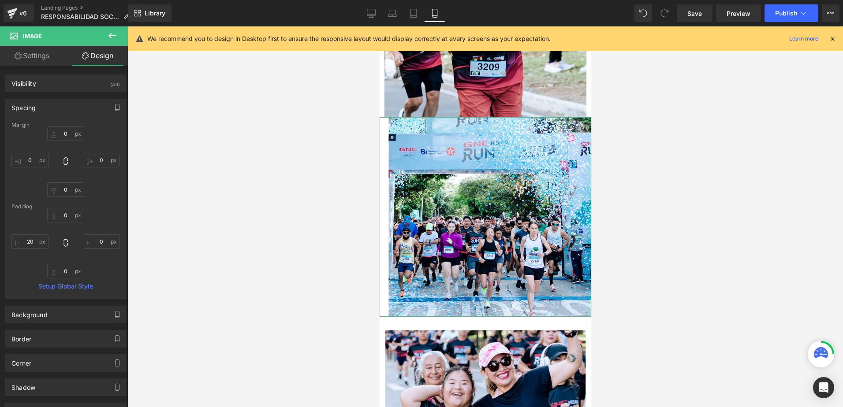
type input "0"
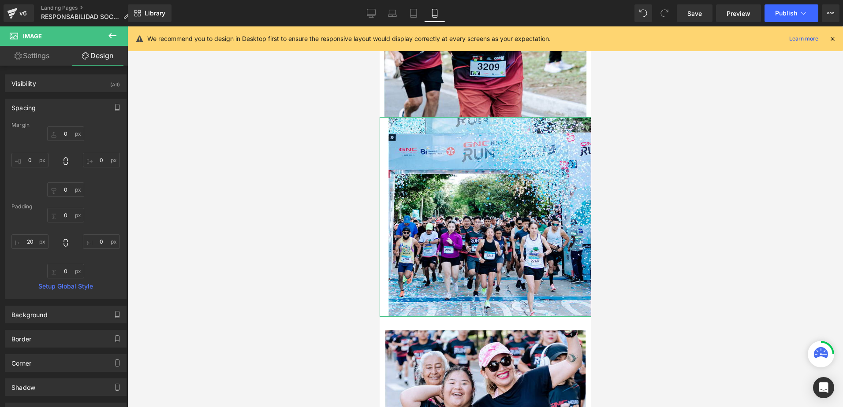
type input "0"
click at [33, 240] on input "20" at bounding box center [29, 242] width 37 height 15
type input "0"
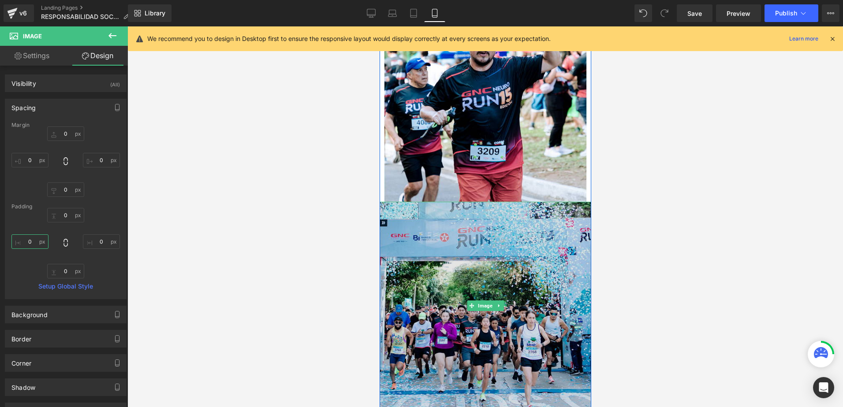
scroll to position [2749, 0]
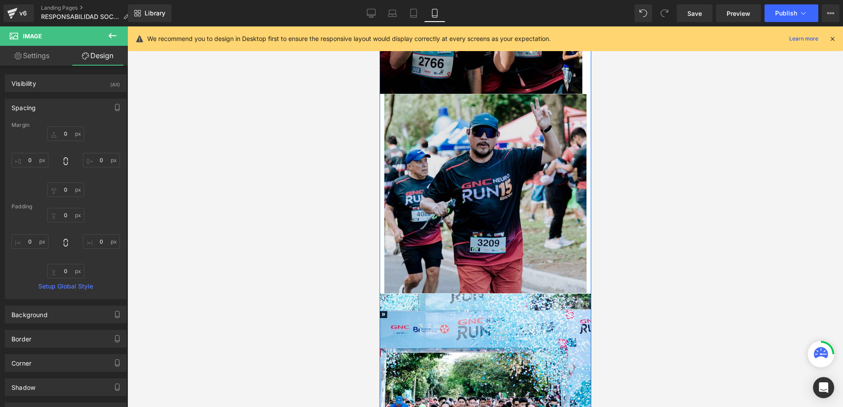
click at [465, 204] on img at bounding box center [485, 194] width 212 height 200
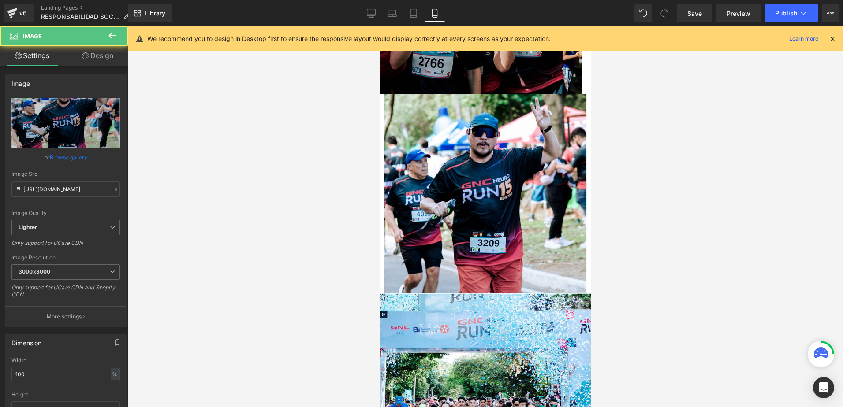
click at [81, 63] on link "Design" at bounding box center [98, 56] width 64 height 20
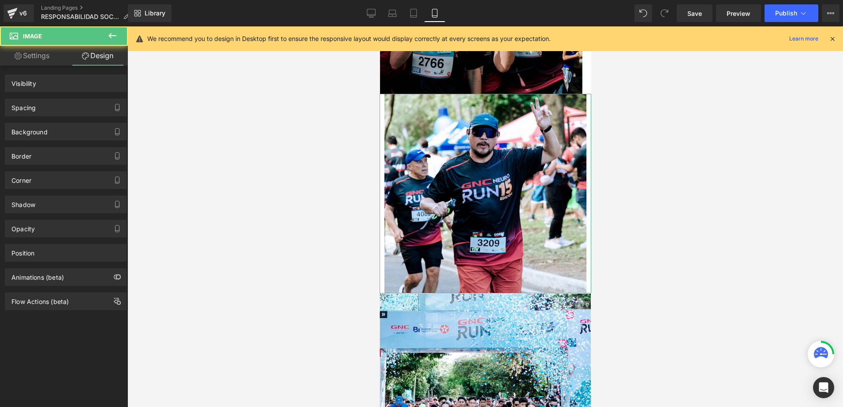
click at [34, 111] on div "Spacing" at bounding box center [23, 105] width 24 height 12
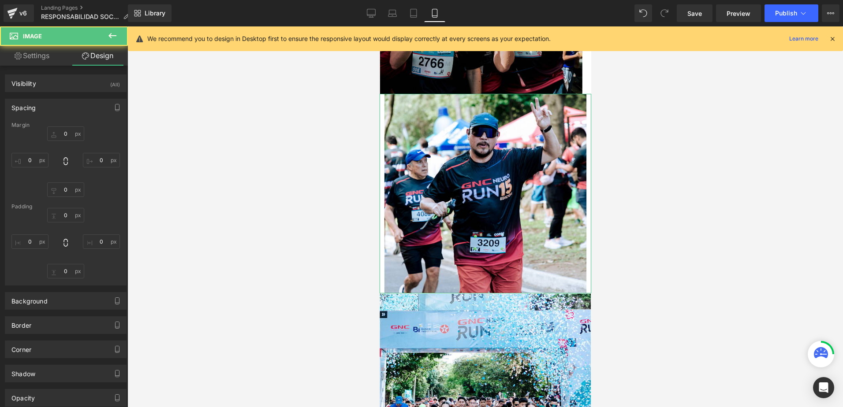
type input "0"
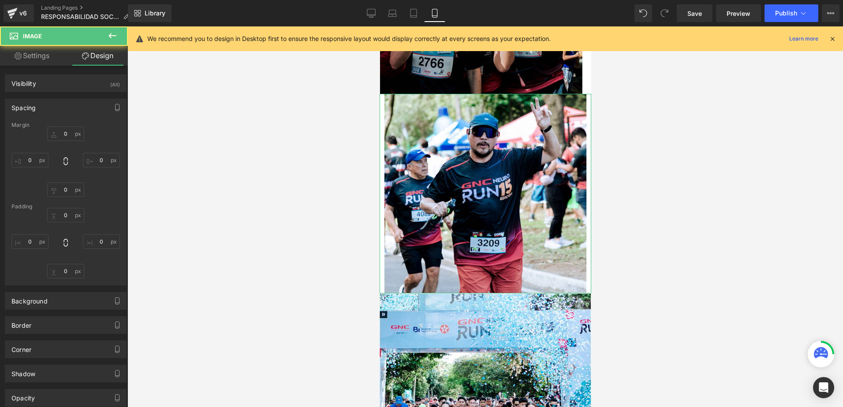
type input "10"
type input "0"
type input "10"
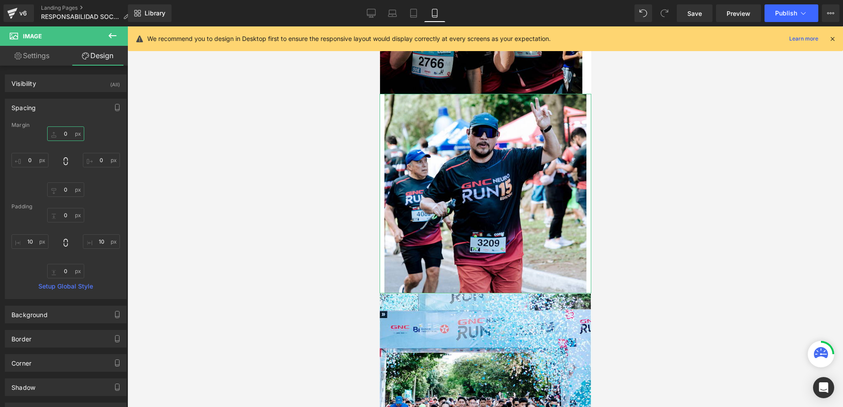
click at [63, 136] on input "0" at bounding box center [65, 134] width 37 height 15
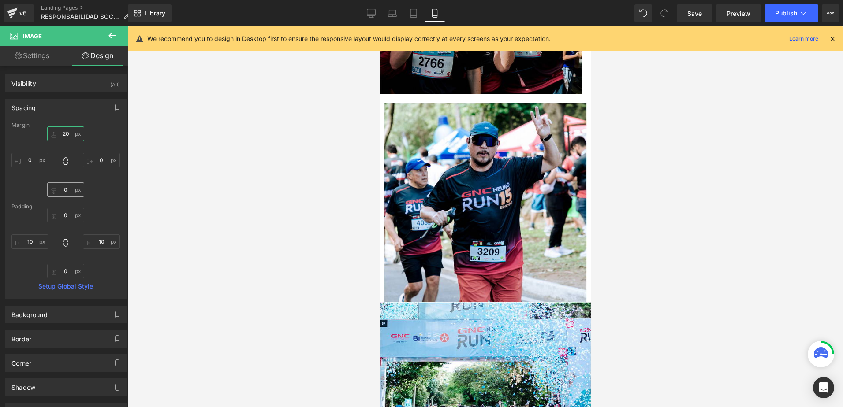
type input "20"
click at [62, 187] on input "0" at bounding box center [65, 189] width 37 height 15
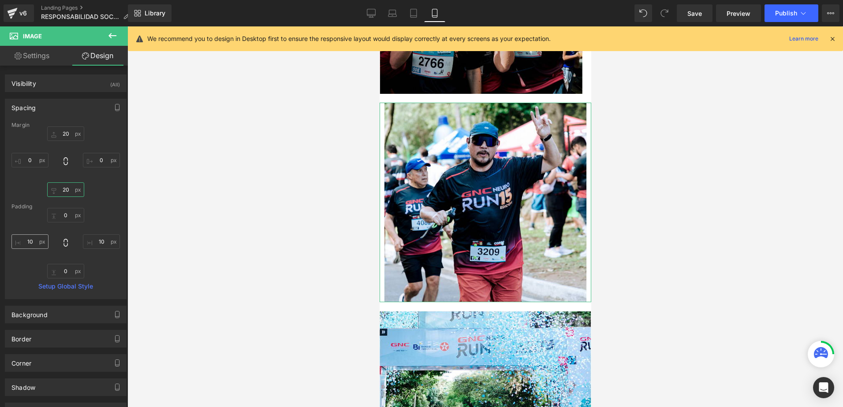
type input "20"
click at [30, 242] on input "10" at bounding box center [29, 242] width 37 height 15
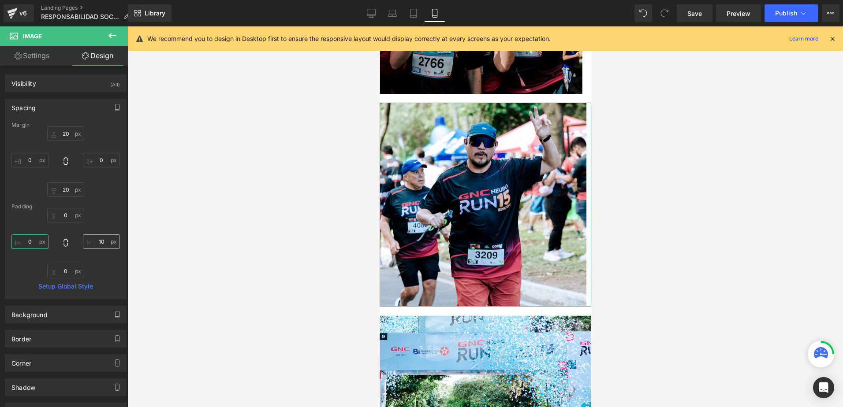
type input "0"
click at [95, 241] on input "10" at bounding box center [101, 242] width 37 height 15
type input "0"
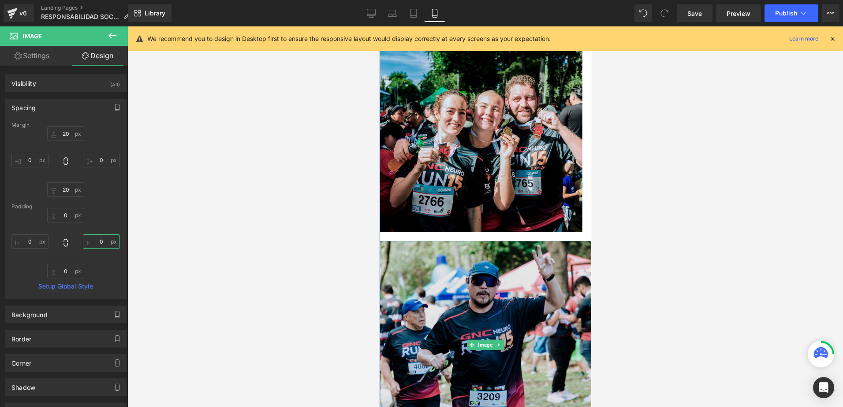
scroll to position [2528, 0]
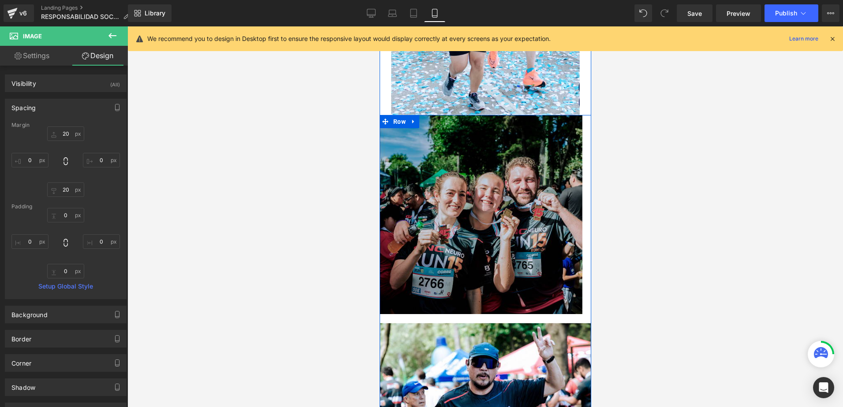
click at [443, 202] on img at bounding box center [485, 214] width 212 height 199
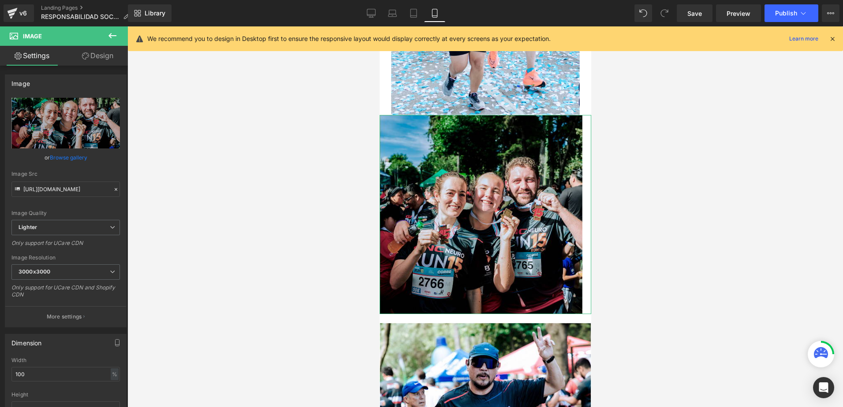
drag, startPoint x: 113, startPoint y: 62, endPoint x: 32, endPoint y: 108, distance: 94.0
click at [112, 62] on link "Design" at bounding box center [98, 56] width 64 height 20
click at [0, 0] on div "Spacing" at bounding box center [0, 0] width 0 height 0
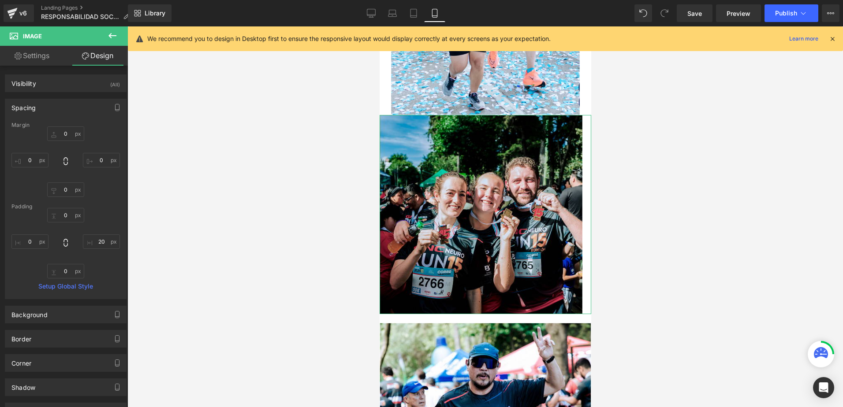
type input "0"
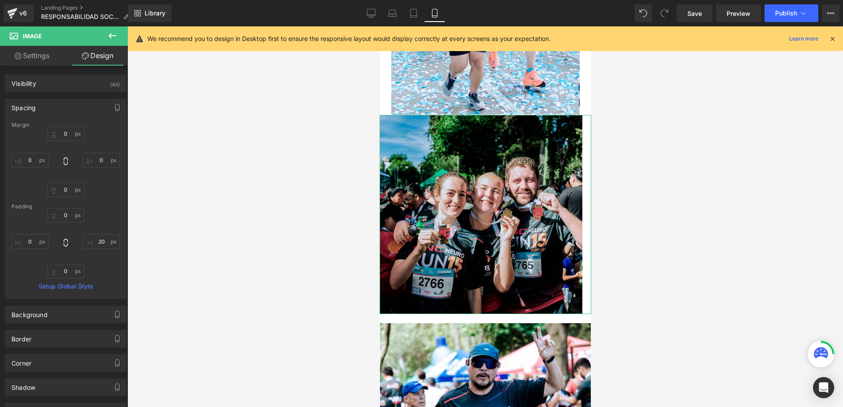
type input "20"
type input "0"
click at [86, 243] on input "20" at bounding box center [101, 242] width 37 height 15
type input "0"
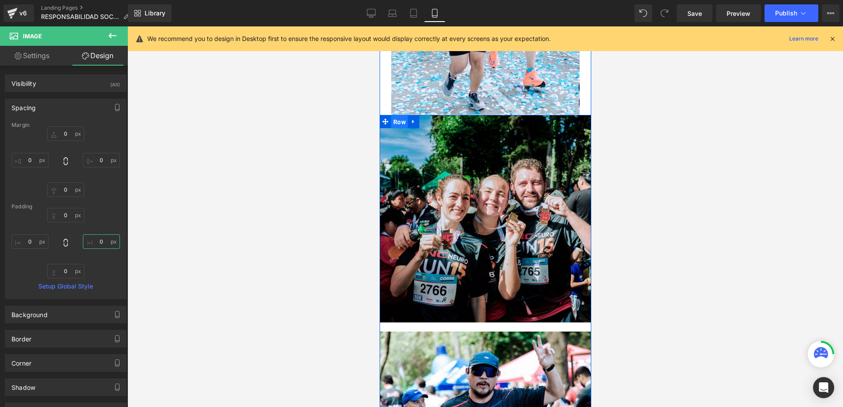
drag, startPoint x: 391, startPoint y: 93, endPoint x: 592, endPoint y: 100, distance: 201.6
click at [391, 115] on span "Row" at bounding box center [399, 121] width 17 height 13
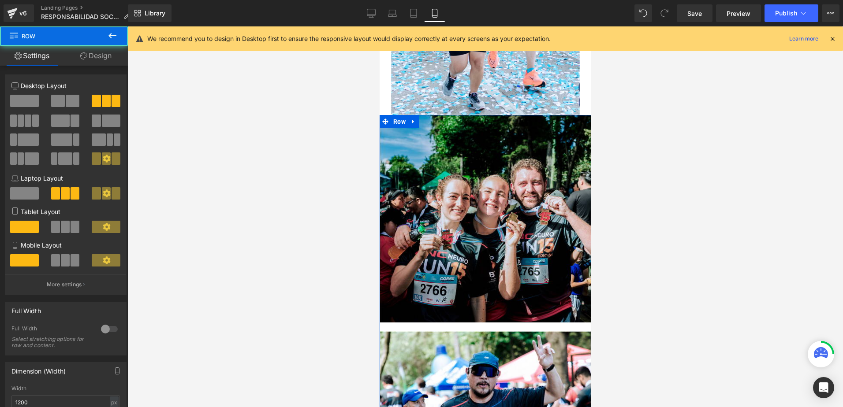
click at [104, 58] on link "Design" at bounding box center [96, 56] width 64 height 20
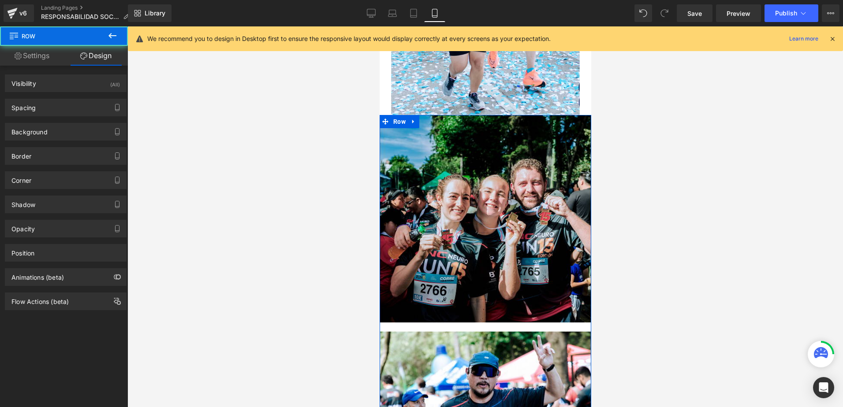
click at [48, 60] on link "Settings" at bounding box center [32, 56] width 64 height 20
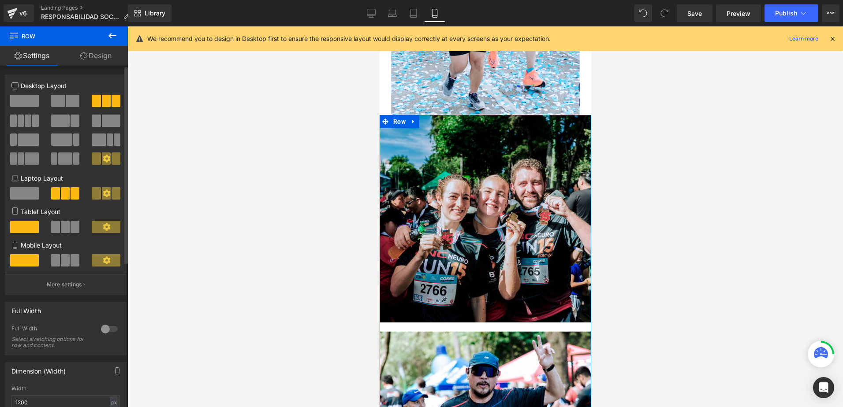
click at [29, 395] on div "Width 1200 px % px" at bounding box center [65, 403] width 108 height 34
click at [25, 398] on input "1200" at bounding box center [65, 402] width 108 height 15
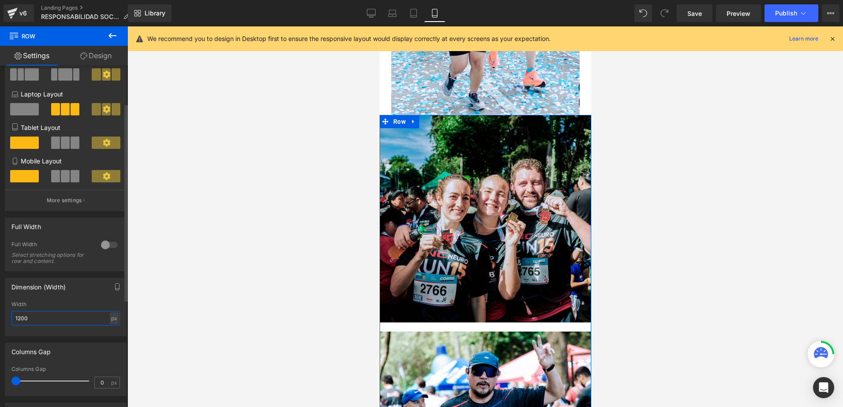
scroll to position [88, 0]
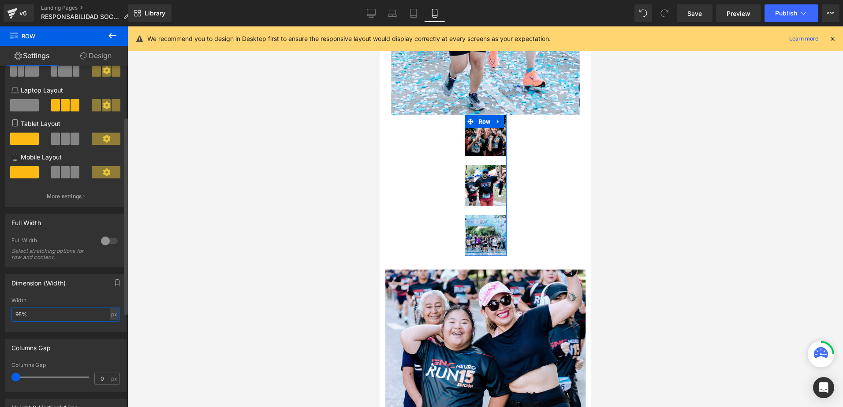
type input "95"
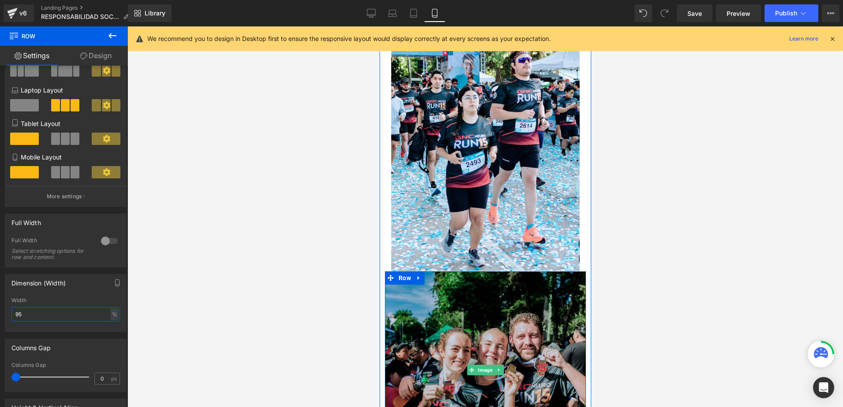
scroll to position [2352, 0]
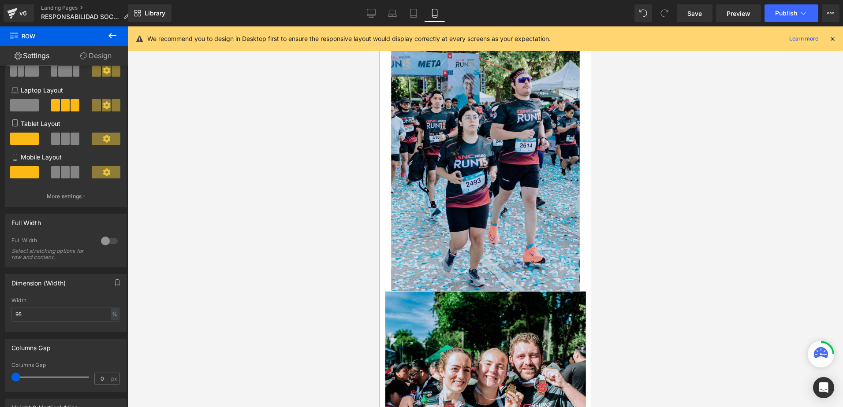
click at [473, 151] on img at bounding box center [485, 145] width 189 height 291
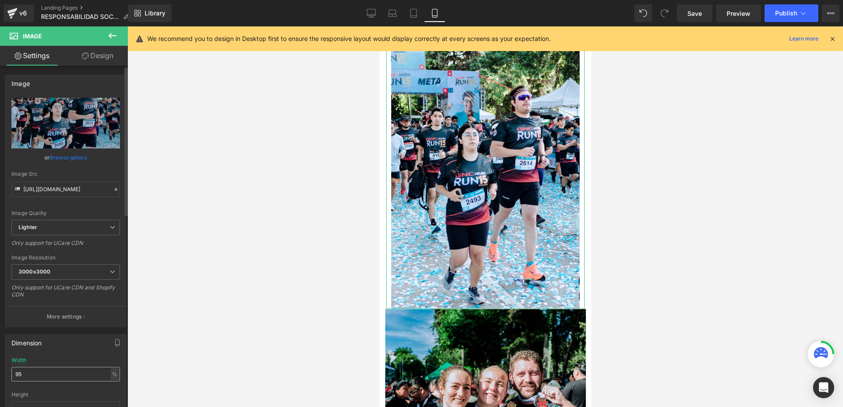
scroll to position [2317, 0]
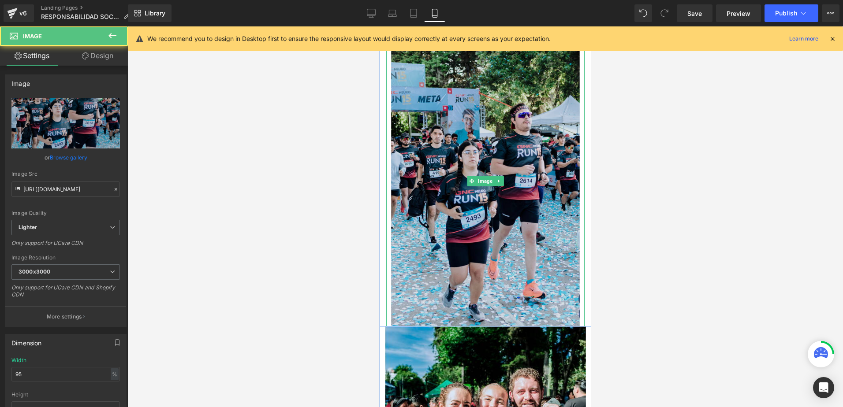
click at [544, 155] on img at bounding box center [485, 181] width 189 height 291
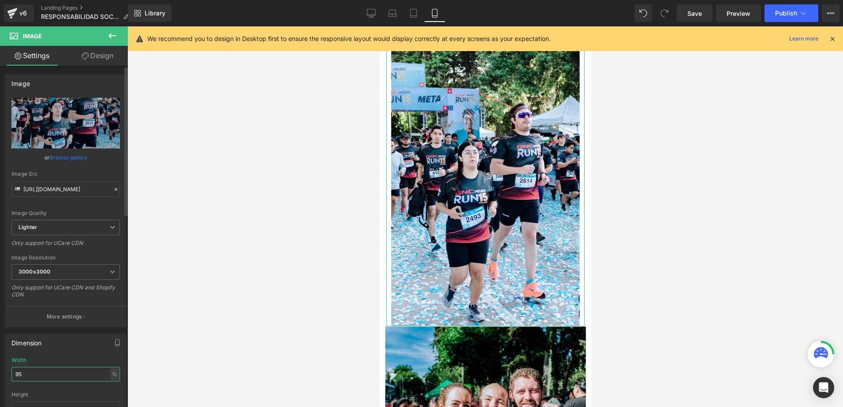
click at [46, 380] on input "95" at bounding box center [65, 374] width 108 height 15
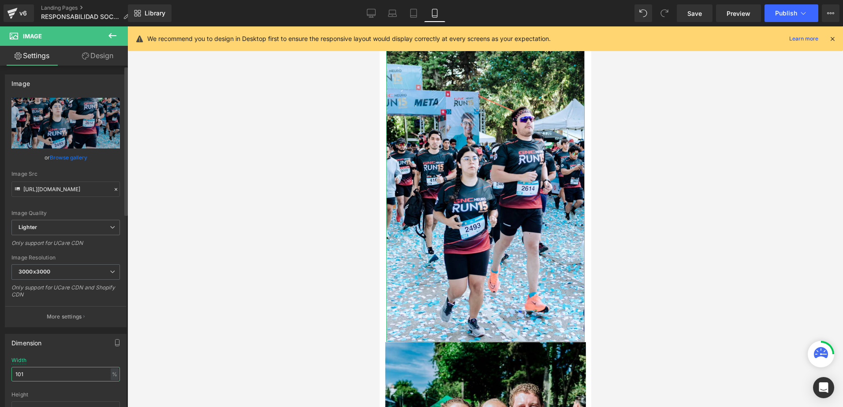
type input "100"
click at [398, 342] on span "Row" at bounding box center [404, 348] width 17 height 13
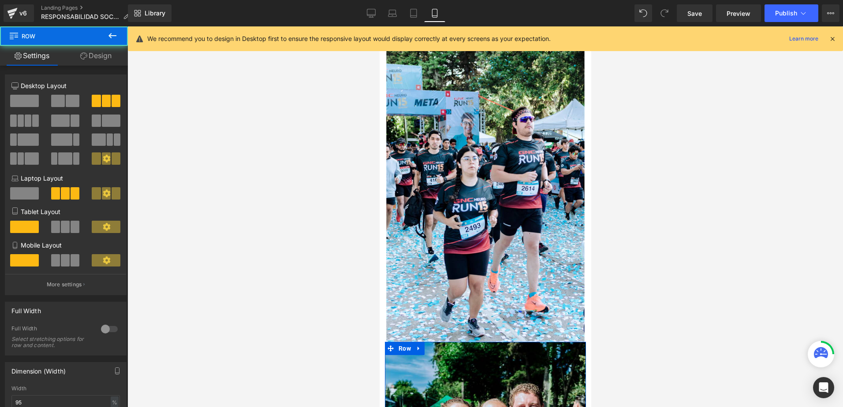
click at [95, 60] on link "Design" at bounding box center [96, 56] width 64 height 20
click at [0, 0] on div "Spacing" at bounding box center [0, 0] width 0 height 0
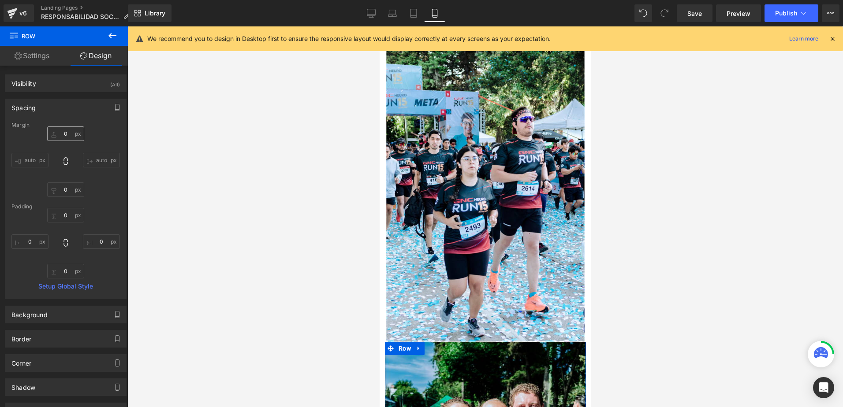
type input "0"
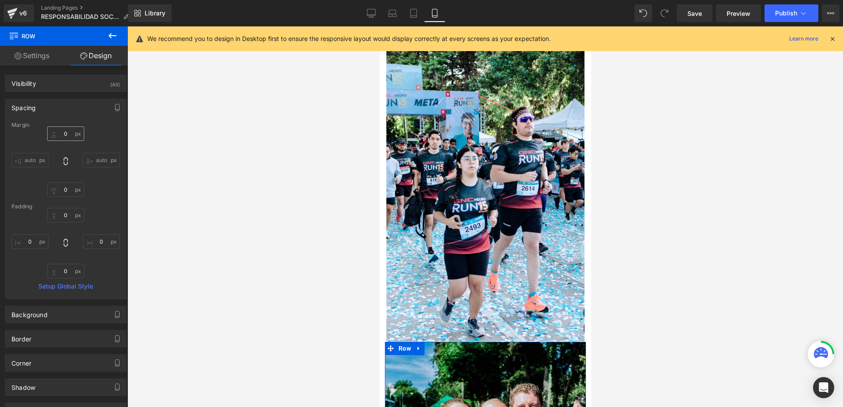
type input "0"
click at [64, 131] on input "0" at bounding box center [65, 134] width 37 height 15
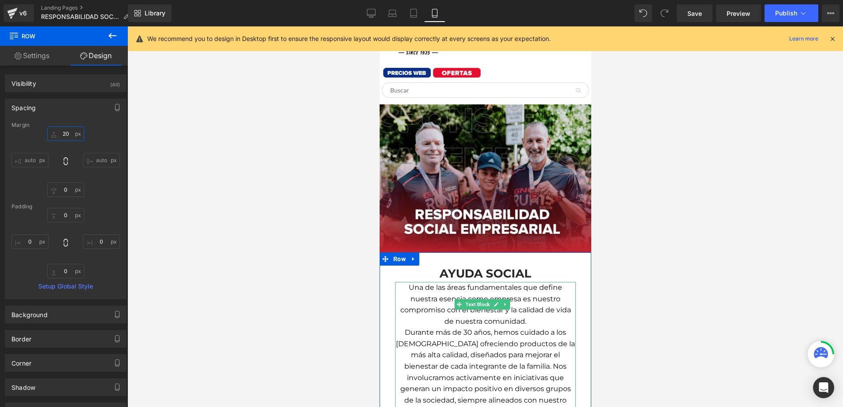
scroll to position [25, 0]
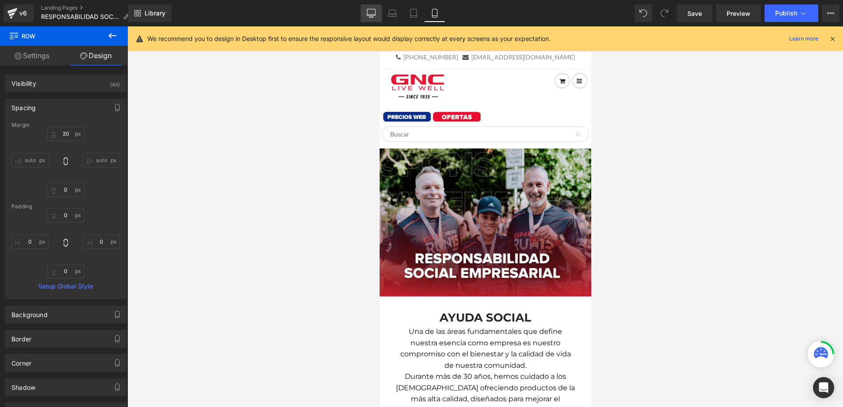
click at [366, 14] on link "Desktop" at bounding box center [371, 13] width 21 height 18
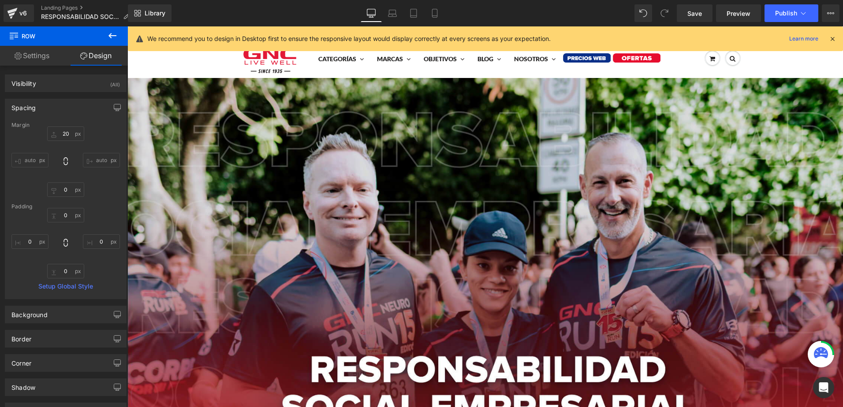
type input "0"
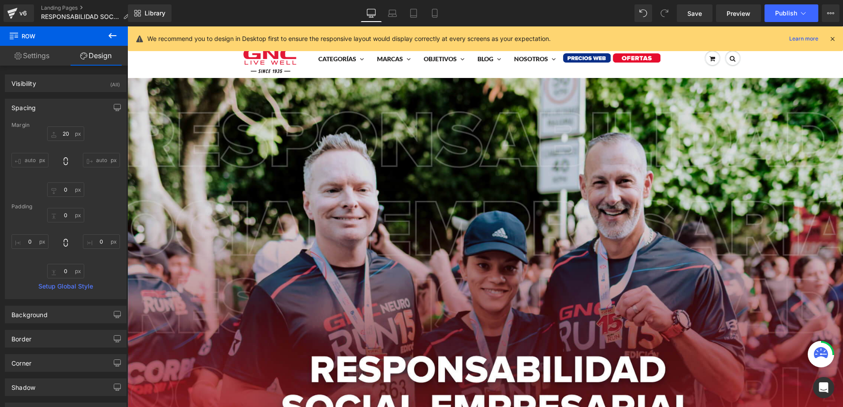
type input "0"
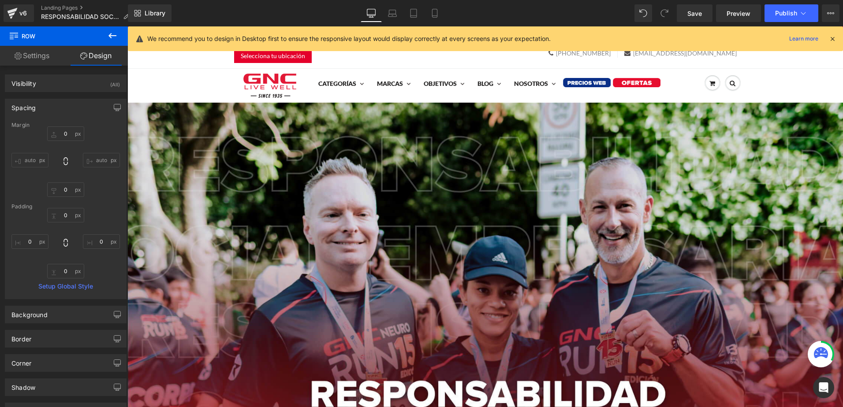
click at [836, 41] on icon at bounding box center [832, 39] width 8 height 8
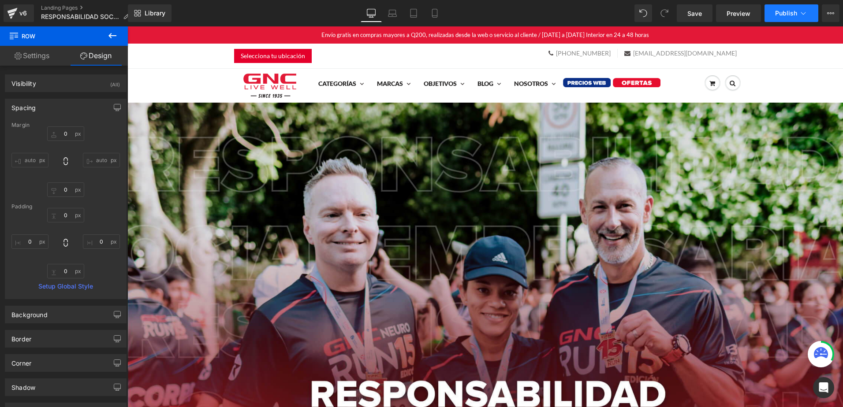
click at [788, 7] on button "Publish" at bounding box center [791, 13] width 54 height 18
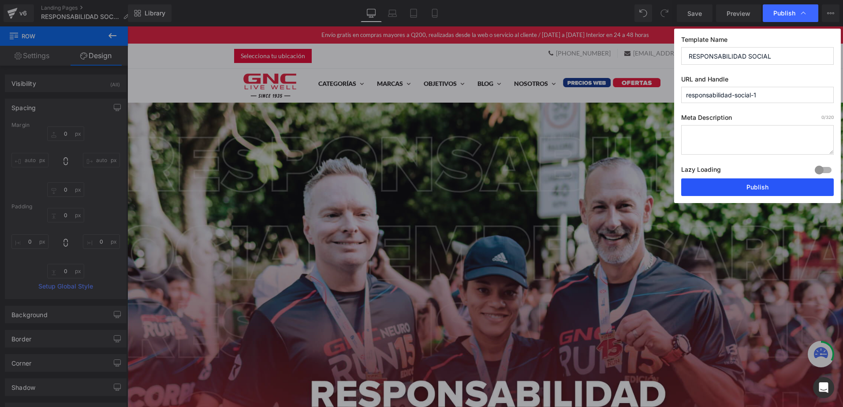
click at [767, 190] on button "Publish" at bounding box center [757, 188] width 153 height 18
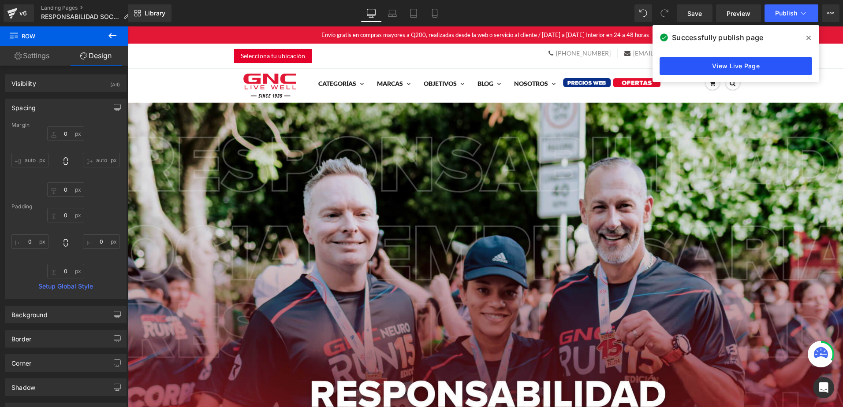
click at [702, 60] on link "View Live Page" at bounding box center [735, 66] width 153 height 18
